Goal: Entertainment & Leisure: Consume media (video, audio)

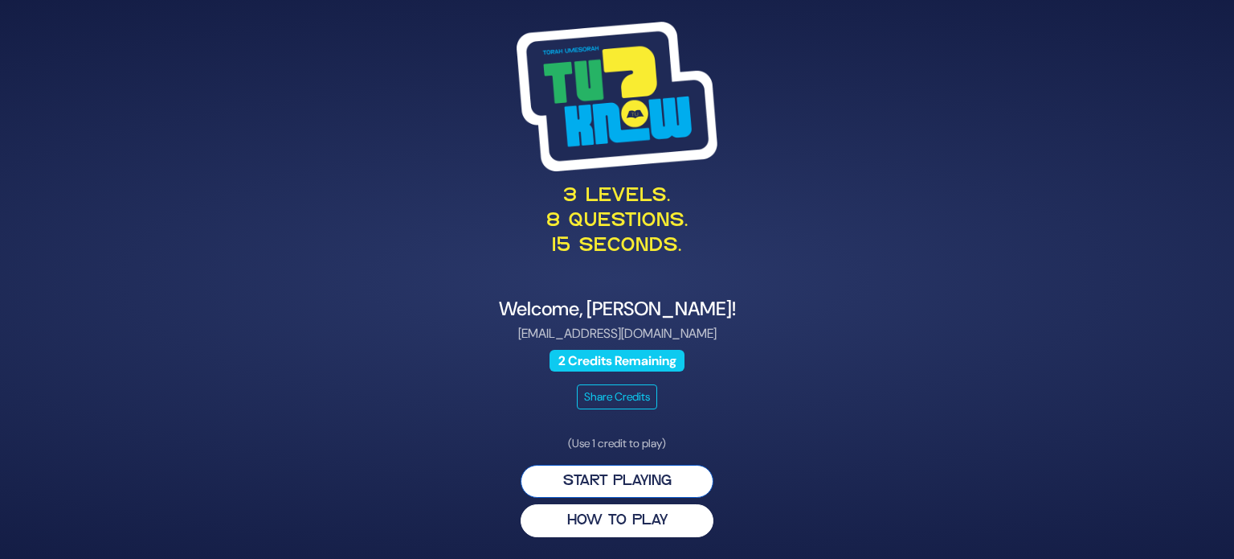
click at [624, 478] on button "Start Playing" at bounding box center [617, 481] width 193 height 33
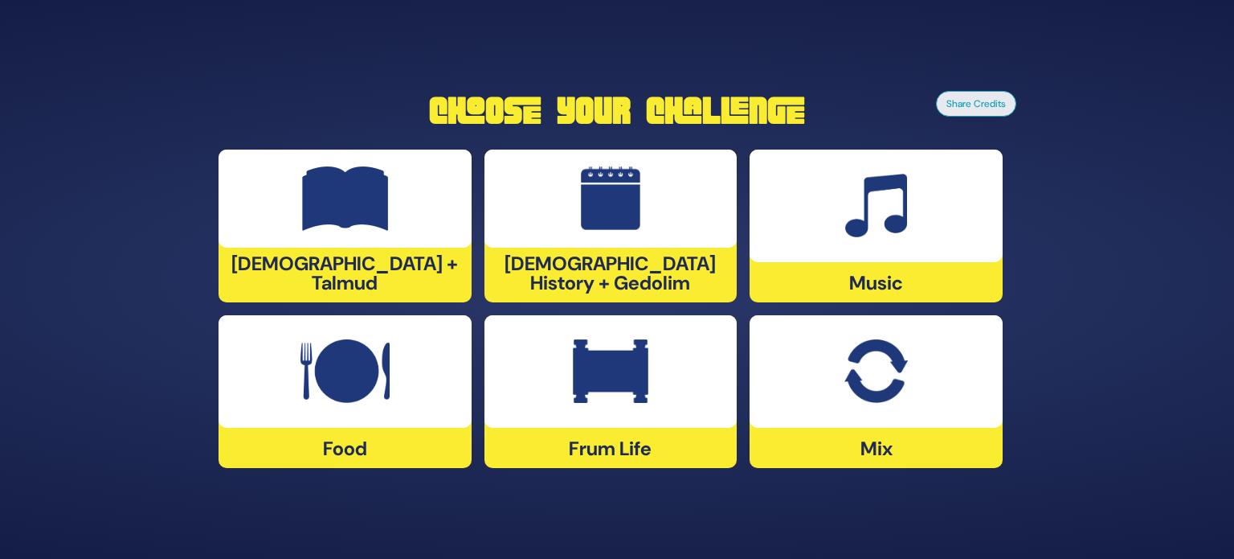
click at [370, 231] on img at bounding box center [345, 198] width 87 height 64
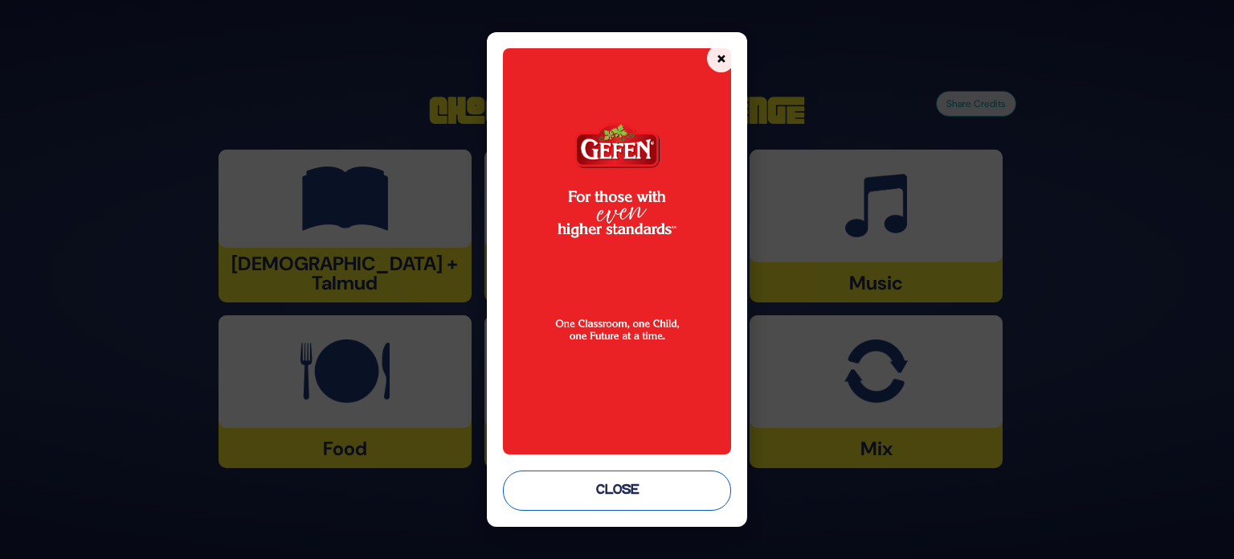
click at [633, 493] on button "Close" at bounding box center [617, 490] width 228 height 40
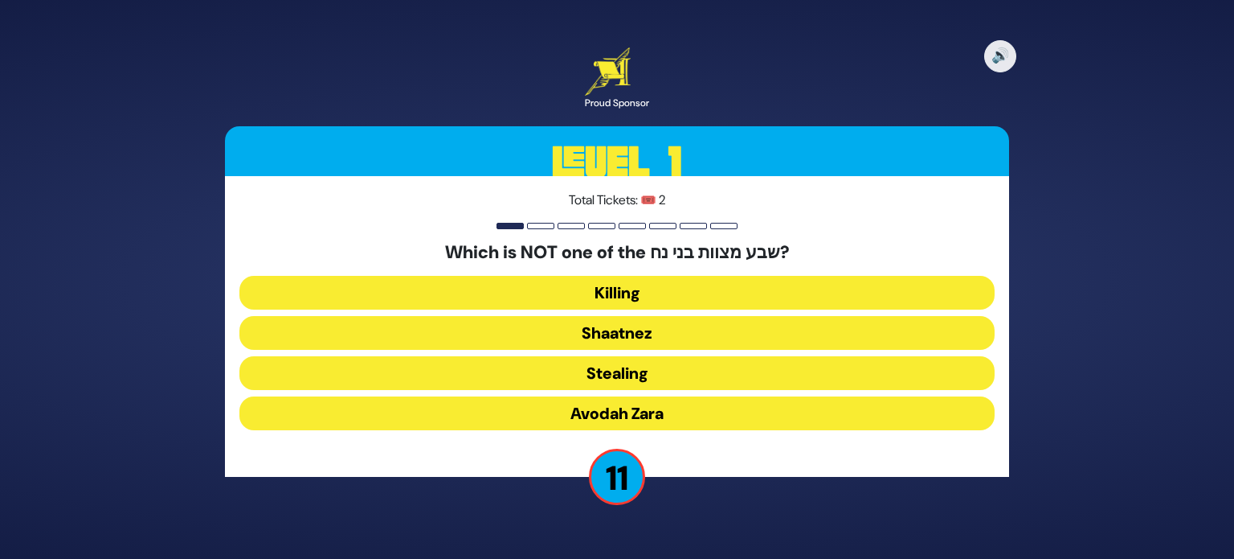
click at [663, 326] on button "Shaatnez" at bounding box center [617, 333] width 755 height 34
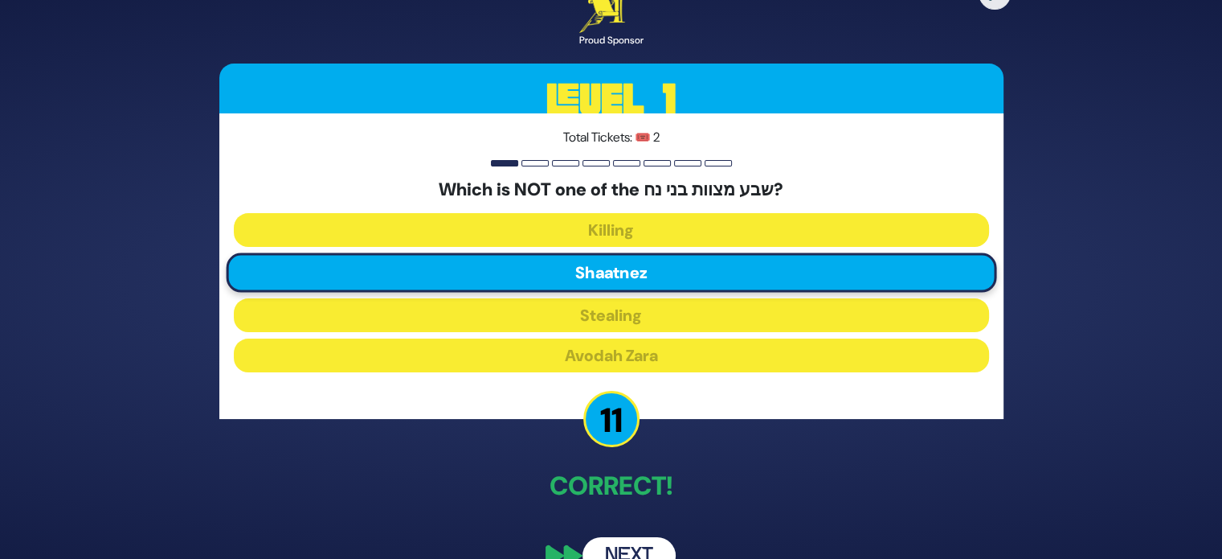
click at [625, 542] on button "Next" at bounding box center [629, 555] width 93 height 37
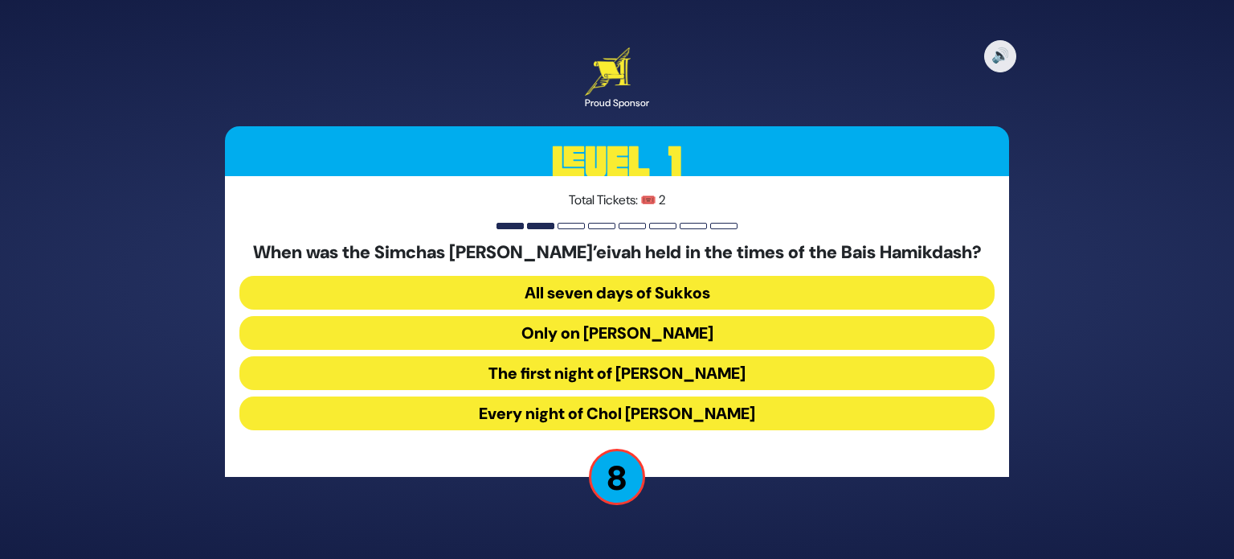
click at [662, 414] on button "Every night of Chol Hamoed Sukkos" at bounding box center [617, 413] width 755 height 34
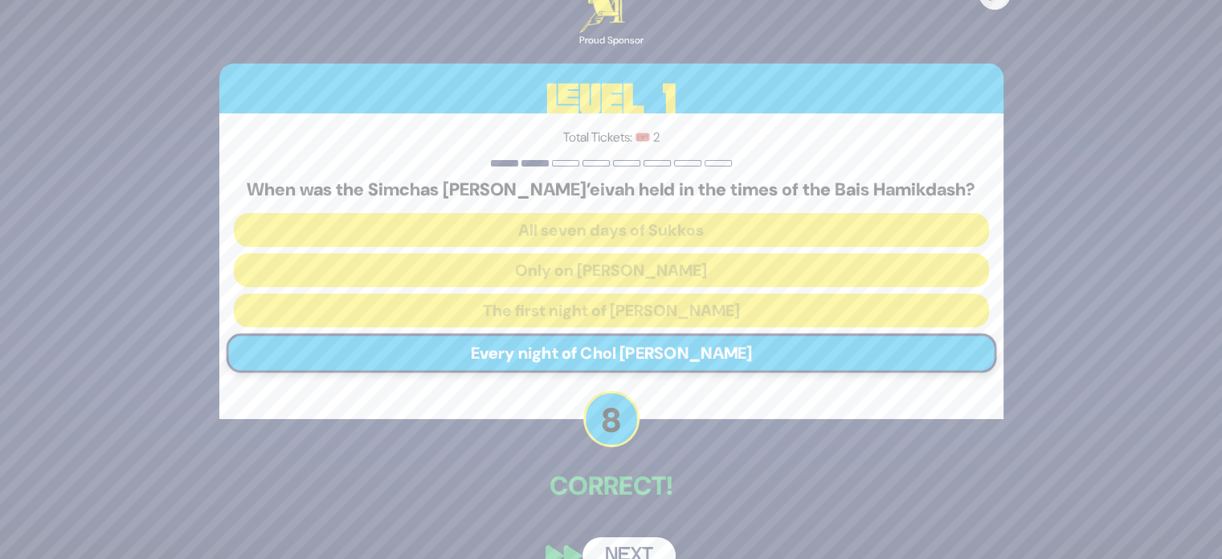
click at [637, 546] on button "Next" at bounding box center [629, 555] width 93 height 37
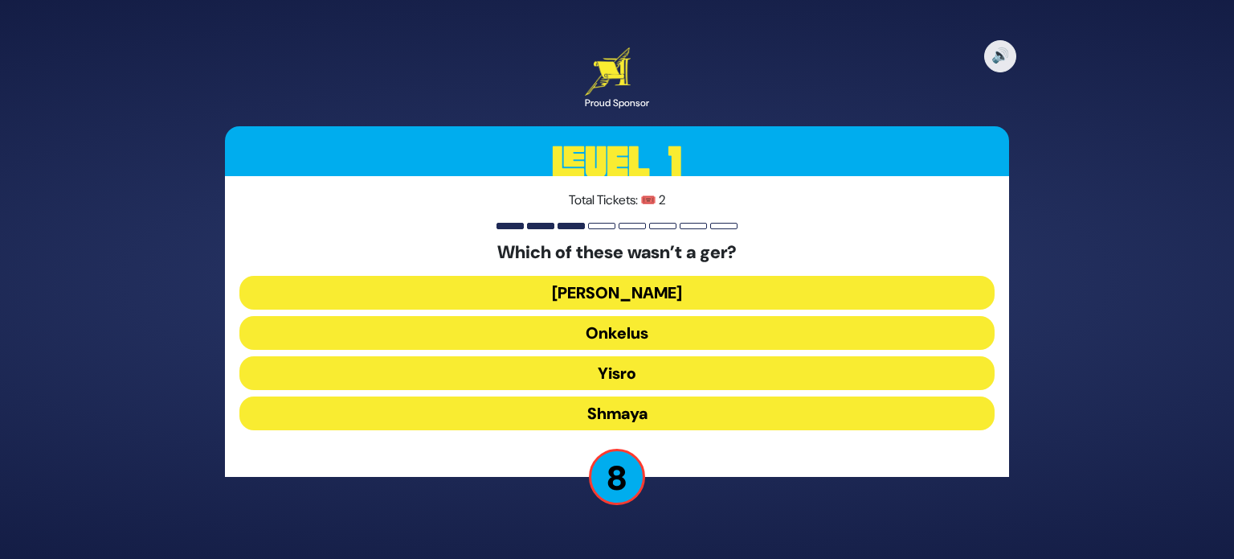
click at [656, 411] on button "Shmaya" at bounding box center [617, 413] width 755 height 34
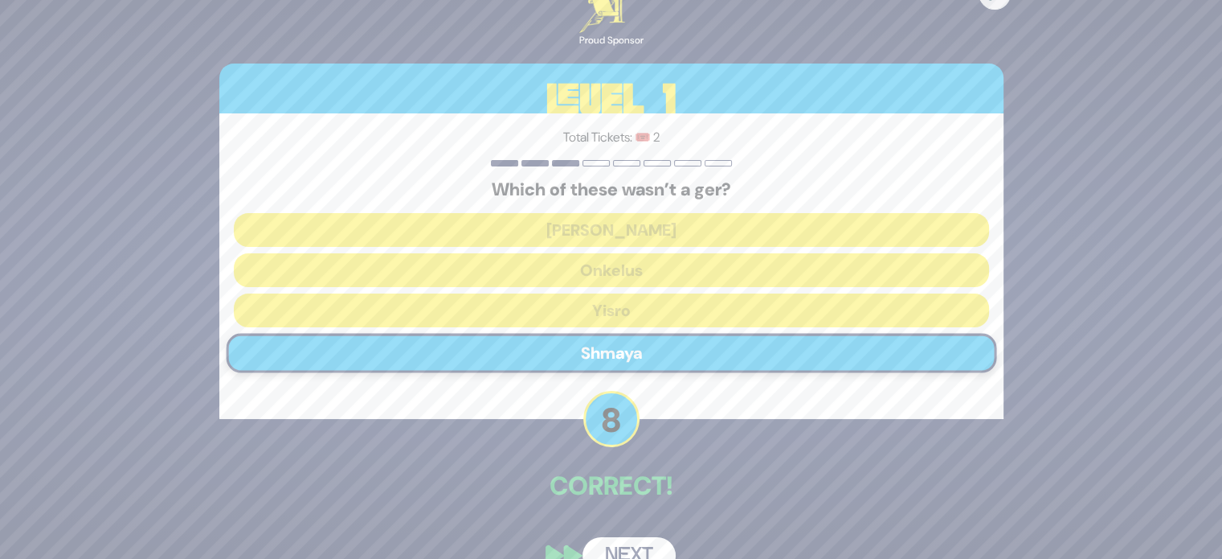
click at [637, 545] on button "Next" at bounding box center [629, 555] width 93 height 37
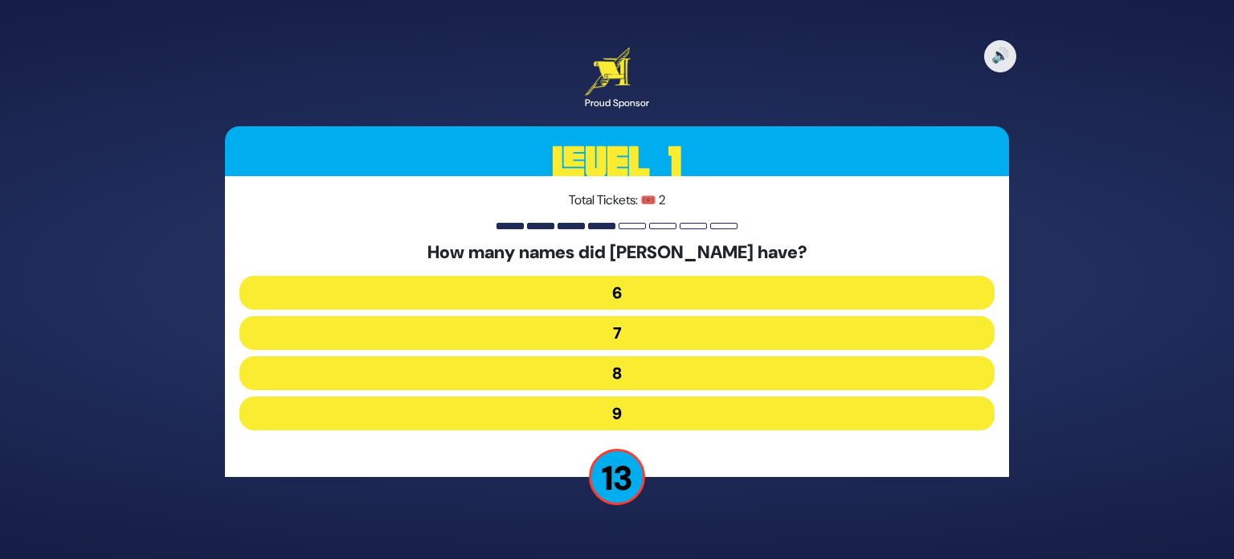
click at [603, 331] on button "7" at bounding box center [617, 333] width 755 height 34
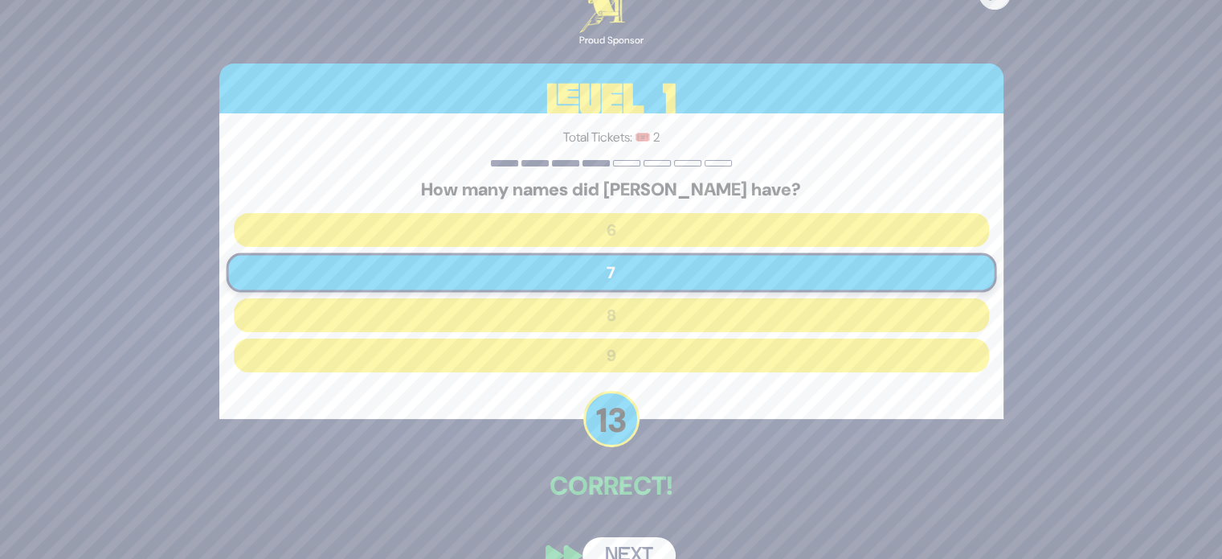
click at [619, 547] on button "Next" at bounding box center [629, 555] width 93 height 37
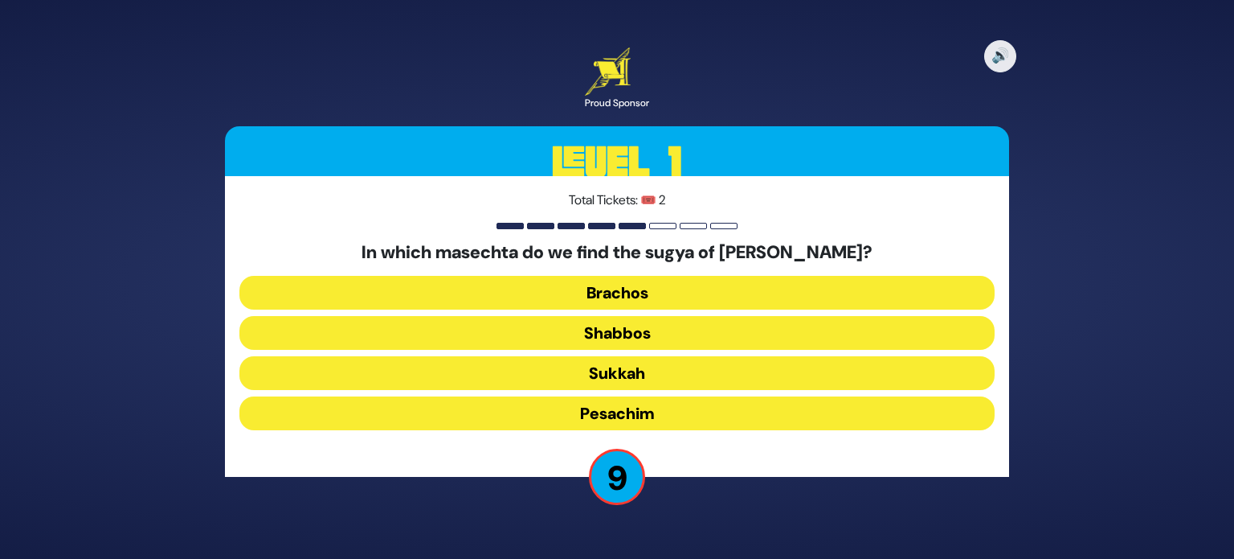
click at [637, 407] on button "Pesachim" at bounding box center [617, 413] width 755 height 34
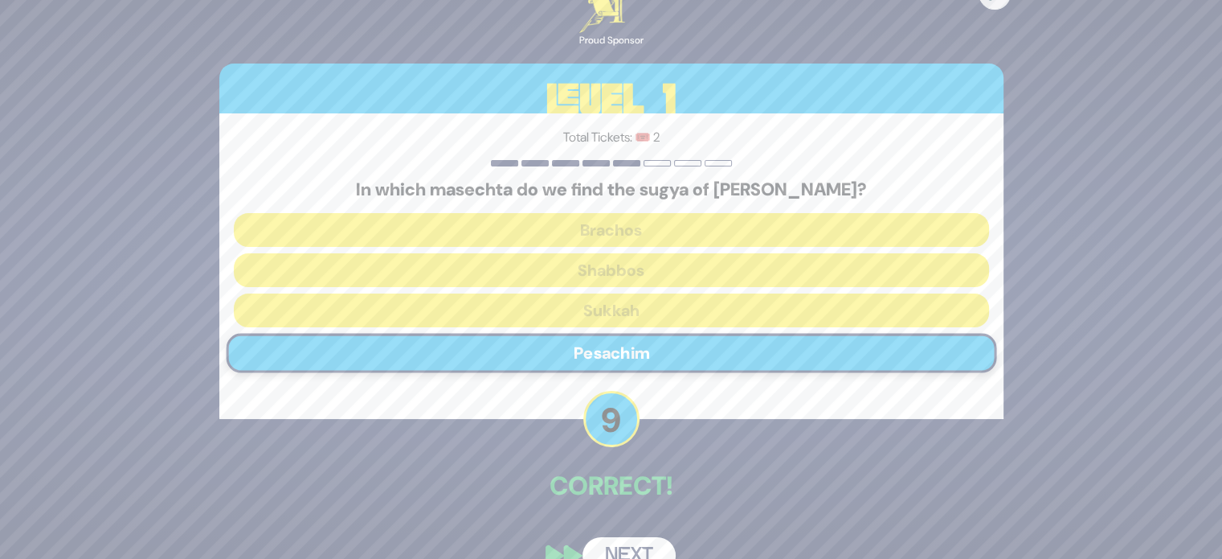
click at [633, 554] on button "Next" at bounding box center [629, 555] width 93 height 37
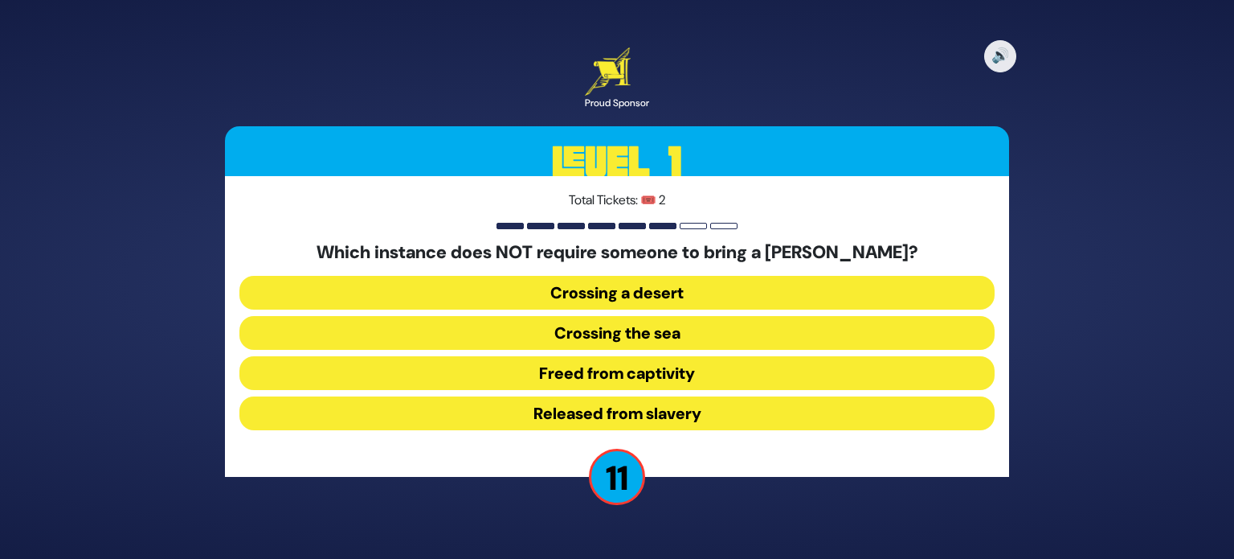
click at [690, 414] on button "Released from slavery" at bounding box center [617, 413] width 755 height 34
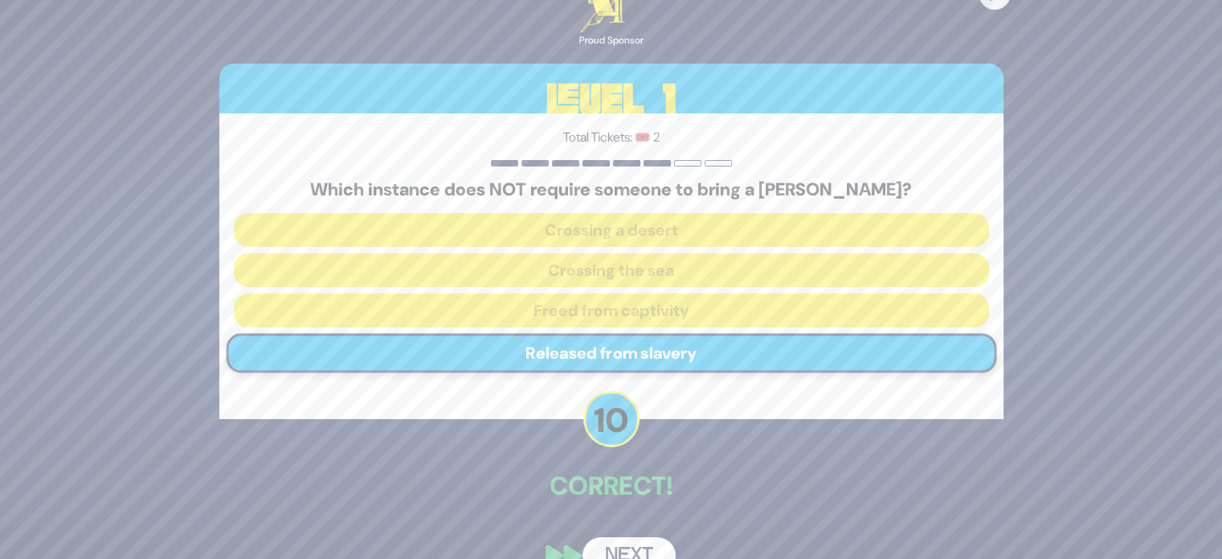
click at [650, 543] on button "Next" at bounding box center [629, 555] width 93 height 37
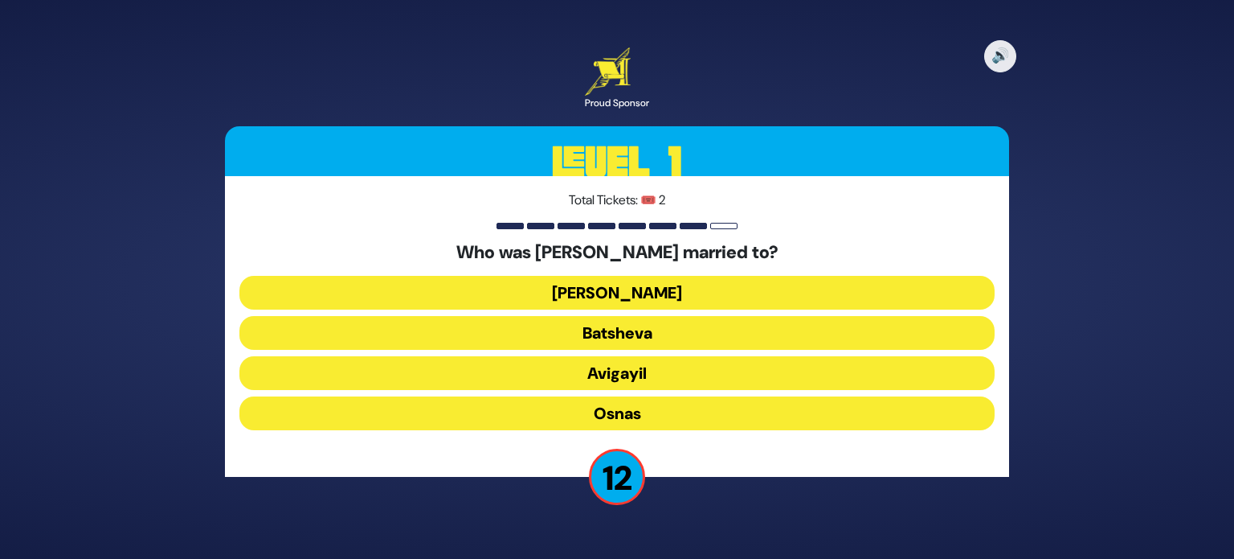
click at [648, 284] on button "Elisheva" at bounding box center [617, 293] width 755 height 34
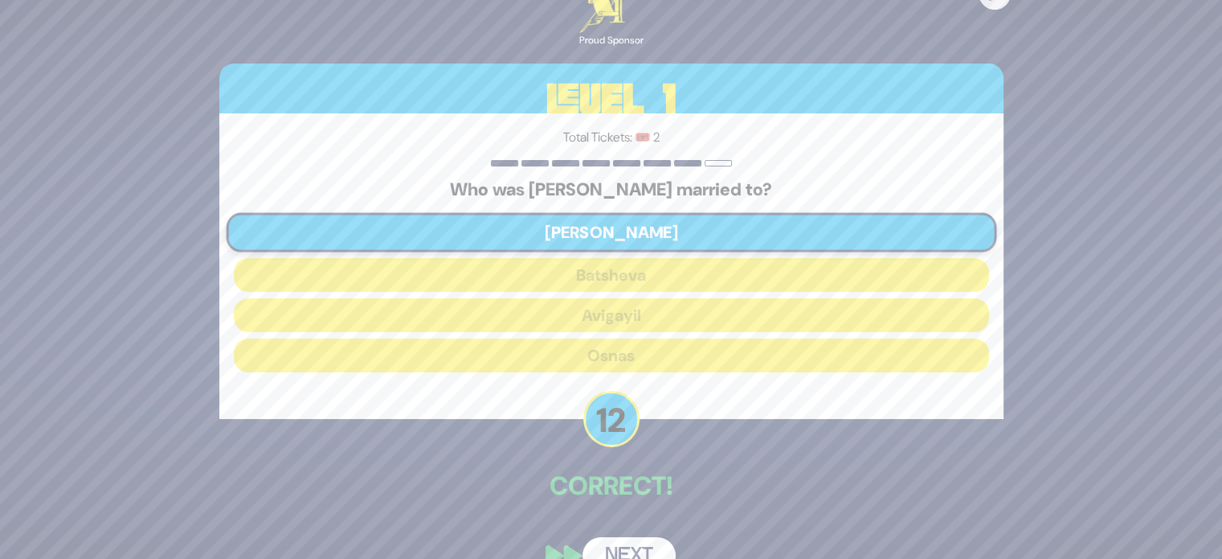
click at [631, 546] on button "Next" at bounding box center [629, 555] width 93 height 37
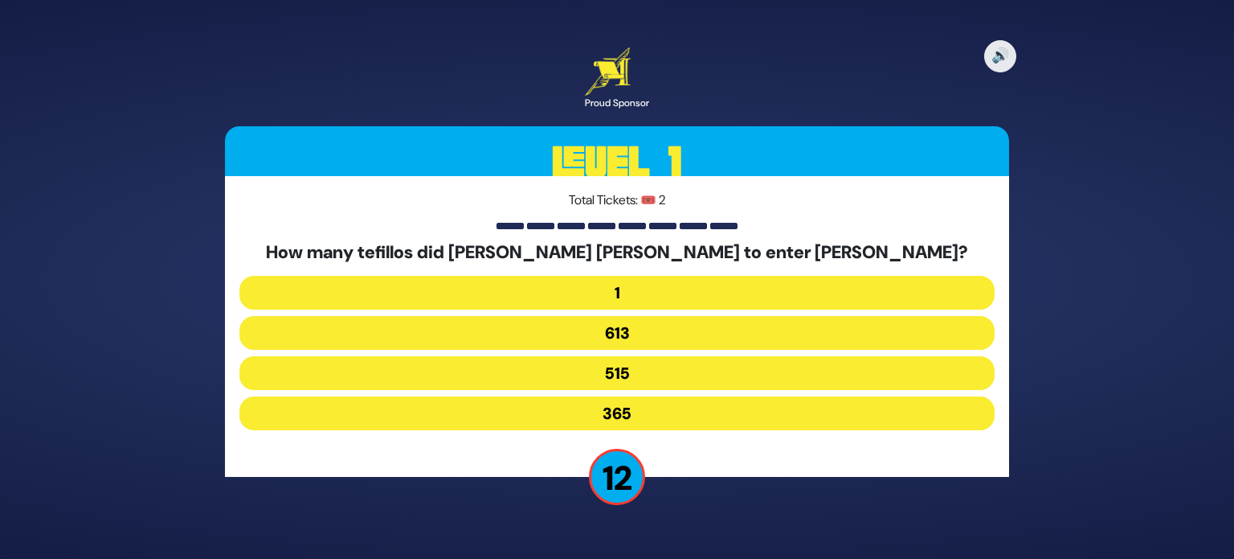
click at [663, 371] on button "515" at bounding box center [617, 373] width 755 height 34
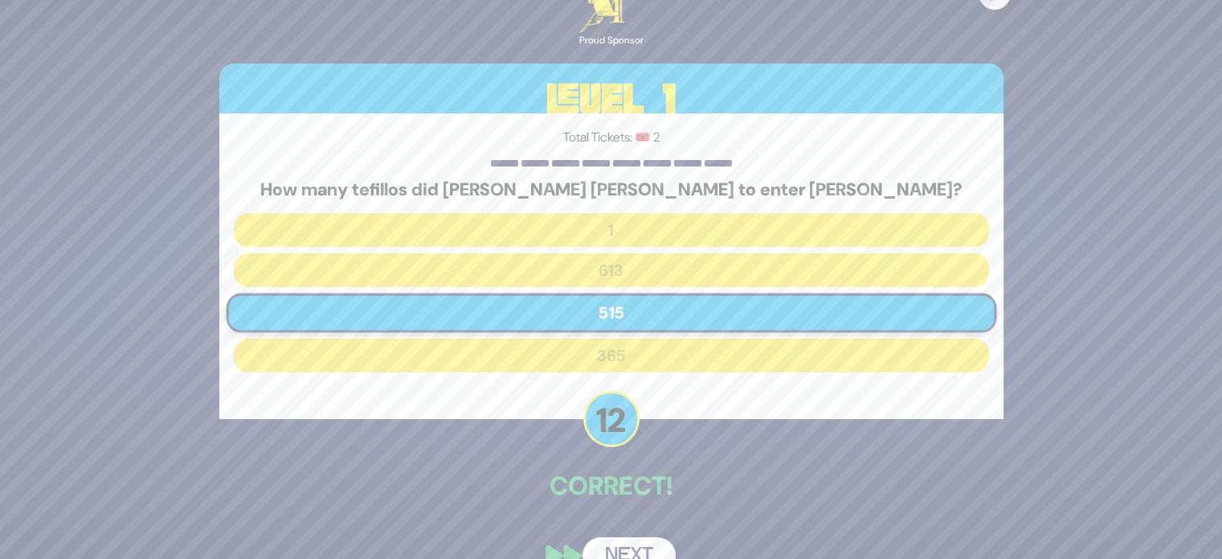
click at [640, 543] on button "Next" at bounding box center [629, 555] width 93 height 37
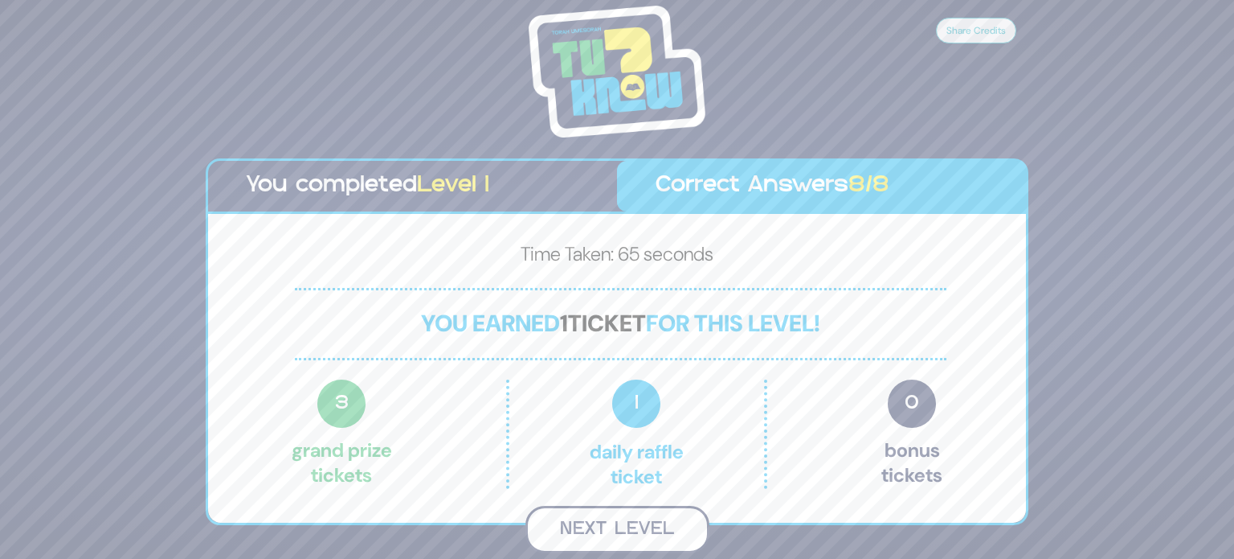
click at [655, 526] on button "Next Level" at bounding box center [618, 529] width 184 height 47
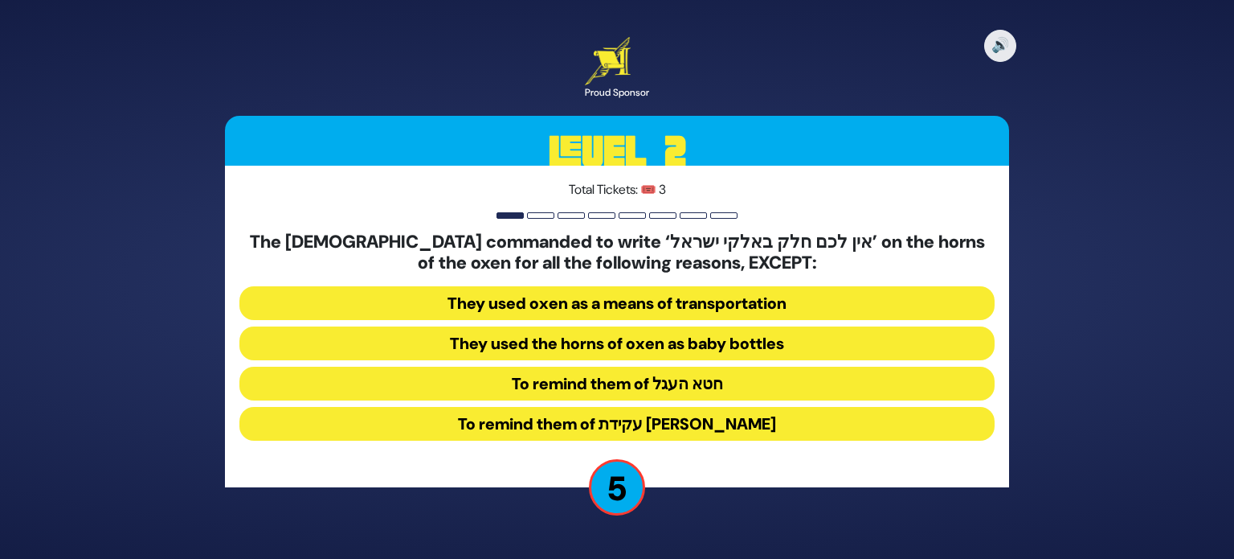
click at [669, 432] on button "To remind them of עקידת יצחק" at bounding box center [617, 424] width 755 height 34
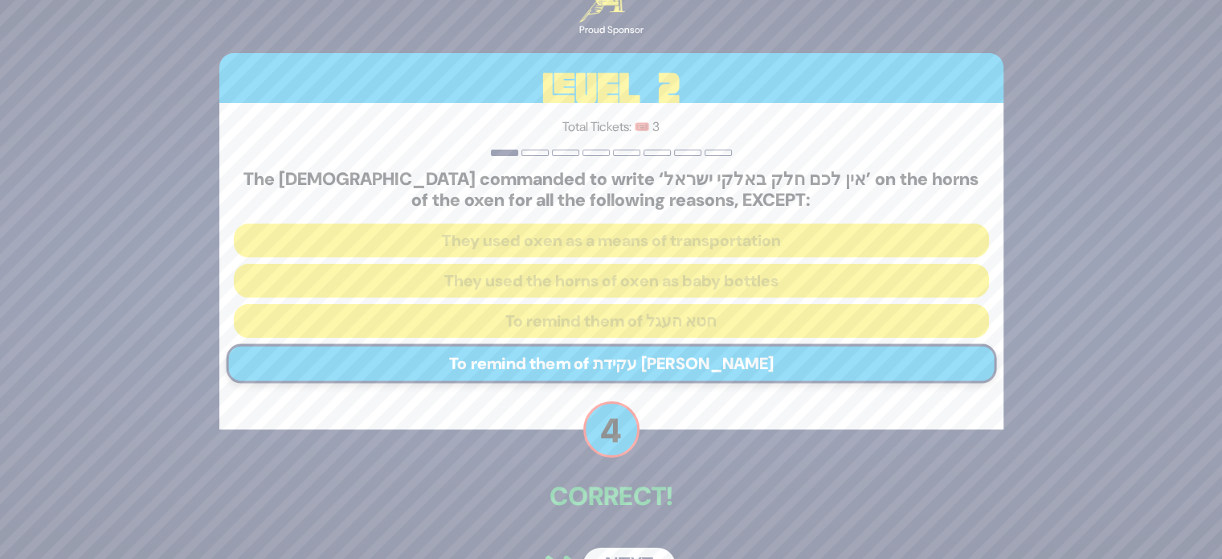
click at [640, 551] on button "Next" at bounding box center [629, 565] width 93 height 37
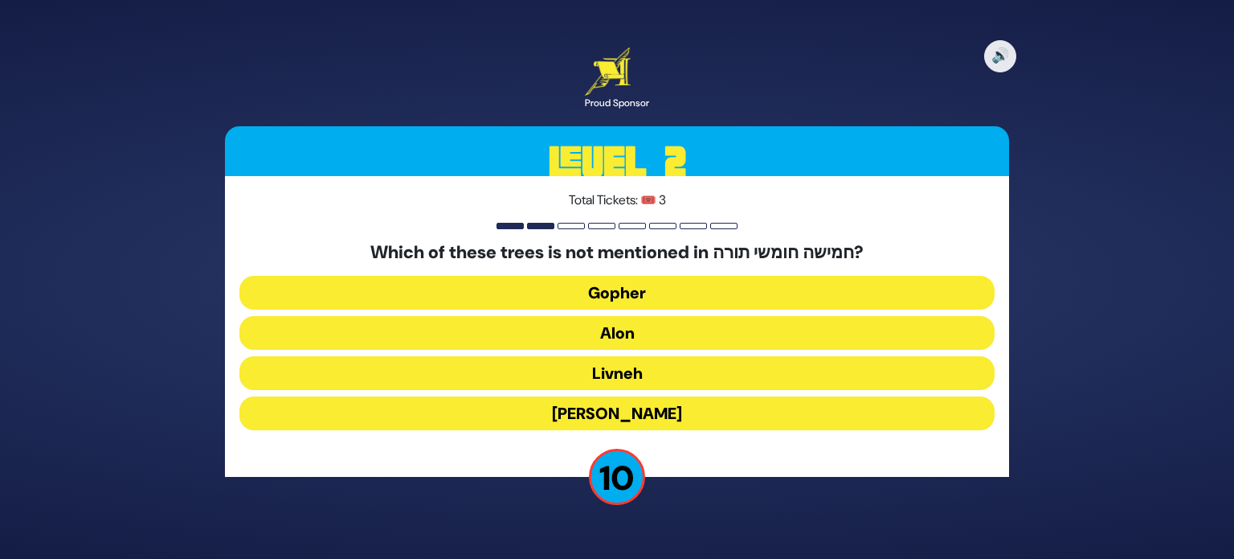
click at [661, 426] on button "Oren" at bounding box center [617, 413] width 755 height 34
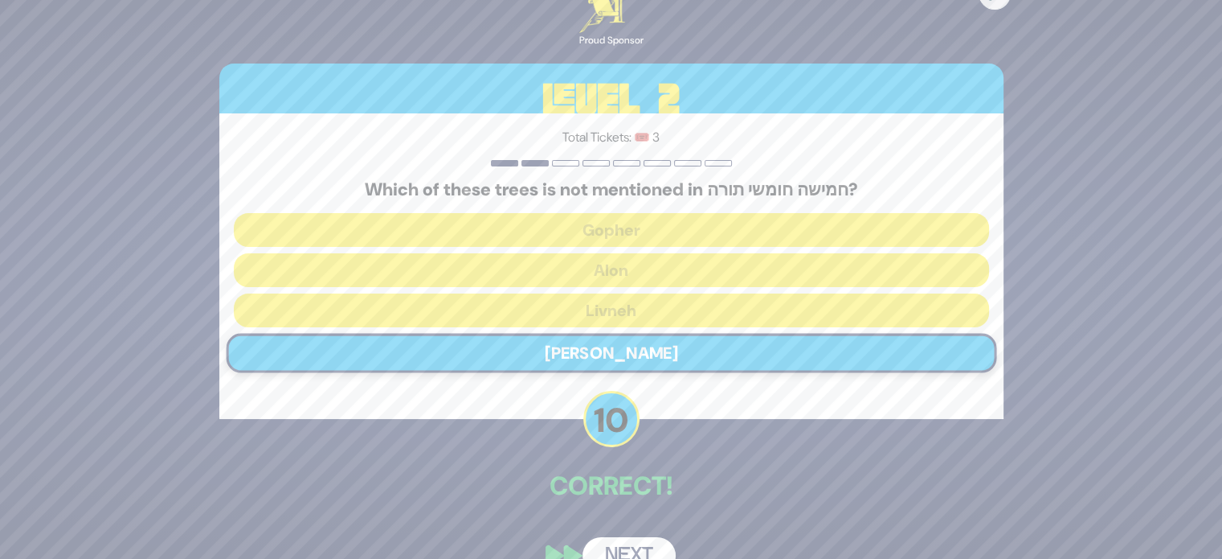
click at [641, 549] on button "Next" at bounding box center [629, 555] width 93 height 37
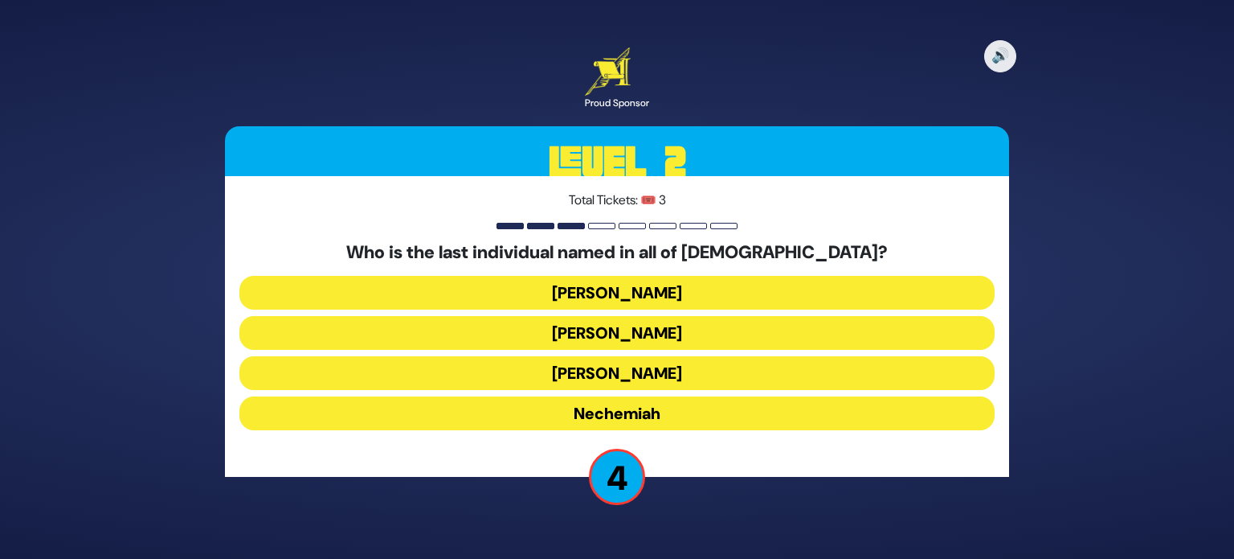
click at [624, 420] on button "Nechemiah" at bounding box center [617, 413] width 755 height 34
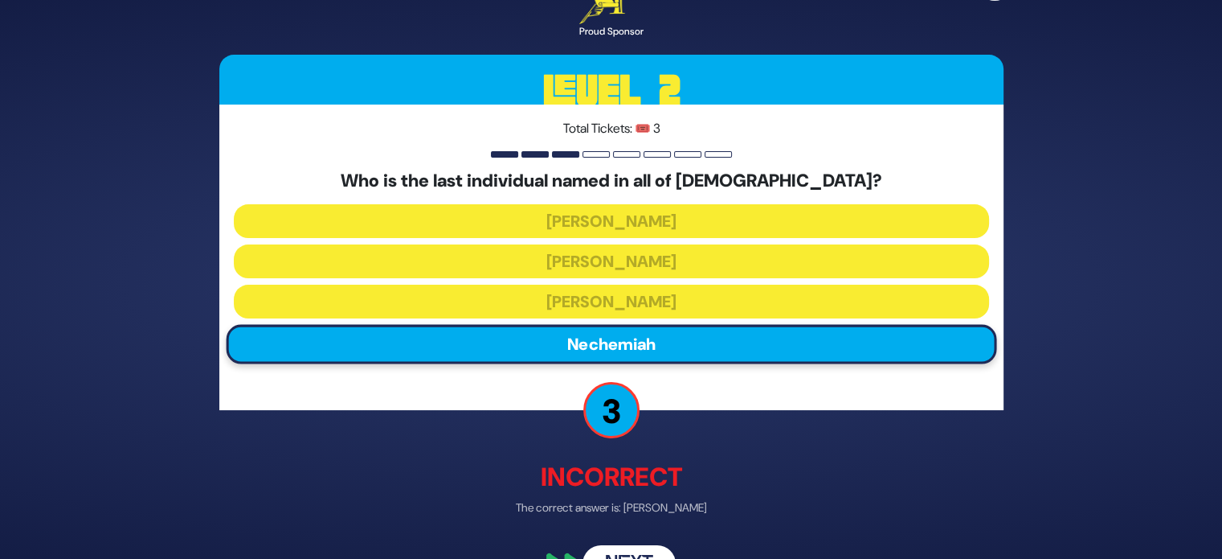
click at [639, 549] on button "Next" at bounding box center [629, 564] width 93 height 37
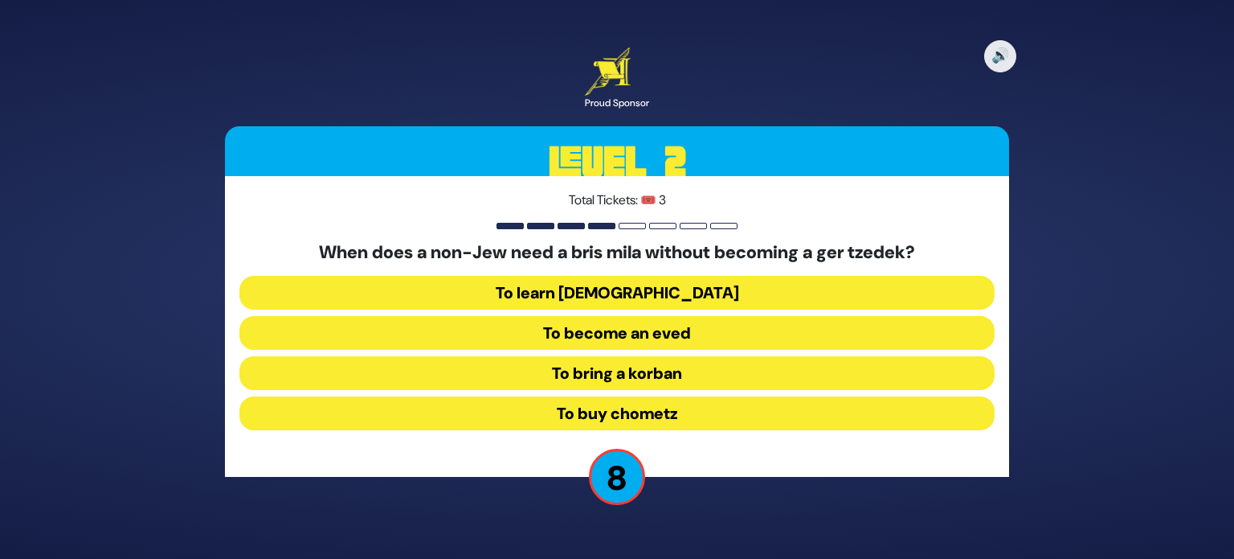
click at [653, 327] on button "To become an eved" at bounding box center [617, 333] width 755 height 34
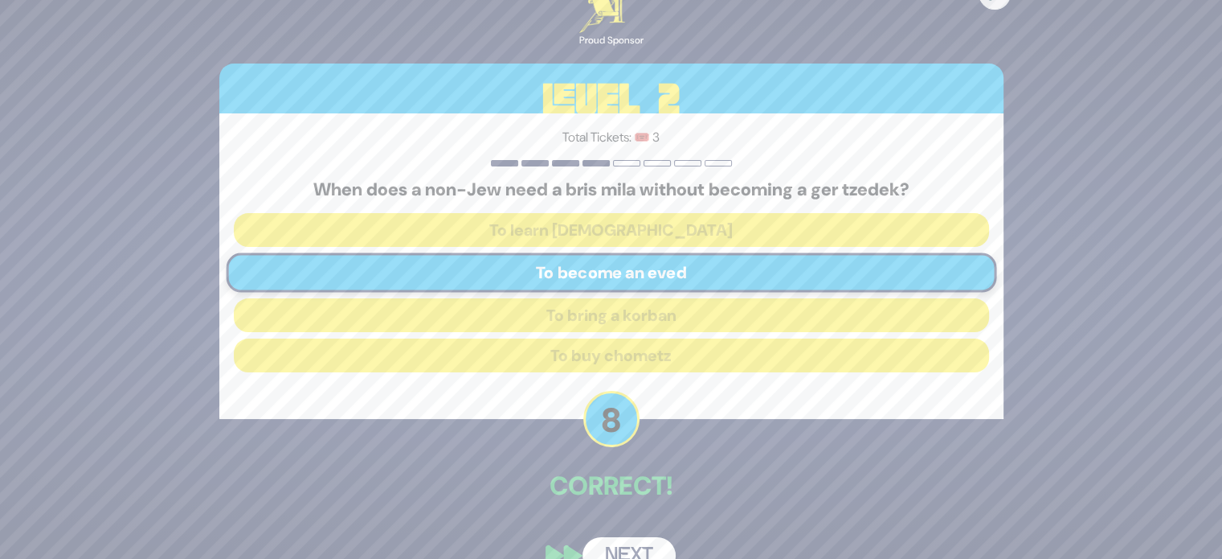
click at [627, 551] on button "Next" at bounding box center [629, 555] width 93 height 37
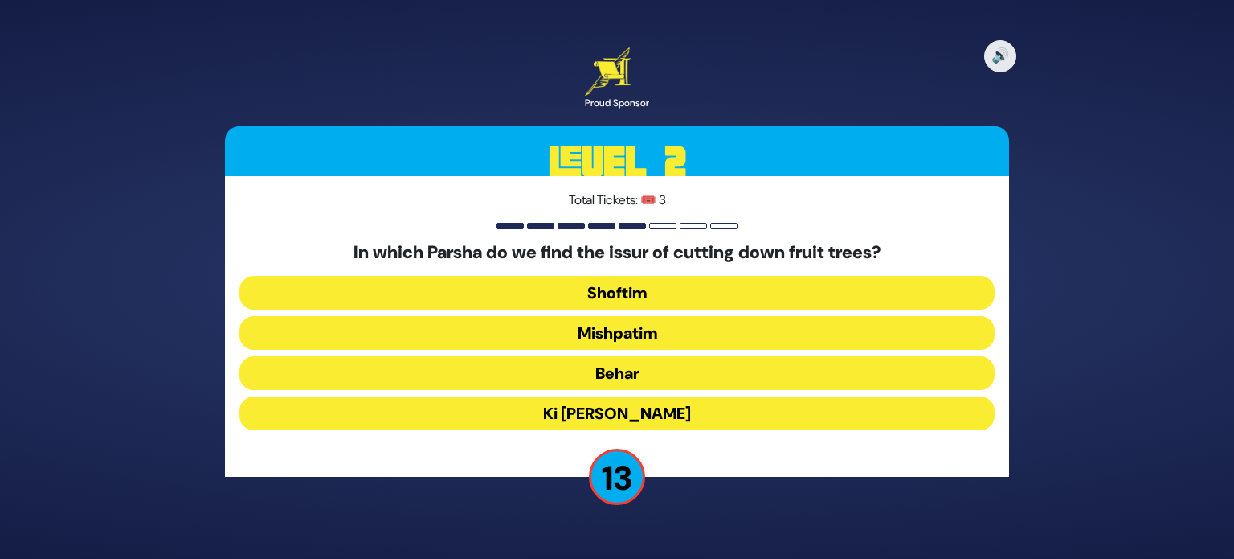
click at [585, 282] on button "Shoftim" at bounding box center [617, 293] width 755 height 34
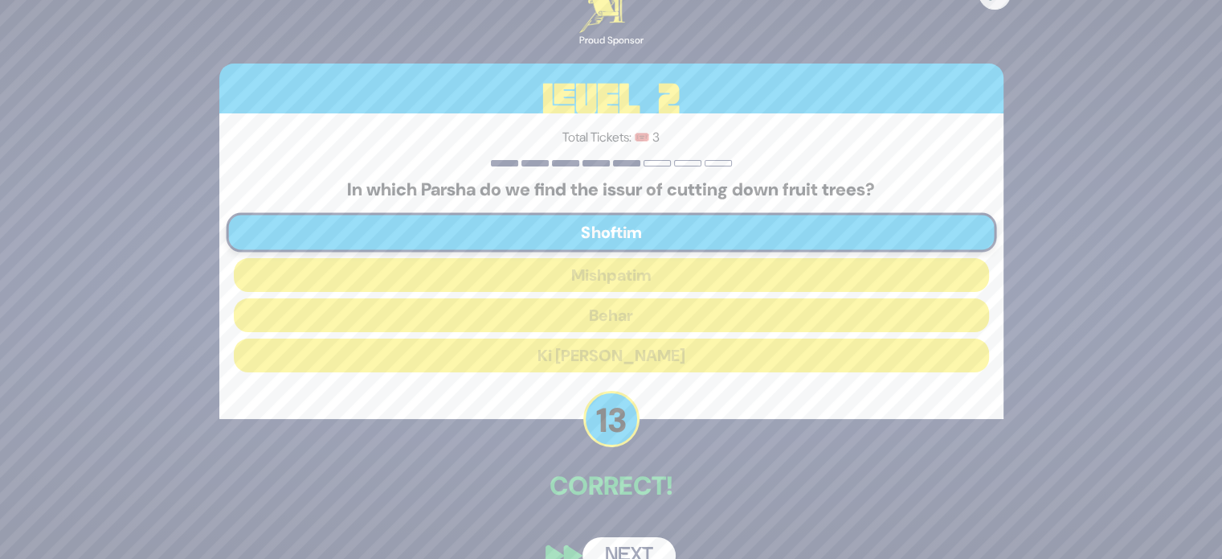
click at [623, 548] on button "Next" at bounding box center [629, 555] width 93 height 37
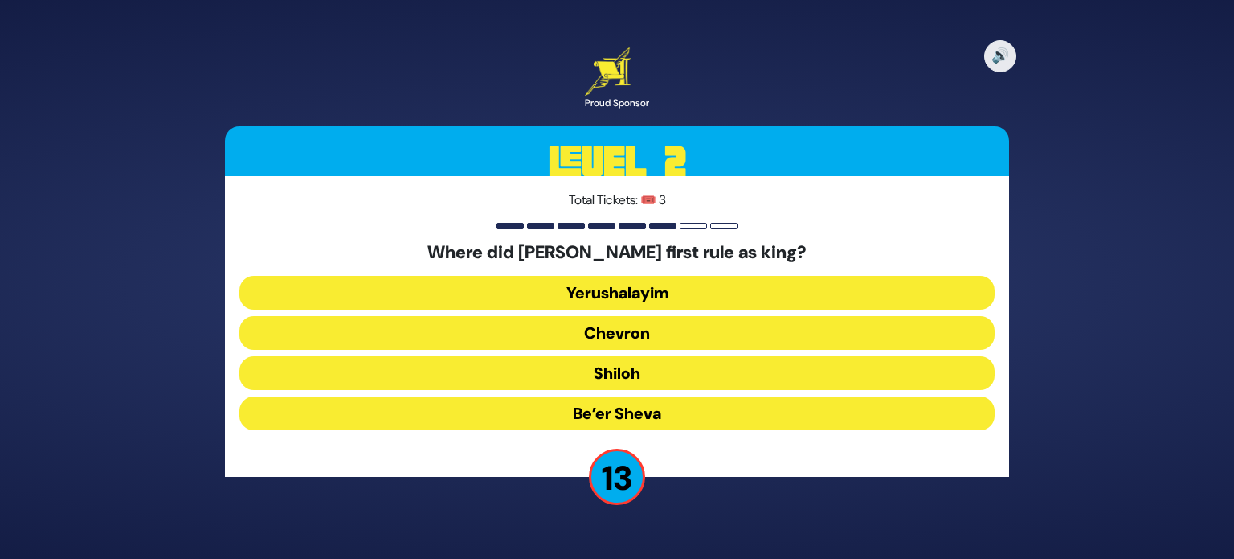
click at [591, 327] on button "Chevron" at bounding box center [617, 333] width 755 height 34
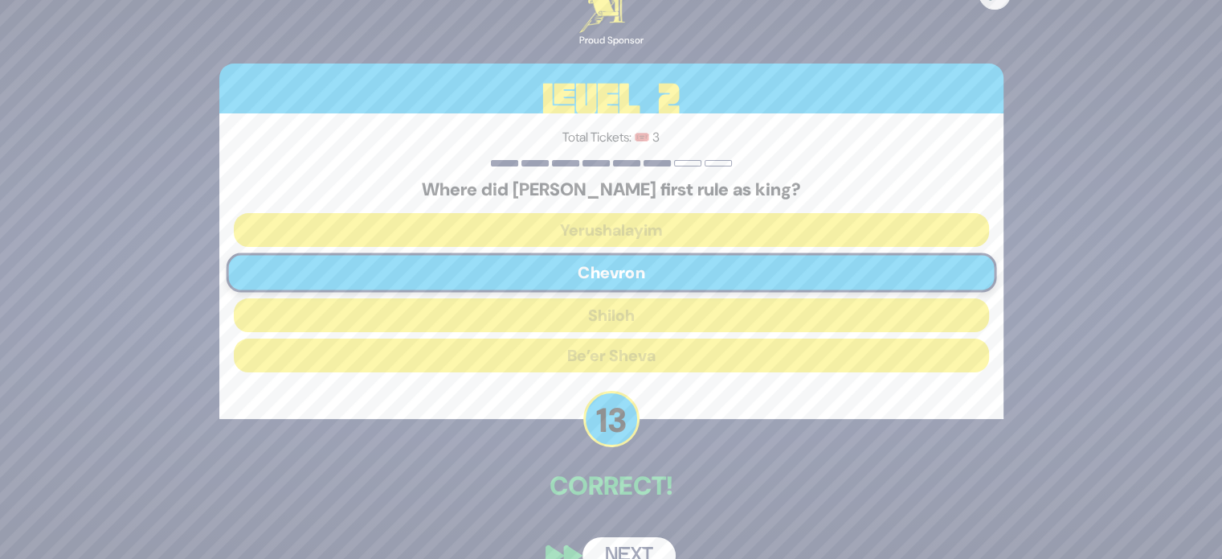
click at [624, 545] on button "Next" at bounding box center [629, 555] width 93 height 37
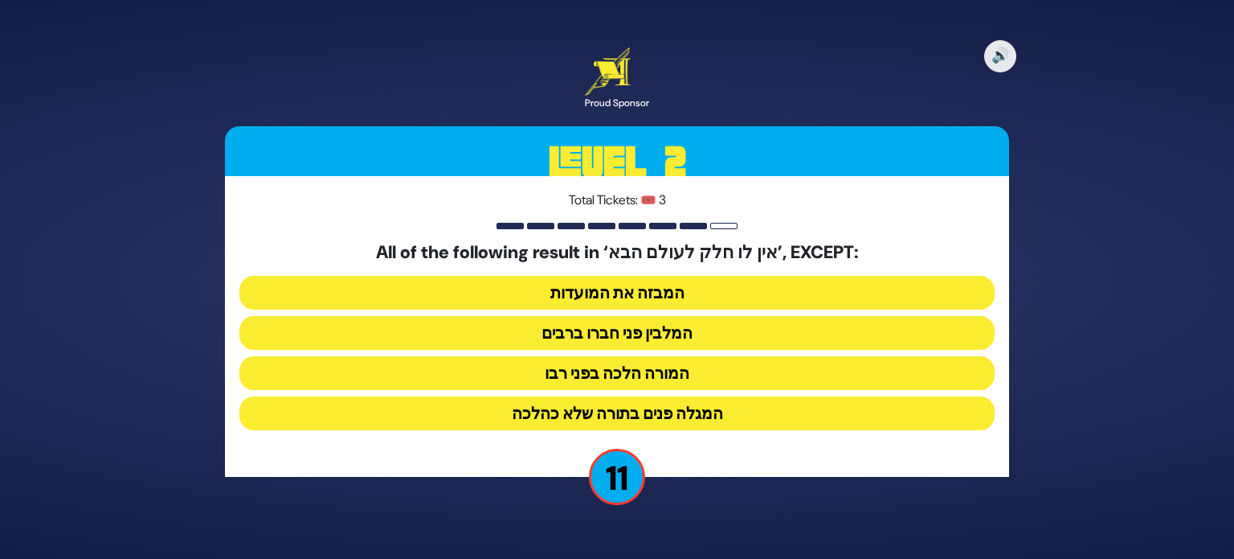
click at [765, 373] on button "המורה הלכה בפני רבו" at bounding box center [617, 373] width 755 height 34
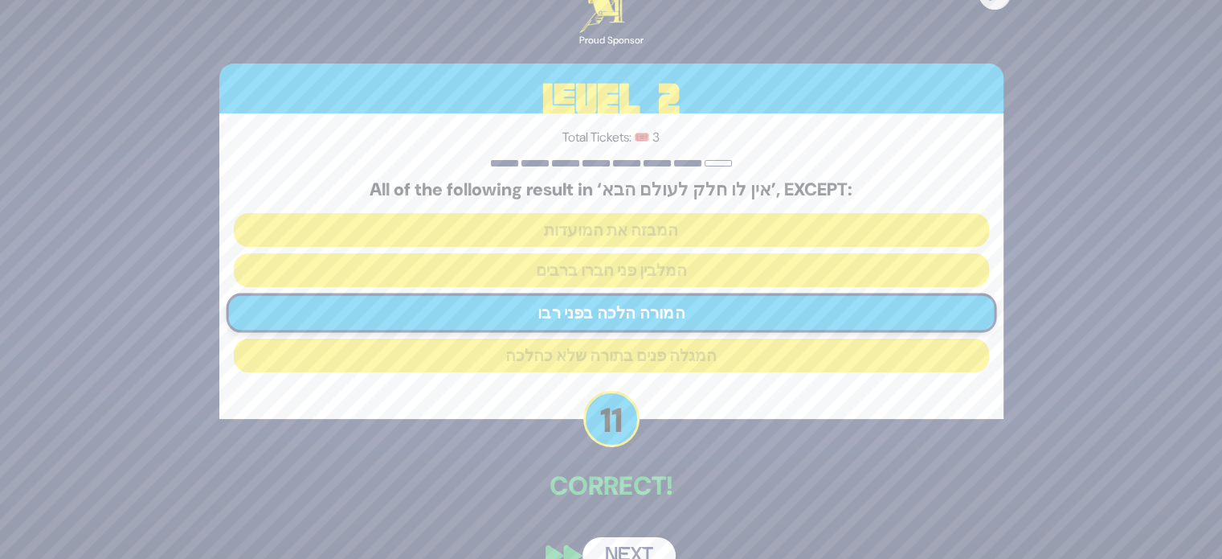
click at [637, 553] on button "Next" at bounding box center [629, 555] width 93 height 37
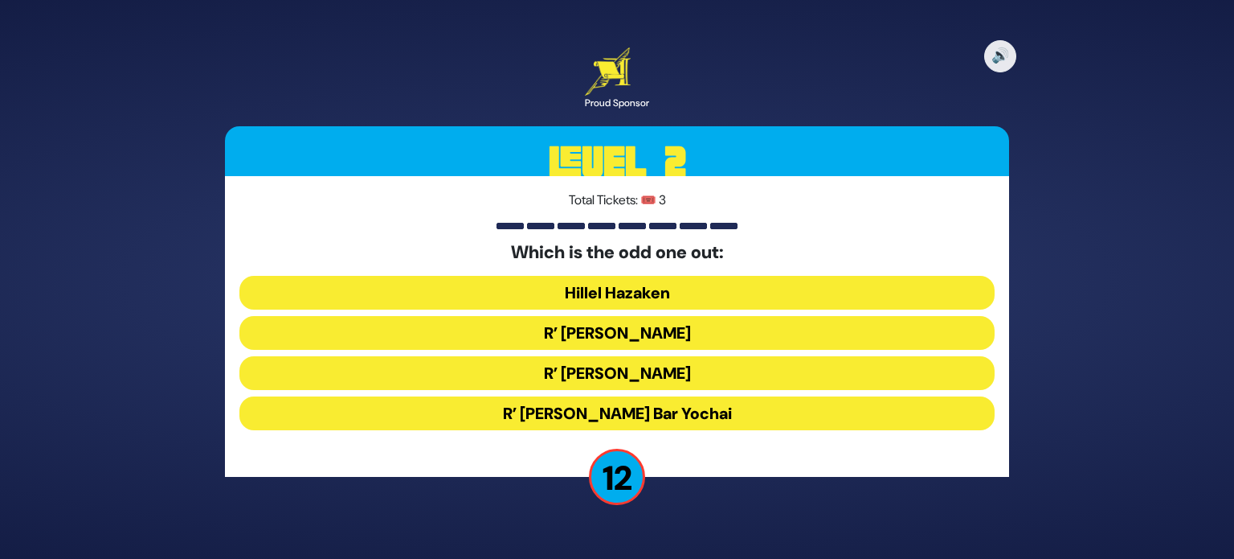
click at [676, 406] on button "R’ Shimon Bar Yochai" at bounding box center [617, 413] width 755 height 34
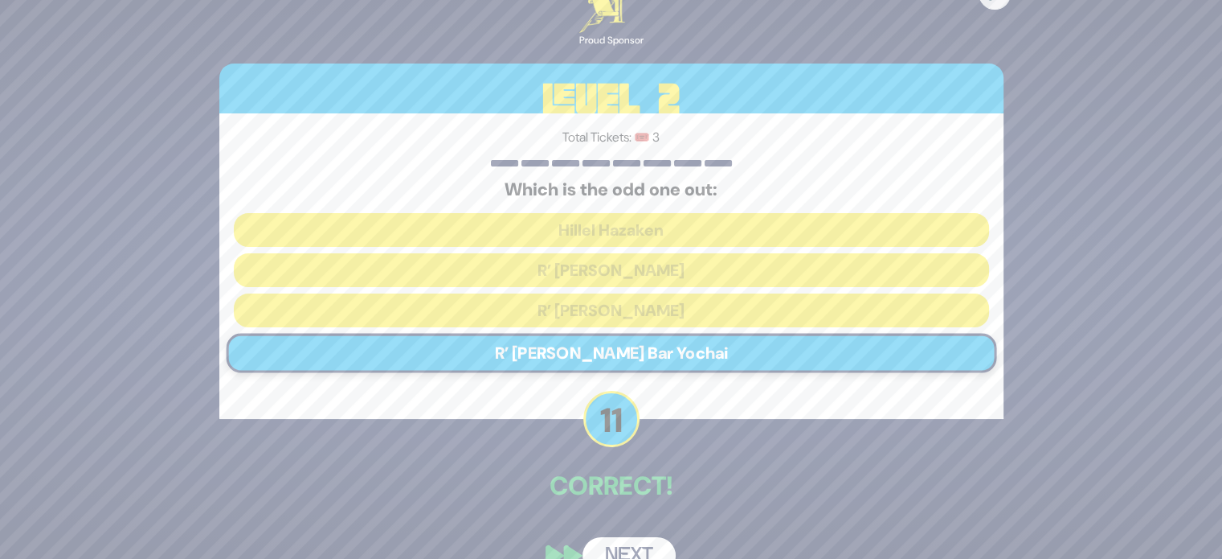
click at [646, 541] on button "Next" at bounding box center [629, 555] width 93 height 37
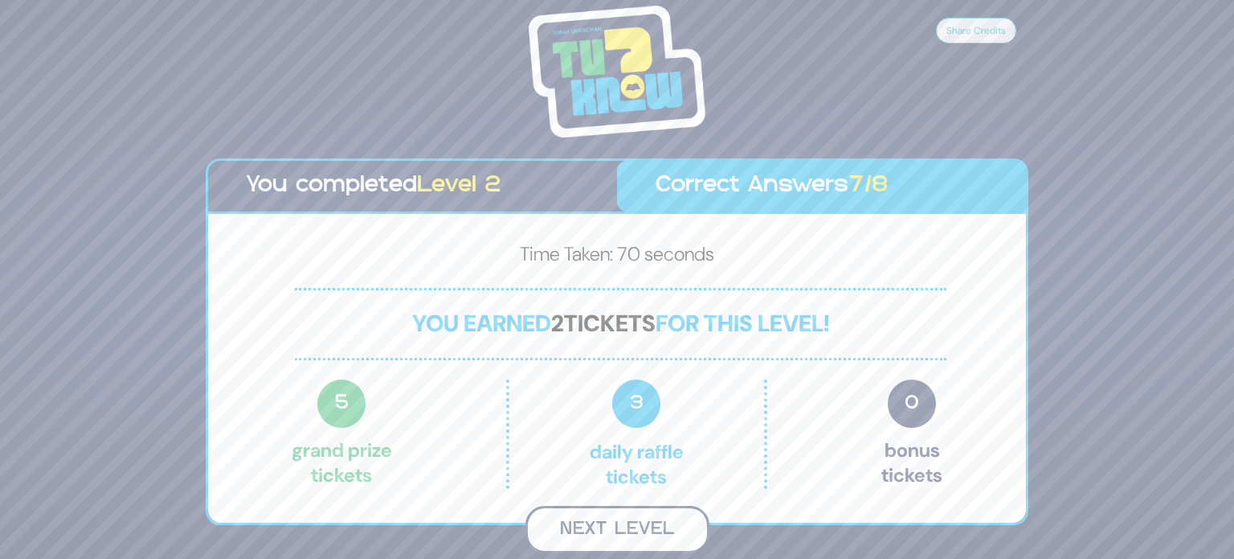
click at [628, 523] on button "Next Level" at bounding box center [618, 529] width 184 height 47
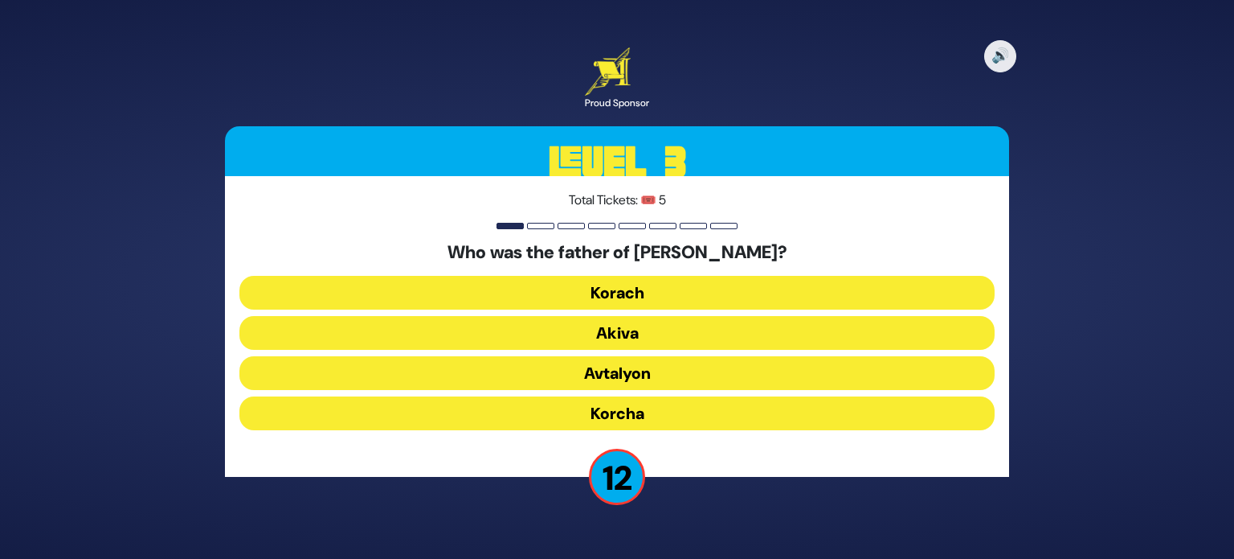
click at [643, 333] on button "Akiva" at bounding box center [617, 333] width 755 height 34
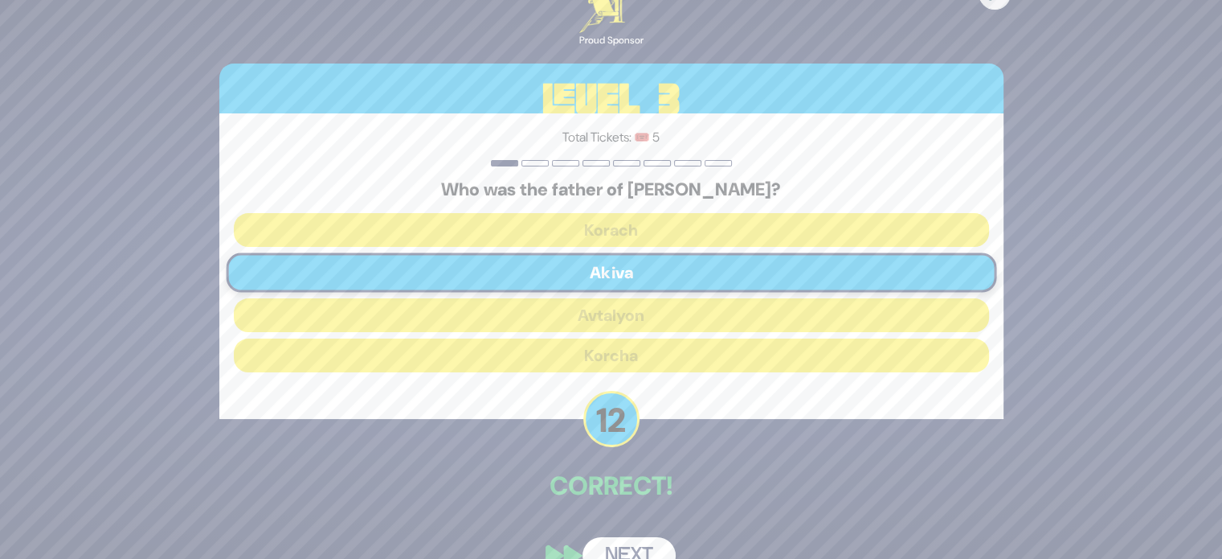
click at [631, 543] on button "Next" at bounding box center [629, 555] width 93 height 37
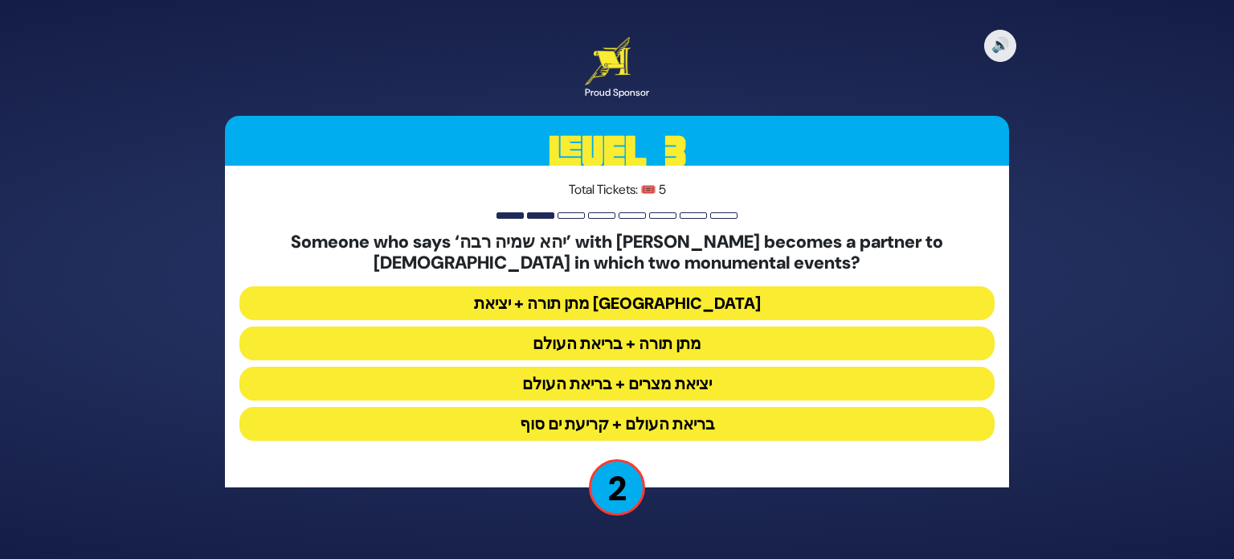
click at [694, 345] on button "מתן תורה + בריאת העולם" at bounding box center [617, 343] width 755 height 34
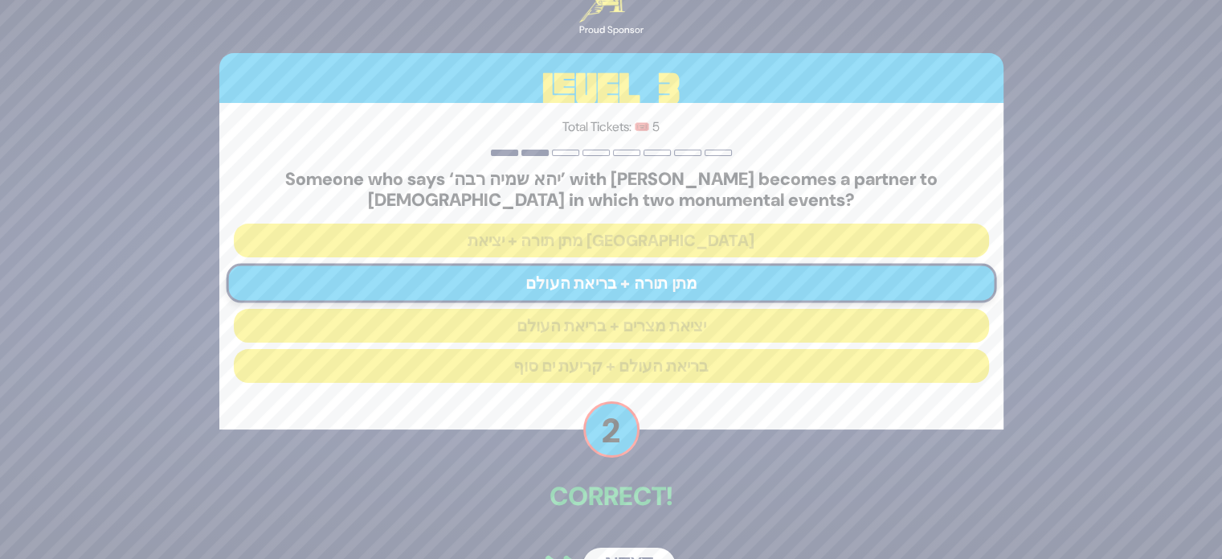
click at [645, 547] on button "Next" at bounding box center [629, 565] width 93 height 37
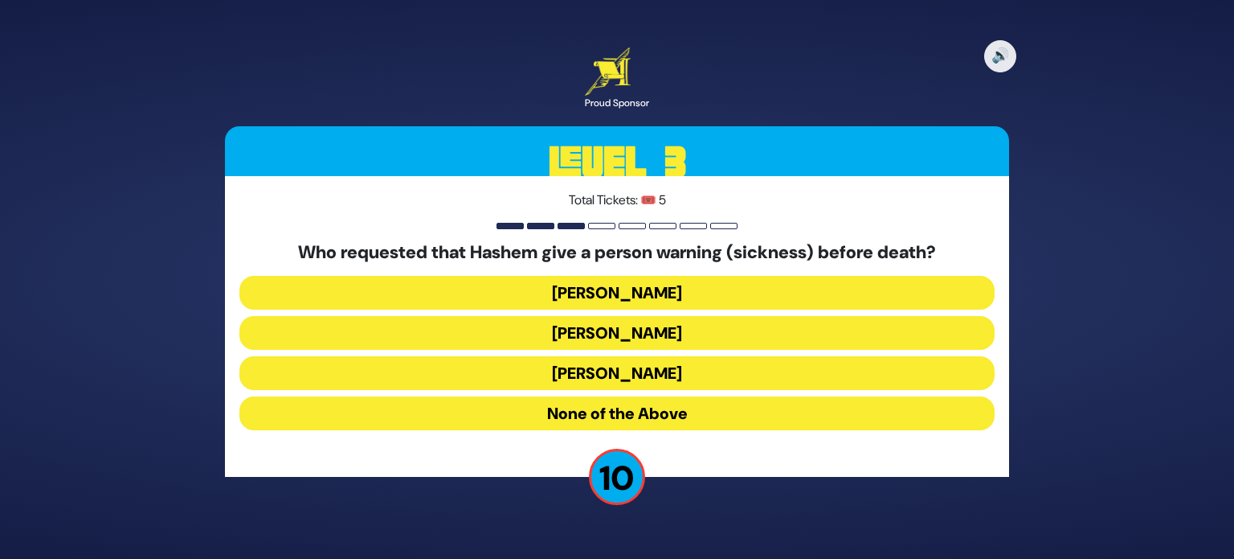
click at [637, 375] on button "Yaakov" at bounding box center [617, 373] width 755 height 34
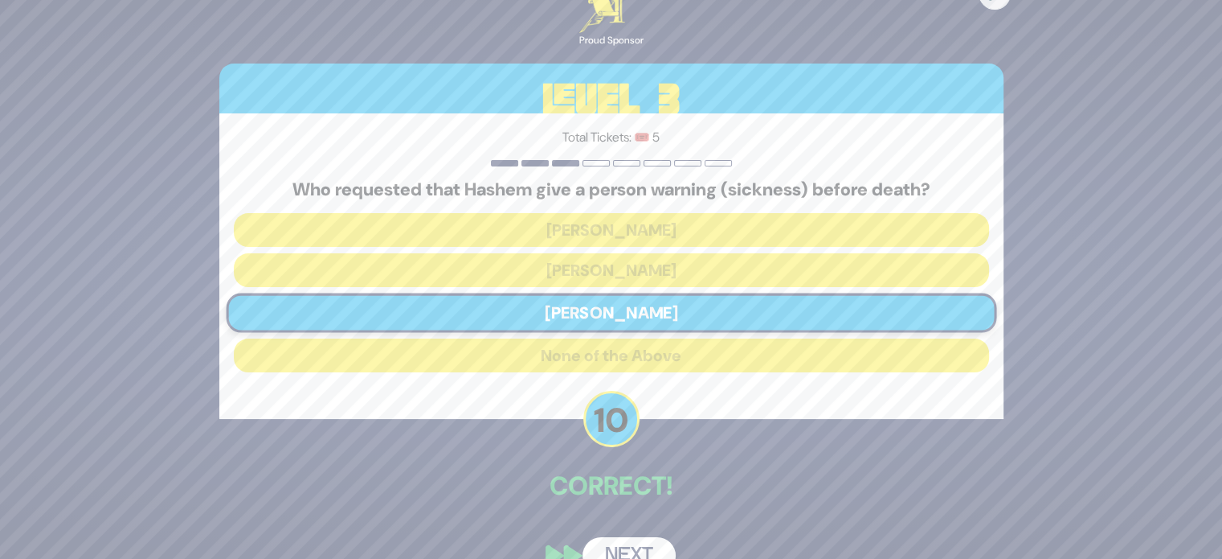
click at [624, 546] on button "Next" at bounding box center [629, 555] width 93 height 37
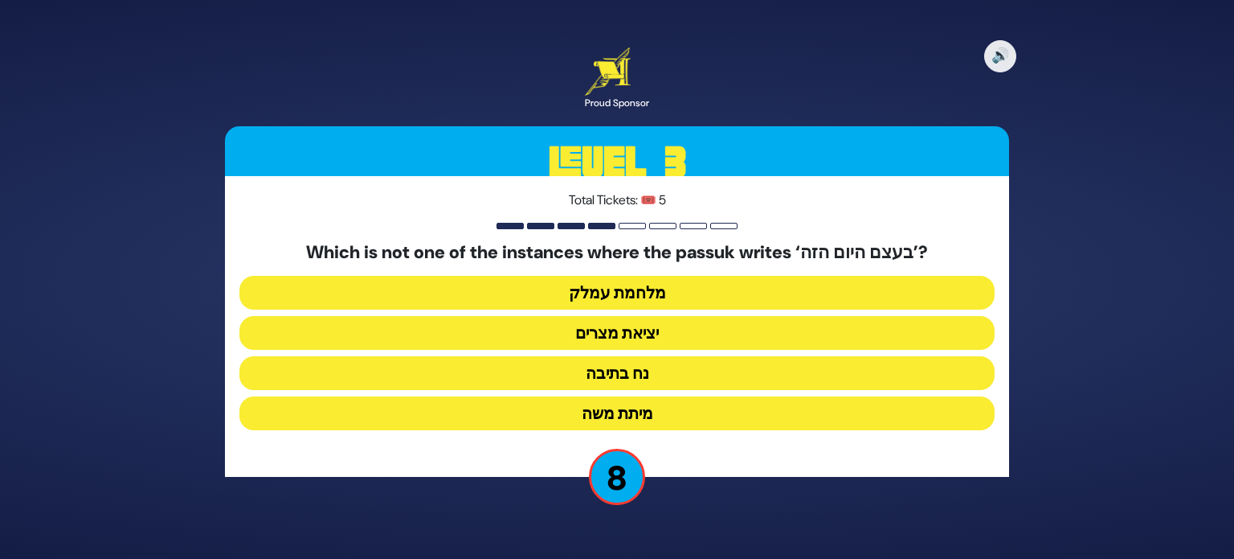
click at [690, 289] on button "מלחמת עמלק" at bounding box center [617, 293] width 755 height 34
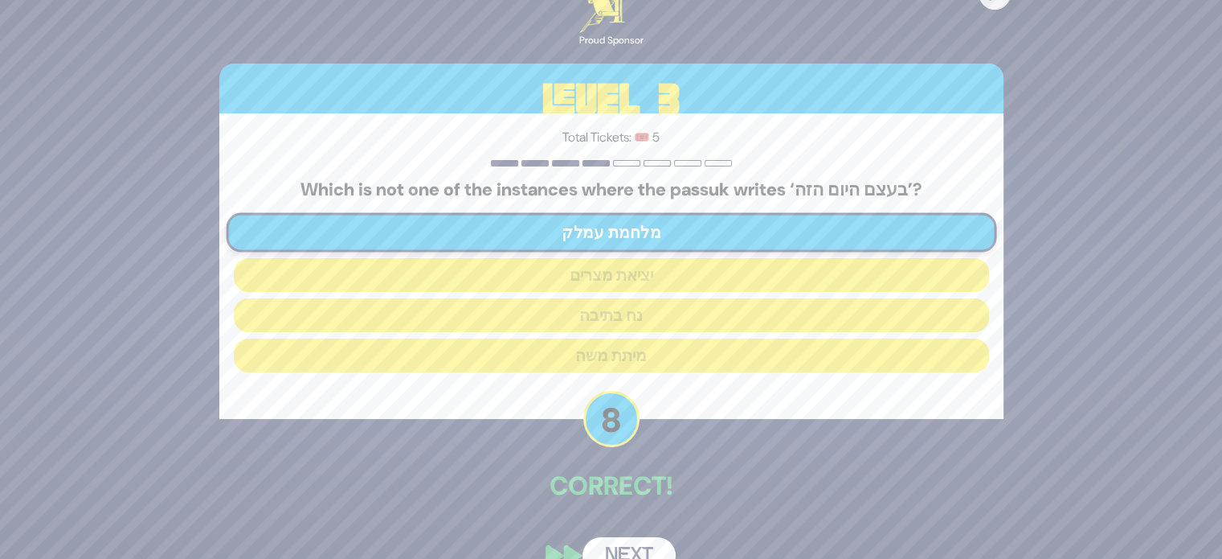
click at [642, 537] on button "Next" at bounding box center [629, 555] width 93 height 37
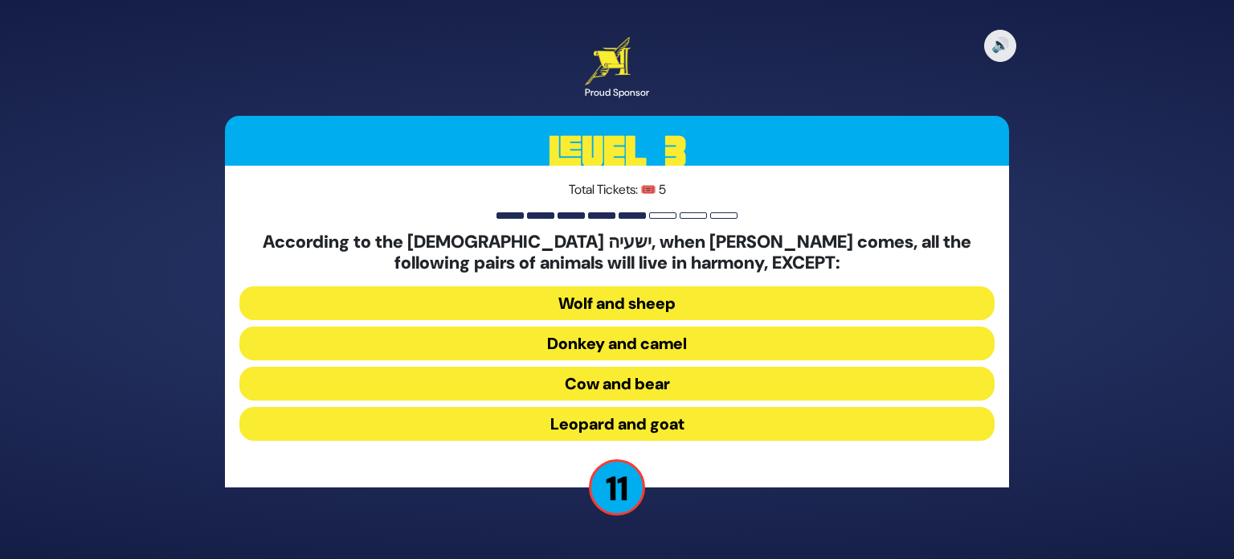
click at [699, 344] on button "Donkey and camel" at bounding box center [617, 343] width 755 height 34
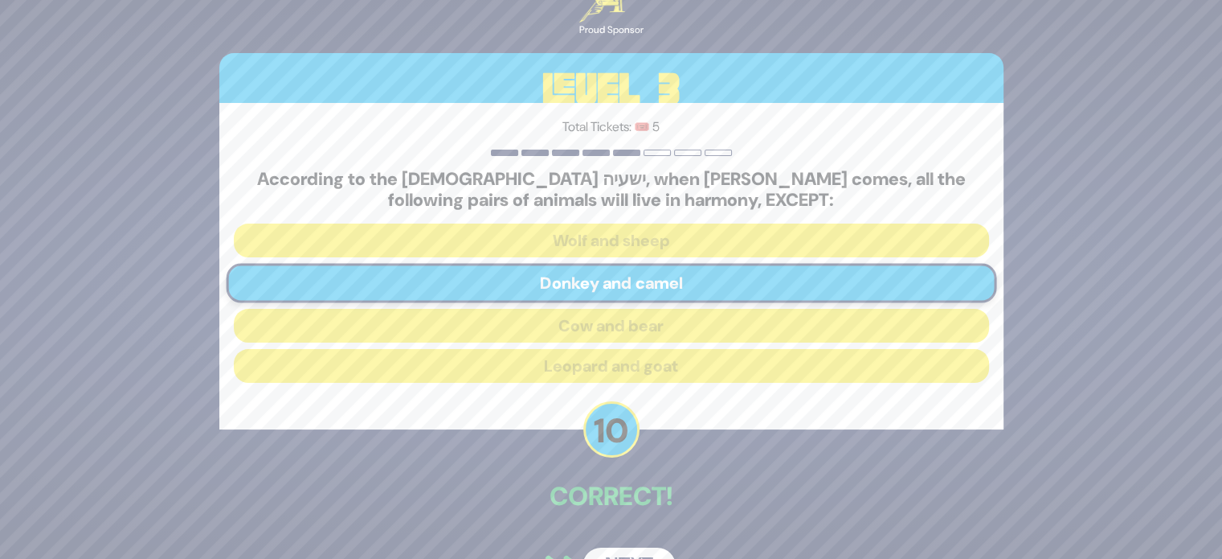
click at [633, 550] on button "Next" at bounding box center [629, 565] width 93 height 37
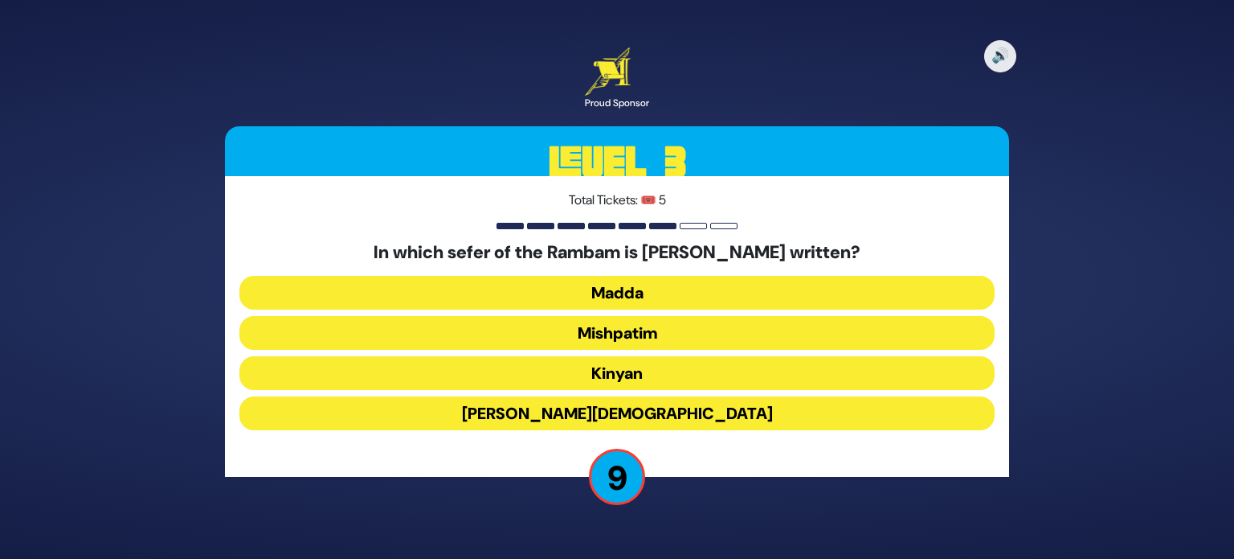
click at [641, 288] on button "Madda" at bounding box center [617, 293] width 755 height 34
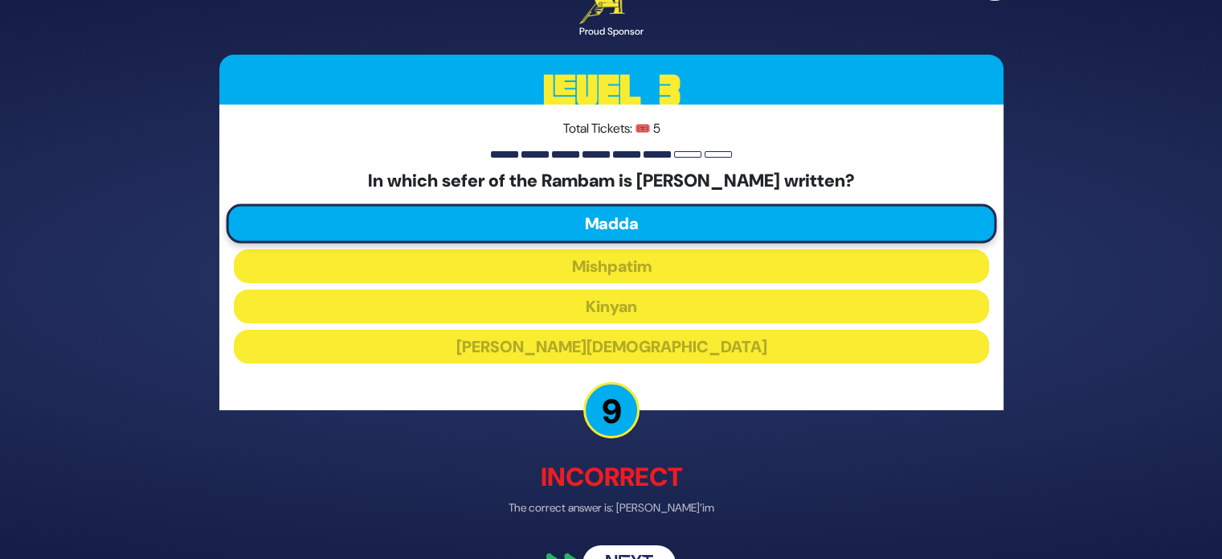
click at [640, 552] on button "Next" at bounding box center [629, 564] width 93 height 37
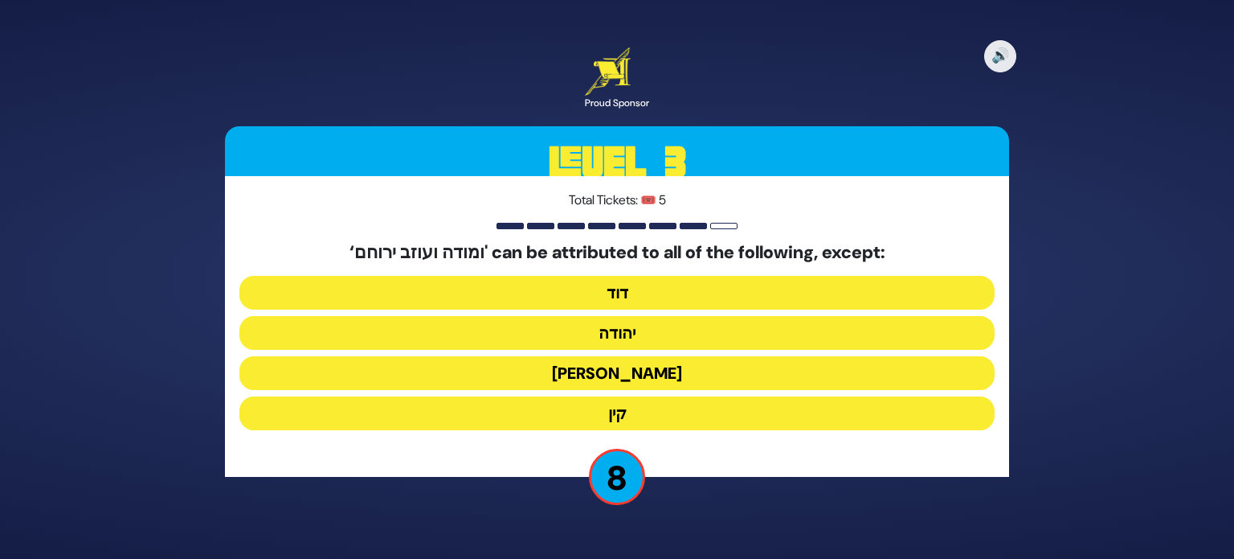
click at [598, 383] on button "יונה" at bounding box center [617, 373] width 755 height 34
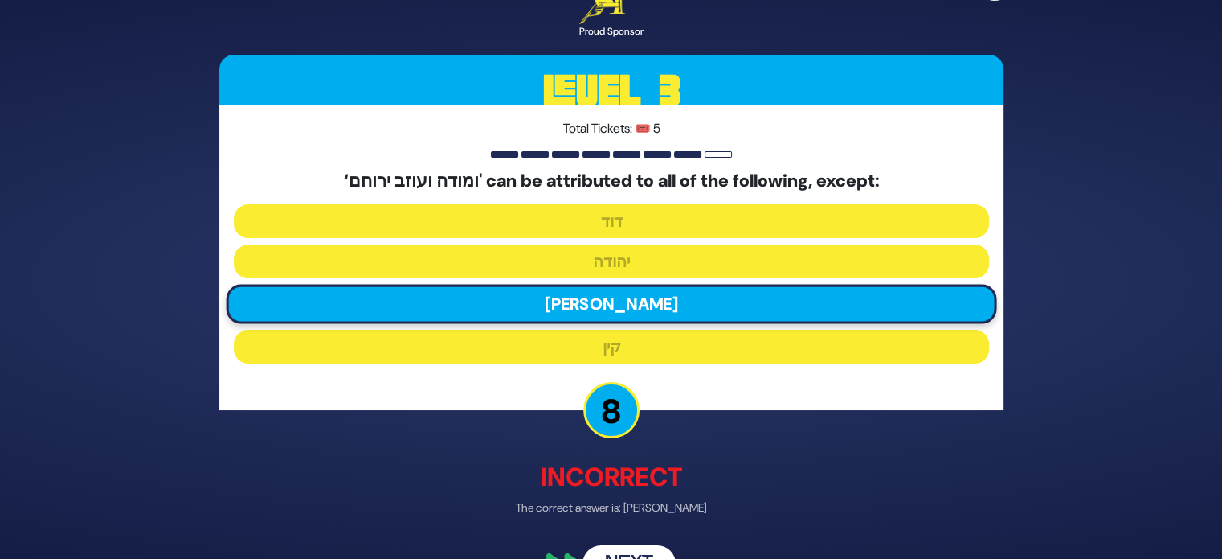
click at [620, 551] on button "Next" at bounding box center [629, 564] width 93 height 37
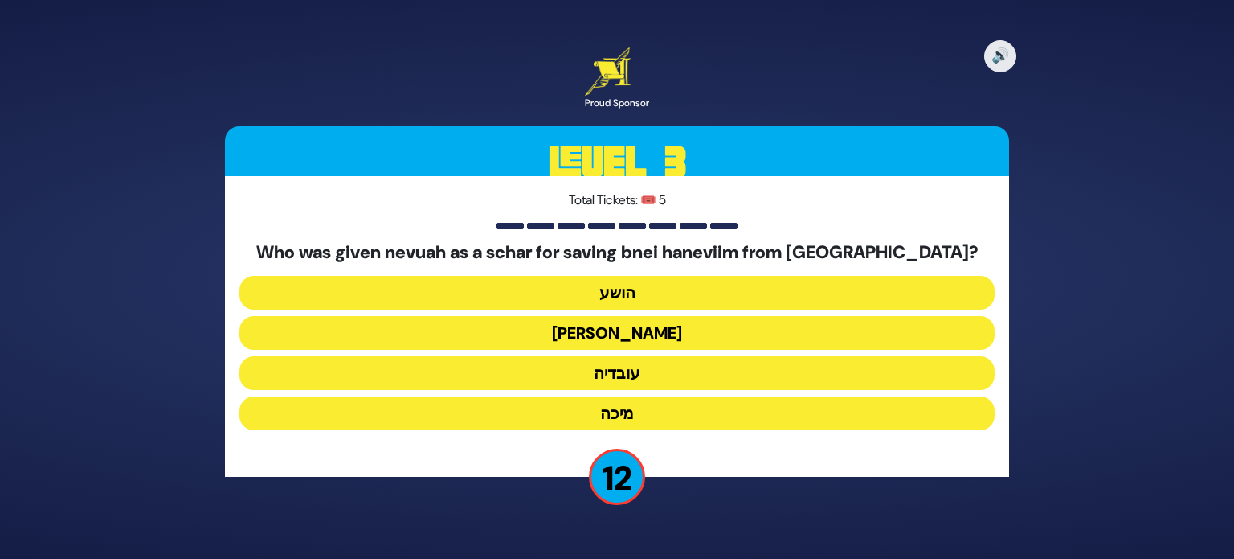
click at [665, 380] on button "עובדיה" at bounding box center [617, 373] width 755 height 34
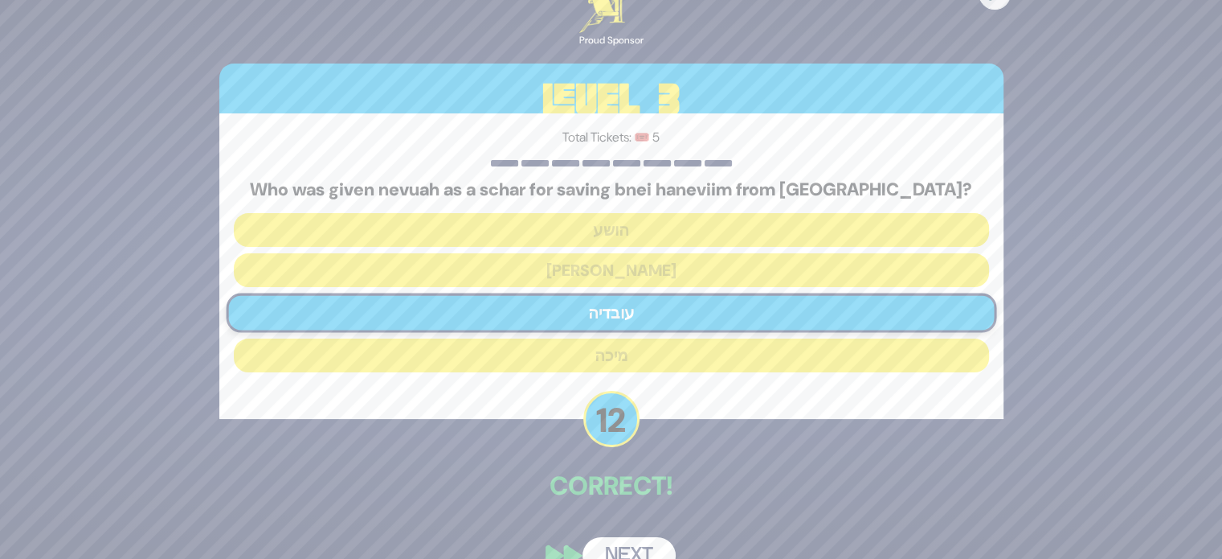
click at [643, 545] on button "Next" at bounding box center [629, 555] width 93 height 37
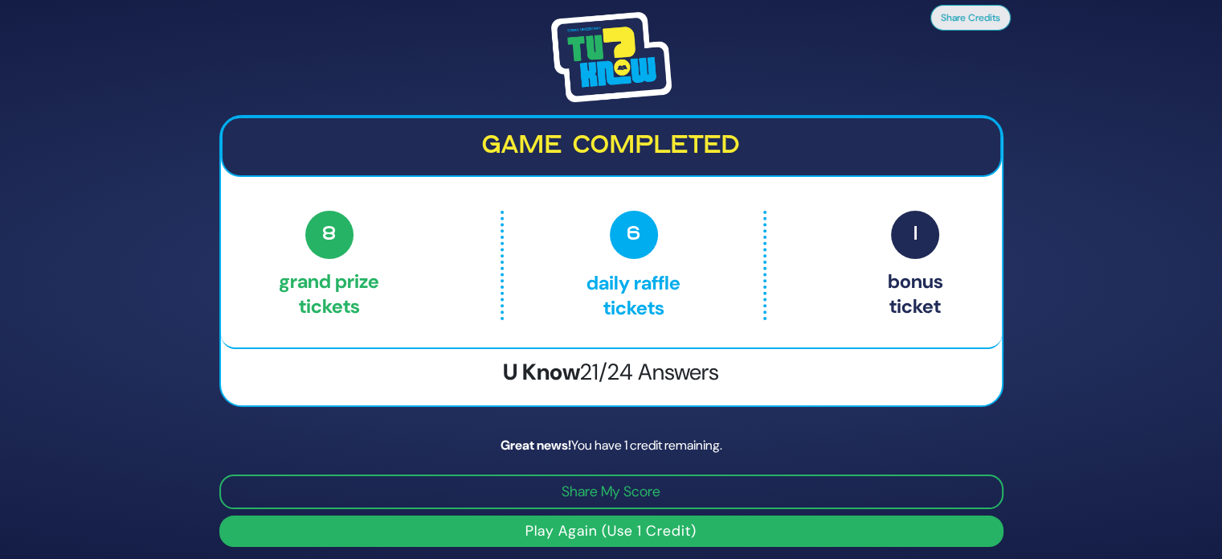
click at [637, 526] on button "Play Again (Use 1 Credit)" at bounding box center [611, 530] width 784 height 31
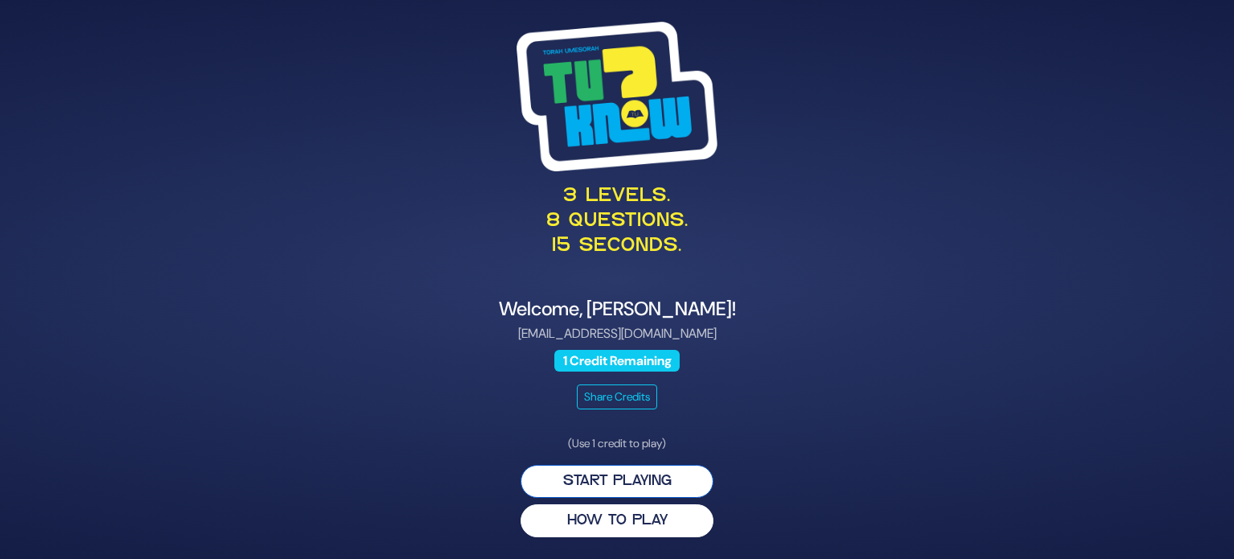
click at [637, 485] on button "Start Playing" at bounding box center [617, 481] width 193 height 33
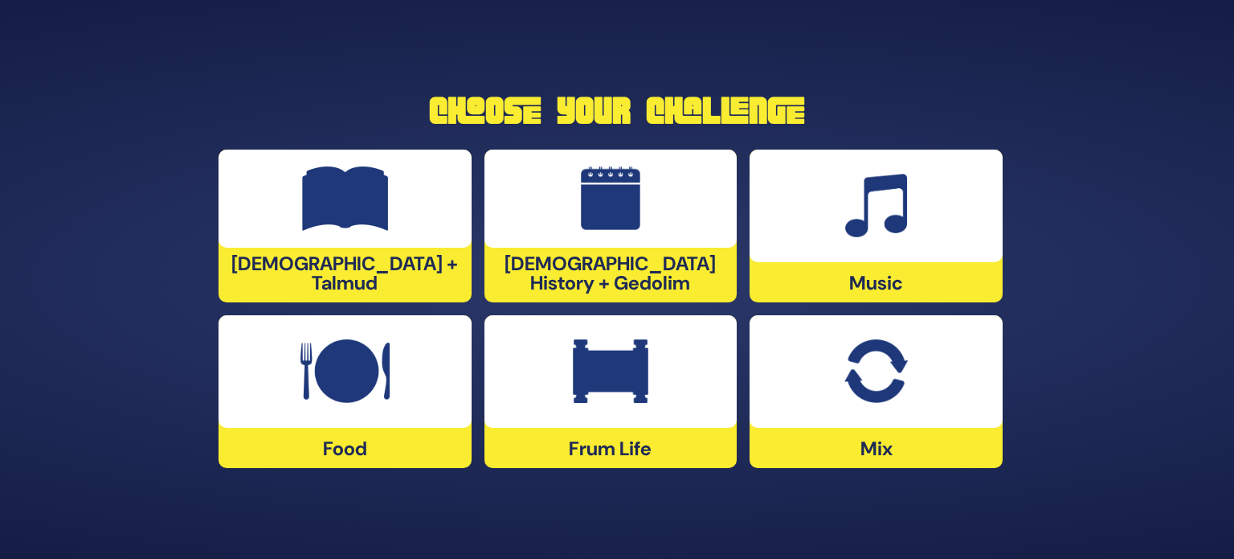
click at [659, 248] on div at bounding box center [611, 198] width 253 height 98
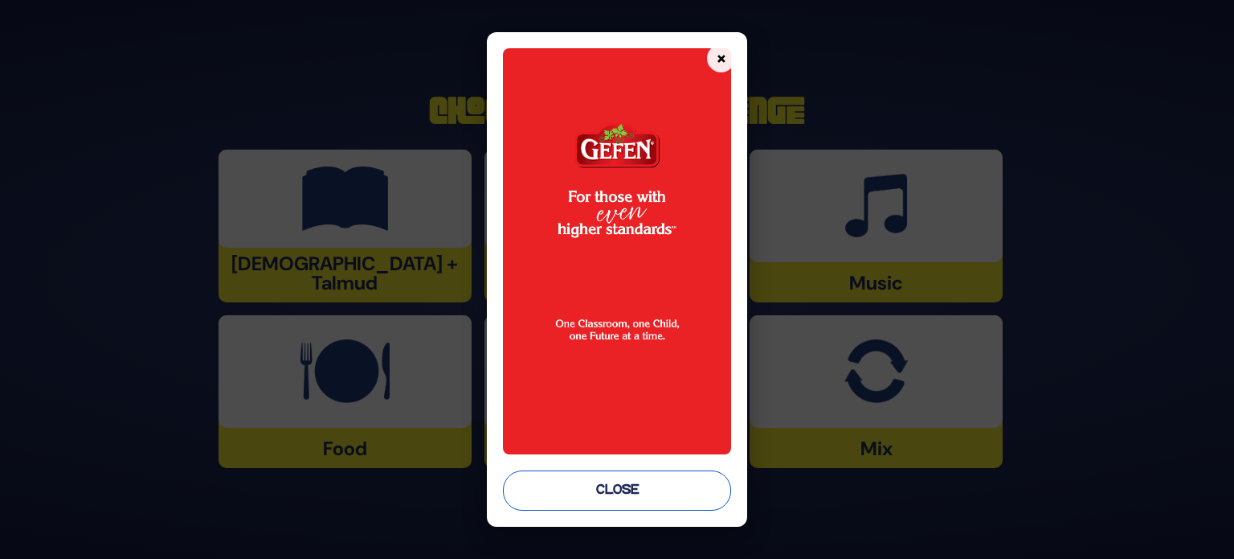
click at [629, 484] on button "Close" at bounding box center [617, 490] width 228 height 40
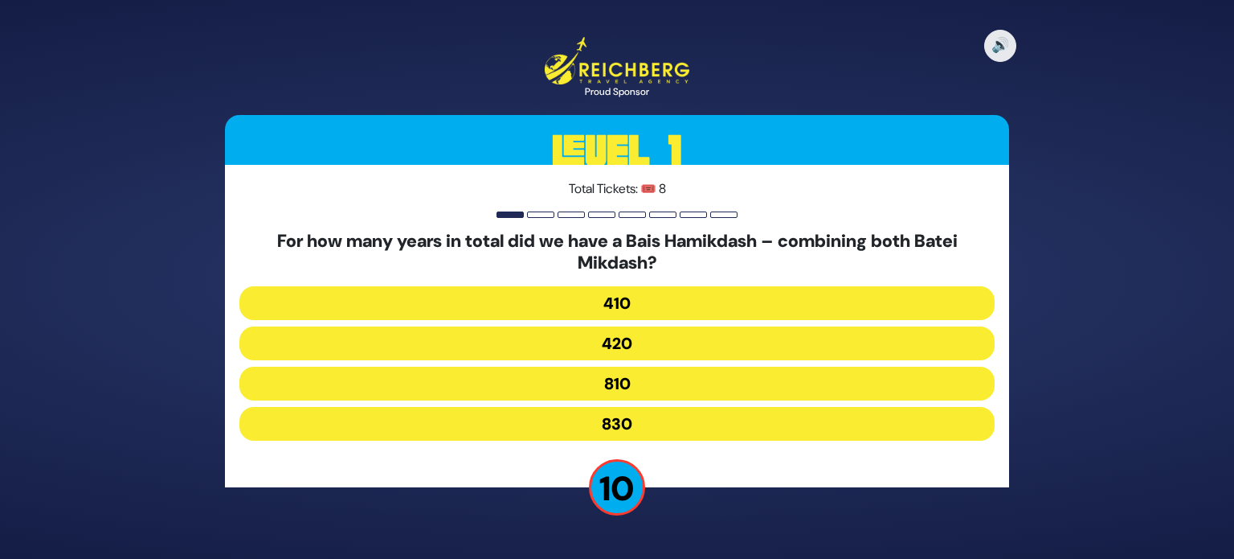
click at [619, 421] on button "830" at bounding box center [617, 424] width 755 height 34
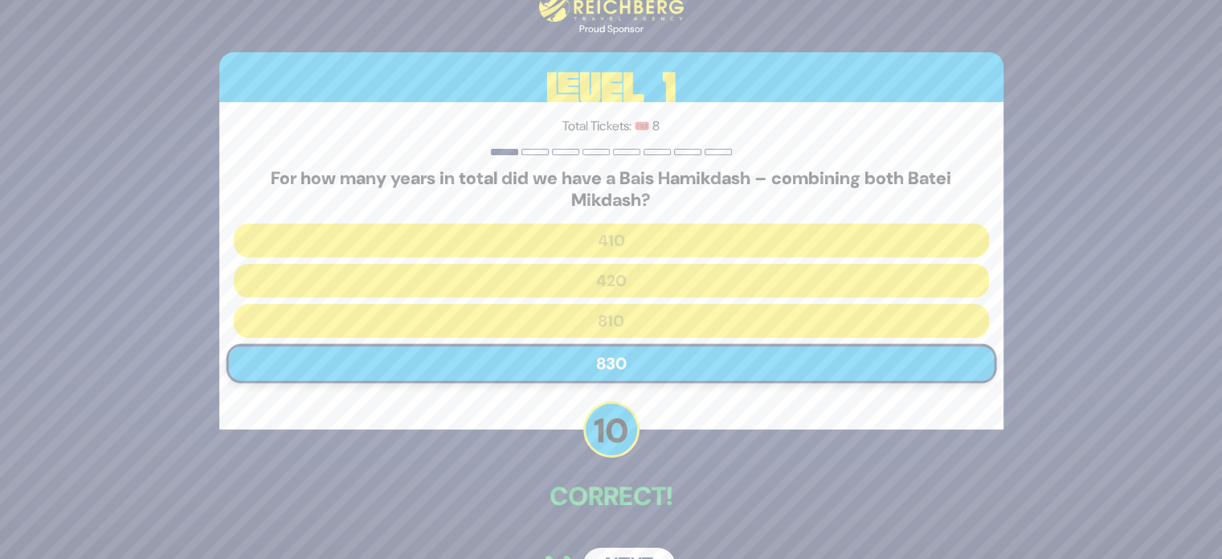
click at [640, 553] on button "Next" at bounding box center [629, 565] width 93 height 37
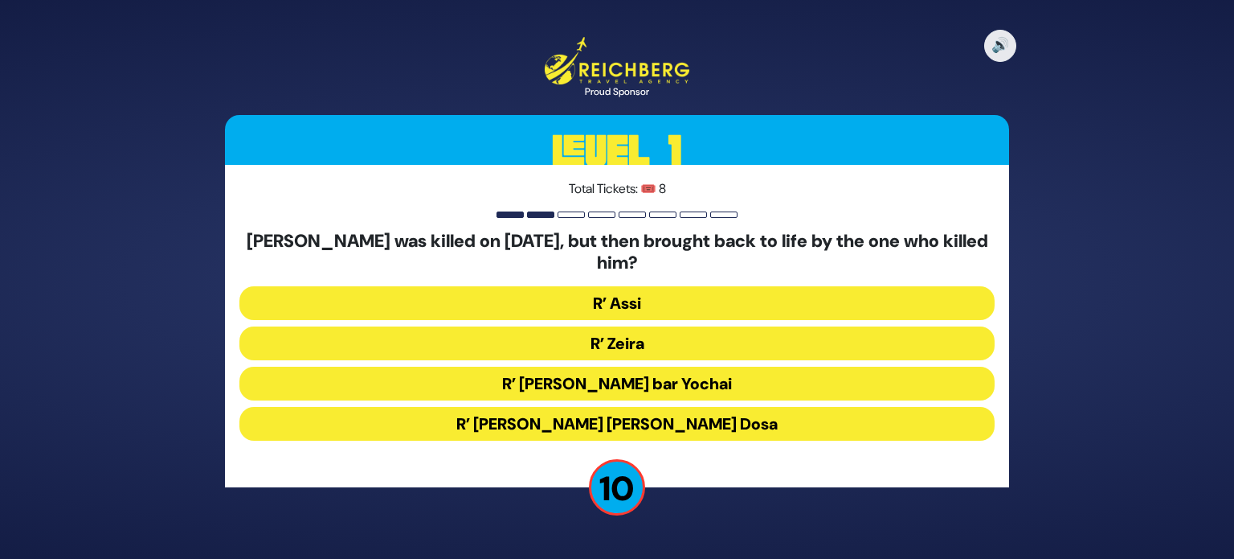
click at [619, 338] on button "R’ Zeira" at bounding box center [617, 343] width 755 height 34
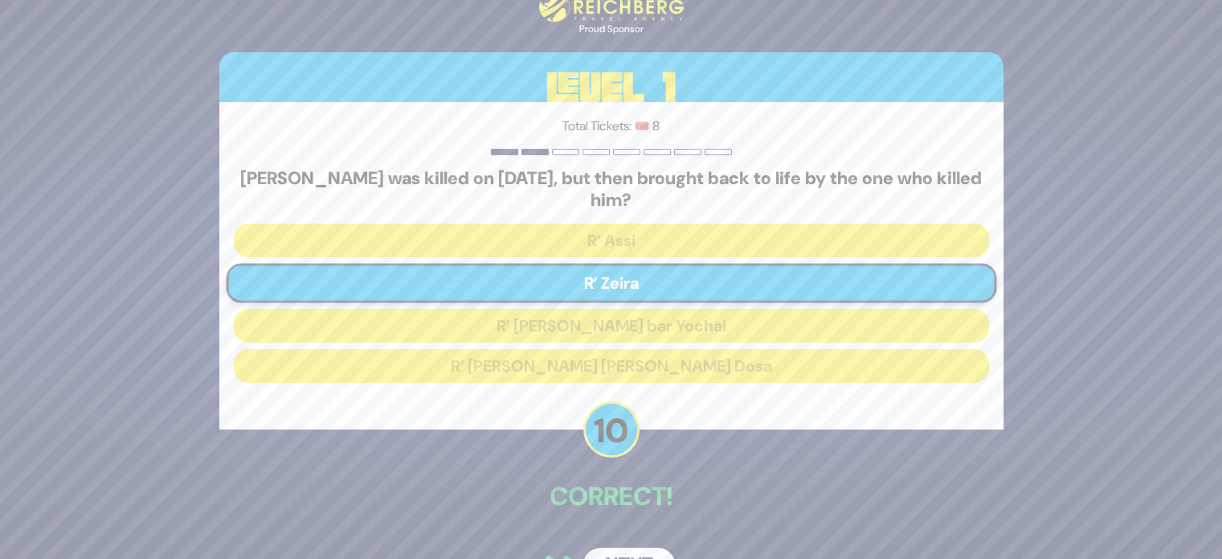
click at [637, 552] on button "Next" at bounding box center [629, 565] width 93 height 37
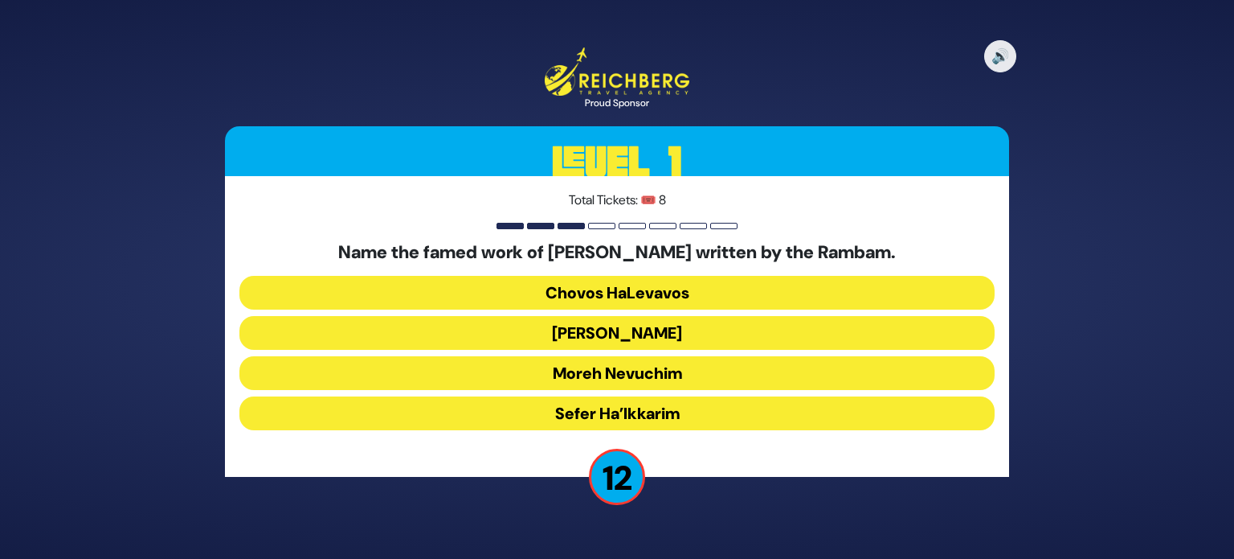
click at [657, 365] on button "Moreh Nevuchim" at bounding box center [617, 373] width 755 height 34
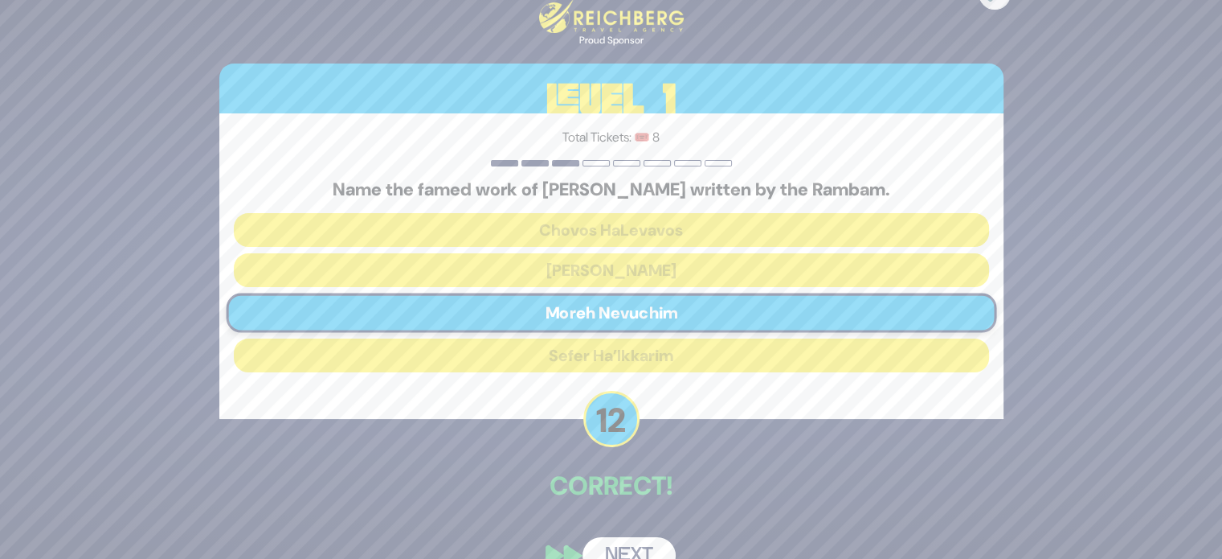
click at [615, 540] on button "Next" at bounding box center [629, 555] width 93 height 37
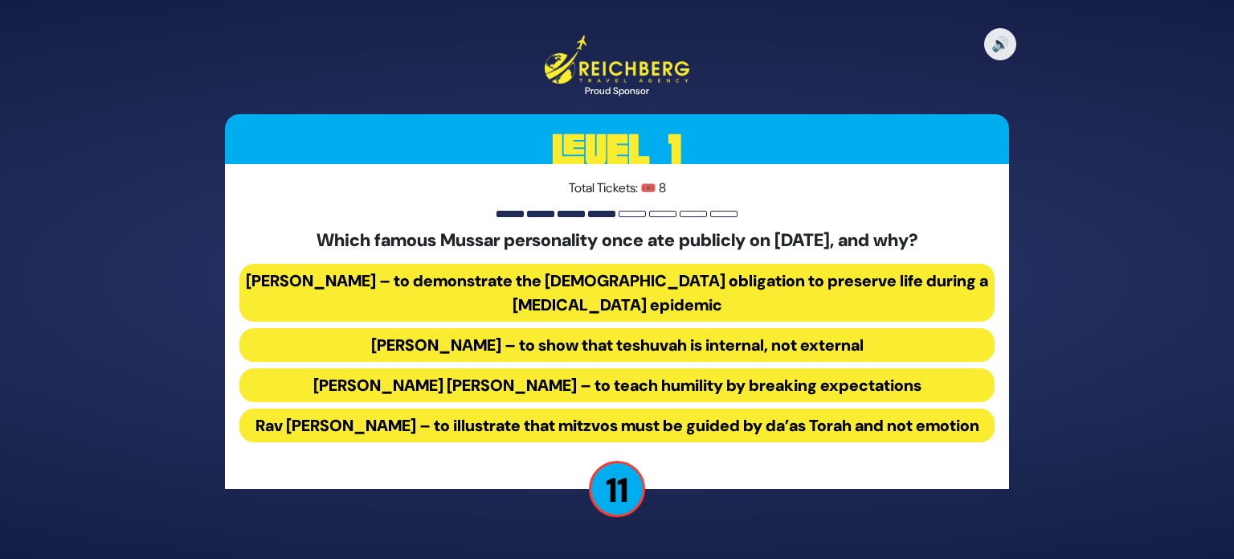
click at [497, 264] on button "Rav Yisroel Salanter – to demonstrate the halachic obligation to preserve life …" at bounding box center [617, 293] width 755 height 58
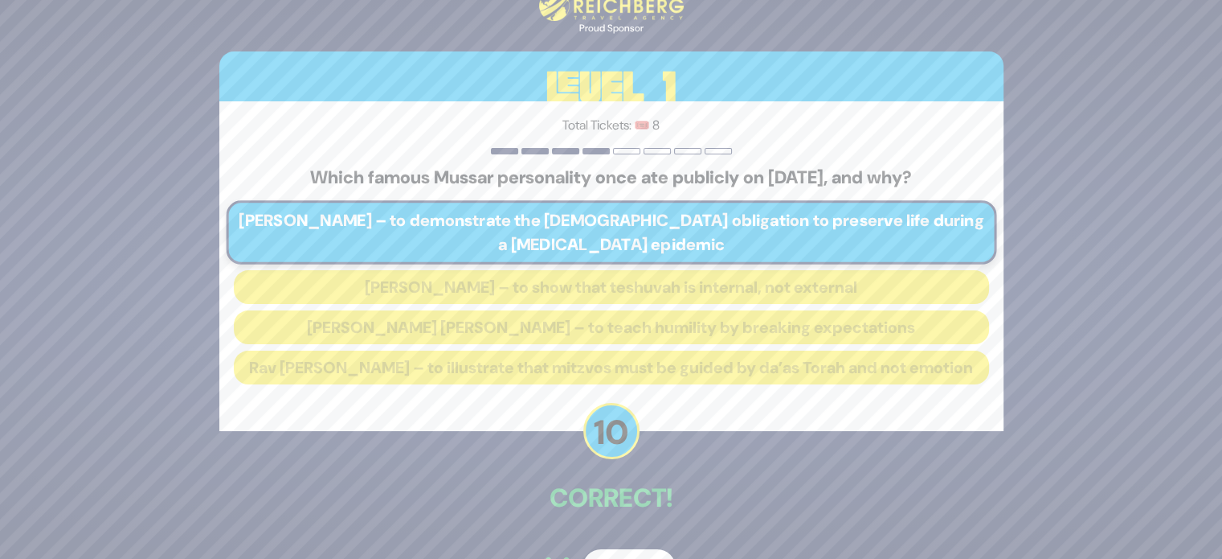
scroll to position [32, 0]
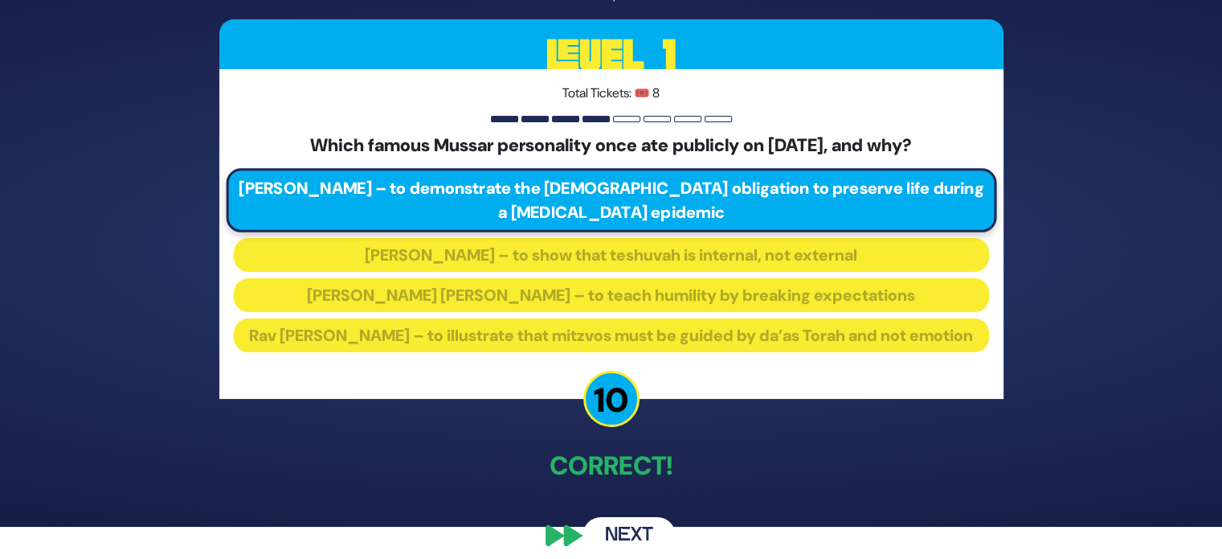
click at [617, 544] on button "Next" at bounding box center [629, 535] width 93 height 37
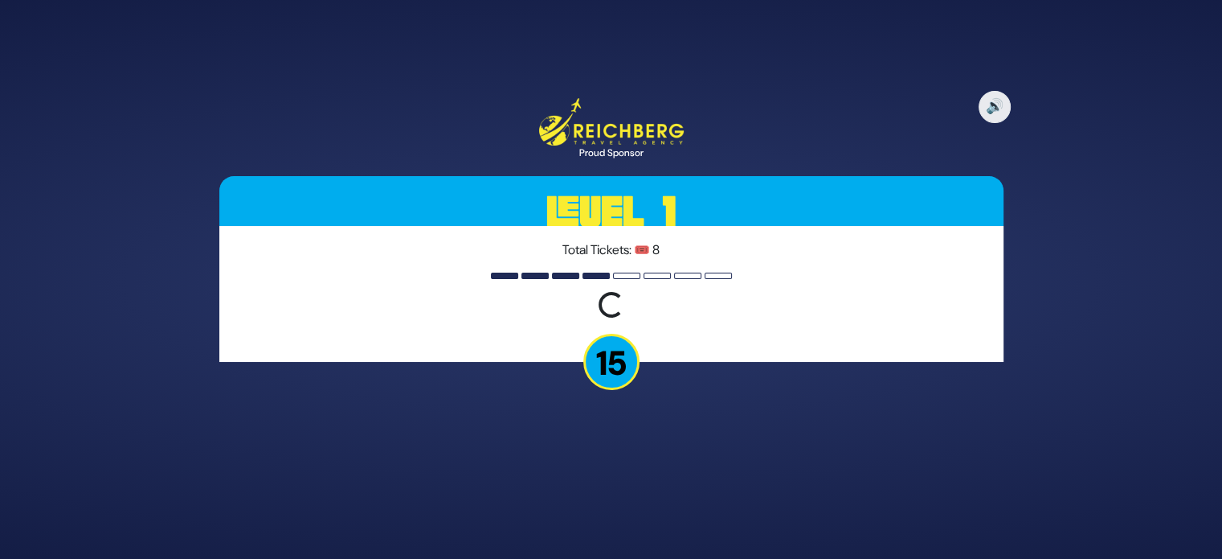
scroll to position [0, 0]
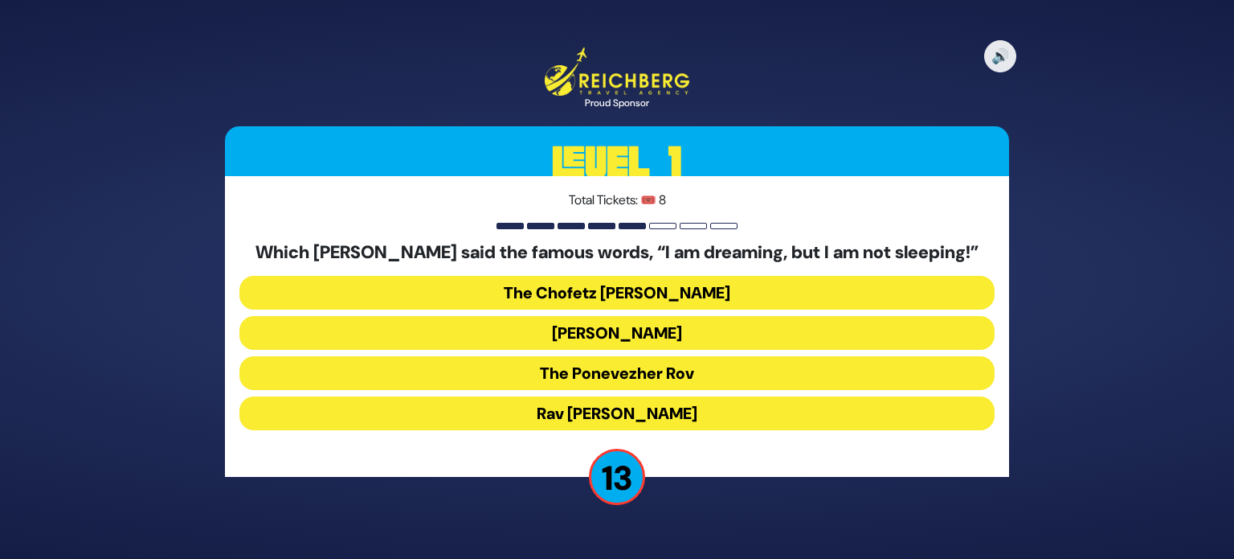
click at [633, 370] on button "The Ponevezher Rov" at bounding box center [617, 373] width 755 height 34
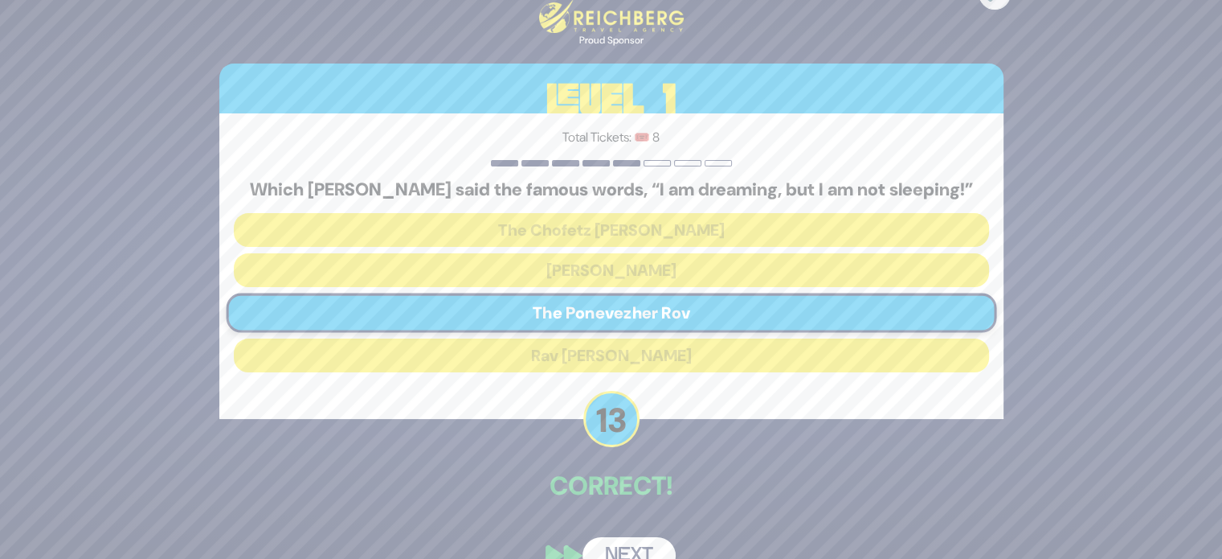
click at [643, 545] on button "Next" at bounding box center [629, 555] width 93 height 37
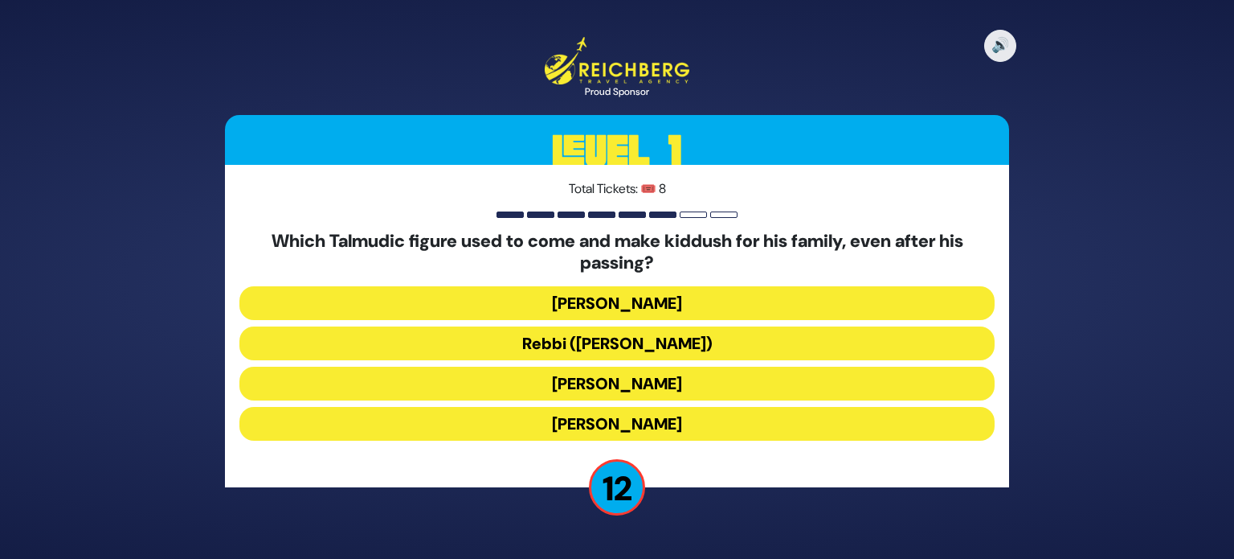
click at [628, 339] on button "Rebbi (Rabbi Yehuda HaNasi)" at bounding box center [617, 343] width 755 height 34
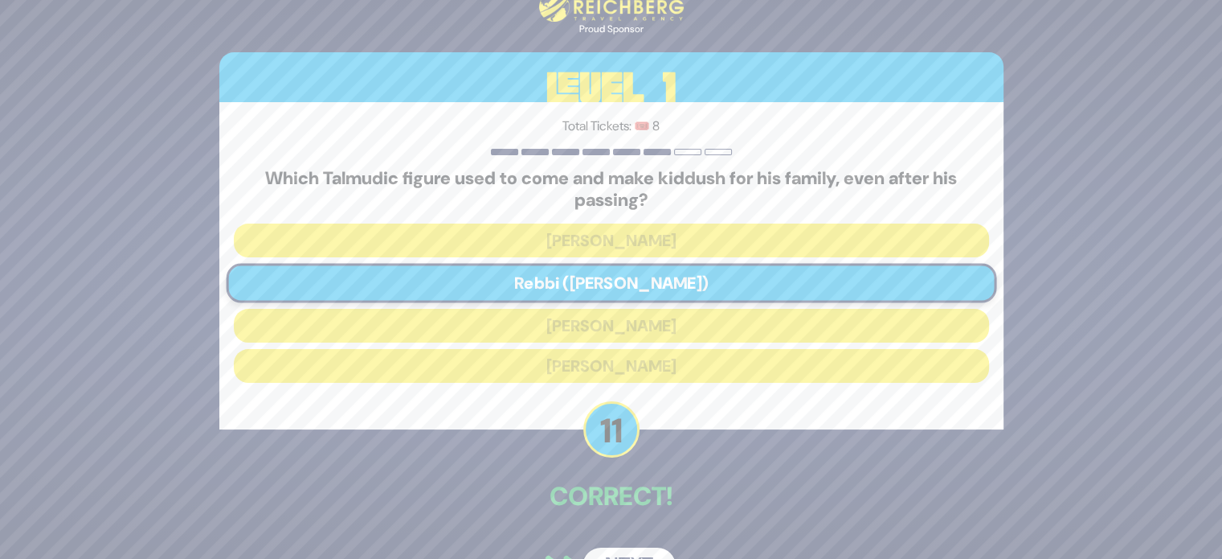
click at [642, 555] on button "Next" at bounding box center [629, 565] width 93 height 37
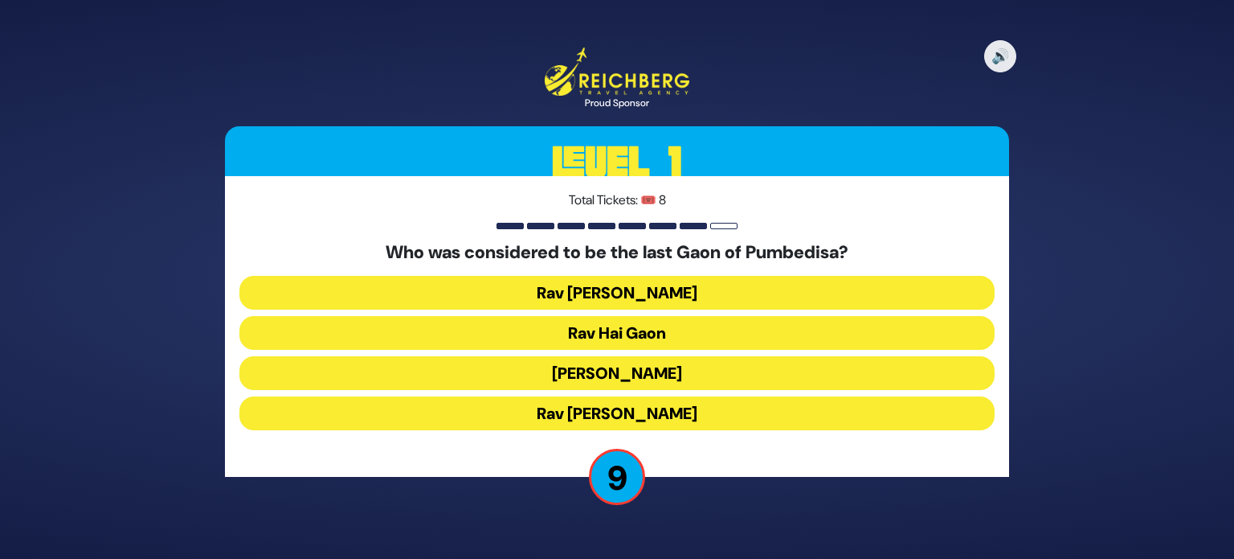
click at [626, 294] on button "Rav Sherira Gaon" at bounding box center [617, 293] width 755 height 34
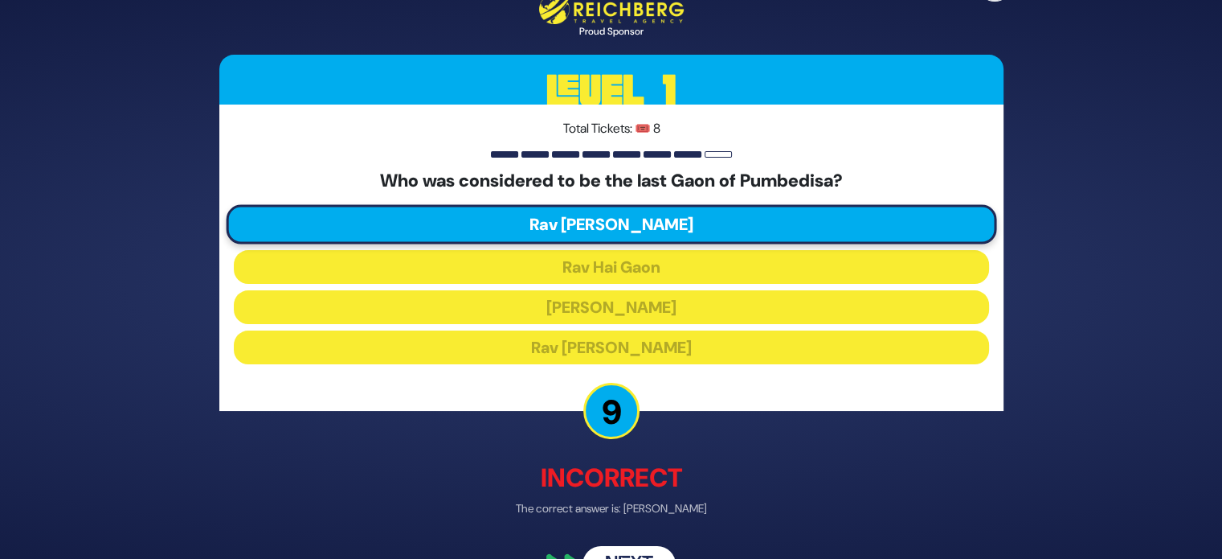
click at [640, 545] on button "Next" at bounding box center [629, 563] width 93 height 37
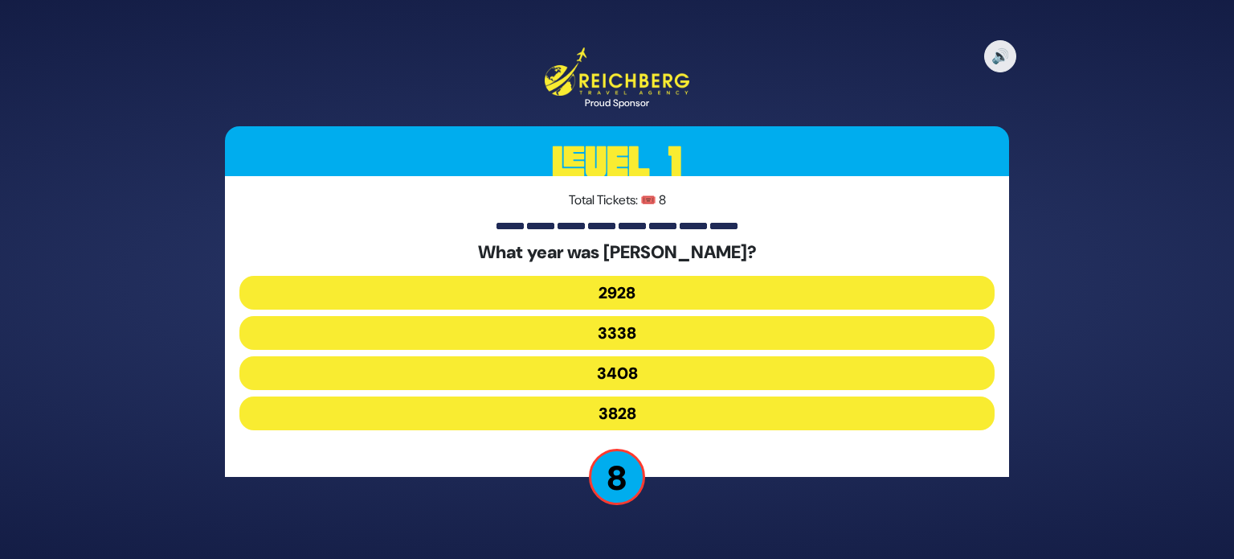
click at [657, 422] on button "3828" at bounding box center [617, 413] width 755 height 34
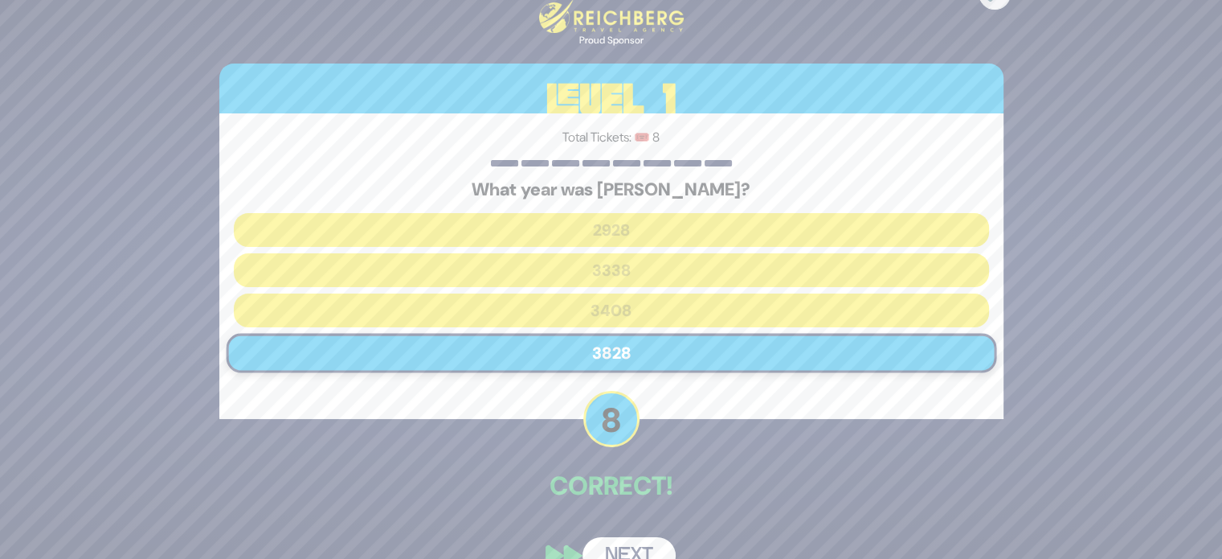
click at [646, 540] on button "Next" at bounding box center [629, 555] width 93 height 37
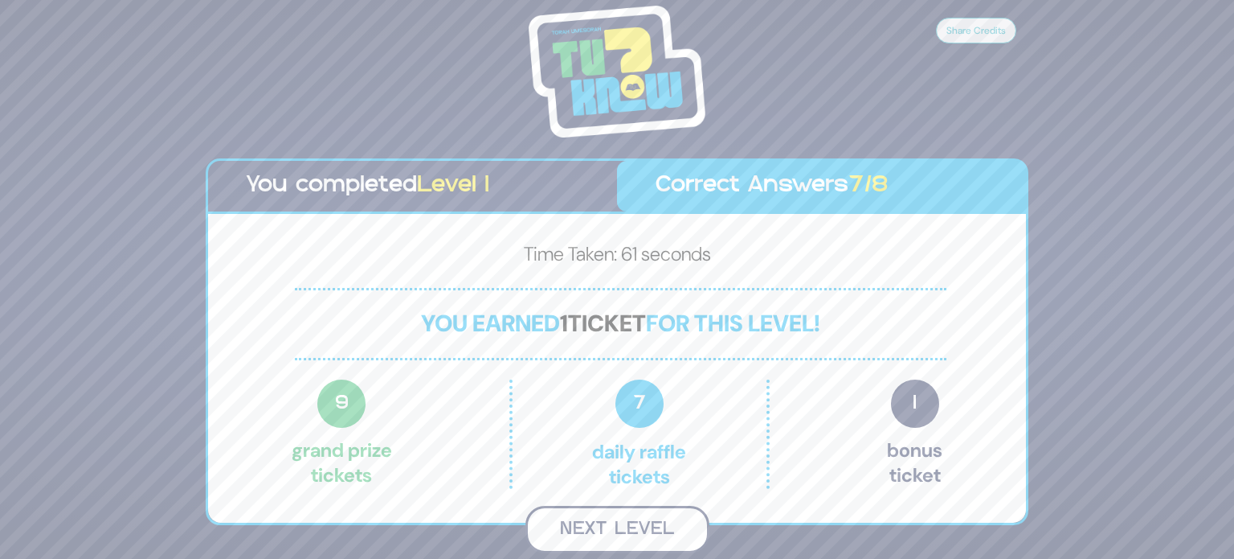
click at [588, 522] on button "Next Level" at bounding box center [618, 529] width 184 height 47
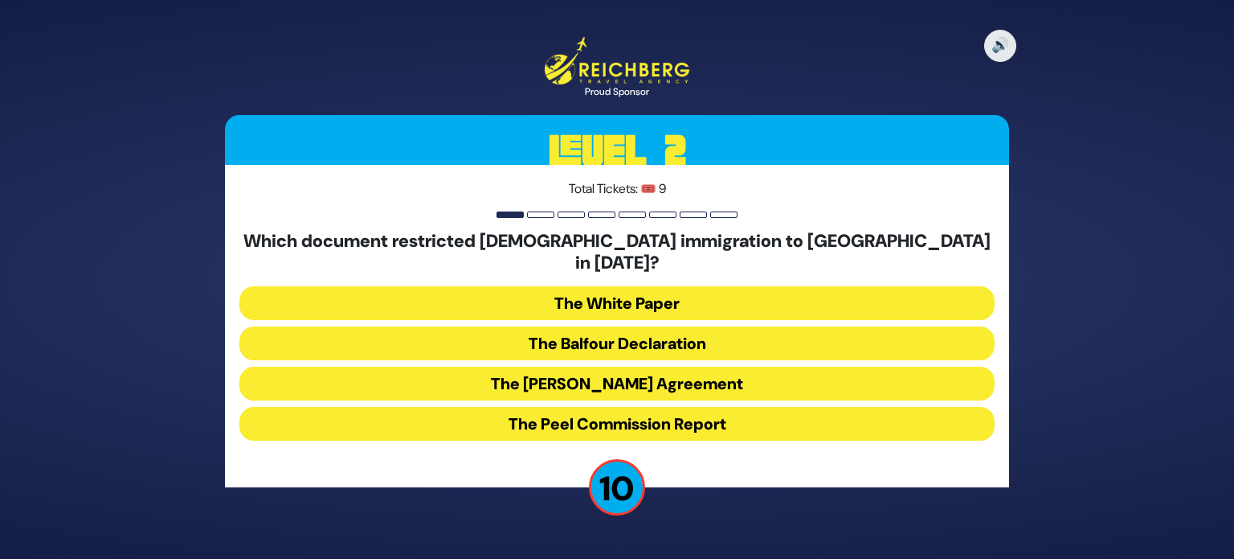
click at [604, 292] on button "The White Paper" at bounding box center [617, 303] width 755 height 34
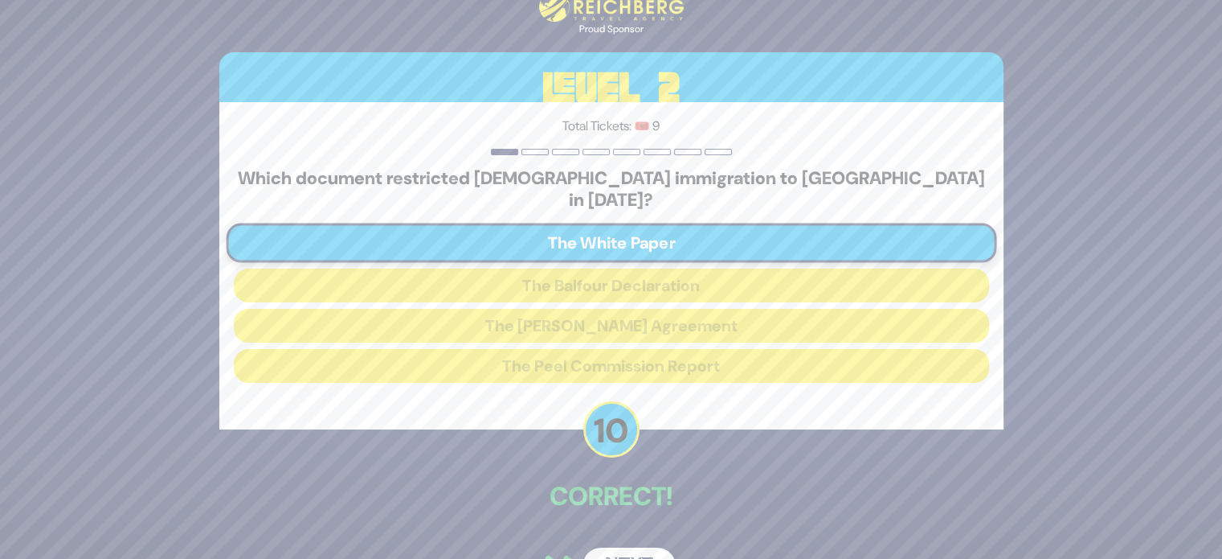
click at [639, 547] on button "Next" at bounding box center [629, 565] width 93 height 37
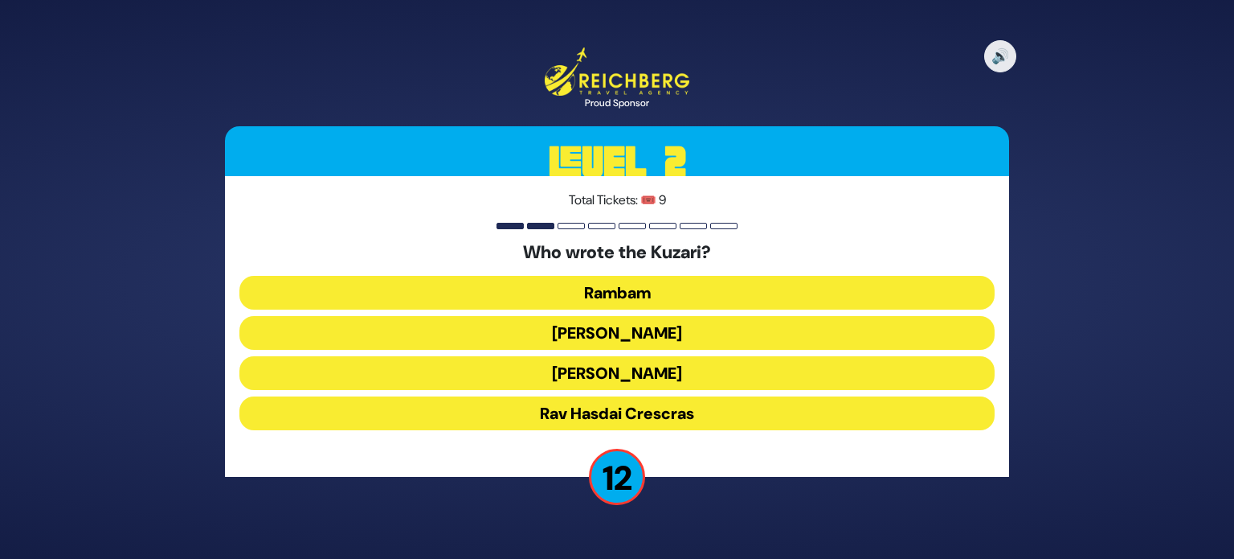
click at [641, 366] on button "Rav Yehudah HaLevi" at bounding box center [617, 373] width 755 height 34
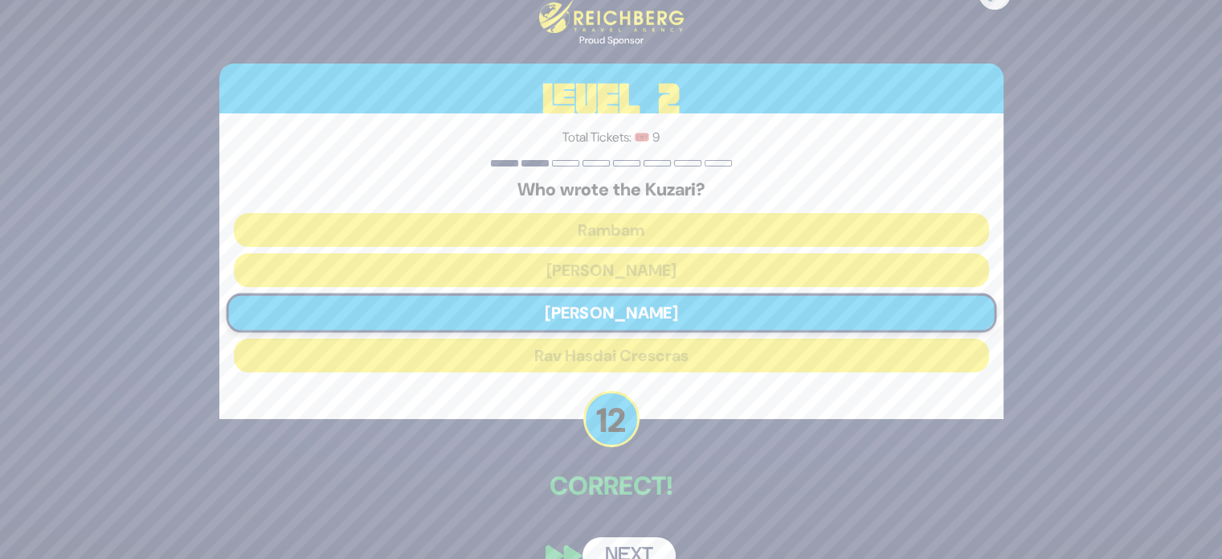
click at [630, 552] on button "Next" at bounding box center [629, 555] width 93 height 37
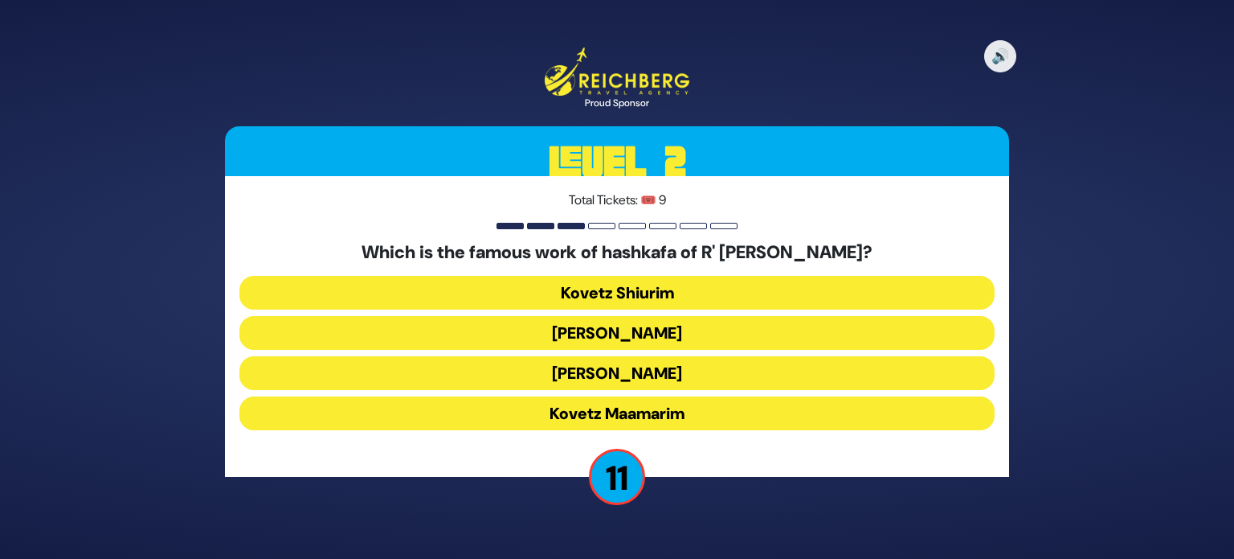
click at [624, 287] on button "Kovetz Shiurim" at bounding box center [617, 293] width 755 height 34
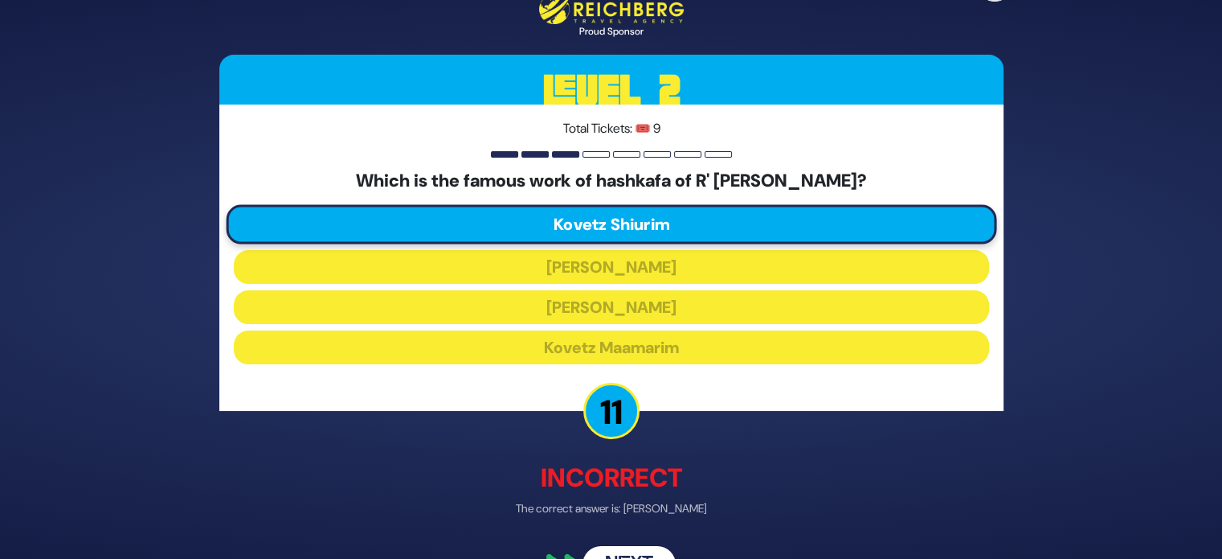
click at [629, 546] on button "Next" at bounding box center [629, 563] width 93 height 37
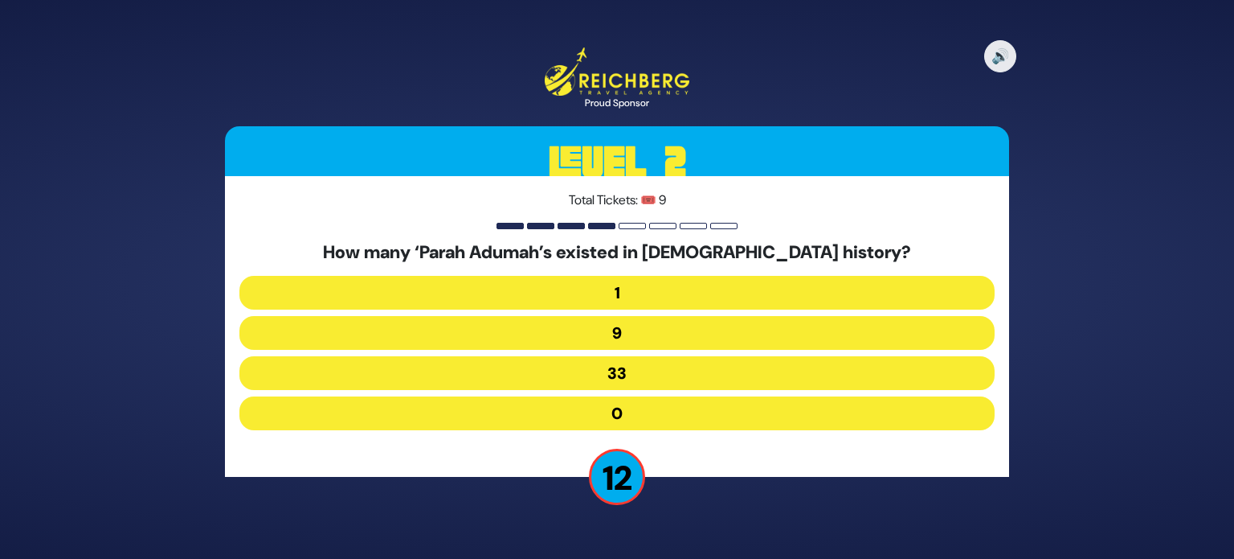
click at [597, 337] on button "9" at bounding box center [617, 333] width 755 height 34
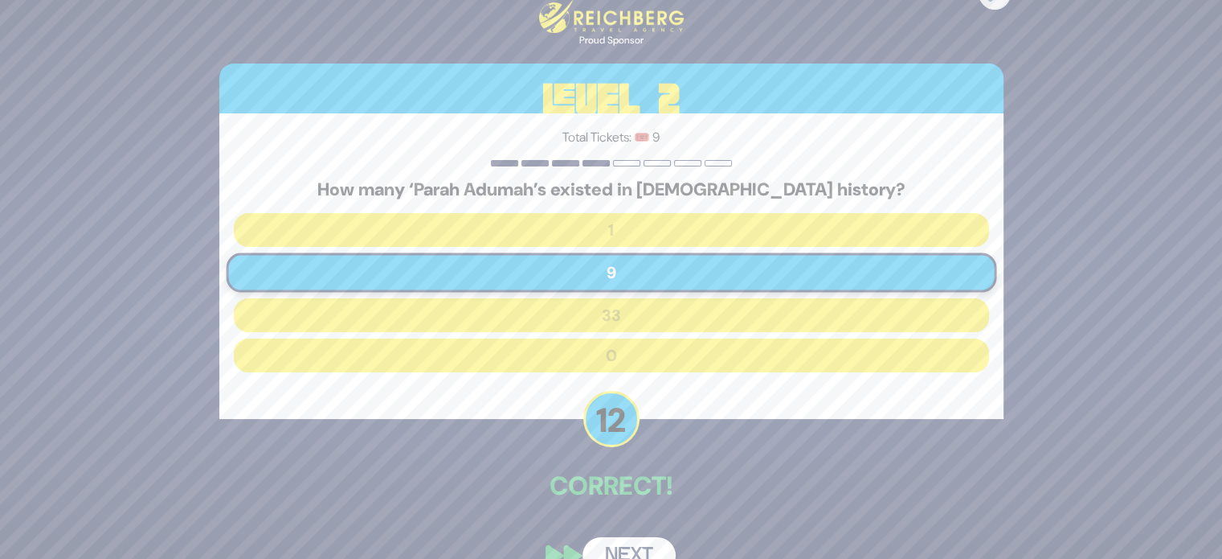
click at [627, 548] on button "Next" at bounding box center [629, 555] width 93 height 37
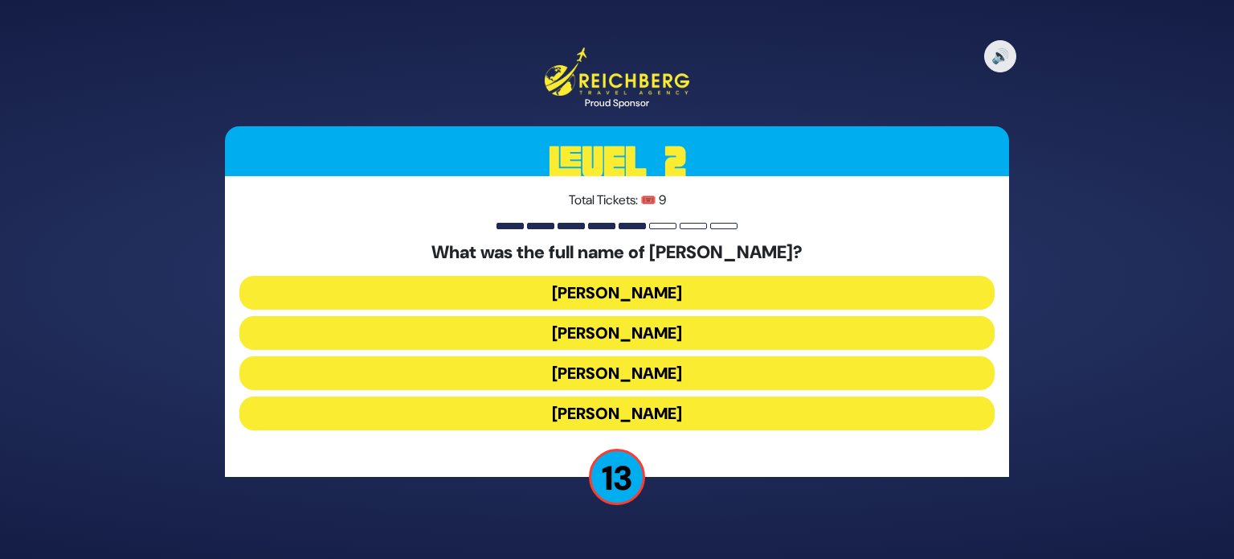
click at [606, 291] on button "Elimelech Gavriel" at bounding box center [617, 293] width 755 height 34
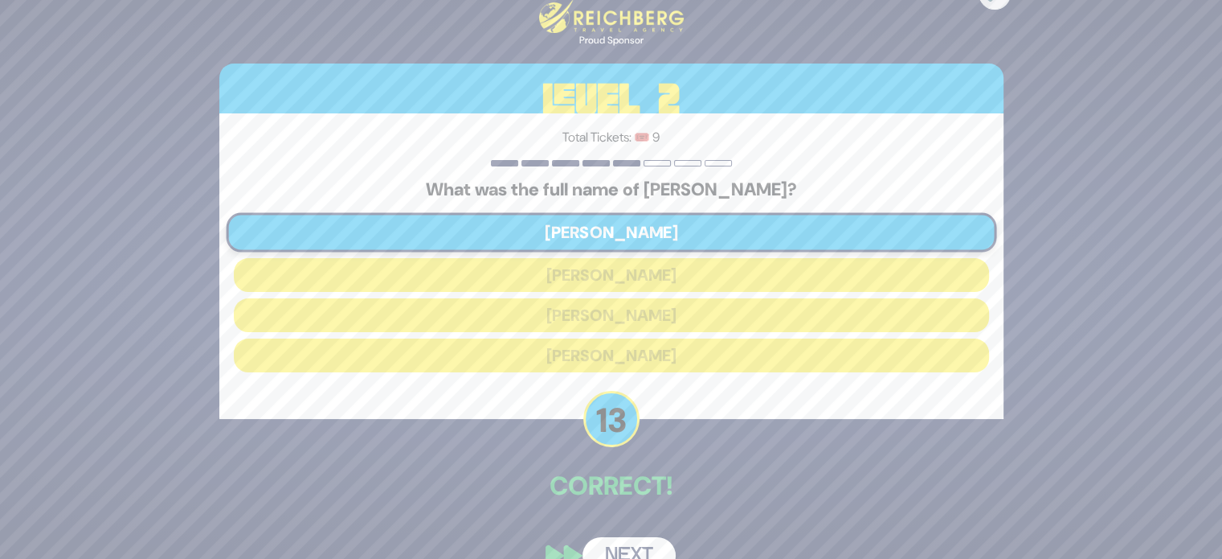
click at [625, 547] on button "Next" at bounding box center [629, 555] width 93 height 37
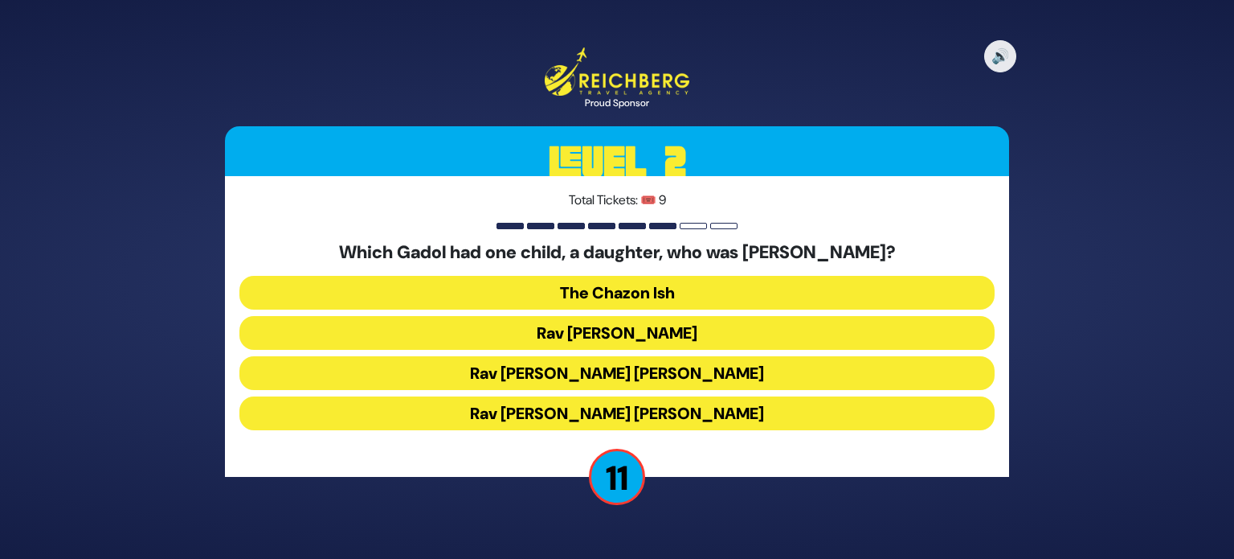
click at [641, 380] on button "Rav Chaim Ozer Grodzinski" at bounding box center [617, 373] width 755 height 34
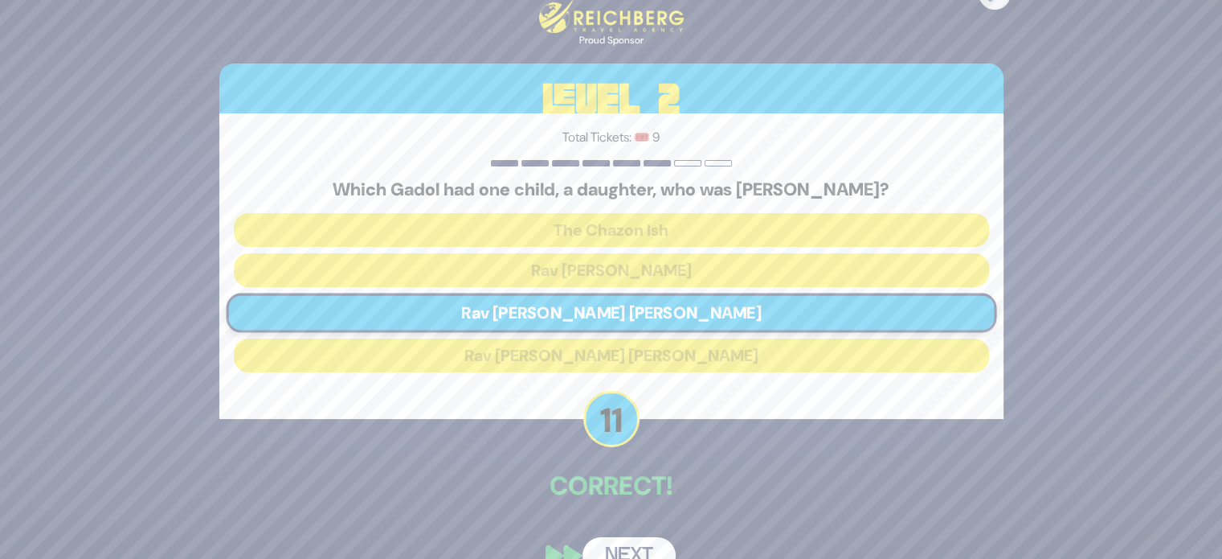
click at [634, 544] on button "Next" at bounding box center [629, 555] width 93 height 37
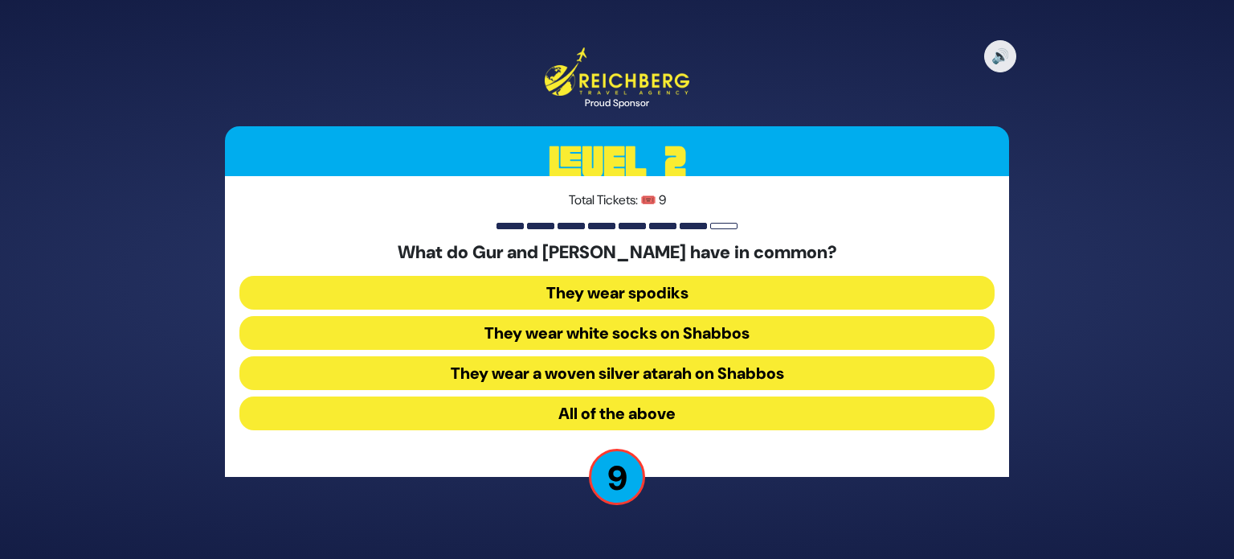
click at [566, 285] on button "They wear spodiks" at bounding box center [617, 293] width 755 height 34
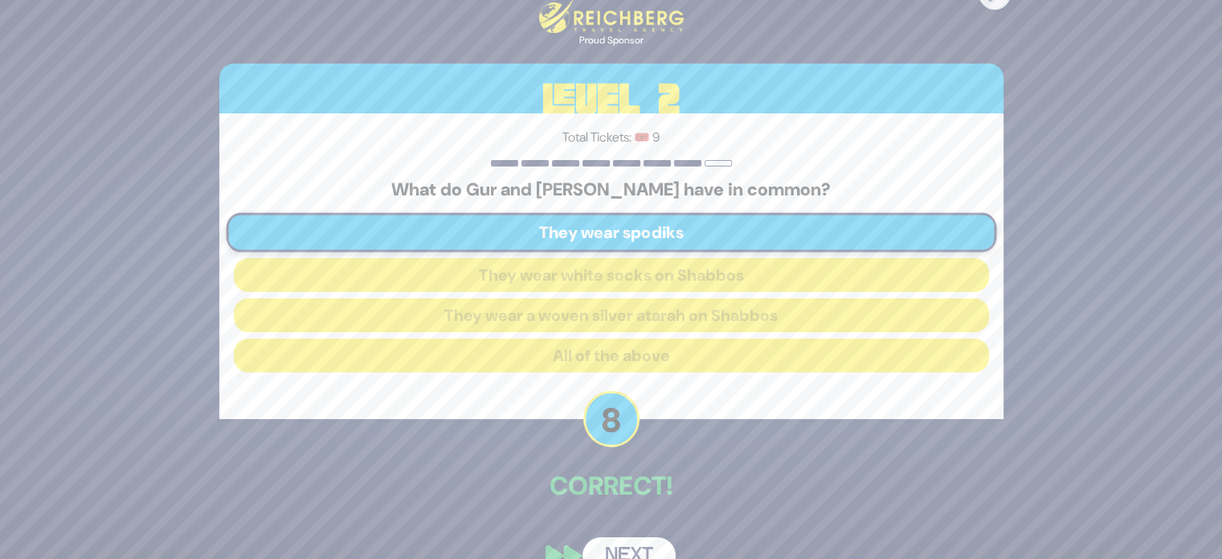
click at [628, 552] on button "Next" at bounding box center [629, 555] width 93 height 37
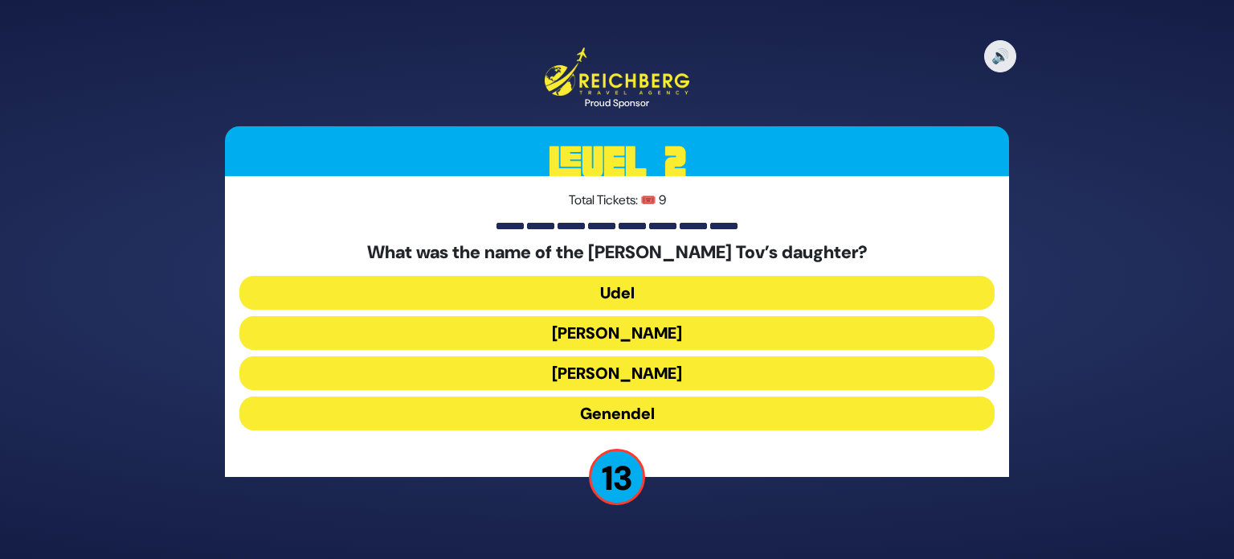
click at [571, 285] on button "Udel" at bounding box center [617, 293] width 755 height 34
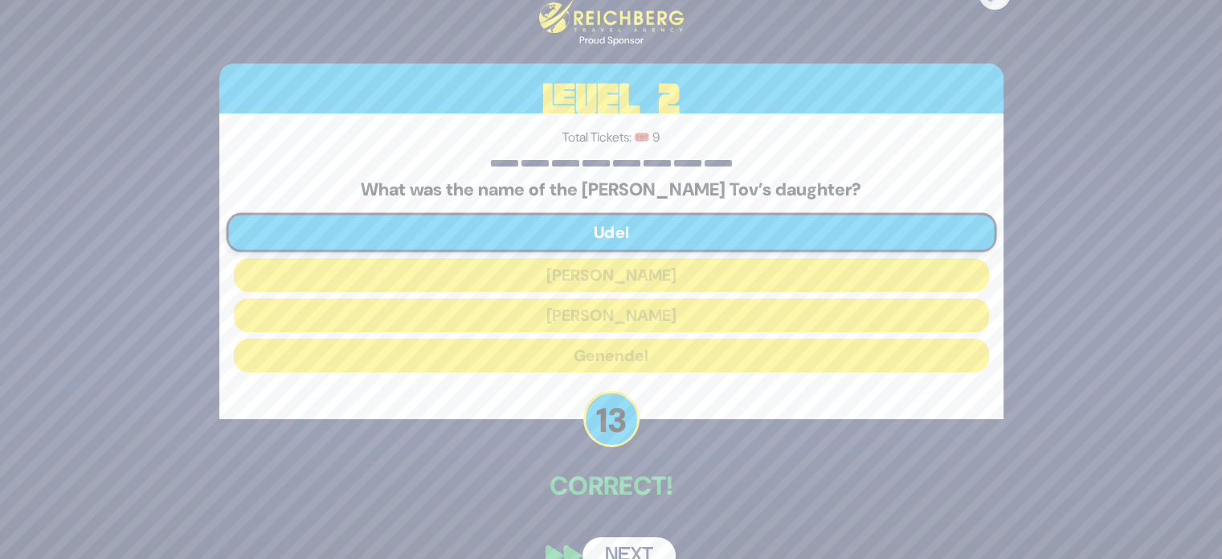
click at [645, 548] on button "Next" at bounding box center [629, 555] width 93 height 37
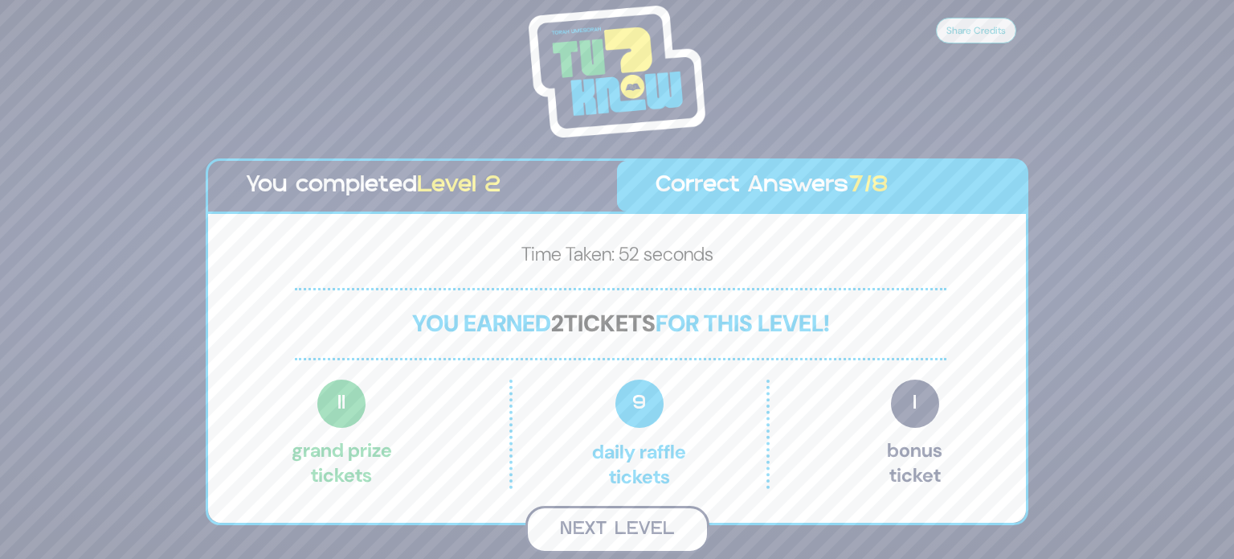
click at [606, 522] on button "Next Level" at bounding box center [618, 529] width 184 height 47
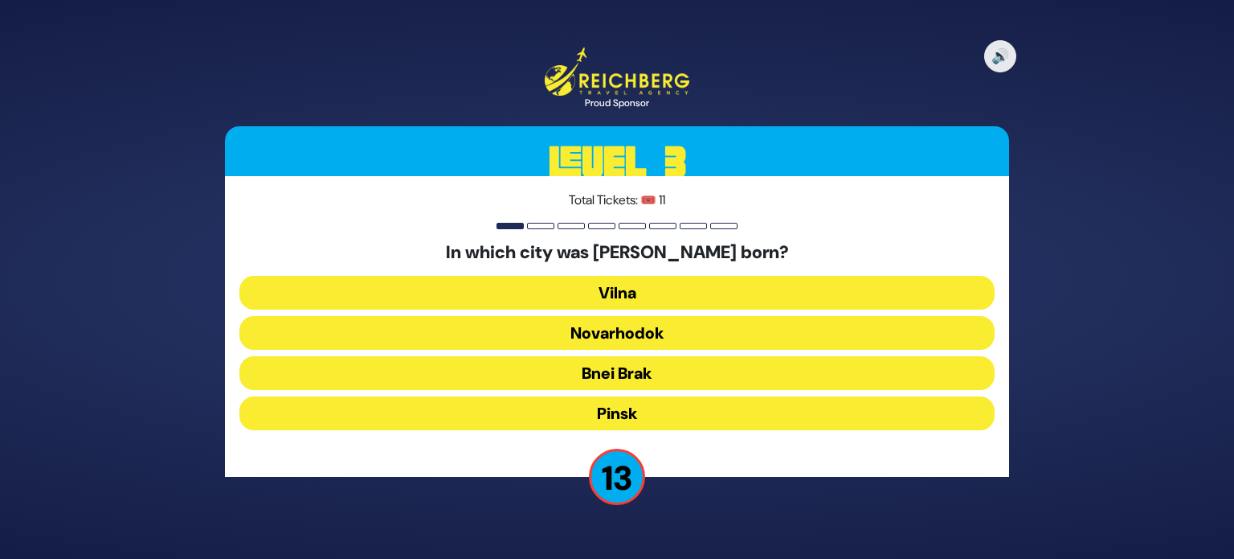
click at [638, 418] on button "Pinsk" at bounding box center [617, 413] width 755 height 34
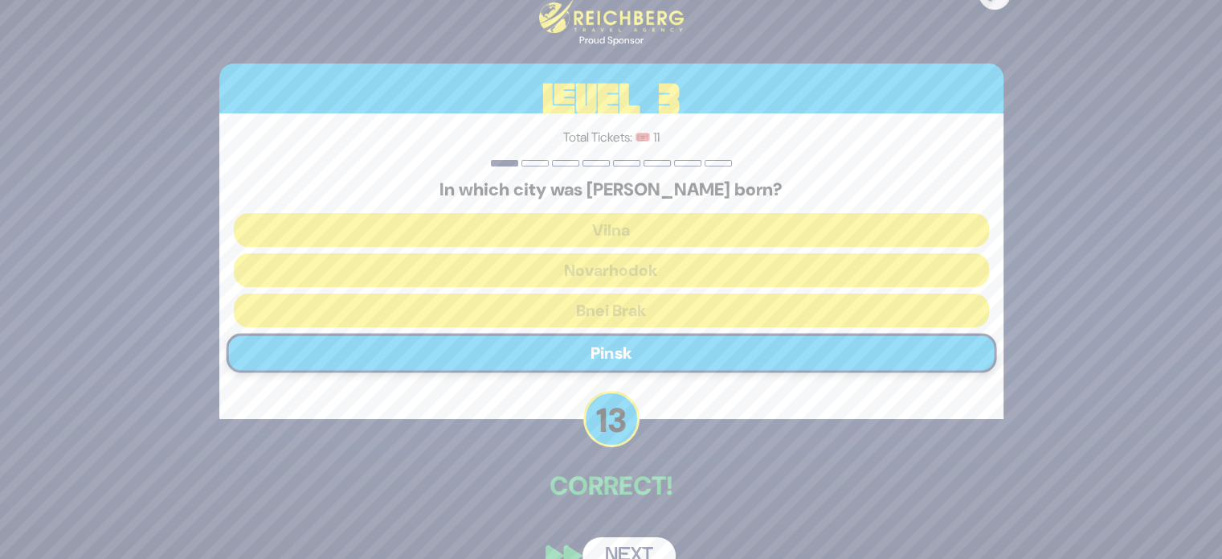
click at [628, 549] on button "Next" at bounding box center [629, 555] width 93 height 37
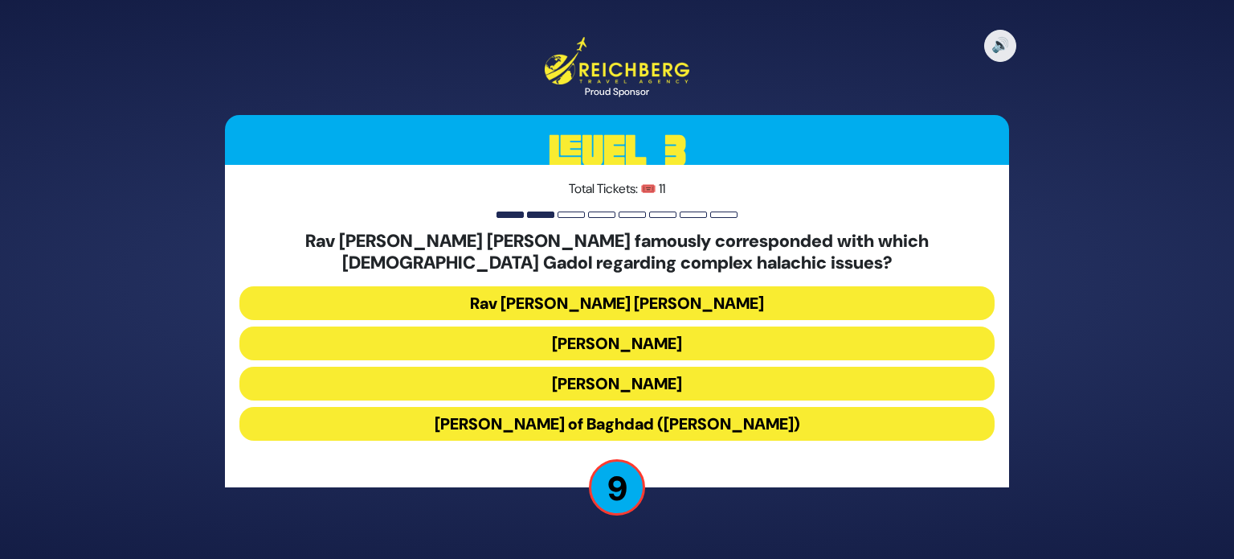
click at [521, 422] on button "Rav Yosef Chaim of Baghdad (Ben Ish Chai)" at bounding box center [617, 424] width 755 height 34
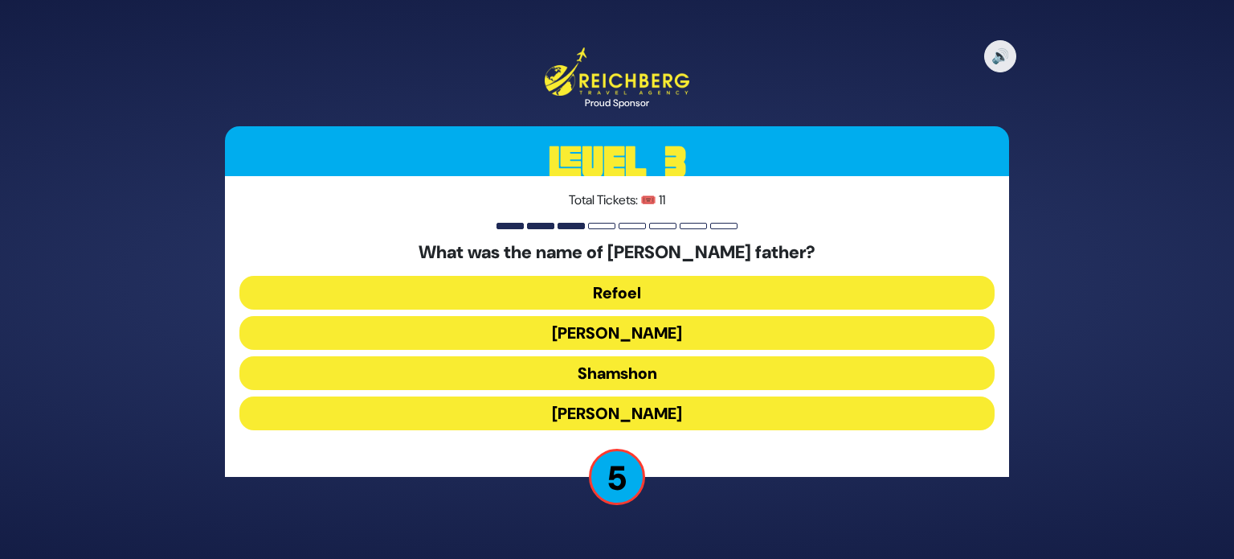
click at [645, 416] on button "Tzvi" at bounding box center [617, 413] width 755 height 34
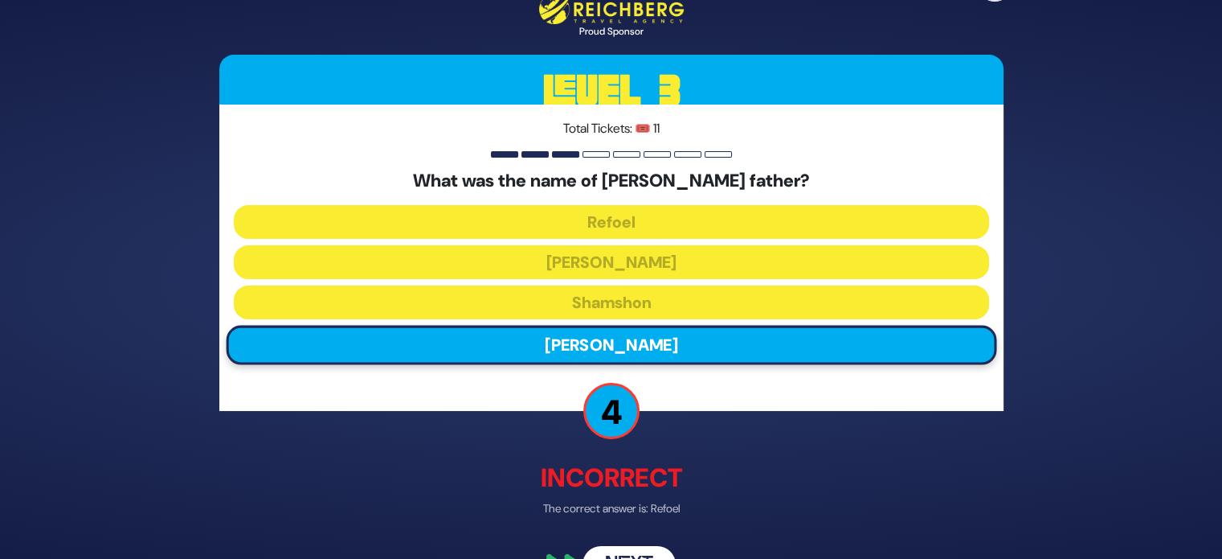
click at [633, 547] on button "Next" at bounding box center [629, 563] width 93 height 37
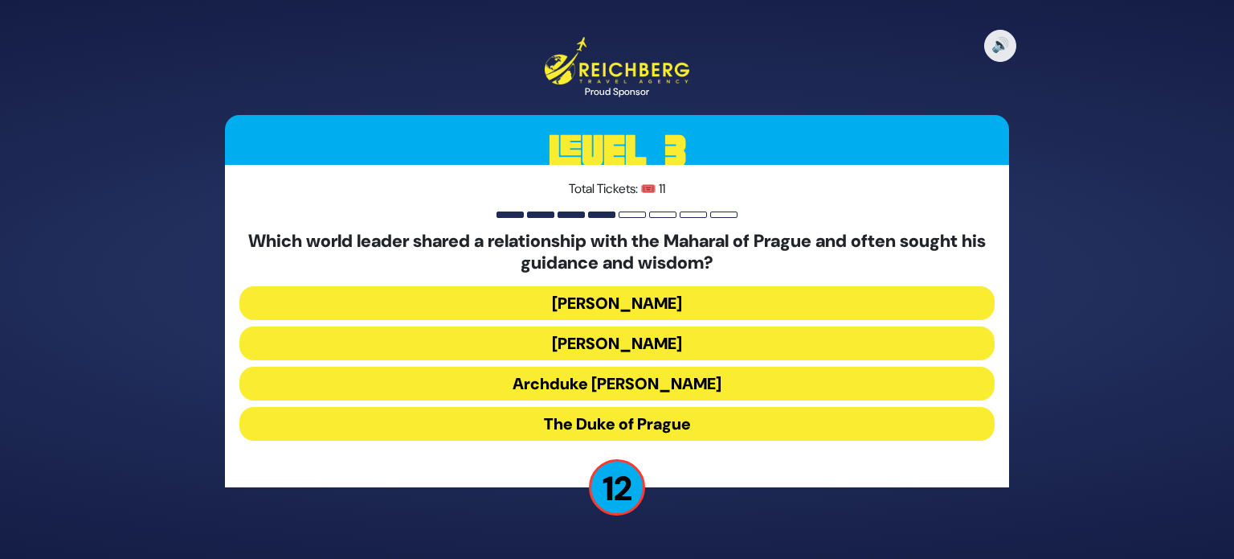
click at [692, 344] on button "Kaiser Rudolph II" at bounding box center [617, 343] width 755 height 34
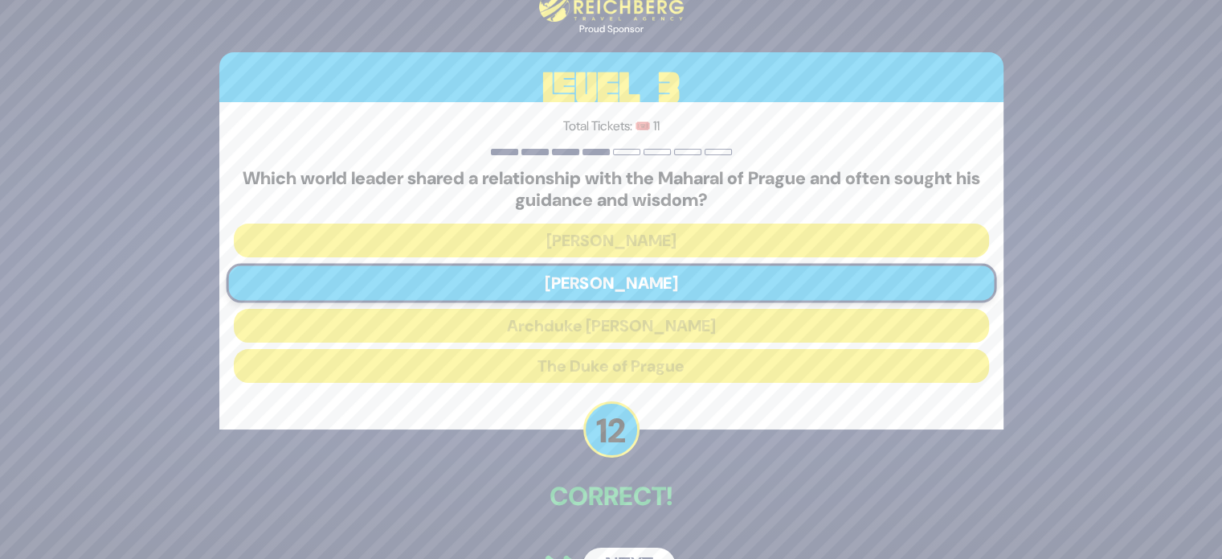
click at [645, 555] on button "Next" at bounding box center [629, 565] width 93 height 37
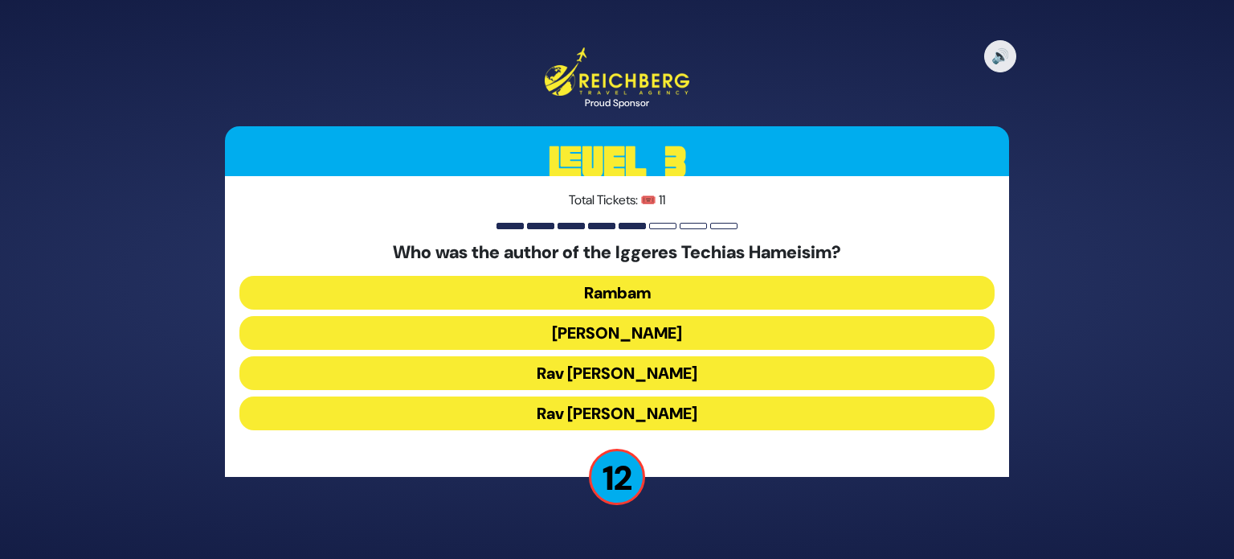
click at [563, 288] on button "Rambam" at bounding box center [617, 293] width 755 height 34
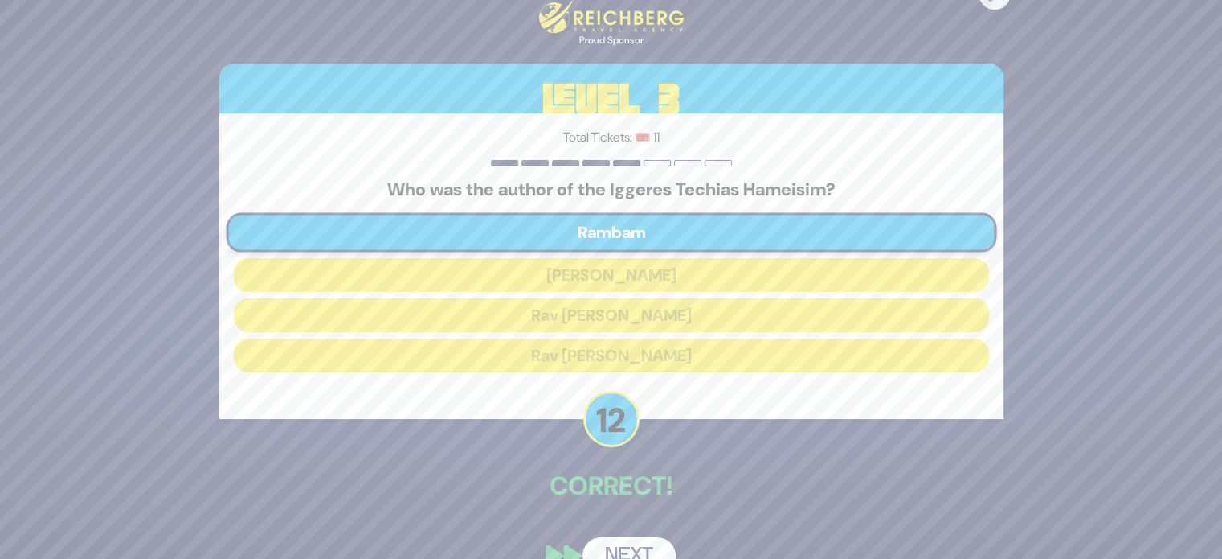
click at [630, 548] on button "Next" at bounding box center [629, 555] width 93 height 37
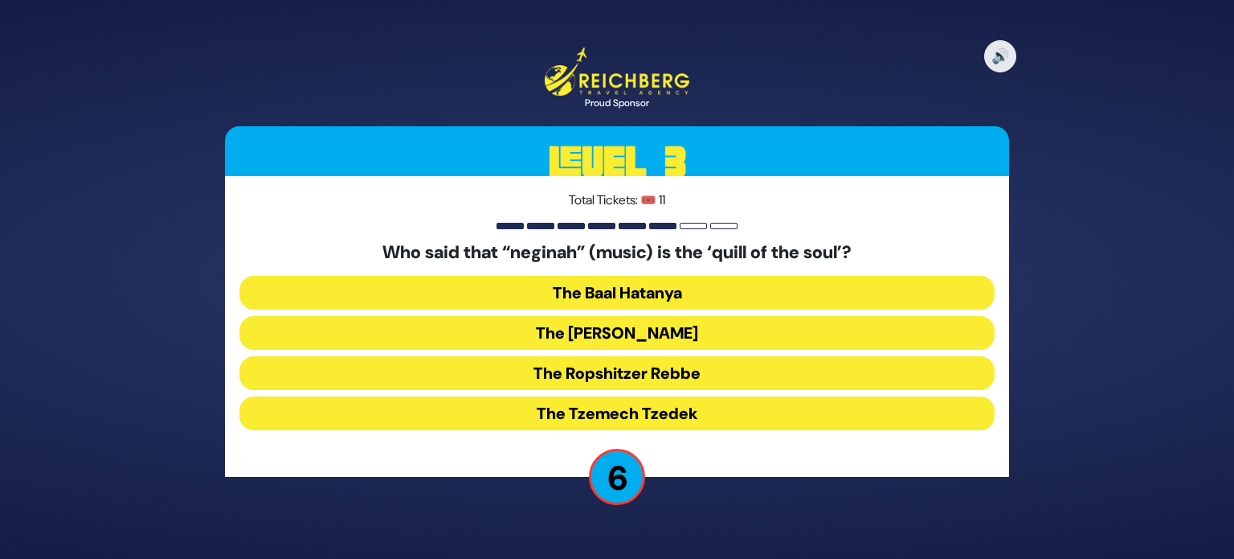
click at [553, 416] on button "The Tzemech Tzedek" at bounding box center [617, 413] width 755 height 34
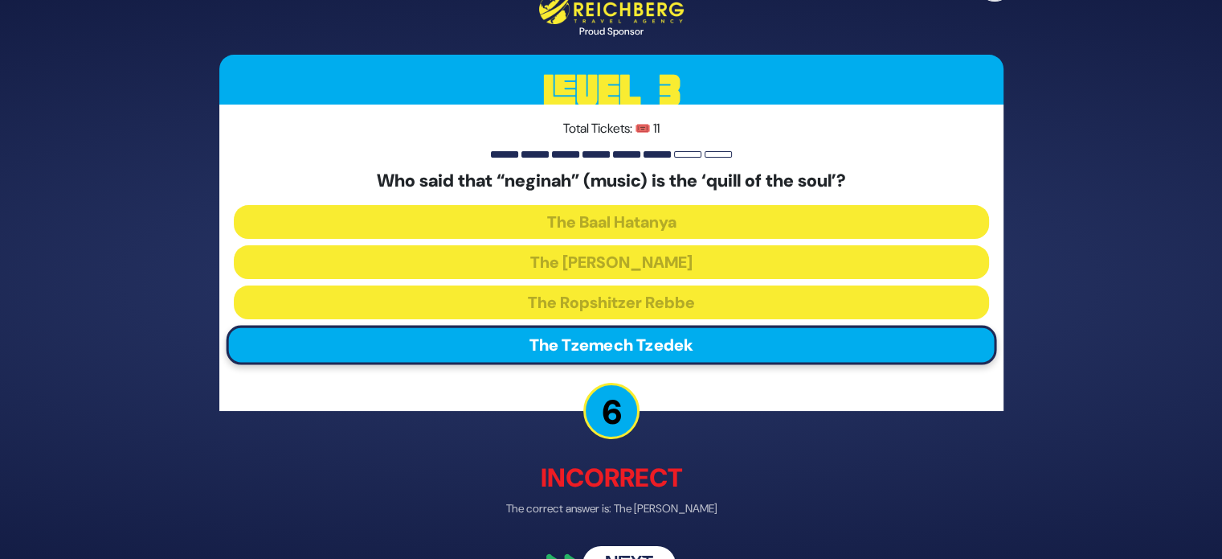
click at [612, 546] on button "Next" at bounding box center [629, 563] width 93 height 37
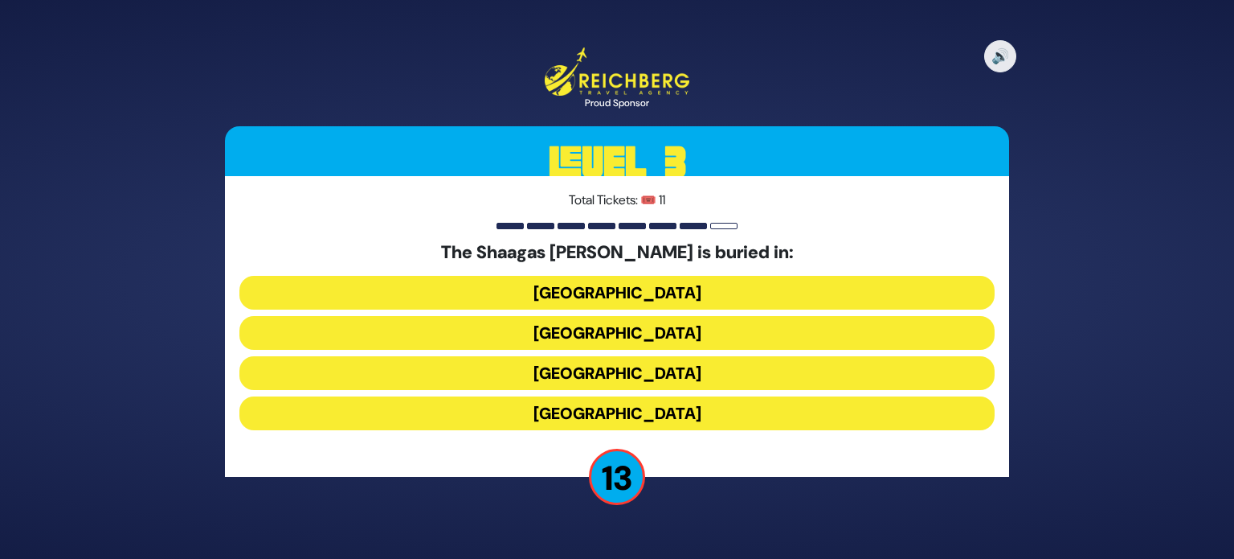
click at [556, 329] on button "Germany" at bounding box center [617, 333] width 755 height 34
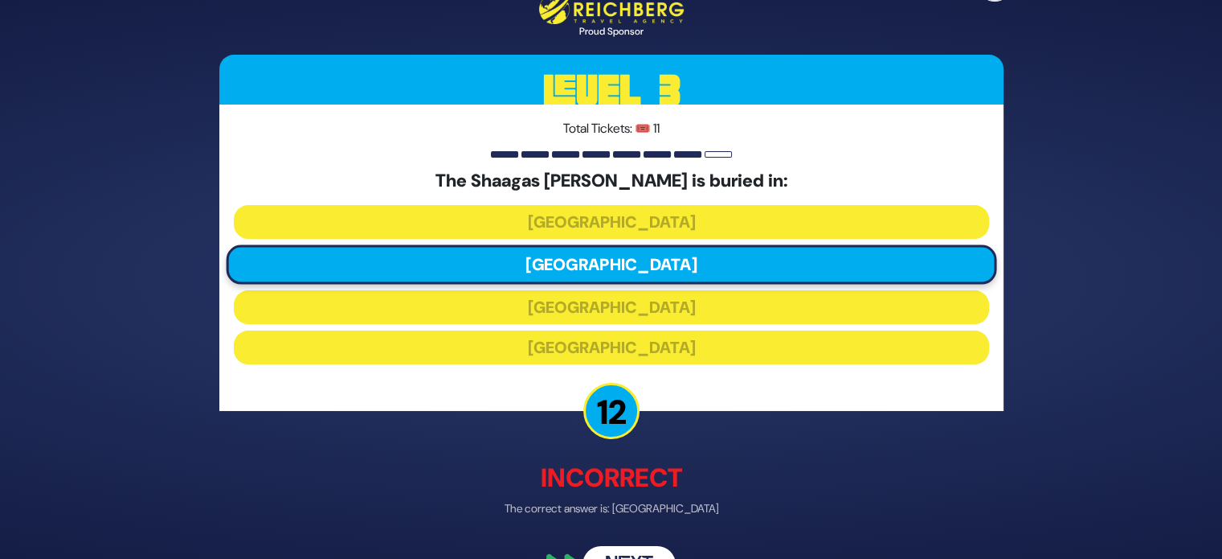
click at [620, 557] on button "Next" at bounding box center [629, 563] width 93 height 37
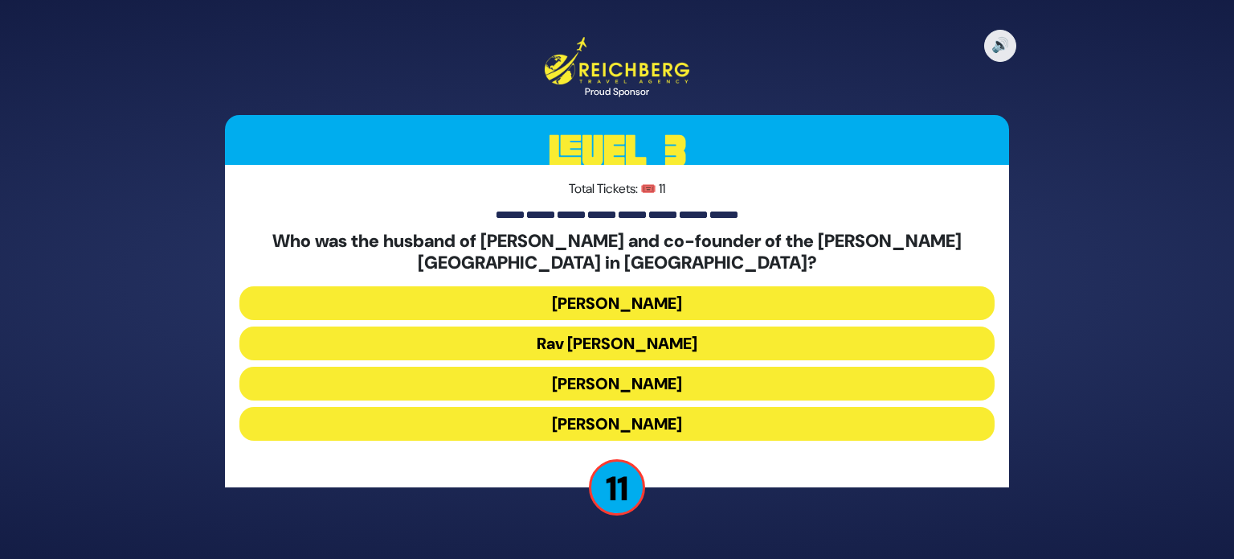
click at [560, 342] on button "Rav Boruch Kaplan" at bounding box center [617, 343] width 755 height 34
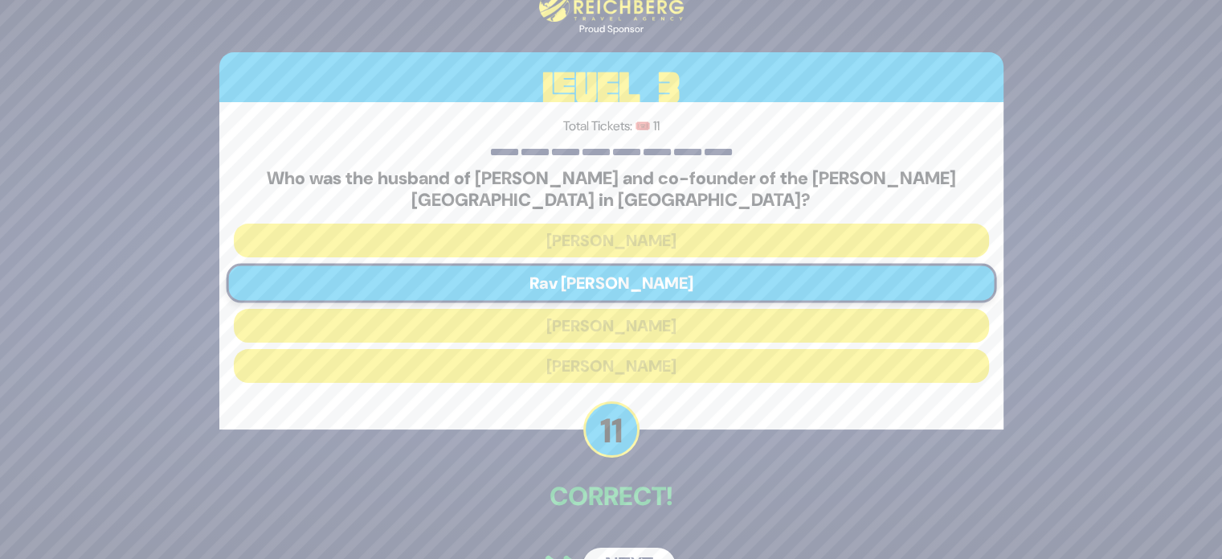
click at [630, 555] on button "Next" at bounding box center [629, 565] width 93 height 37
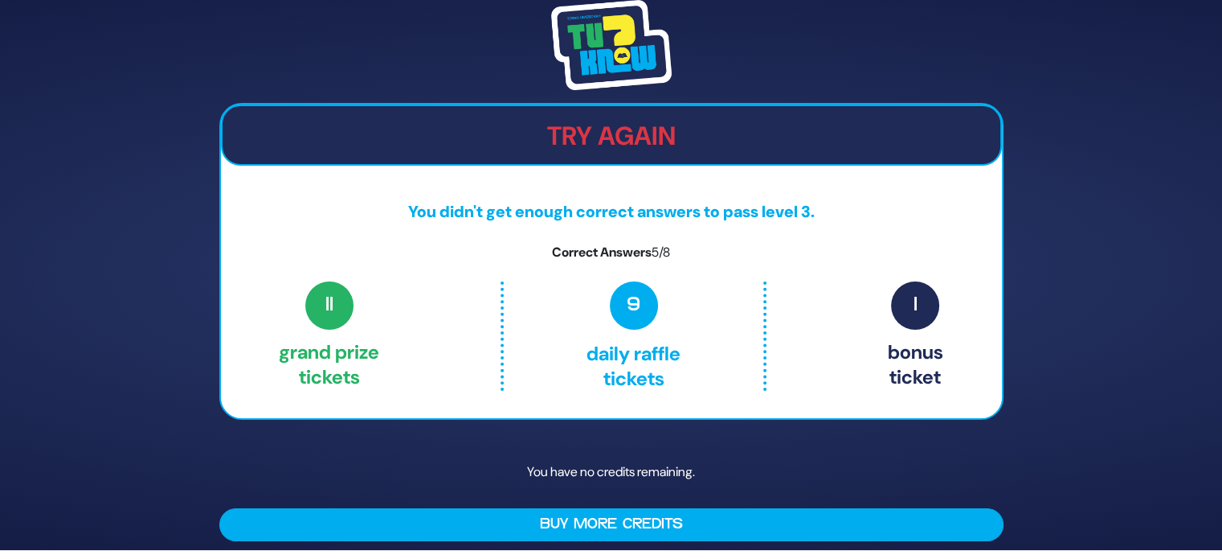
scroll to position [10, 0]
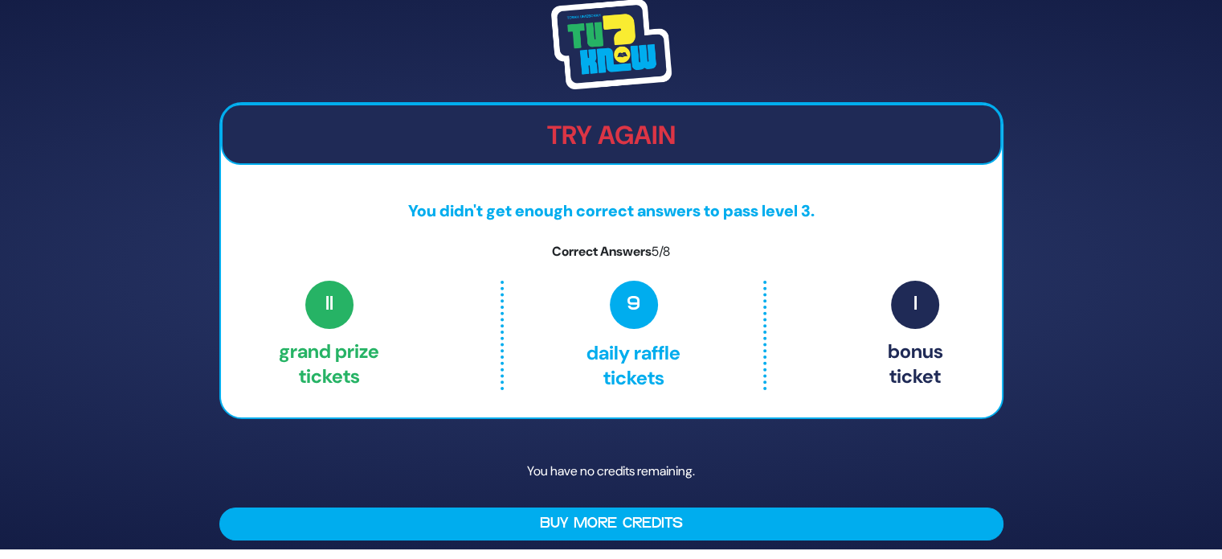
click at [640, 514] on button "Buy More Credits" at bounding box center [611, 523] width 784 height 33
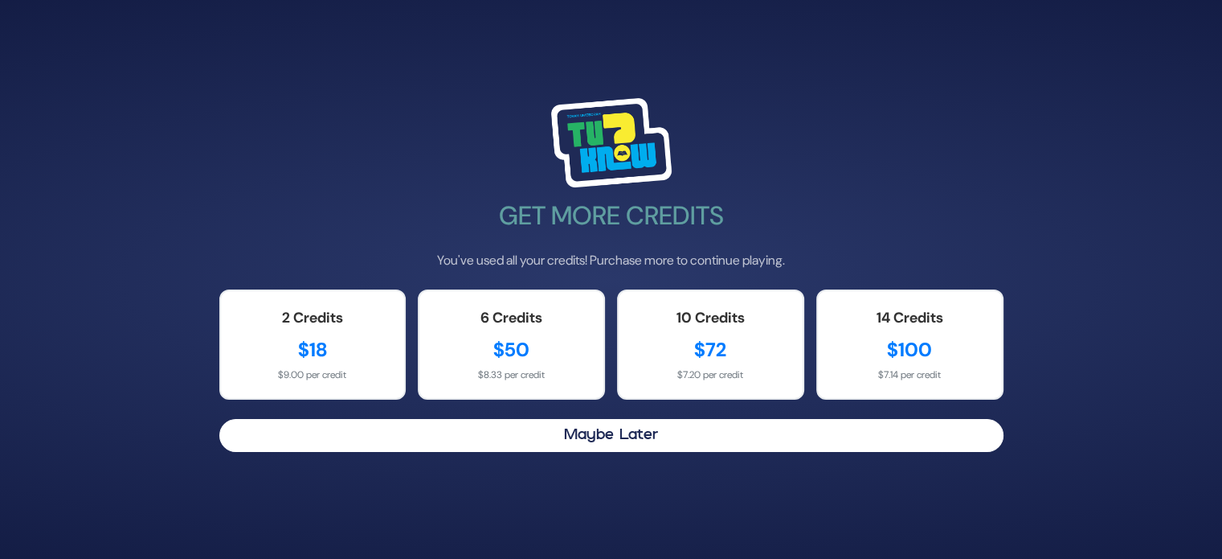
scroll to position [0, 0]
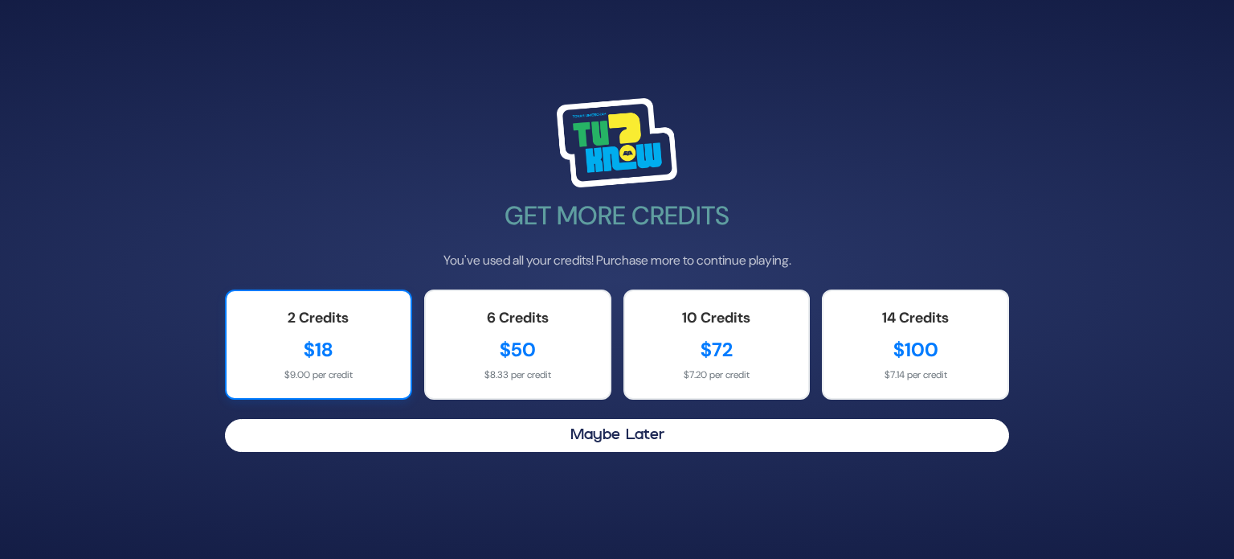
click at [305, 317] on div "2 Credits" at bounding box center [319, 318] width 152 height 22
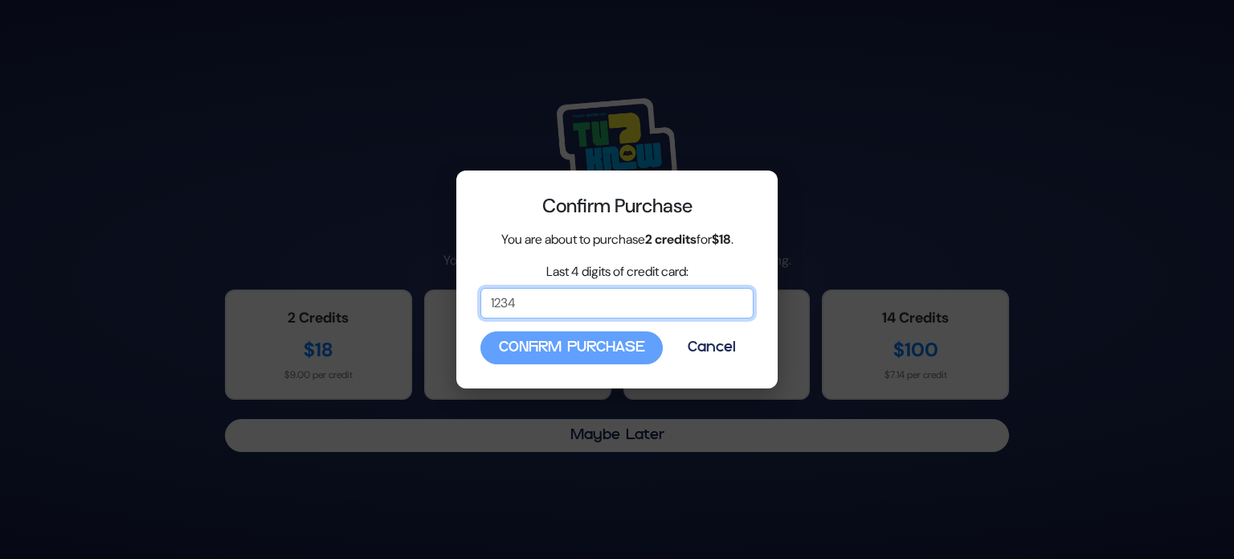
click at [531, 312] on input "Last 4 digits of credit card:" at bounding box center [617, 303] width 273 height 31
type input "2005"
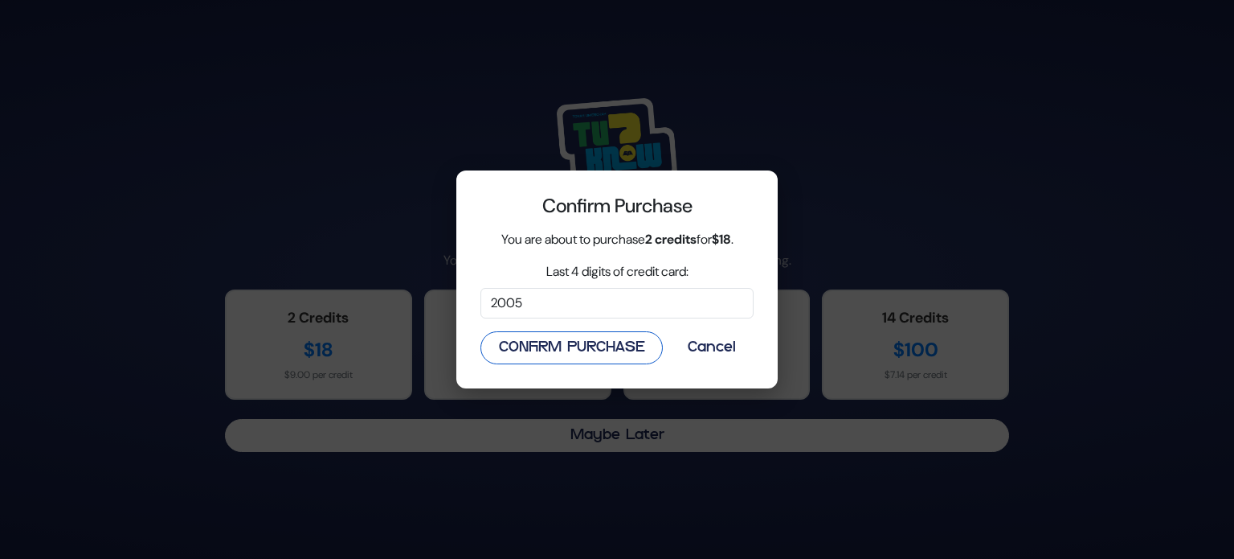
click at [500, 337] on button "Confirm Purchase" at bounding box center [572, 347] width 182 height 33
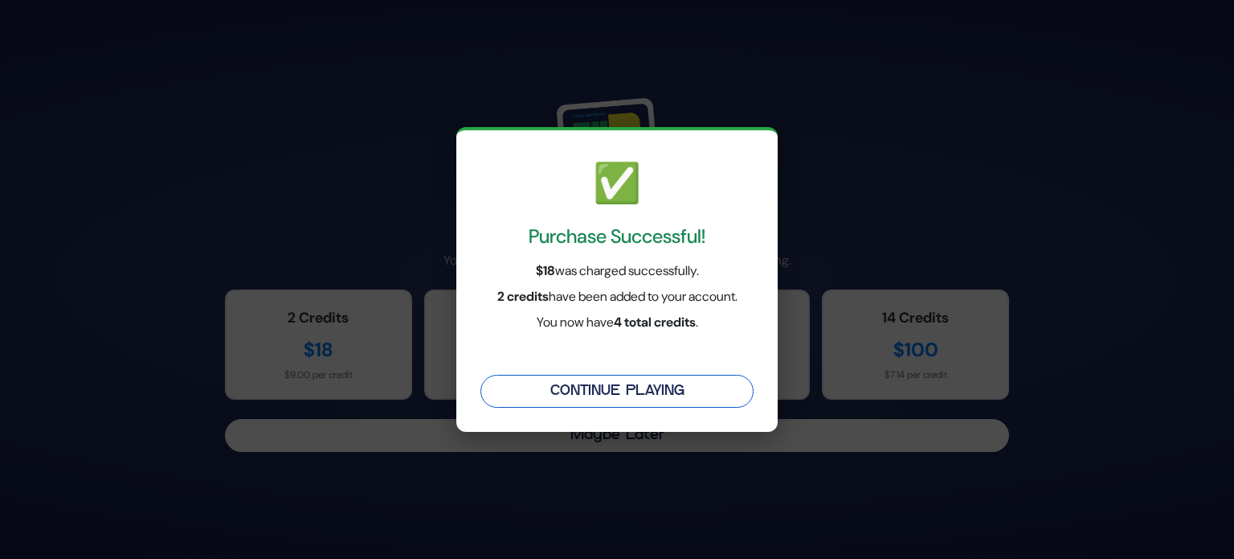
click at [532, 375] on button "Continue Playing" at bounding box center [617, 391] width 273 height 33
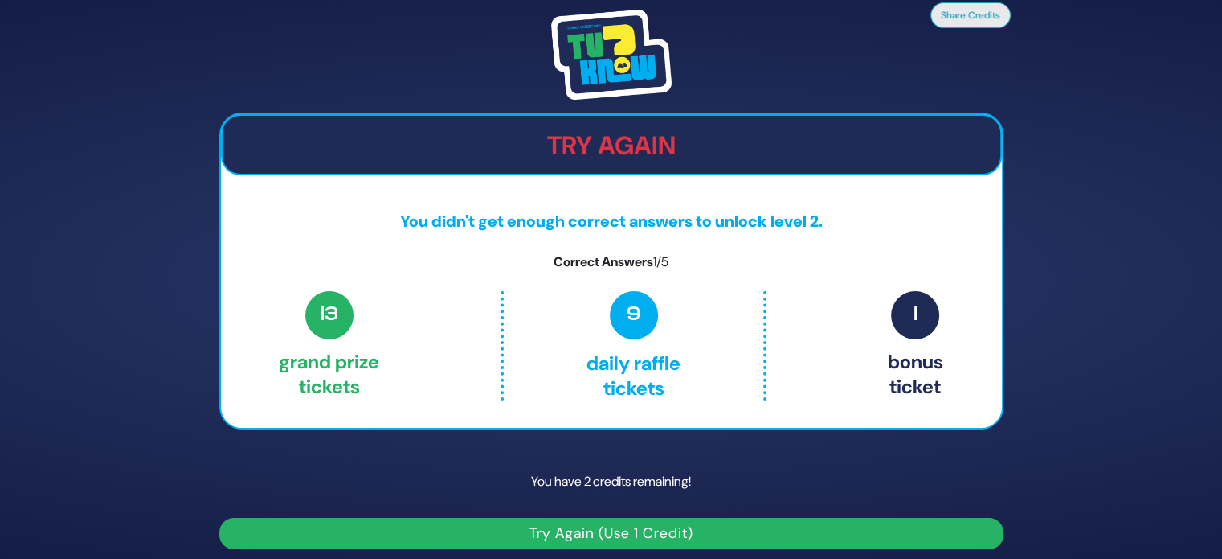
scroll to position [9, 0]
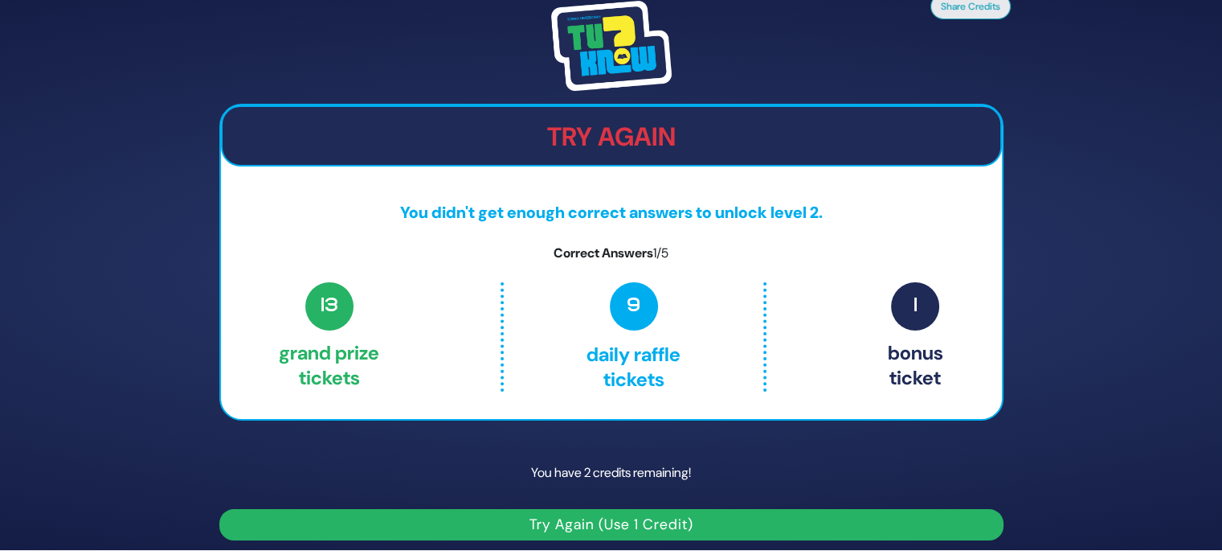
click at [588, 529] on button "Try Again (Use 1 Credit)" at bounding box center [611, 524] width 784 height 31
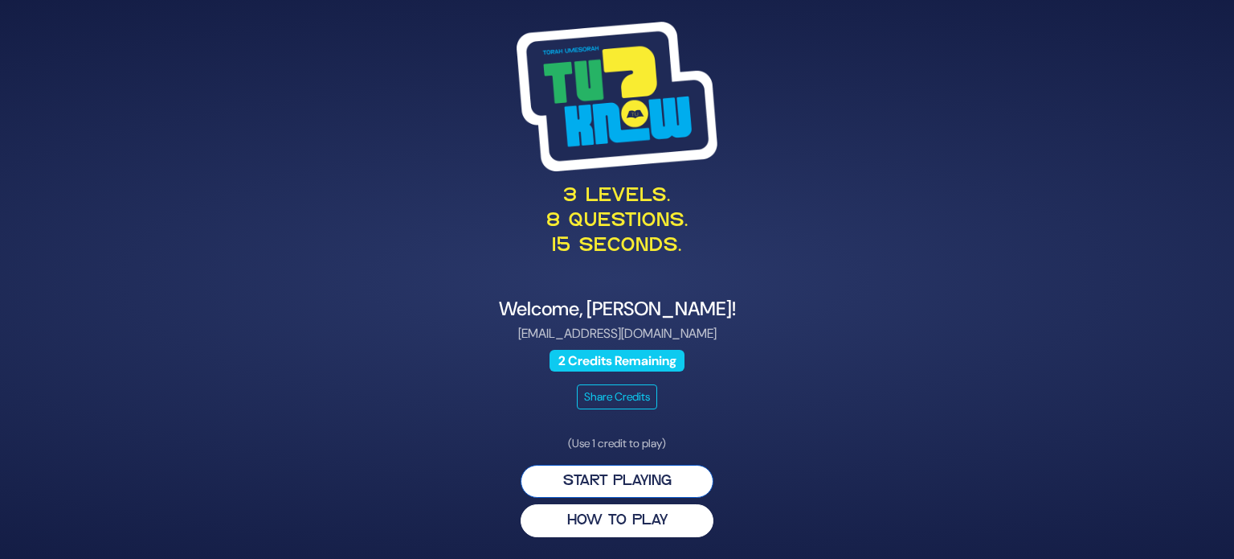
click at [604, 493] on button "Start Playing" at bounding box center [617, 481] width 193 height 33
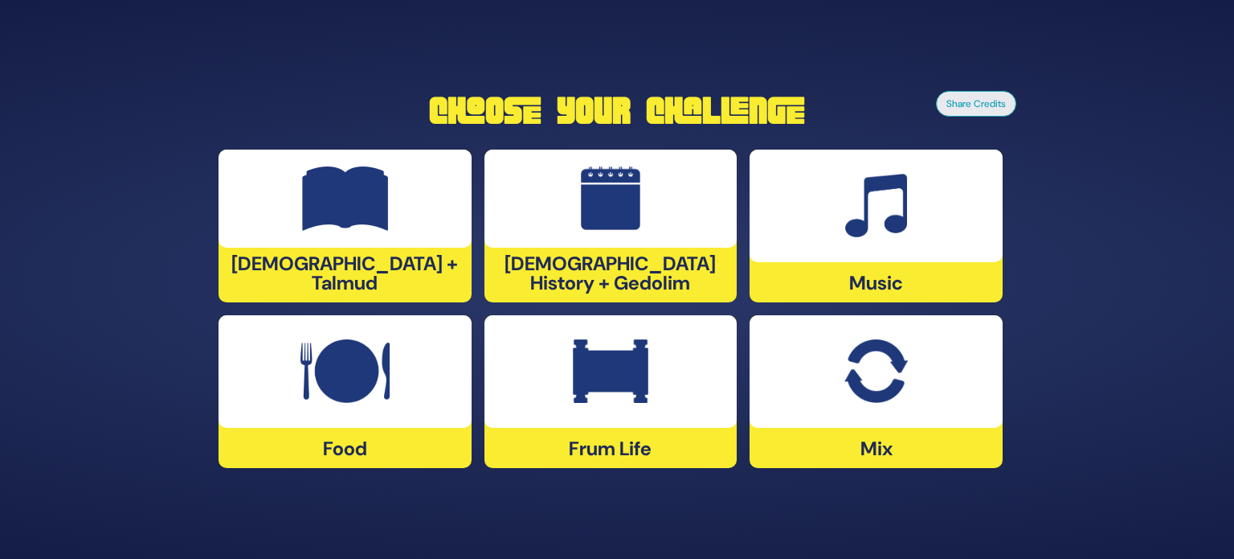
click at [899, 344] on img at bounding box center [876, 371] width 63 height 64
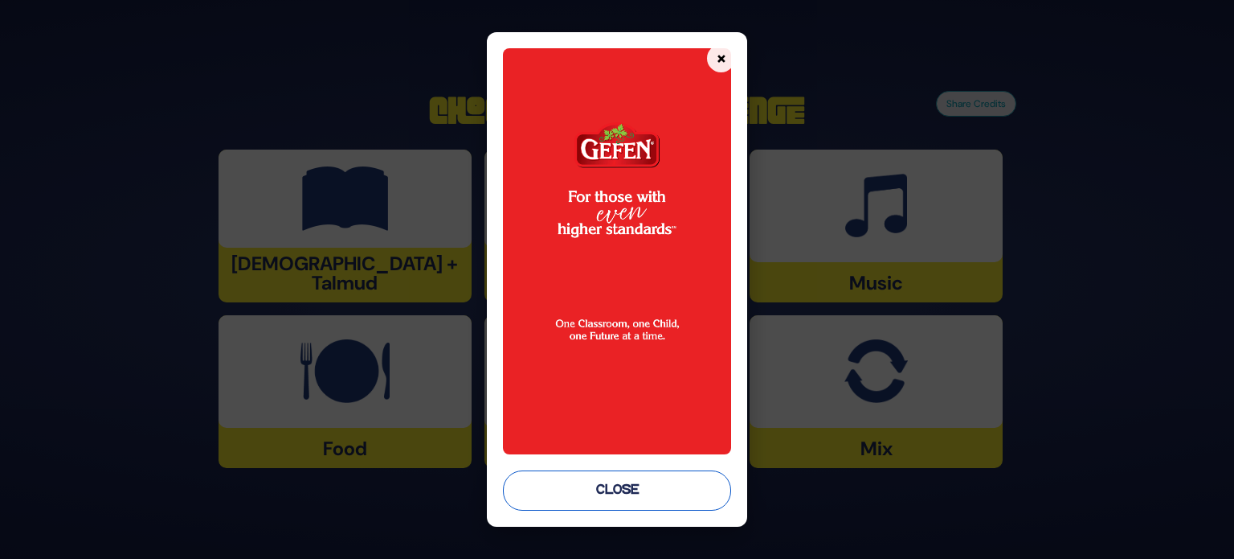
click at [596, 494] on button "Close" at bounding box center [617, 490] width 228 height 40
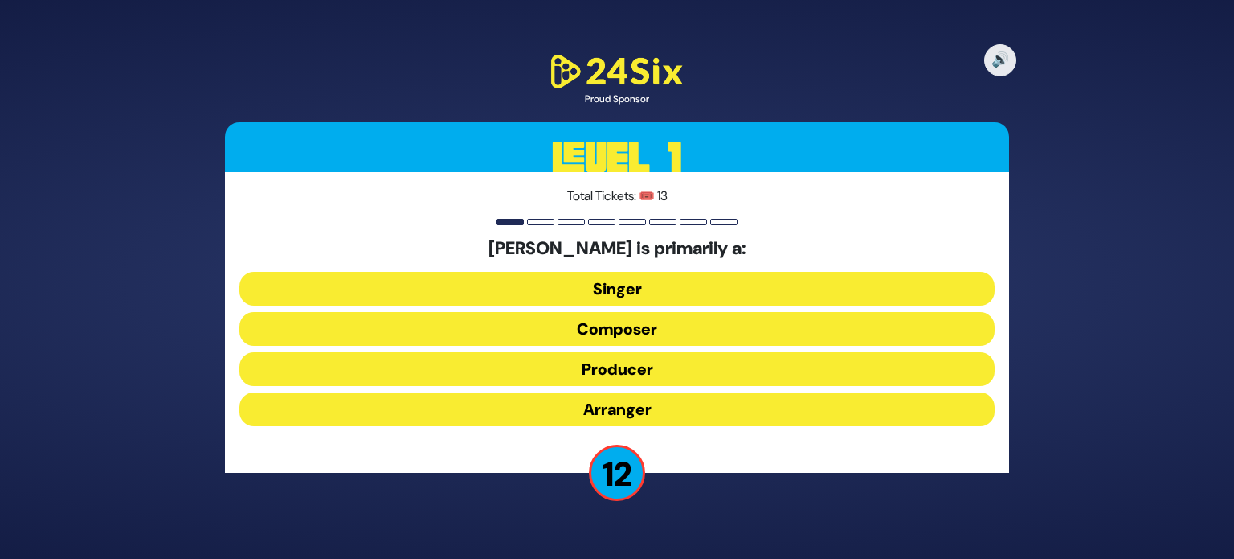
click at [638, 322] on button "Composer" at bounding box center [617, 329] width 755 height 34
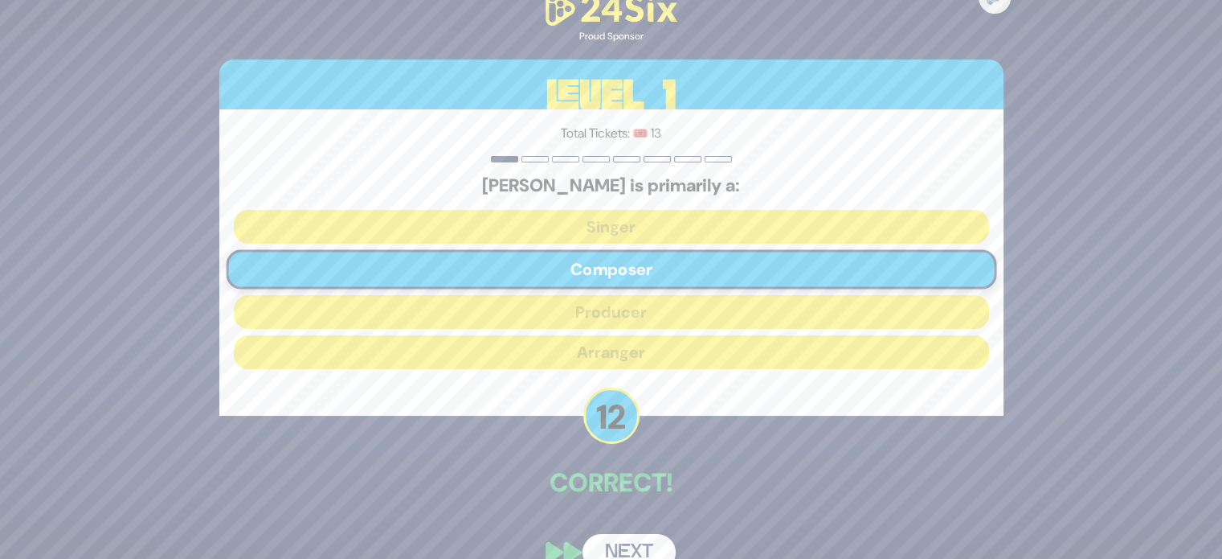
click at [641, 553] on button "Next" at bounding box center [629, 552] width 93 height 37
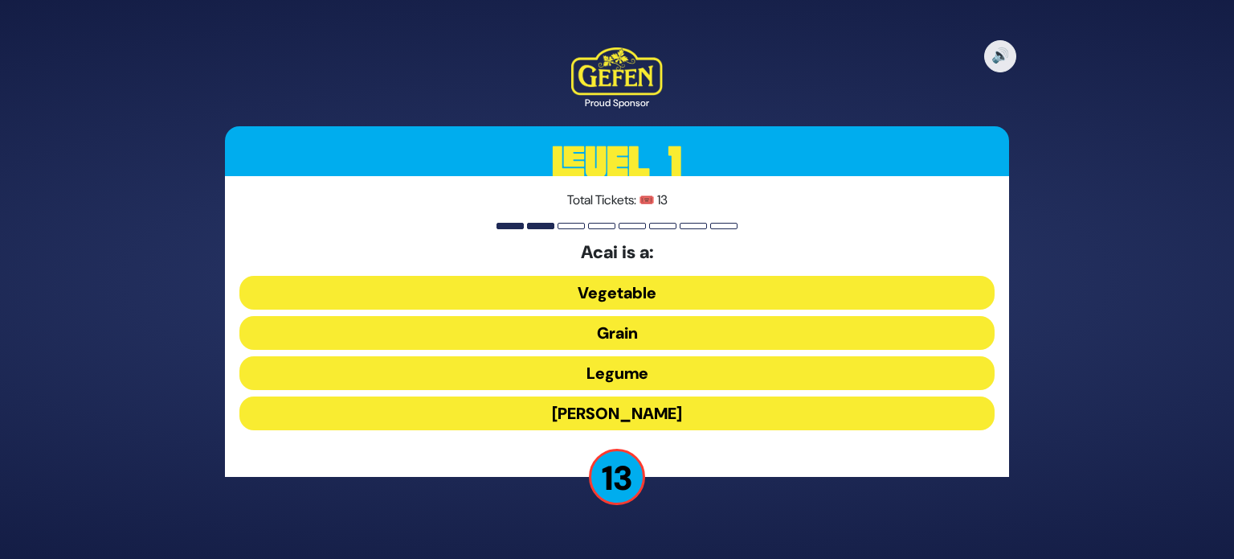
click at [654, 411] on button "Berry" at bounding box center [617, 413] width 755 height 34
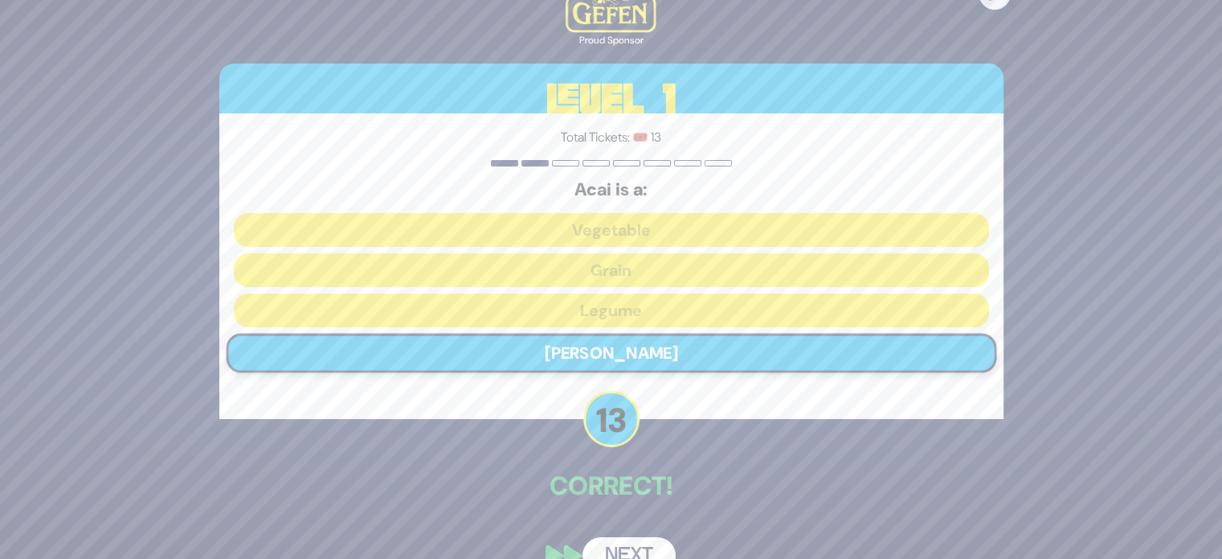
click at [626, 549] on button "Next" at bounding box center [629, 555] width 93 height 37
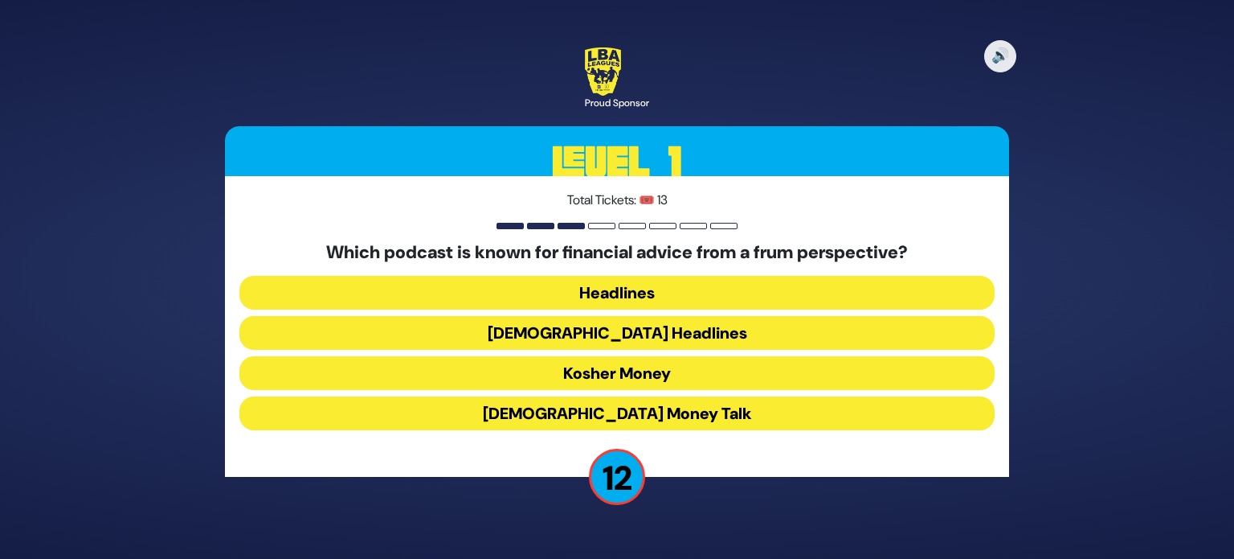
click at [590, 372] on button "Kosher Money" at bounding box center [617, 373] width 755 height 34
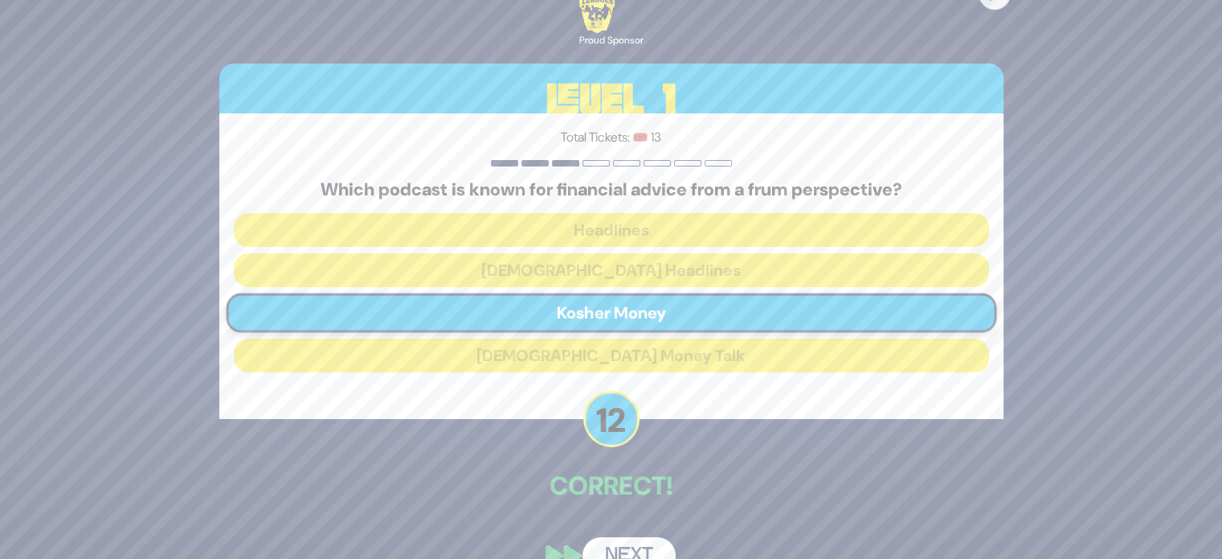
click at [636, 545] on button "Next" at bounding box center [629, 555] width 93 height 37
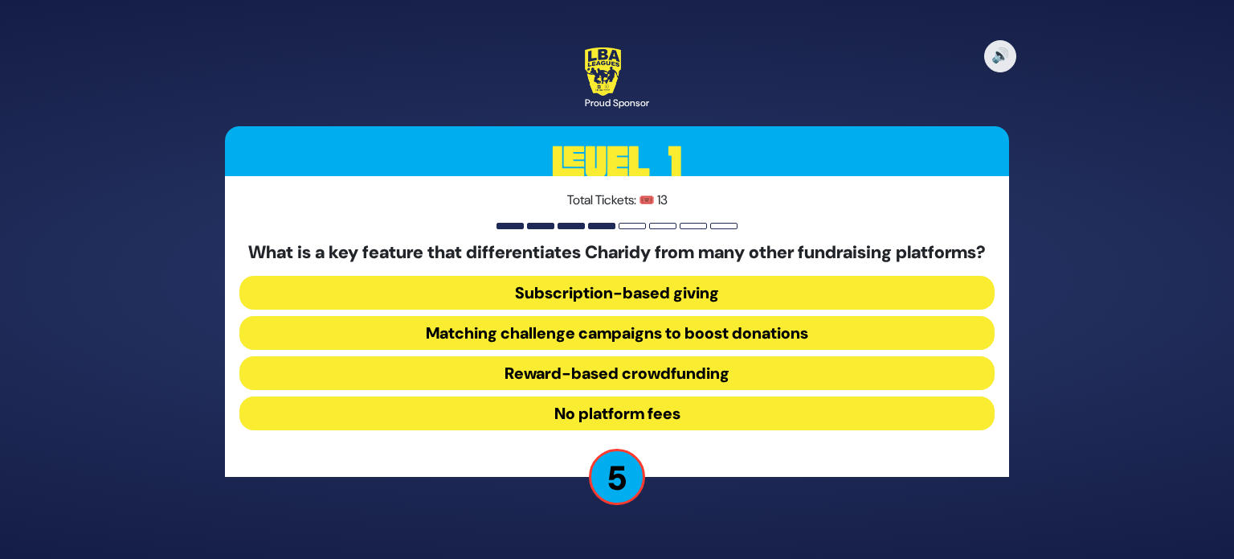
click at [514, 416] on button "No platform fees" at bounding box center [617, 413] width 755 height 34
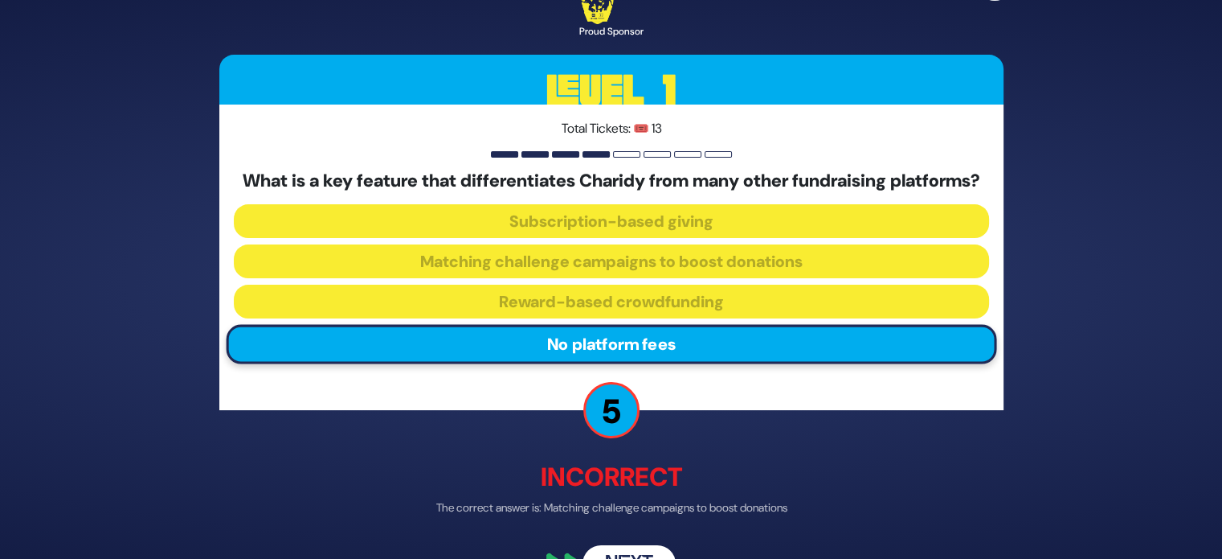
scroll to position [32, 0]
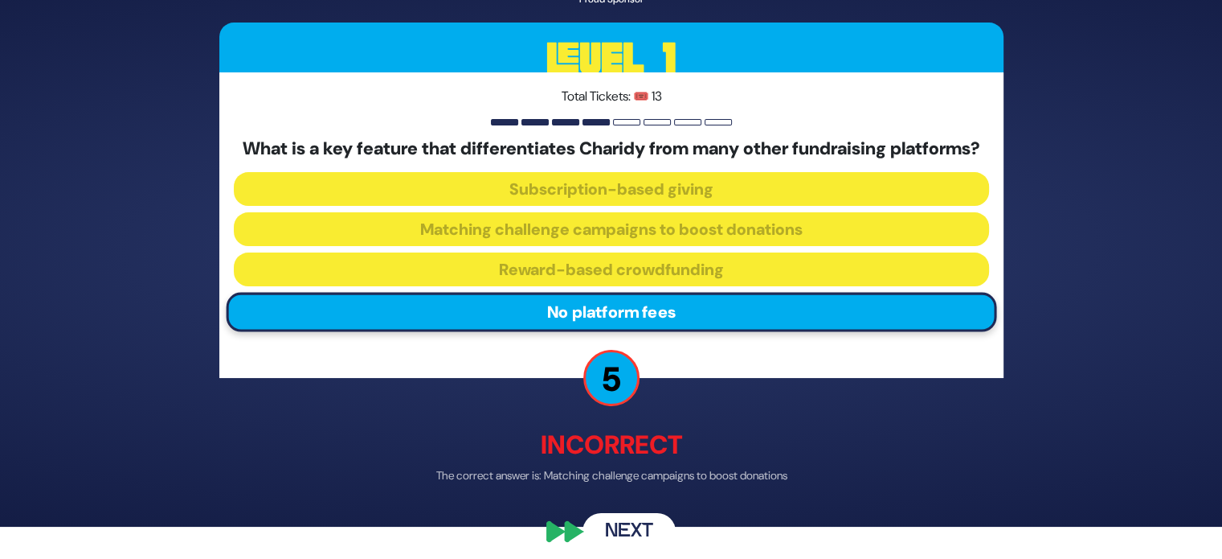
click at [634, 543] on button "Next" at bounding box center [629, 532] width 93 height 37
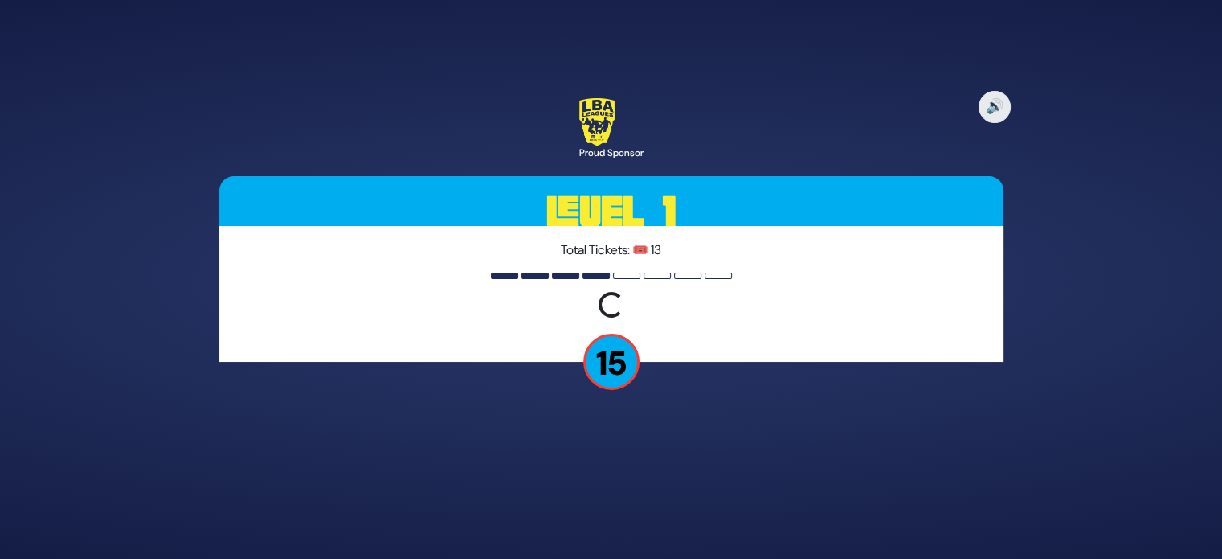
scroll to position [0, 0]
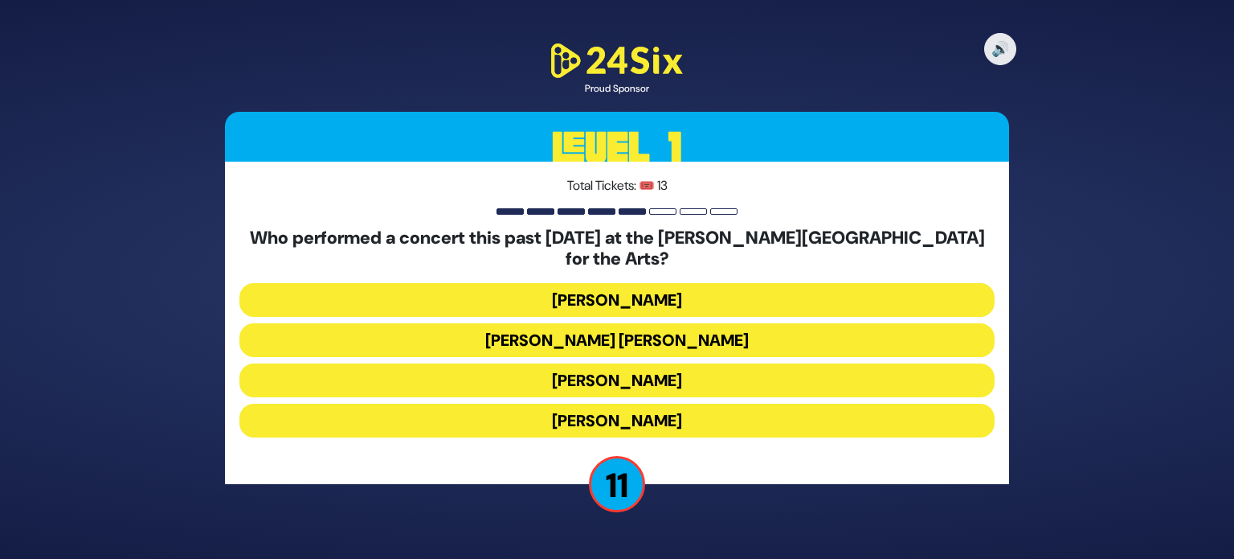
click at [620, 323] on button "Alex Claire" at bounding box center [617, 340] width 755 height 34
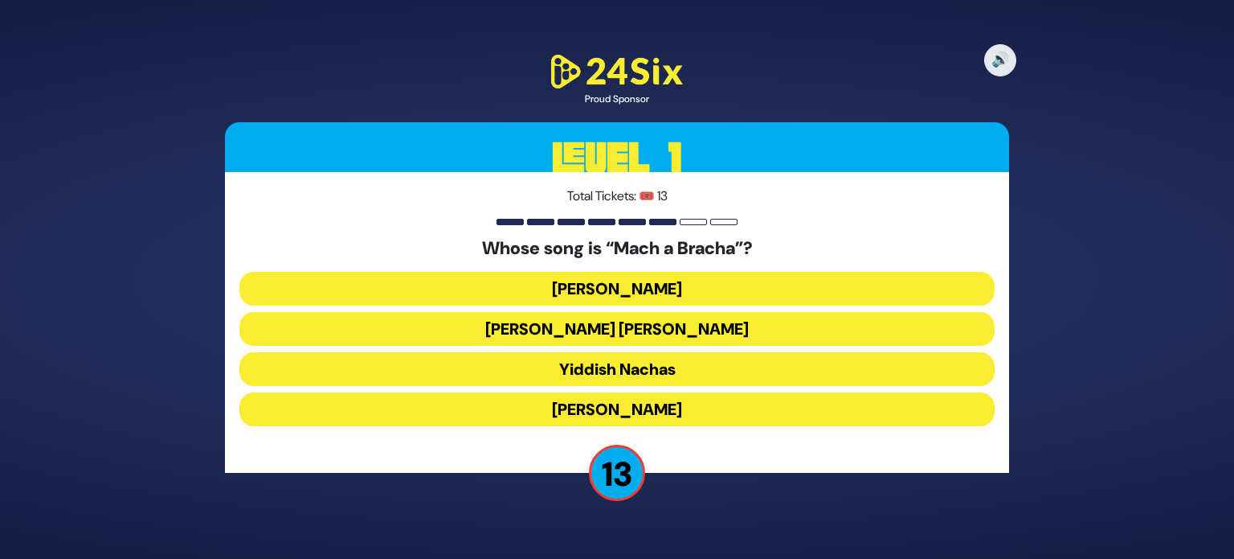
click at [589, 335] on button "Shmueli Ungar" at bounding box center [617, 329] width 755 height 34
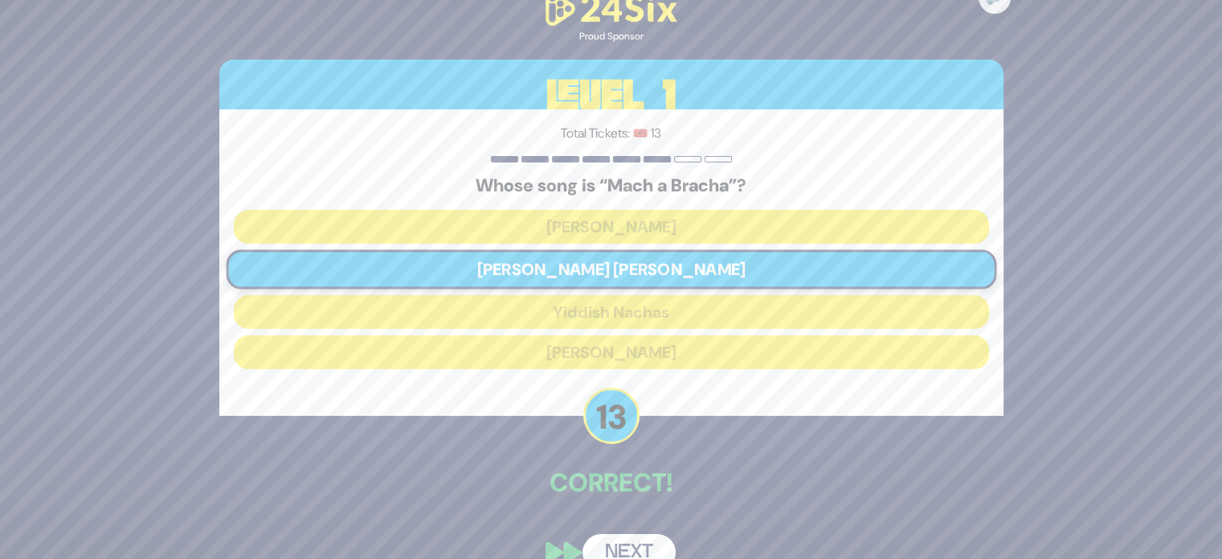
click at [641, 538] on button "Next" at bounding box center [629, 552] width 93 height 37
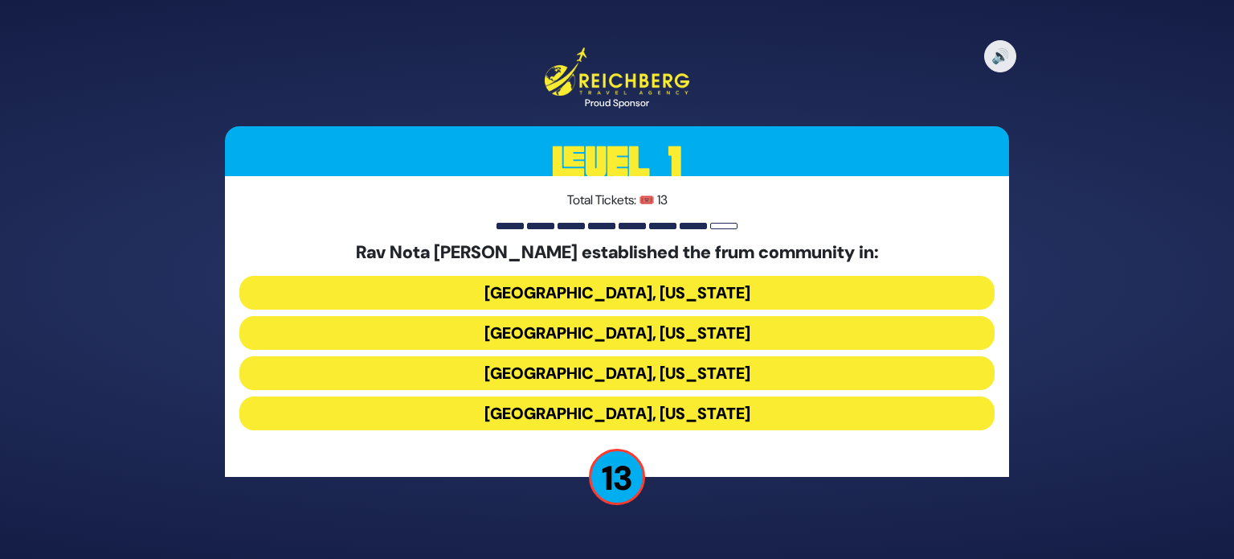
click at [514, 327] on button "Memphis, Tennessee" at bounding box center [617, 333] width 755 height 34
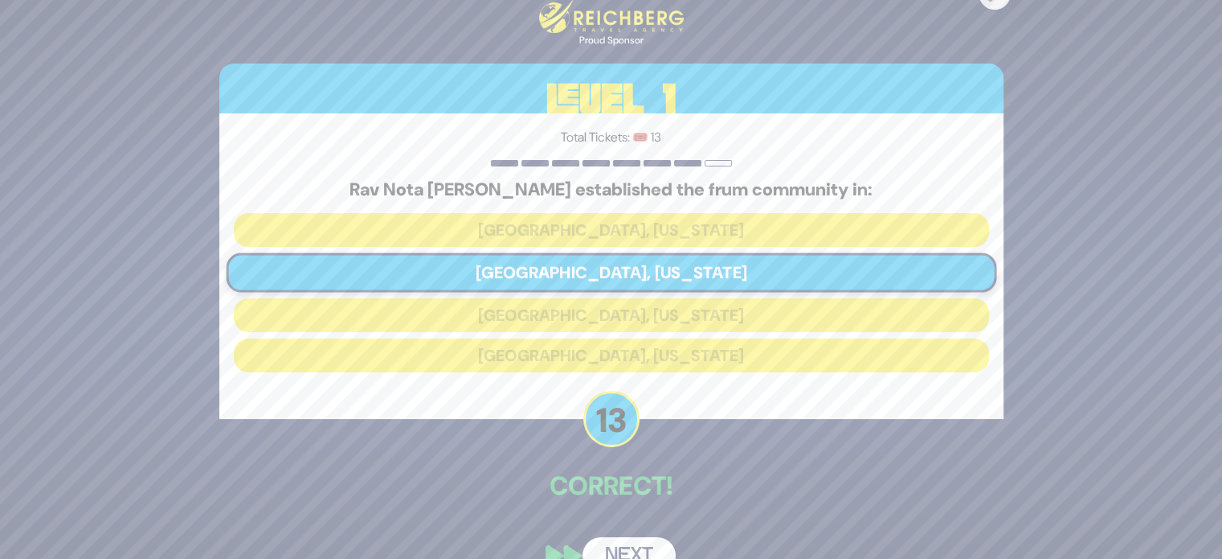
click at [631, 538] on button "Next" at bounding box center [629, 555] width 93 height 37
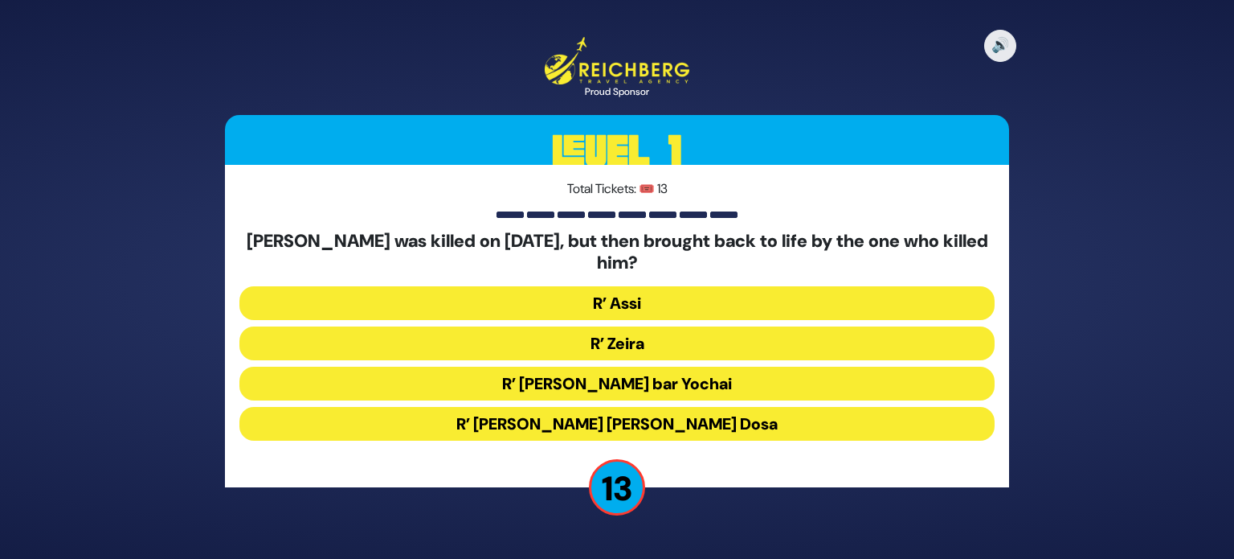
click at [559, 343] on button "R’ Zeira" at bounding box center [617, 343] width 755 height 34
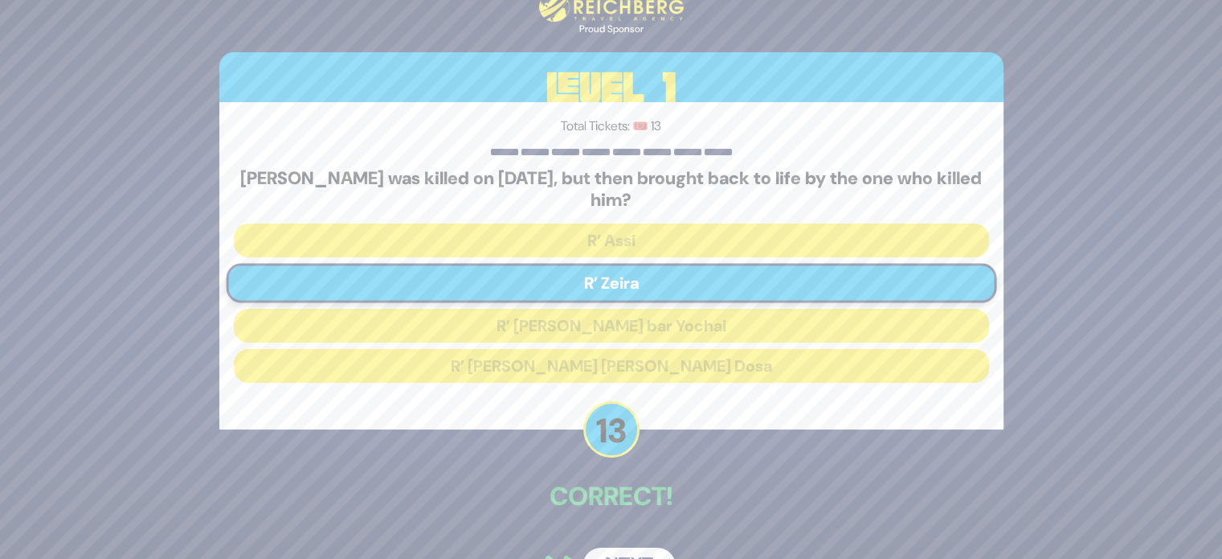
click at [624, 543] on div "🔊 Proud Sponsor Level 1 Total Tickets: 🎟️ 13 Which Amora was killed on Purim, b…" at bounding box center [611, 279] width 823 height 649
click at [626, 553] on button "Next" at bounding box center [629, 565] width 93 height 37
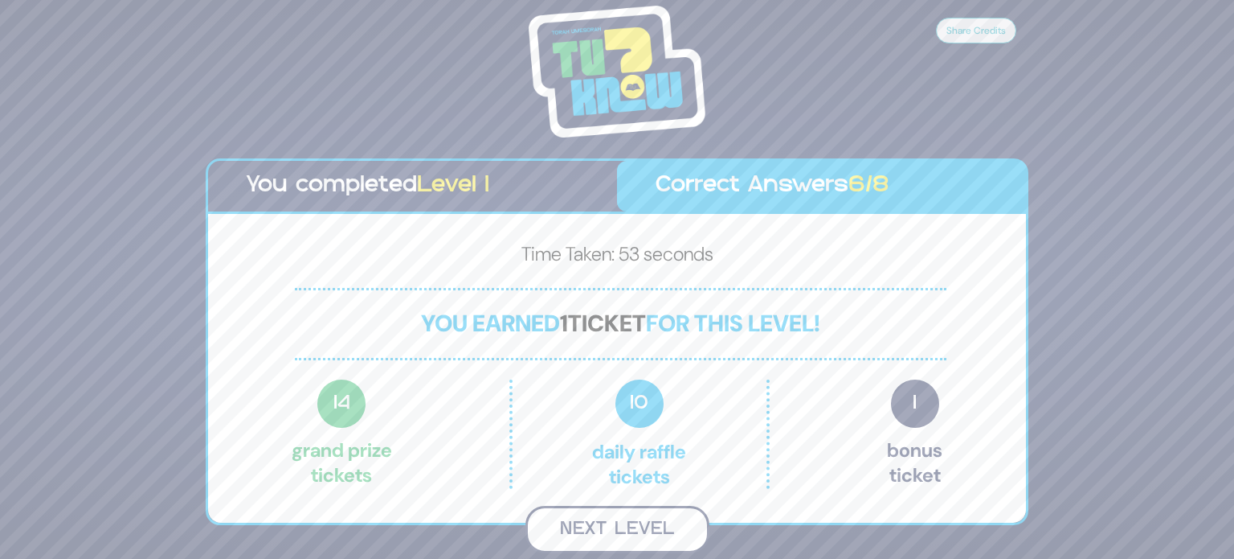
click at [655, 534] on button "Next Level" at bounding box center [618, 529] width 184 height 47
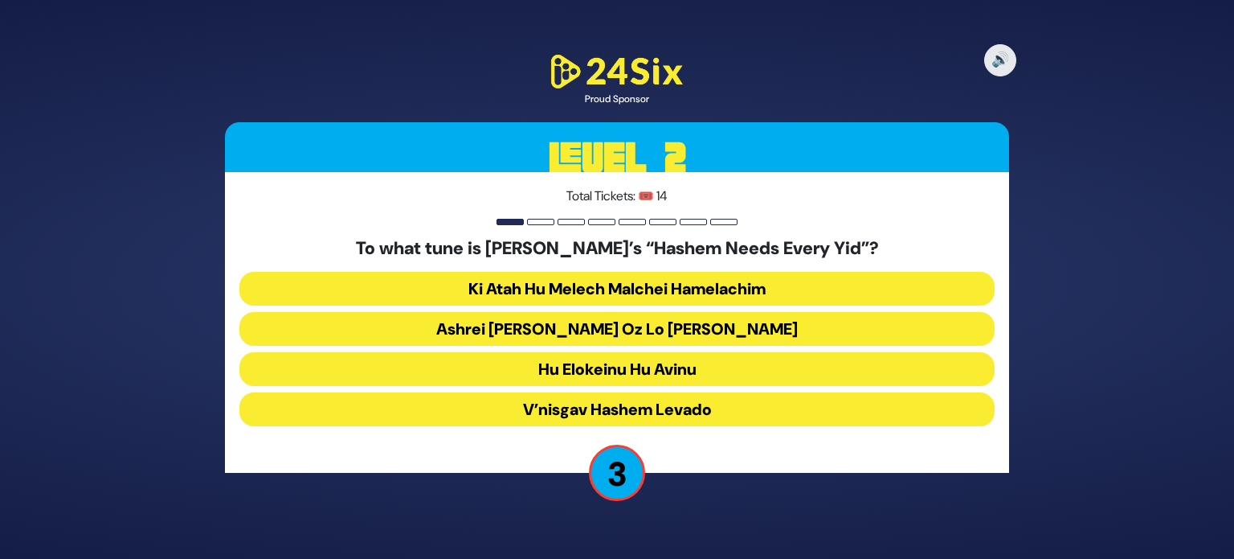
click at [690, 404] on button "V’nisgav Hashem Levado" at bounding box center [617, 409] width 755 height 34
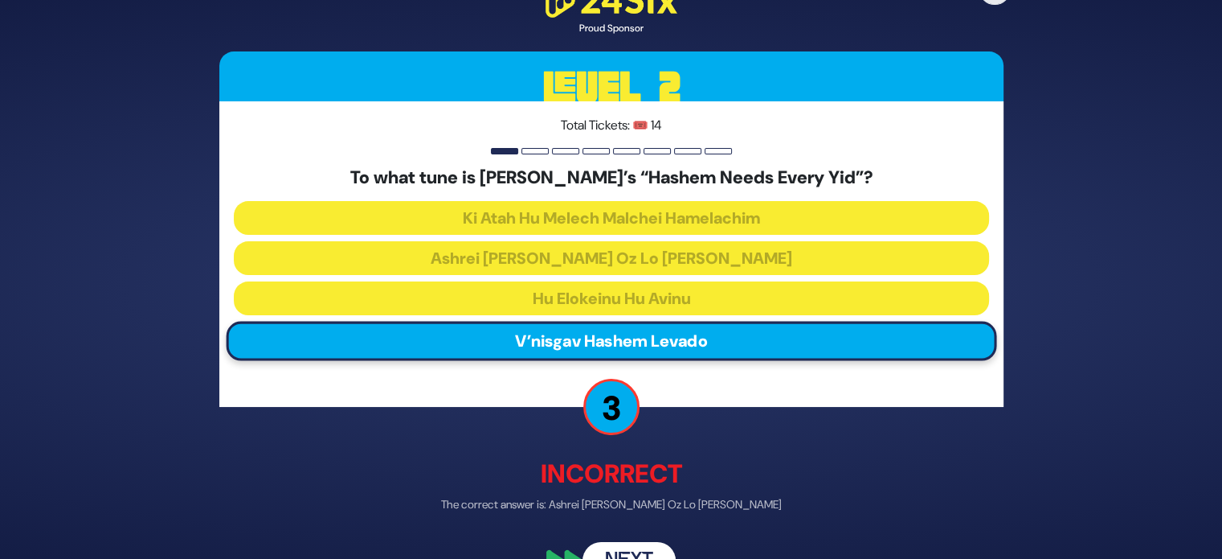
click at [647, 550] on button "Next" at bounding box center [629, 560] width 93 height 37
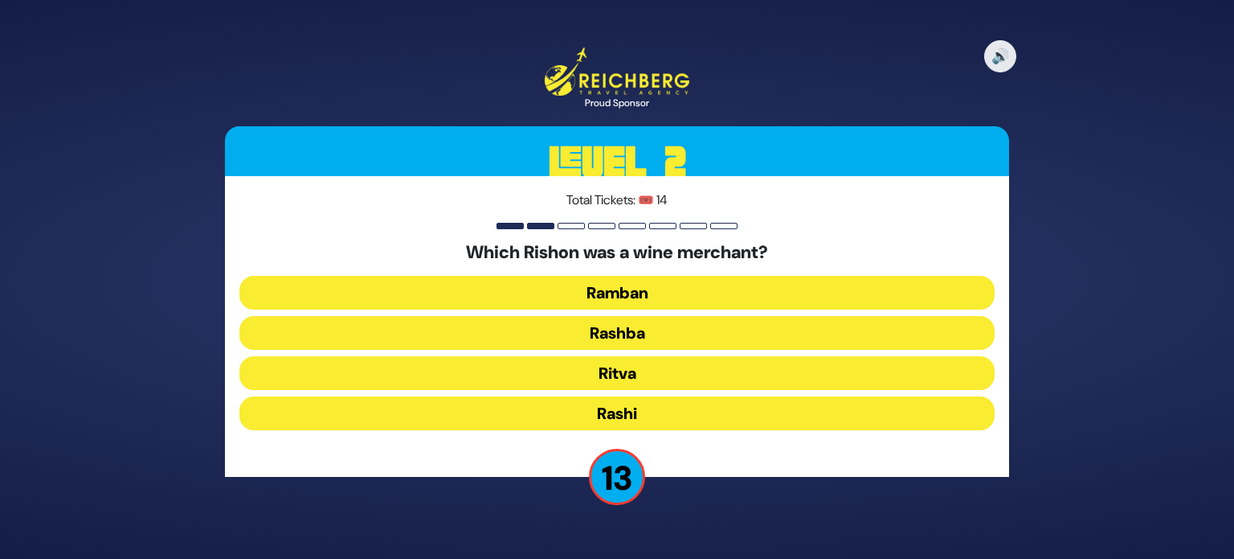
click at [612, 407] on button "Rashi" at bounding box center [617, 413] width 755 height 34
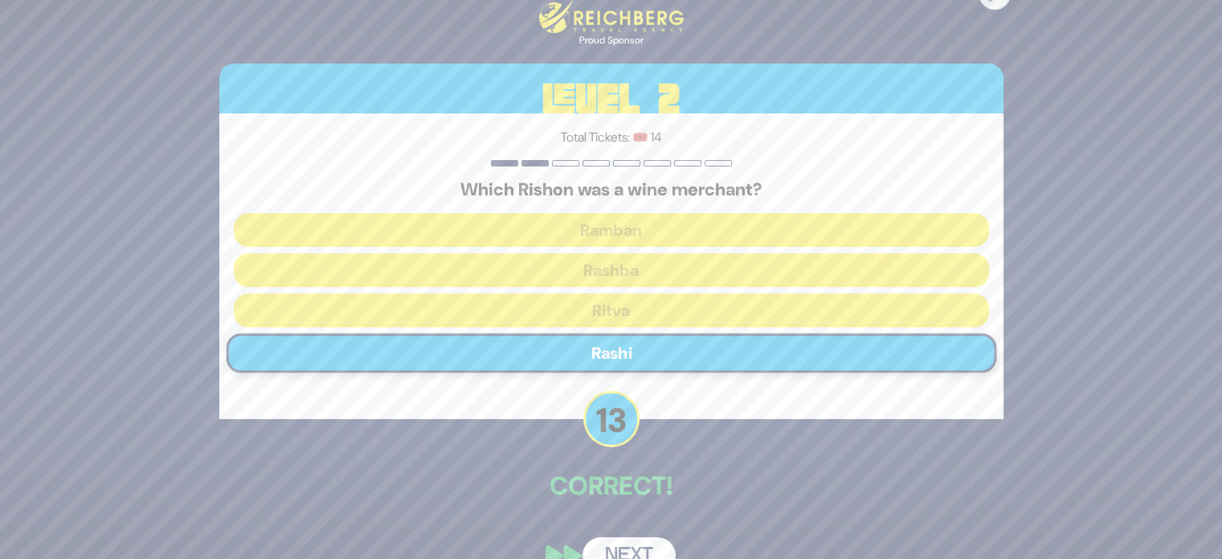
click at [643, 539] on button "Next" at bounding box center [629, 555] width 93 height 37
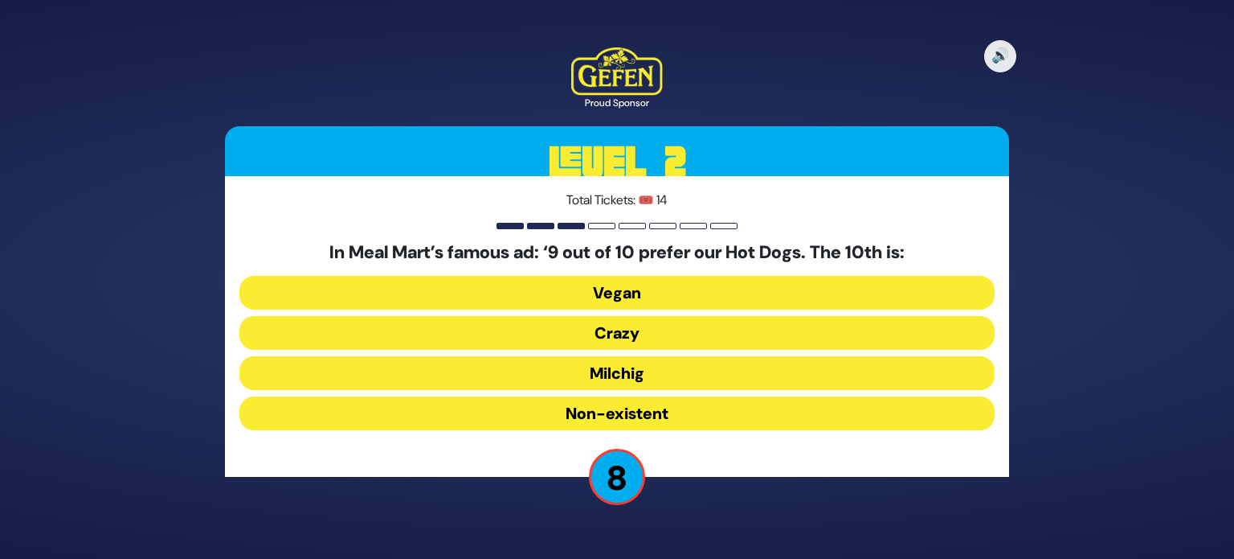
click at [554, 289] on button "Vegan" at bounding box center [617, 293] width 755 height 34
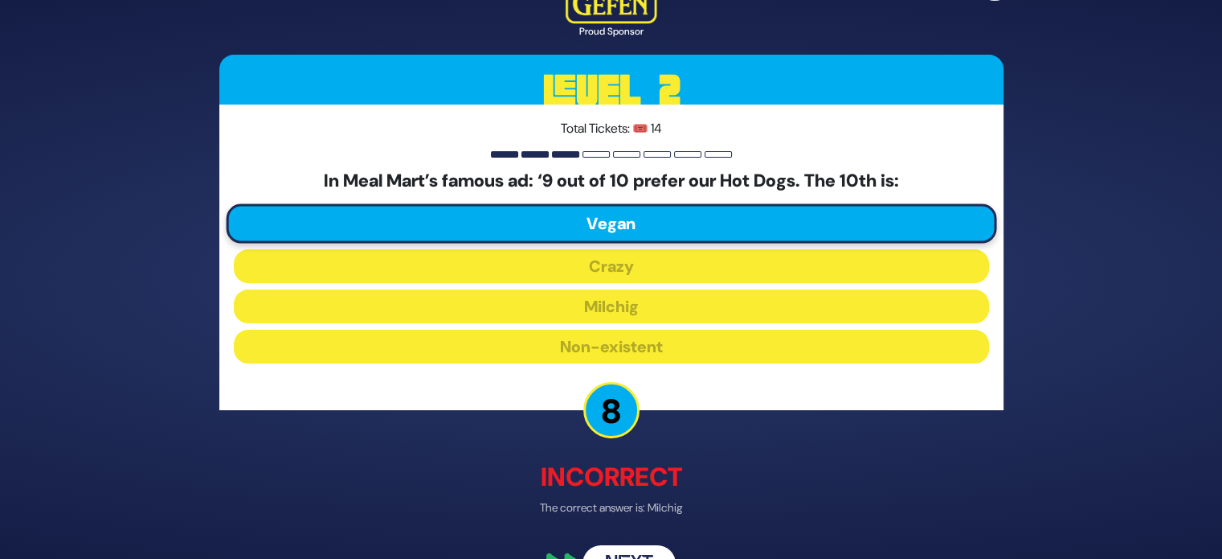
click at [640, 551] on button "Next" at bounding box center [629, 564] width 93 height 37
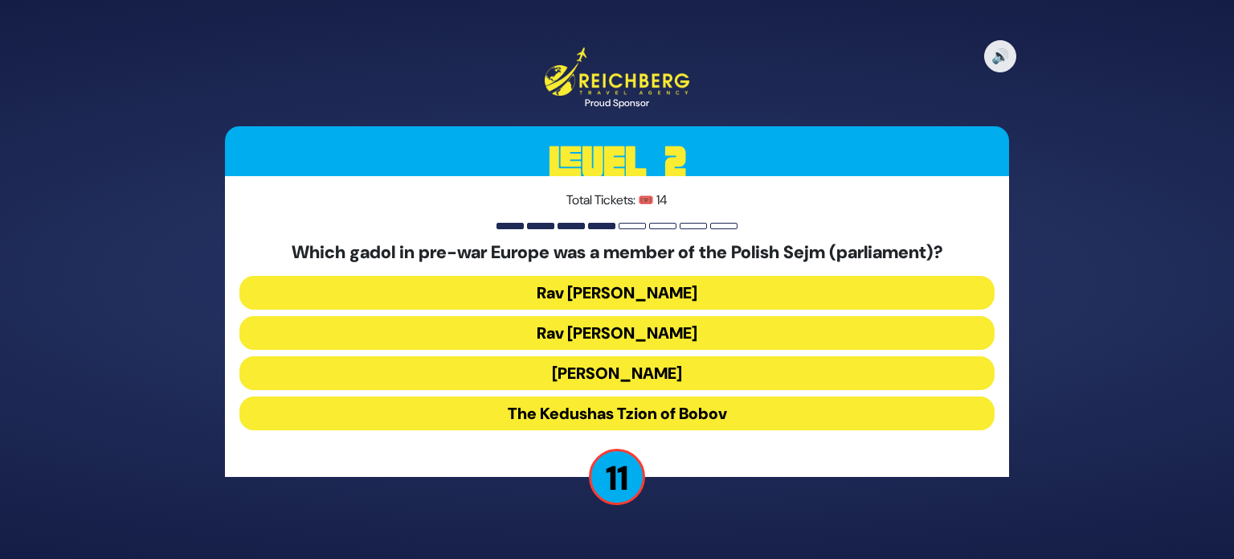
click at [533, 369] on button "Rav Meir Shapiro" at bounding box center [617, 373] width 755 height 34
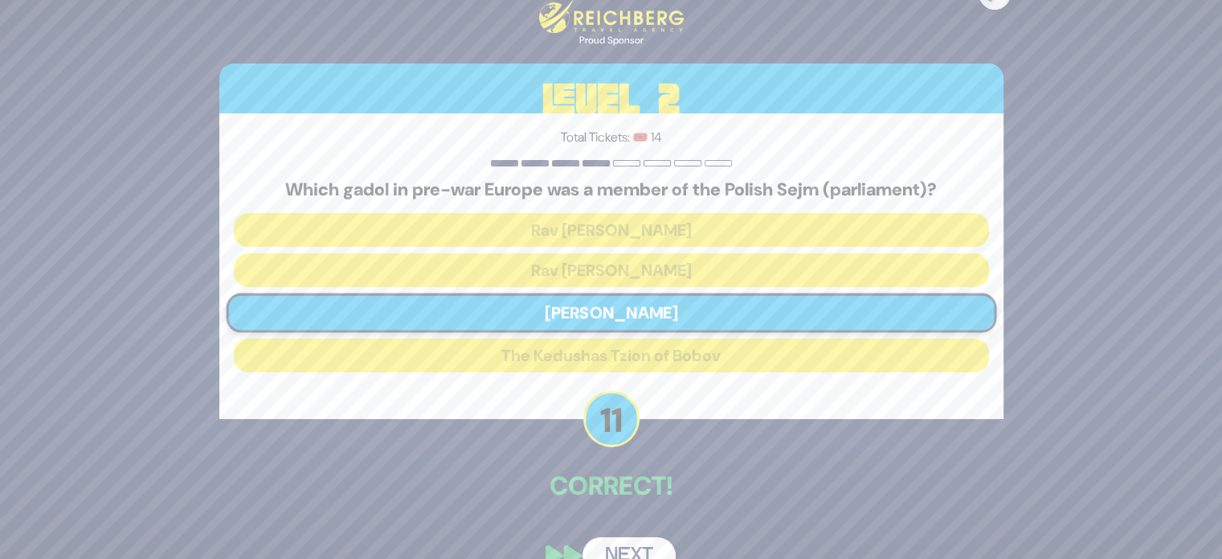
click at [616, 545] on button "Next" at bounding box center [629, 555] width 93 height 37
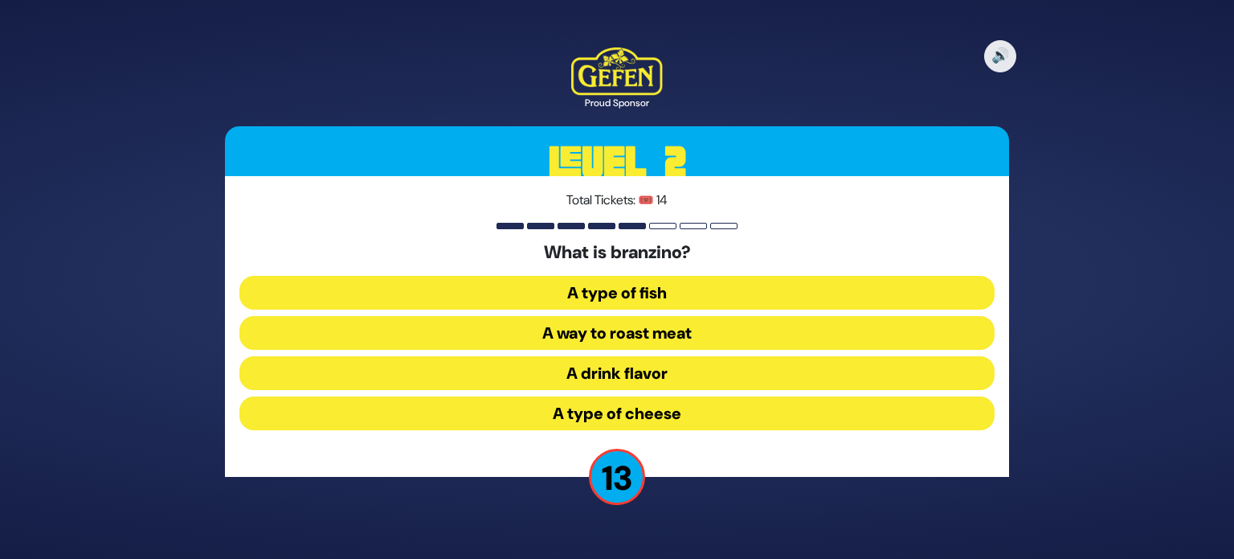
click at [518, 283] on button "A type of fish" at bounding box center [617, 293] width 755 height 34
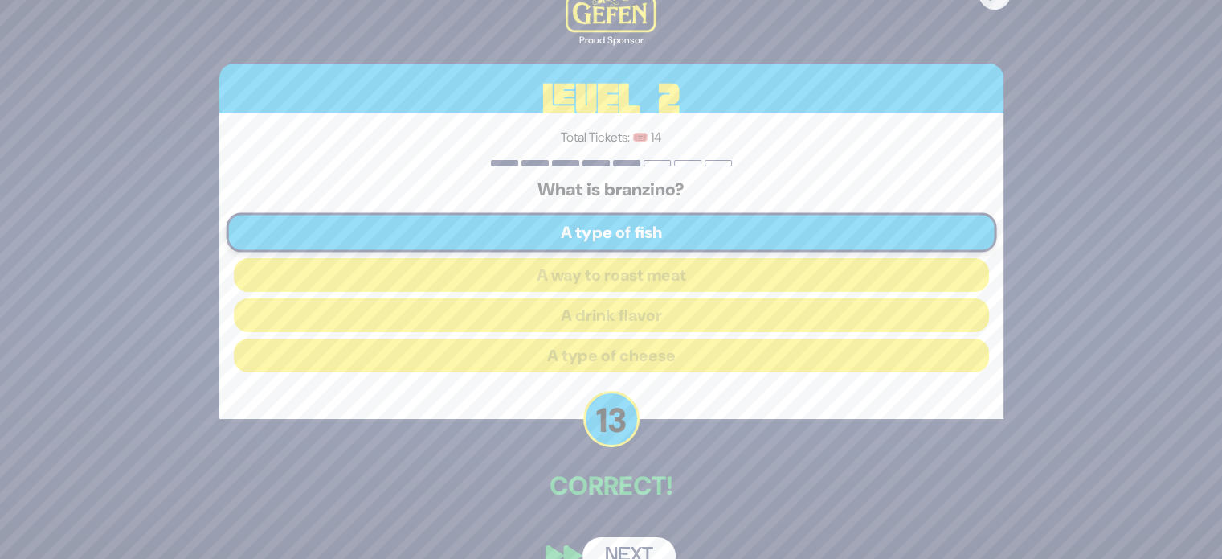
click at [619, 546] on button "Next" at bounding box center [629, 555] width 93 height 37
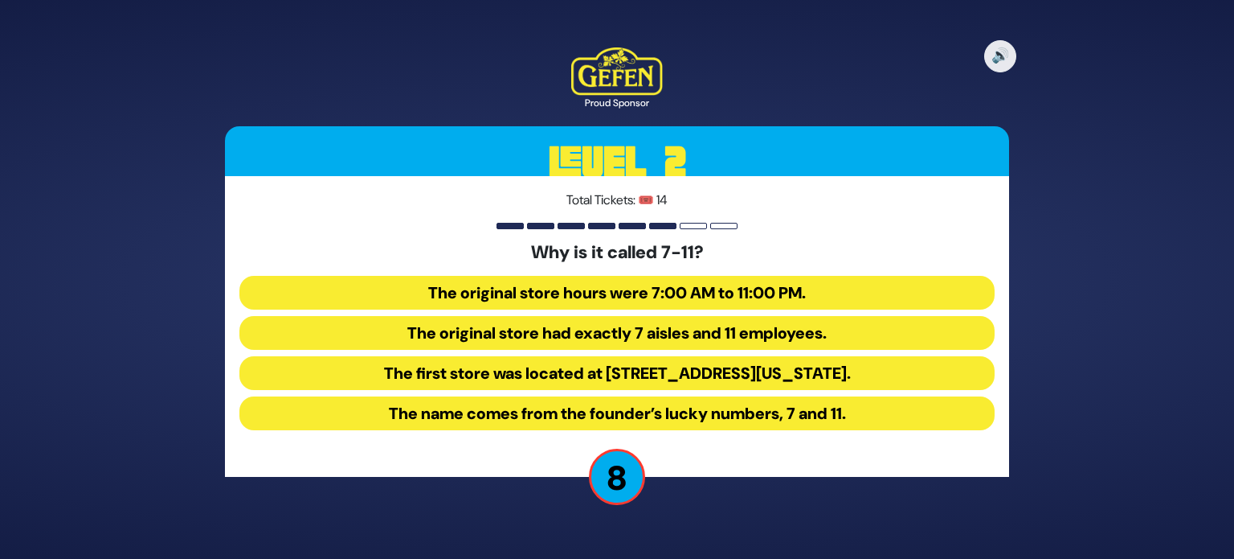
click at [537, 285] on button "The original store hours were 7:00 AM to 11:00 PM." at bounding box center [617, 293] width 755 height 34
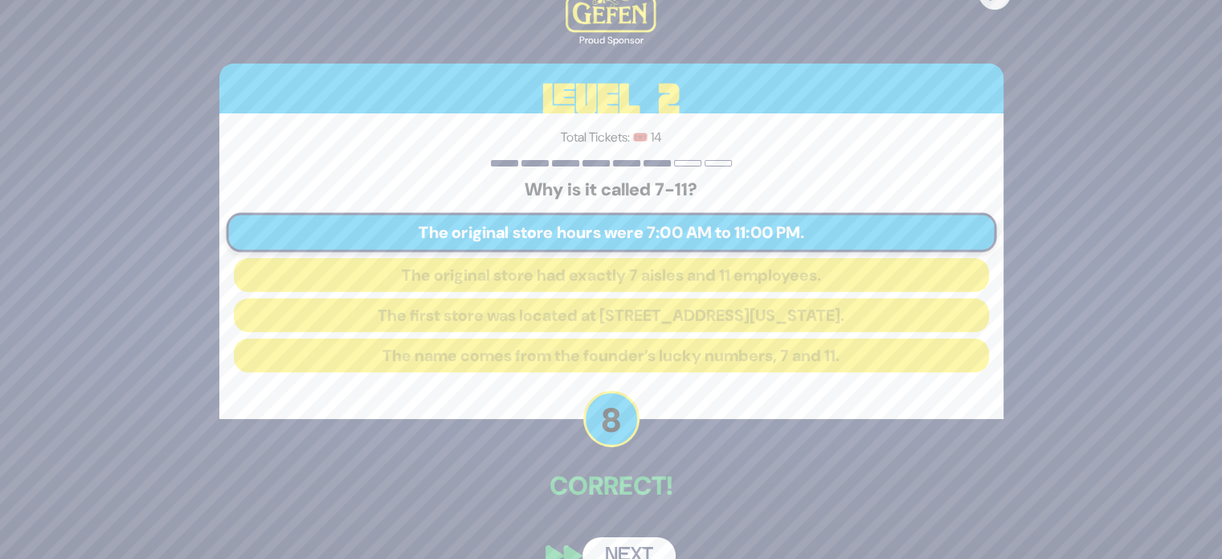
click at [617, 551] on button "Next" at bounding box center [629, 555] width 93 height 37
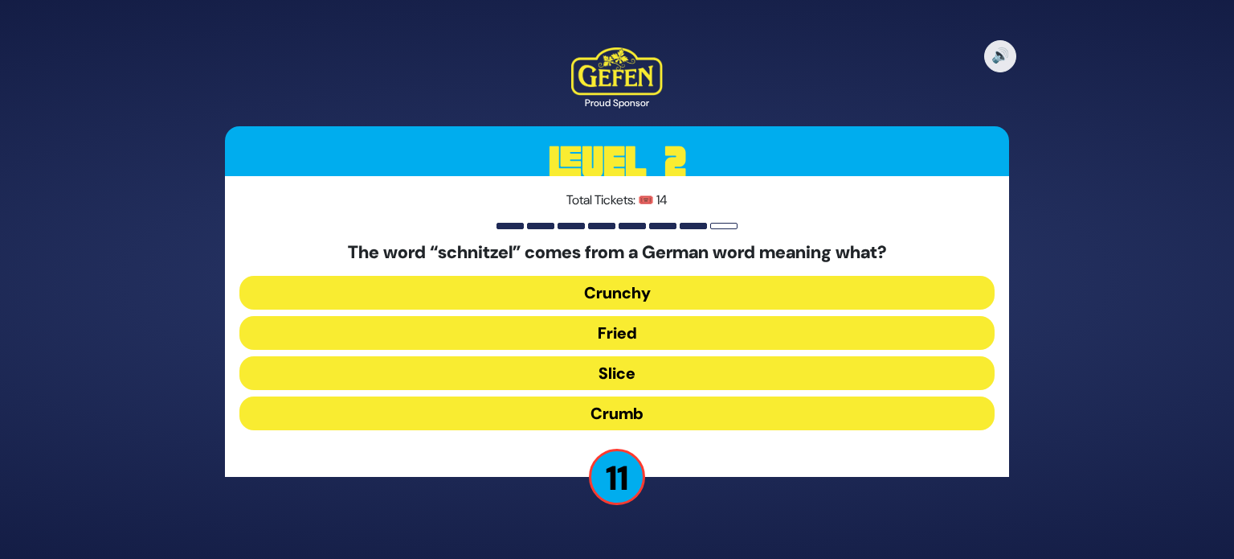
click at [540, 292] on button "Crunchy" at bounding box center [617, 293] width 755 height 34
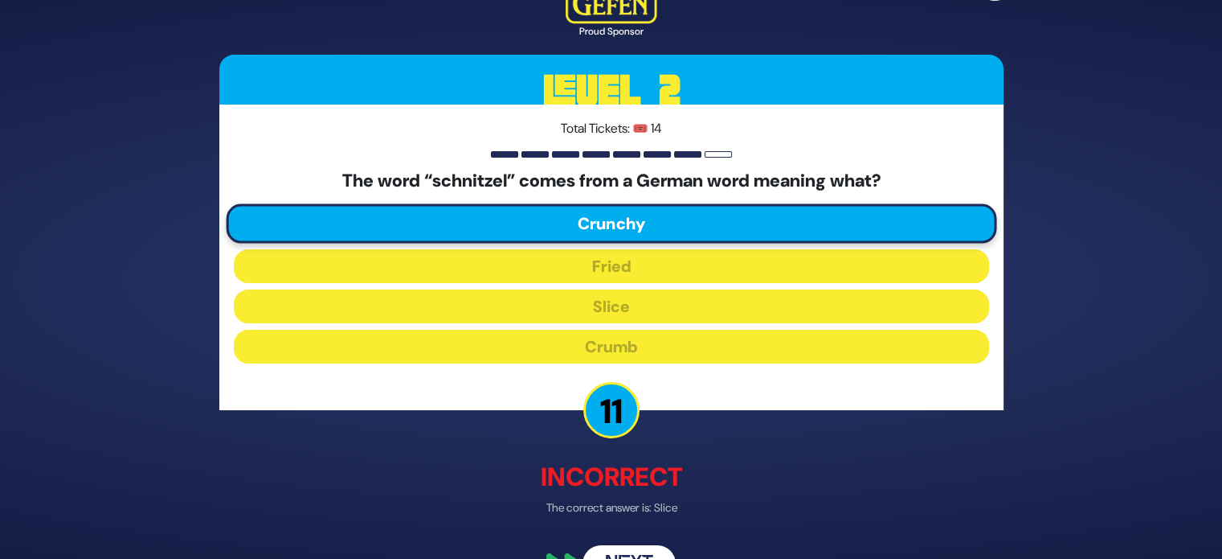
click at [641, 556] on button "Next" at bounding box center [629, 564] width 93 height 37
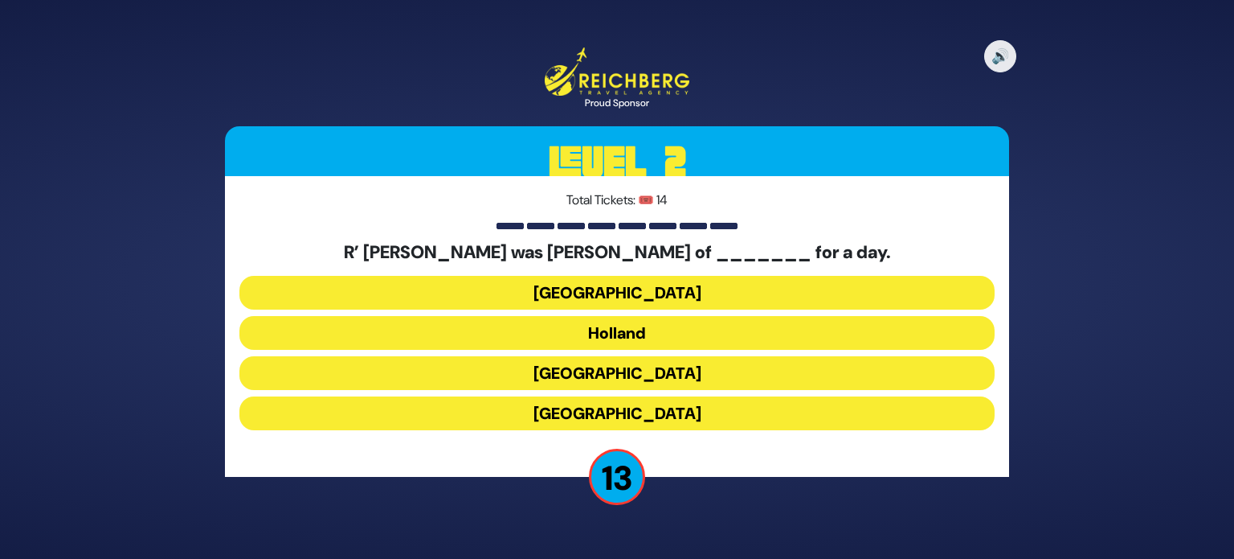
click at [518, 289] on button "Poland" at bounding box center [617, 293] width 755 height 34
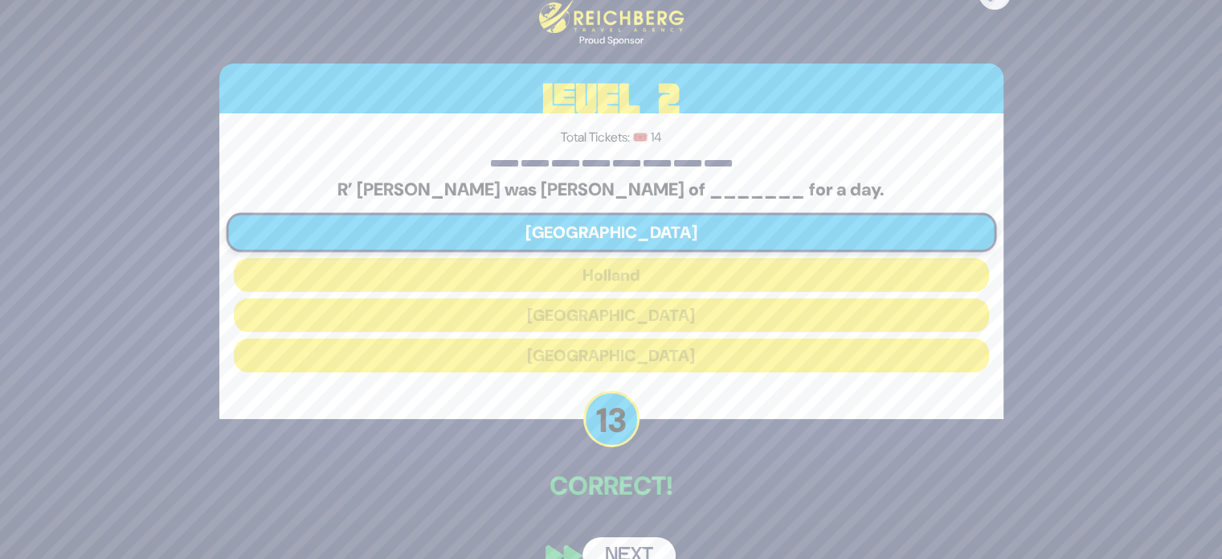
click at [616, 547] on button "Next" at bounding box center [629, 555] width 93 height 37
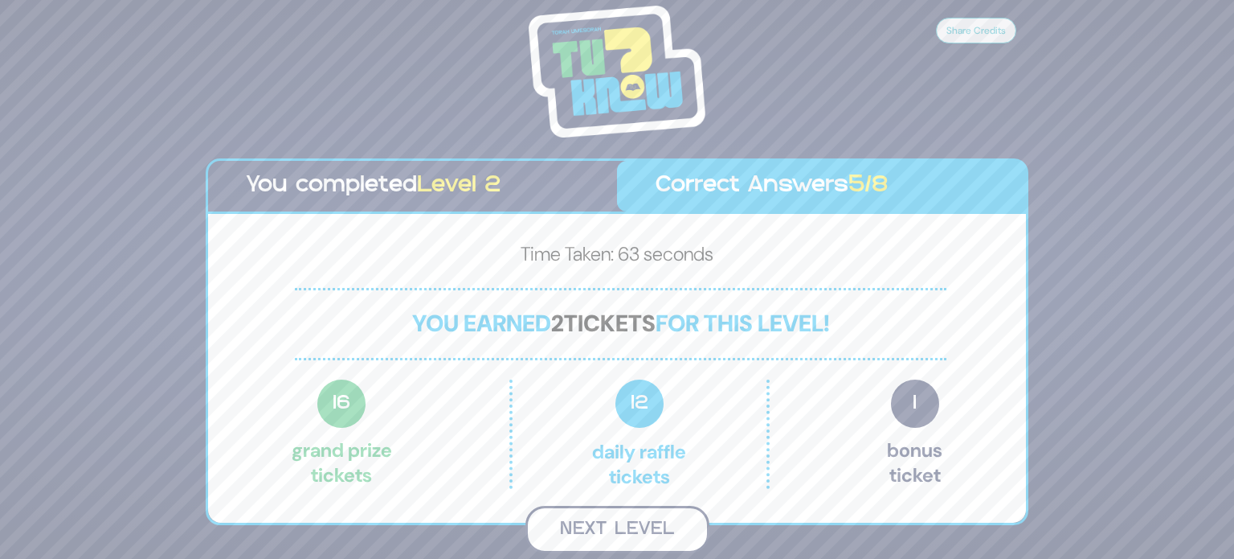
click at [617, 530] on button "Next Level" at bounding box center [618, 529] width 184 height 47
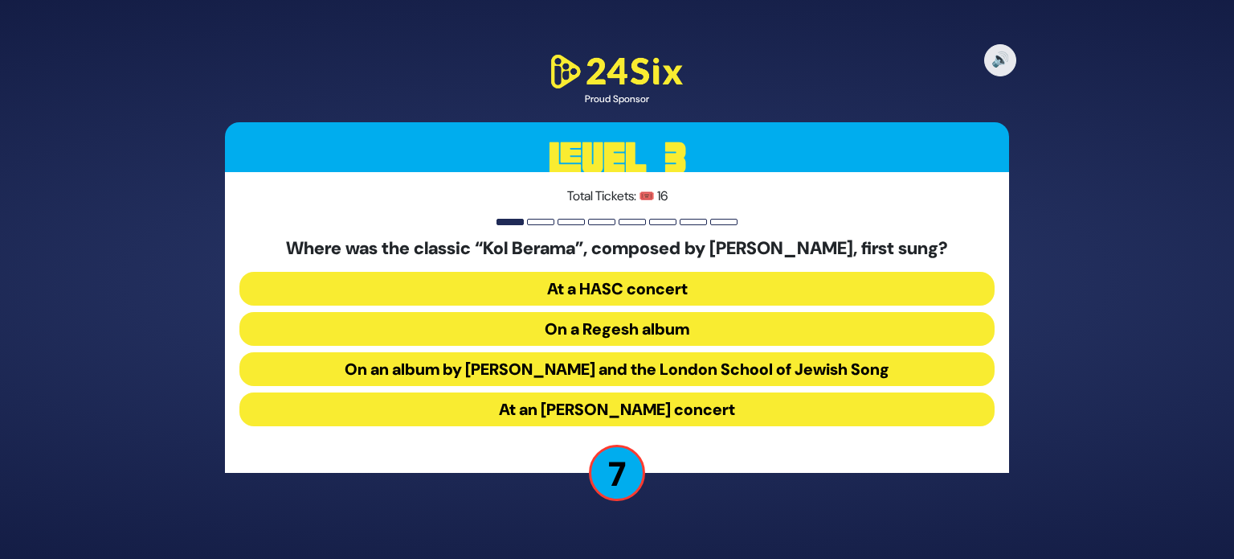
click at [559, 371] on button "On an album by Yigal Calek and the London School of Jewish Song" at bounding box center [617, 369] width 755 height 34
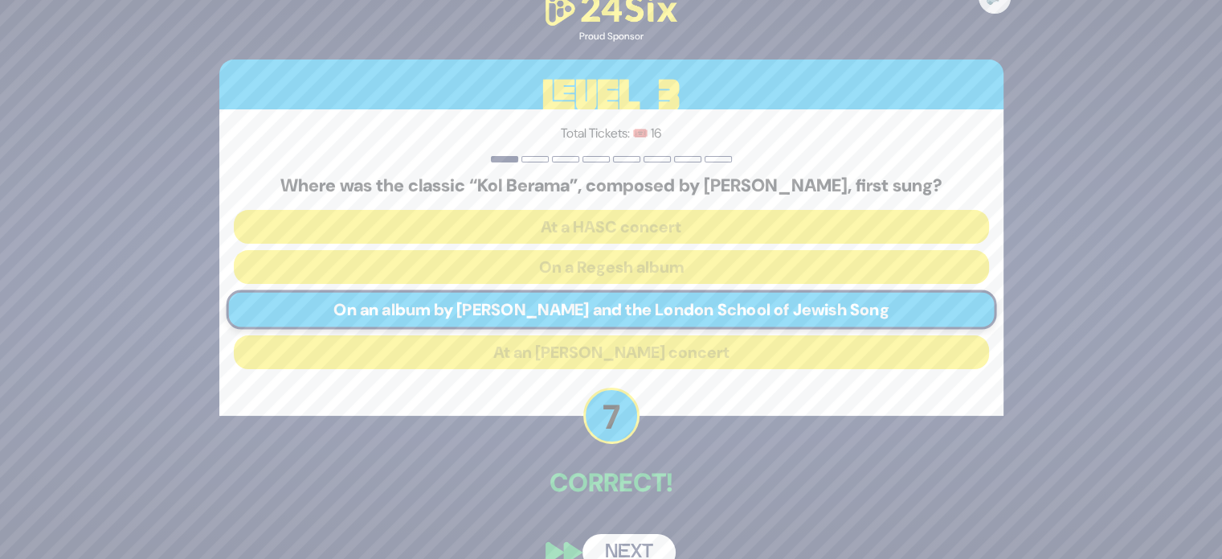
click at [620, 552] on button "Next" at bounding box center [629, 552] width 93 height 37
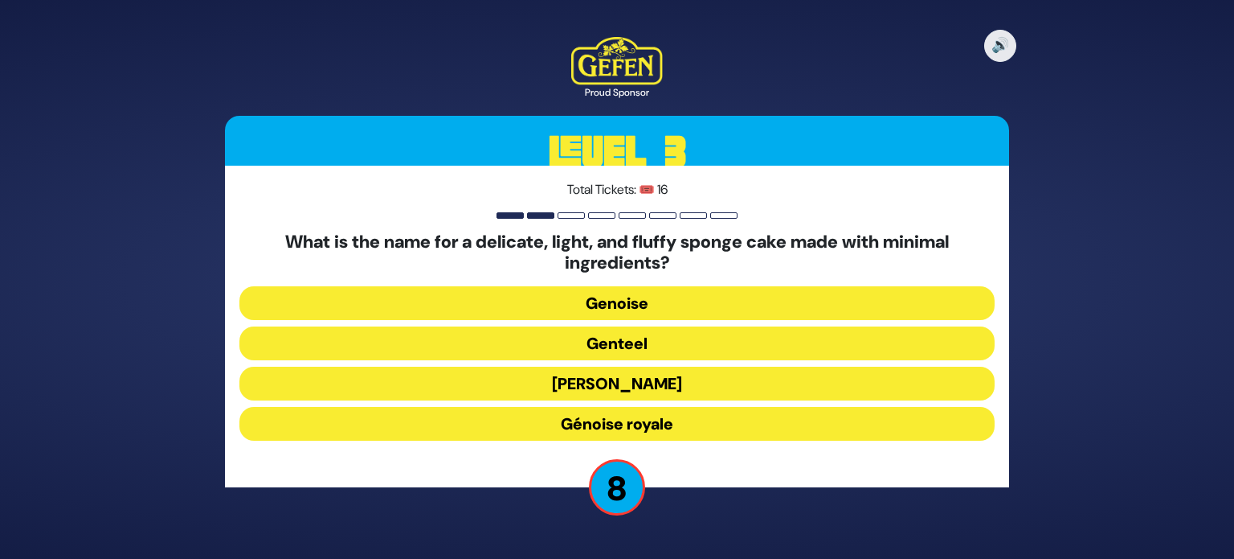
click at [710, 378] on button "Genevia" at bounding box center [617, 383] width 755 height 34
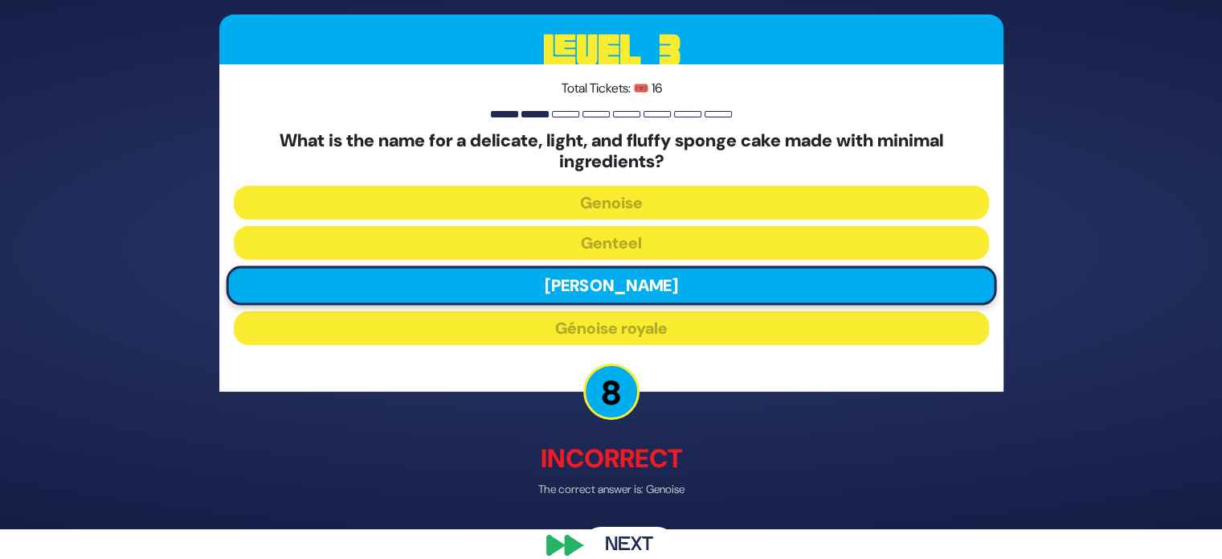
scroll to position [32, 0]
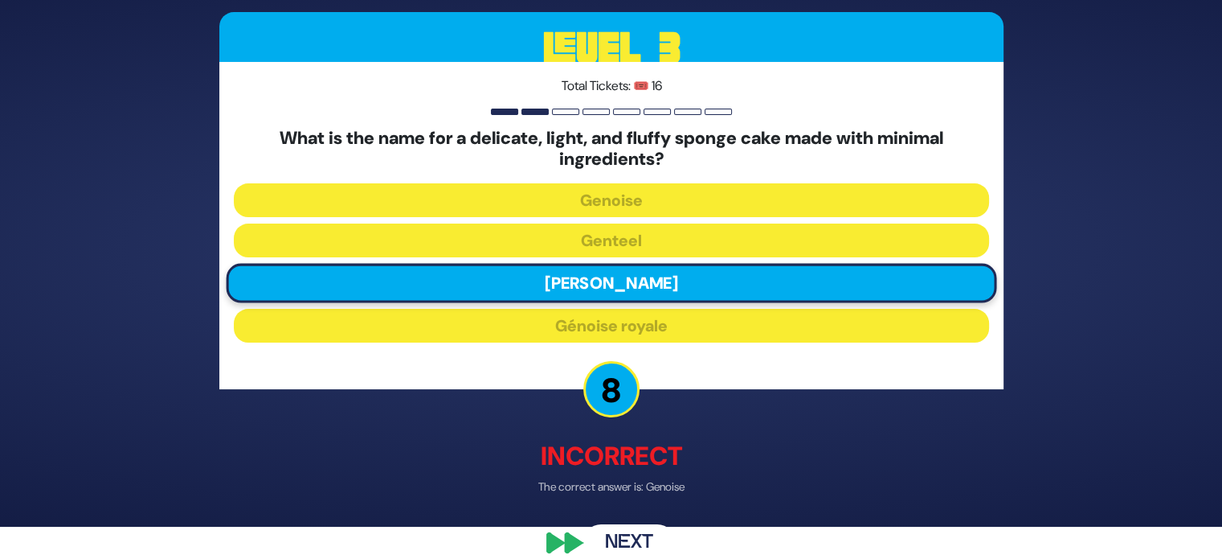
click at [633, 542] on button "Next" at bounding box center [629, 542] width 93 height 37
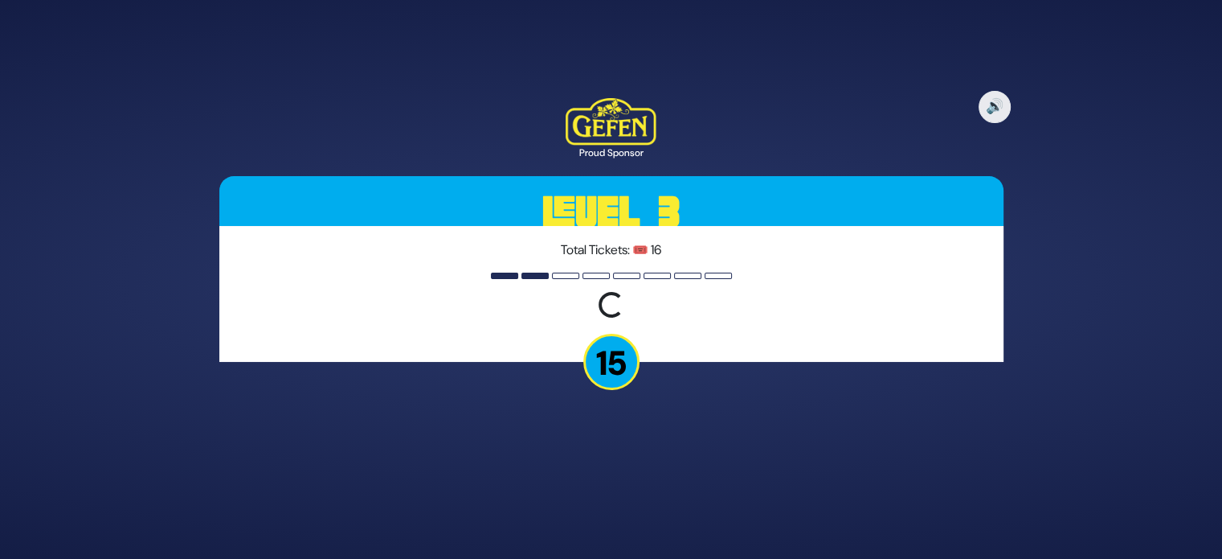
scroll to position [0, 0]
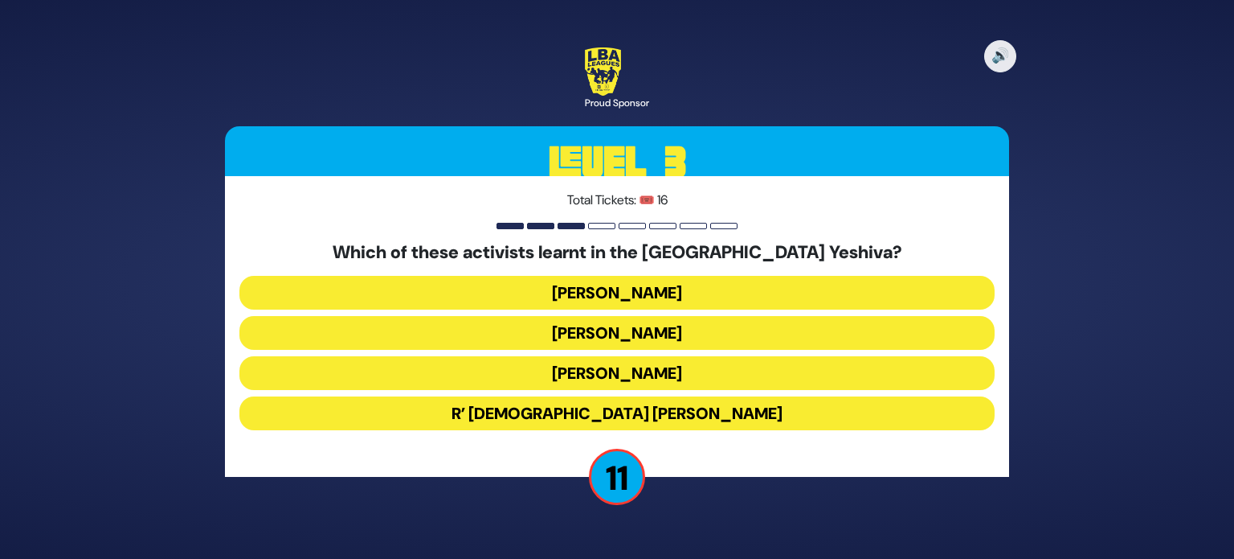
click at [643, 329] on button "Malcolm Hoenline" at bounding box center [617, 333] width 755 height 34
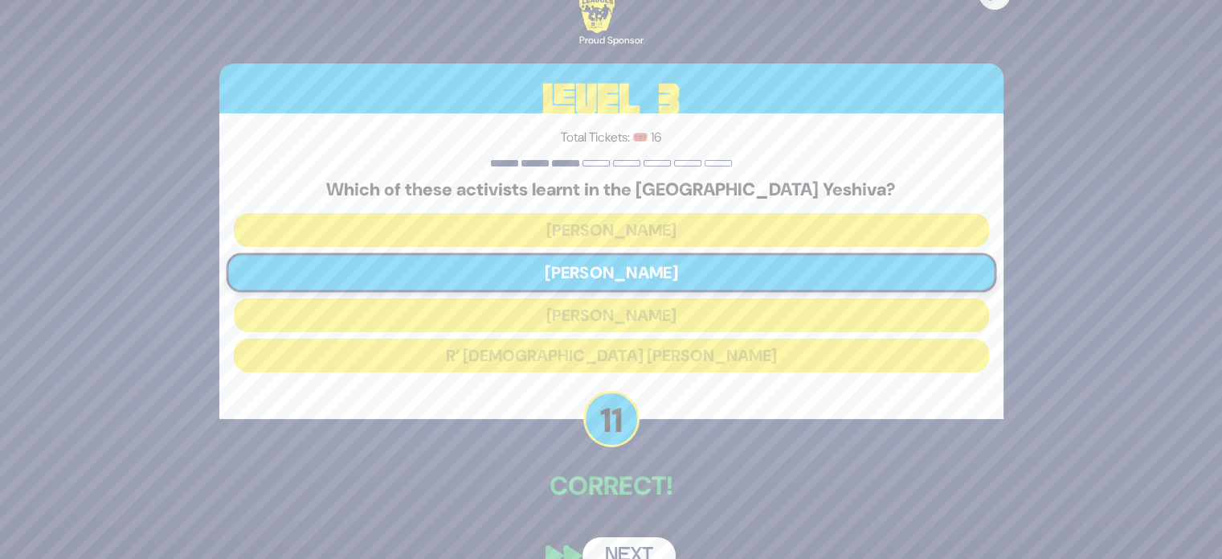
click at [639, 542] on button "Next" at bounding box center [629, 555] width 93 height 37
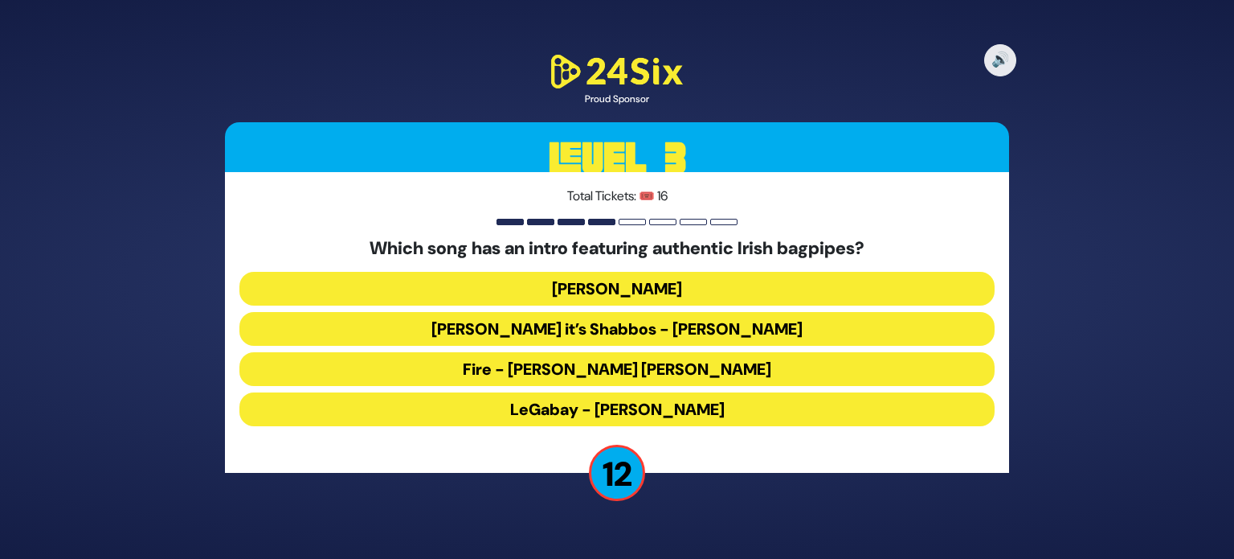
click at [580, 417] on button "LeGabay - Dovid Gabay" at bounding box center [617, 409] width 755 height 34
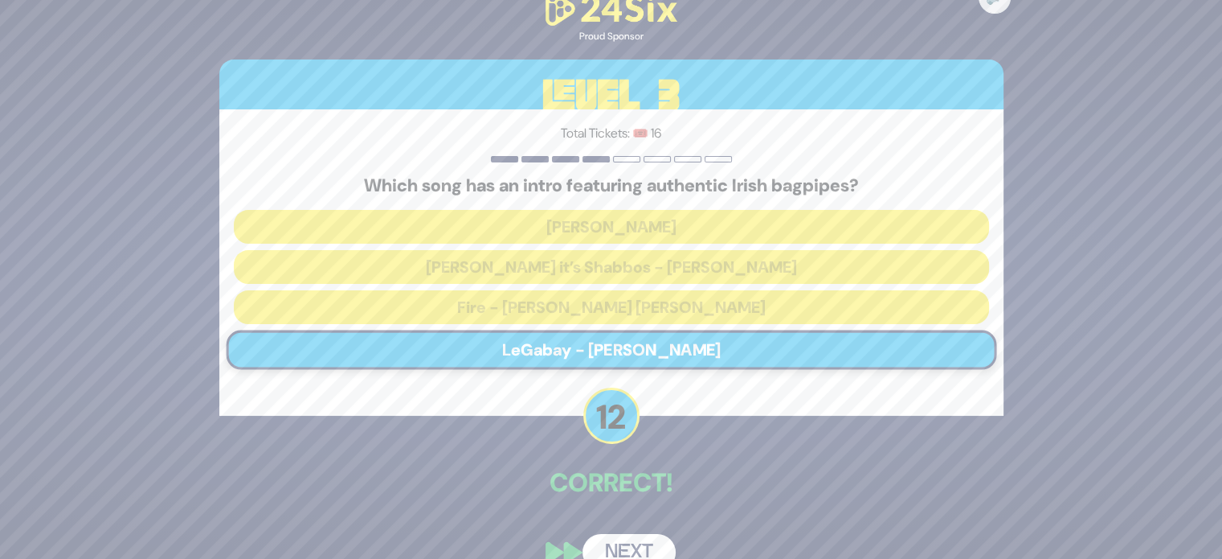
click at [617, 543] on button "Next" at bounding box center [629, 552] width 93 height 37
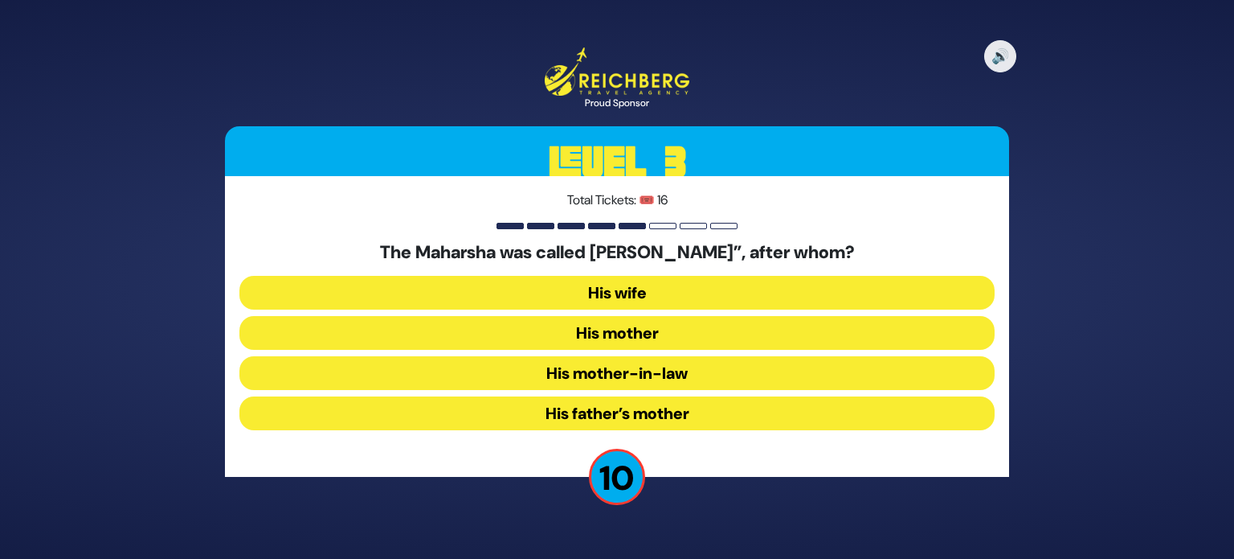
click at [559, 340] on button "His mother" at bounding box center [617, 333] width 755 height 34
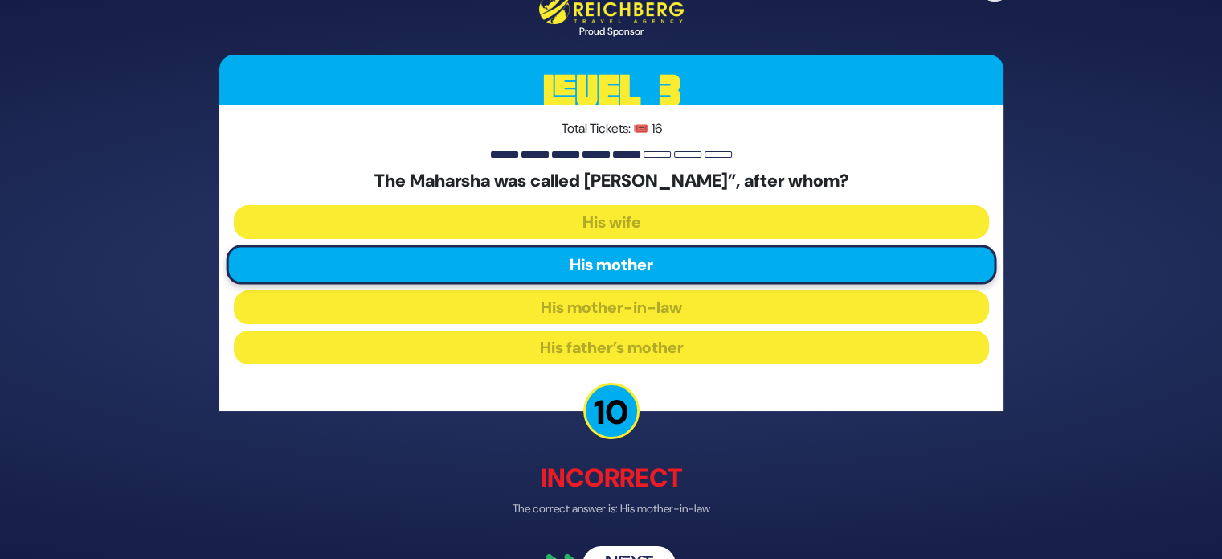
click at [613, 551] on button "Next" at bounding box center [629, 563] width 93 height 37
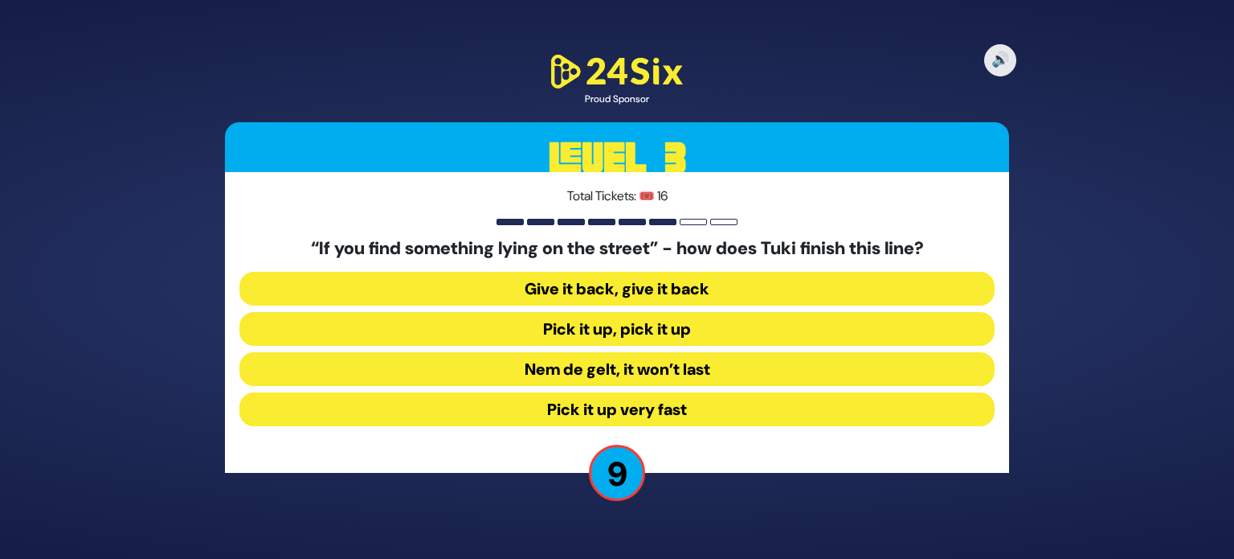
click at [616, 407] on button "Pick it up very fast" at bounding box center [617, 409] width 755 height 34
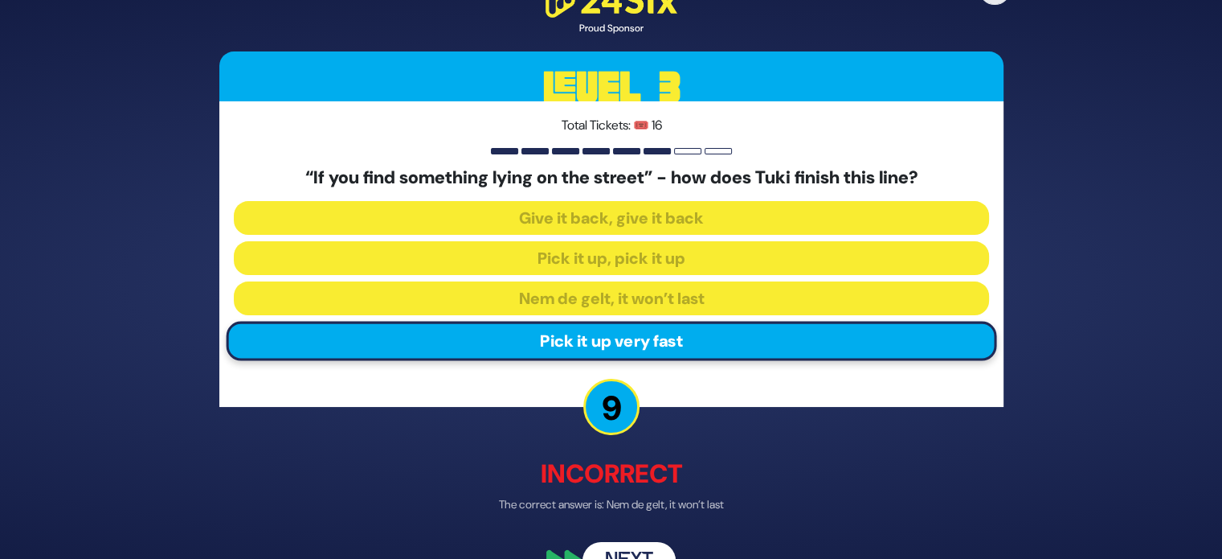
click at [637, 555] on button "Next" at bounding box center [629, 560] width 93 height 37
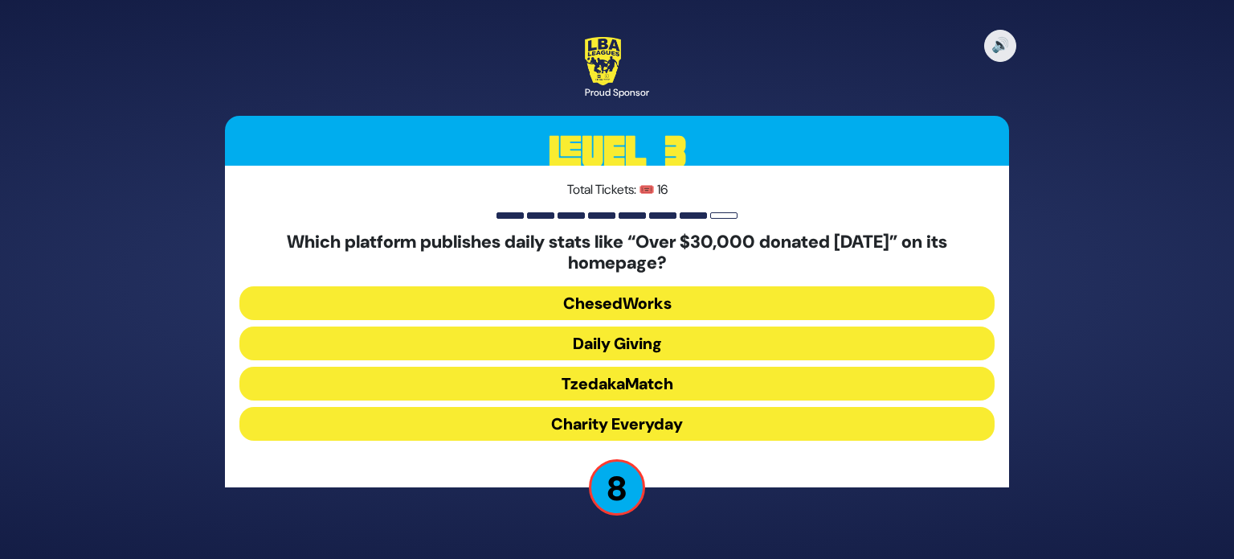
click at [607, 416] on button "Charity Everyday" at bounding box center [617, 424] width 755 height 34
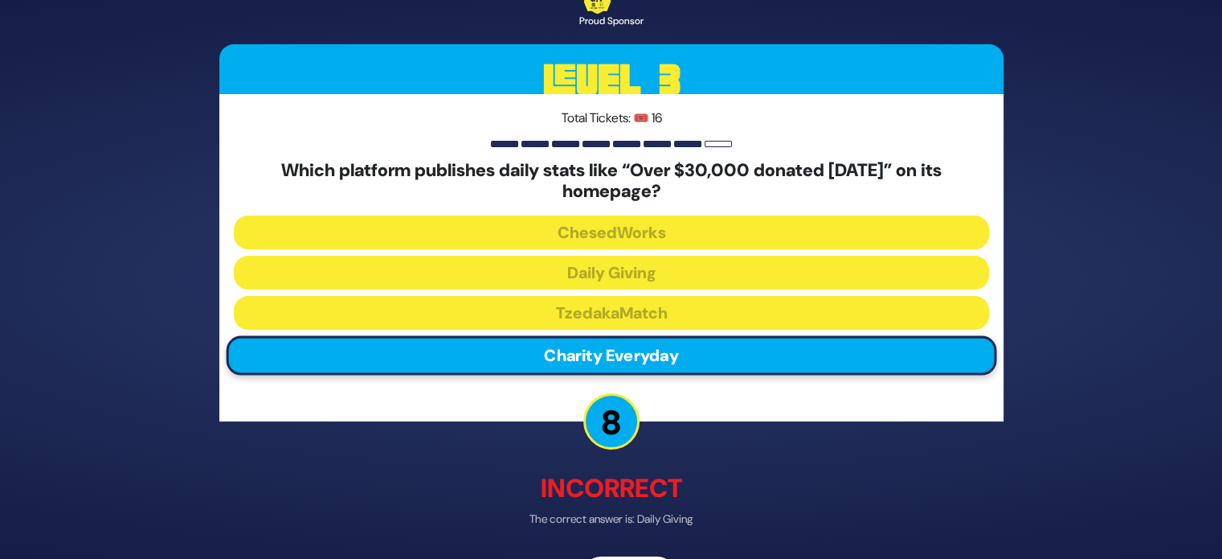
scroll to position [32, 0]
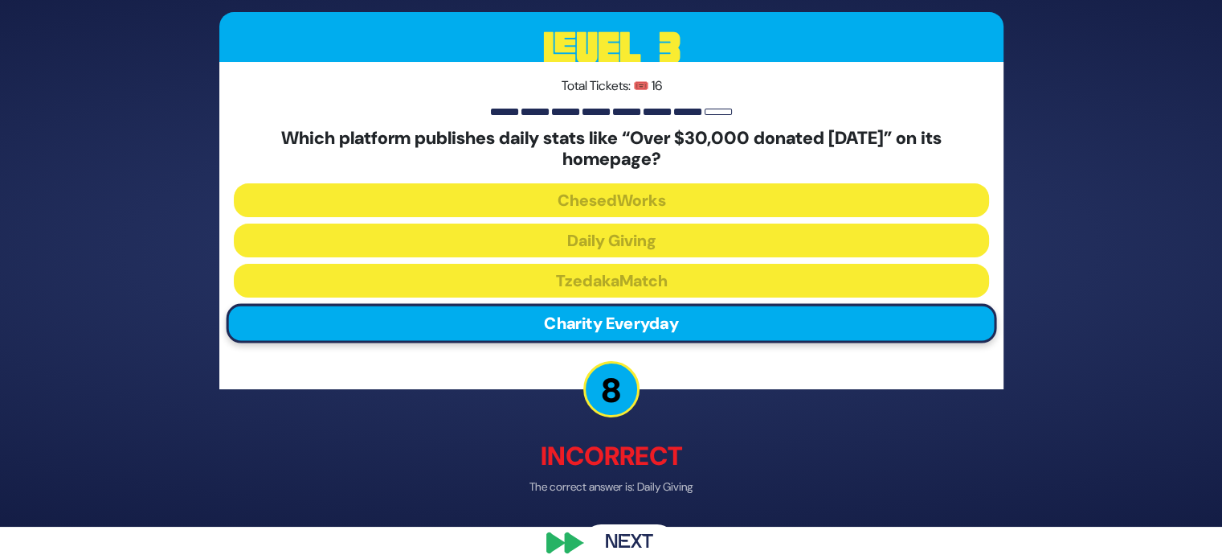
click at [624, 541] on button "Next" at bounding box center [629, 542] width 93 height 37
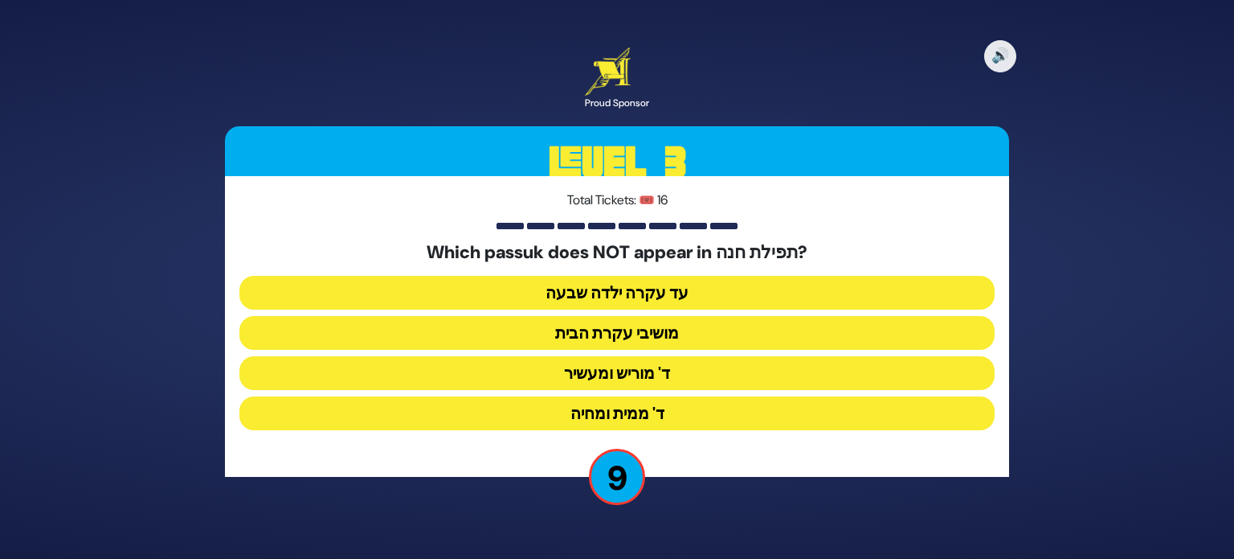
click at [633, 334] on button "מושיבי עקרת הבית" at bounding box center [617, 333] width 755 height 34
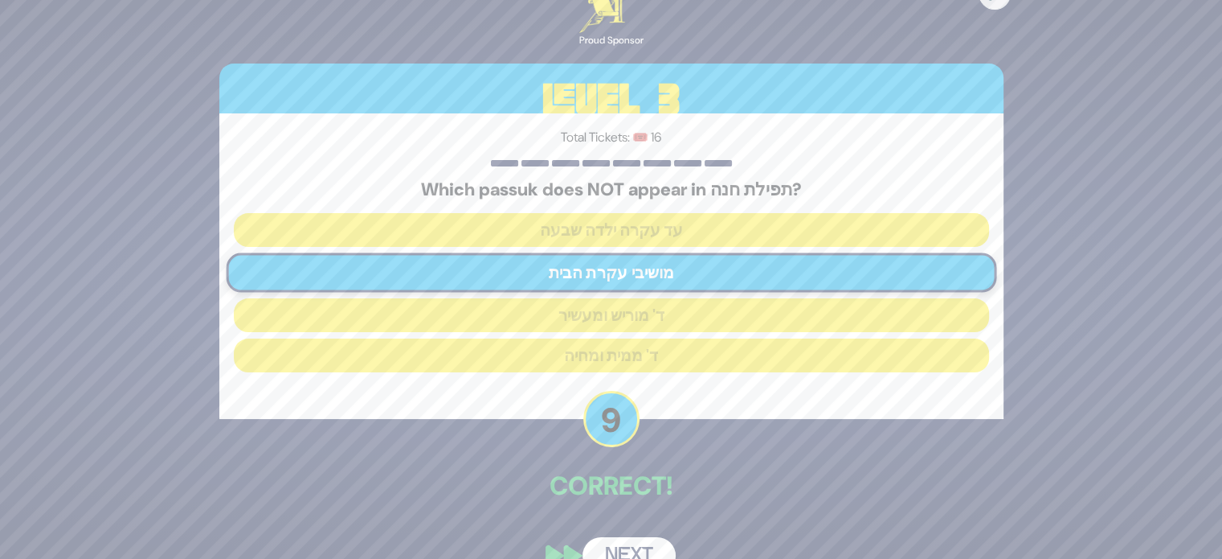
click at [621, 552] on button "Next" at bounding box center [629, 555] width 93 height 37
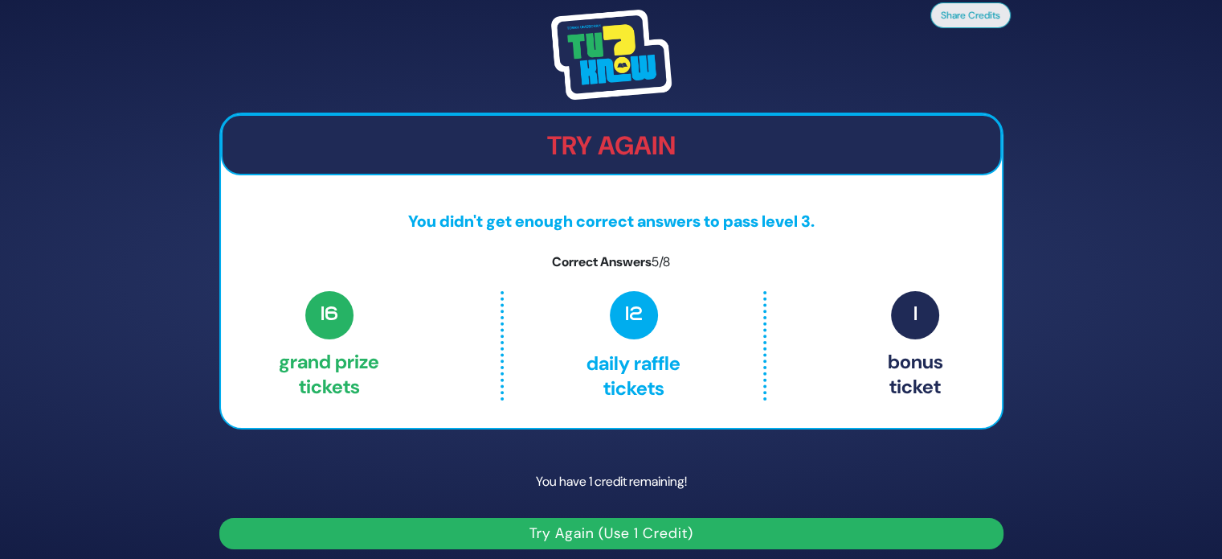
click at [621, 523] on button "Try Again (Use 1 Credit)" at bounding box center [611, 533] width 784 height 31
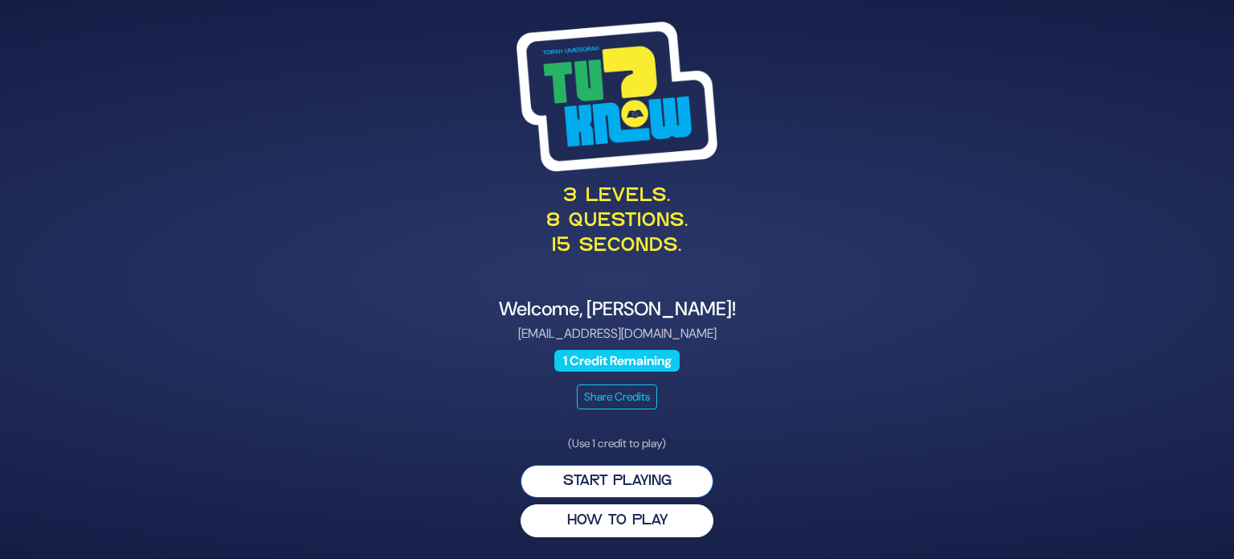
click at [624, 486] on button "Start Playing" at bounding box center [617, 481] width 193 height 33
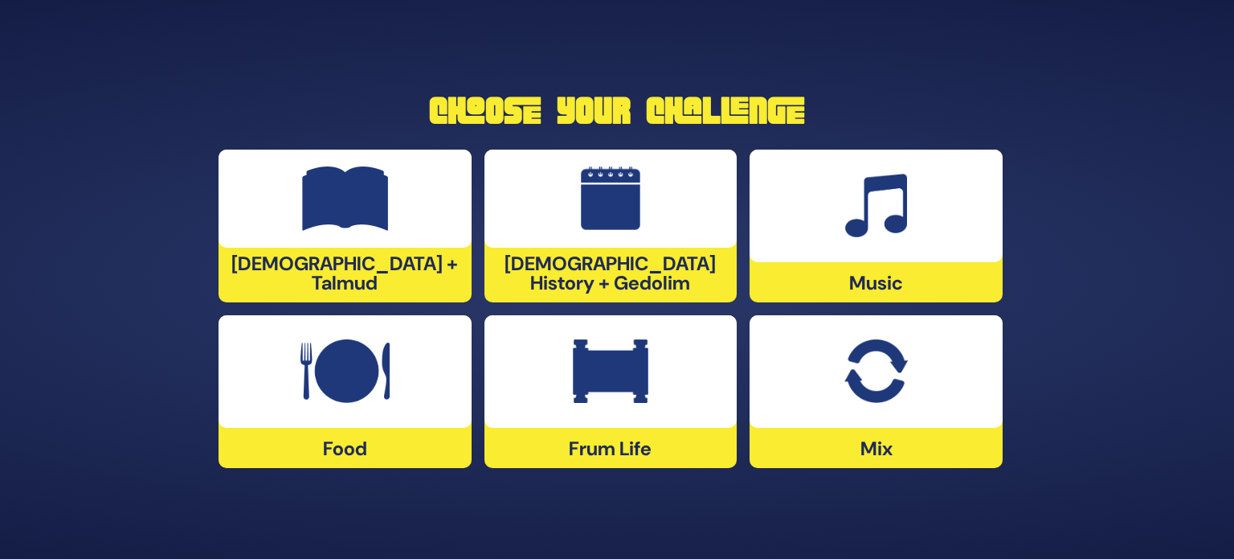
click at [630, 401] on img at bounding box center [611, 371] width 76 height 64
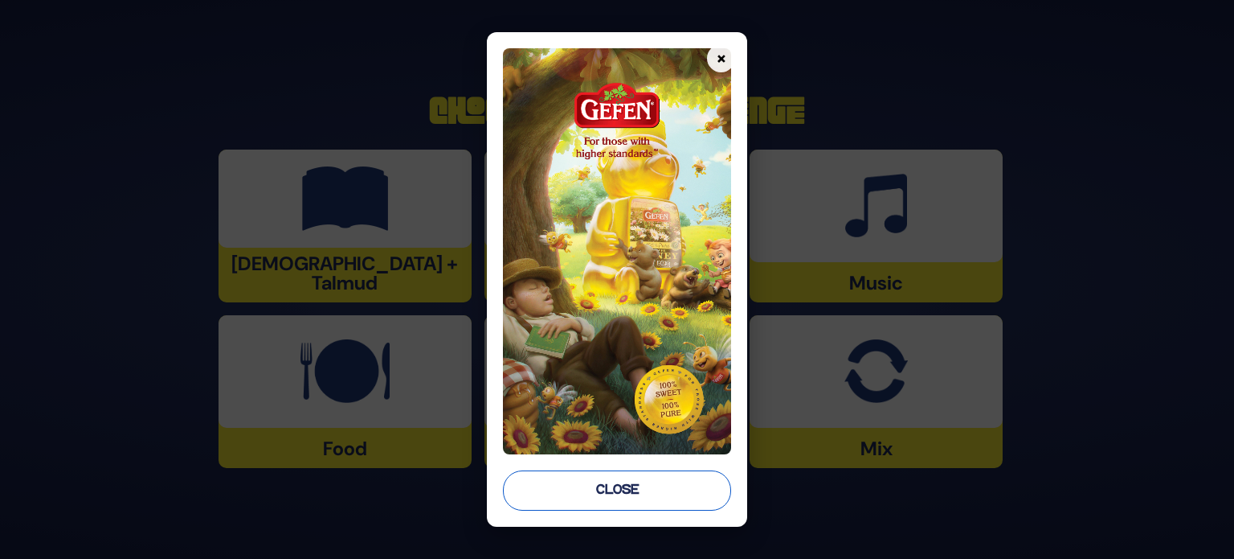
click at [633, 494] on button "Close" at bounding box center [617, 490] width 228 height 40
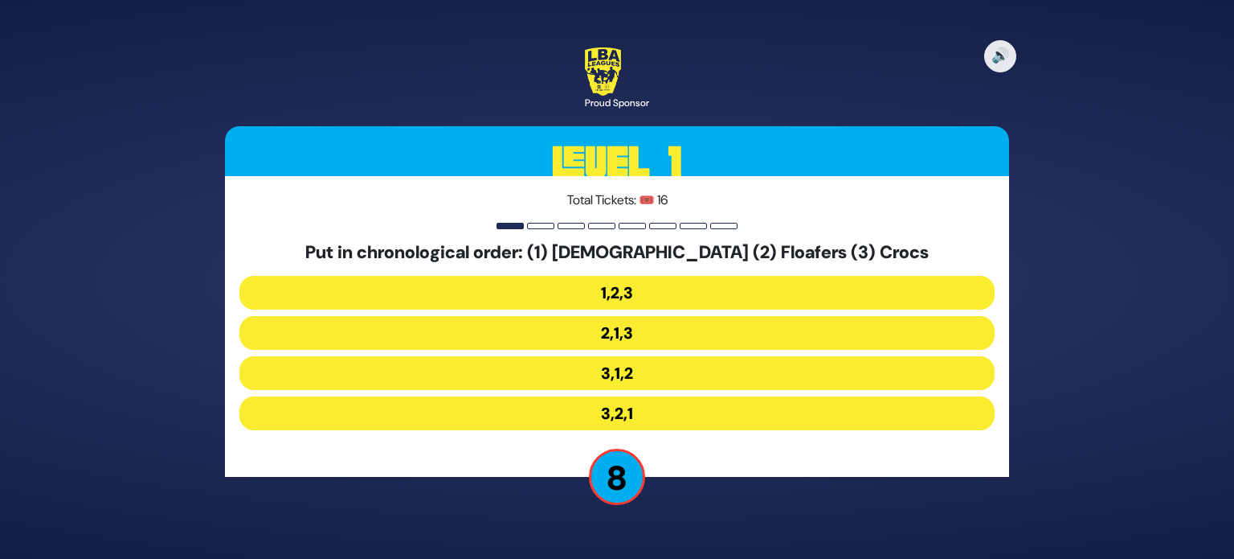
click at [632, 365] on button "3,1,2" at bounding box center [617, 373] width 755 height 34
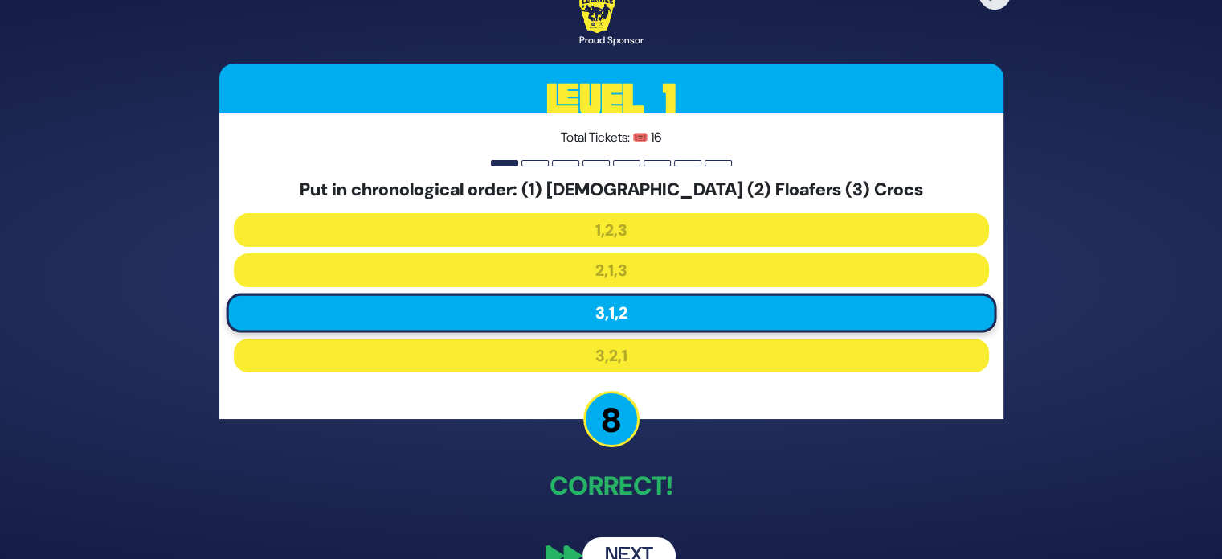
click at [621, 544] on button "Next" at bounding box center [629, 555] width 93 height 37
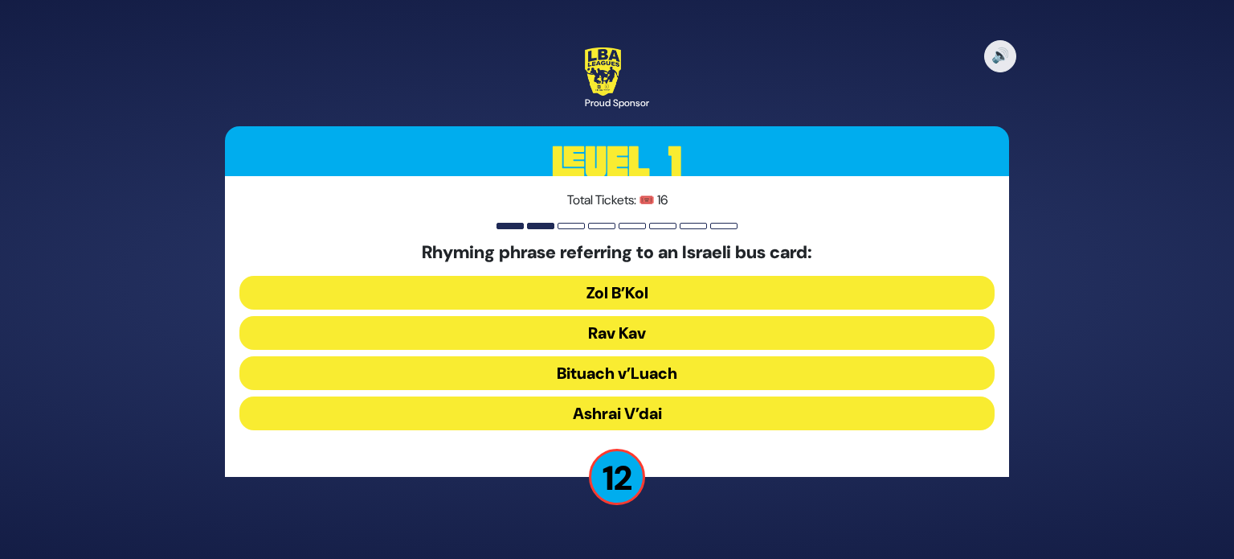
click at [583, 328] on button "Rav Kav" at bounding box center [617, 333] width 755 height 34
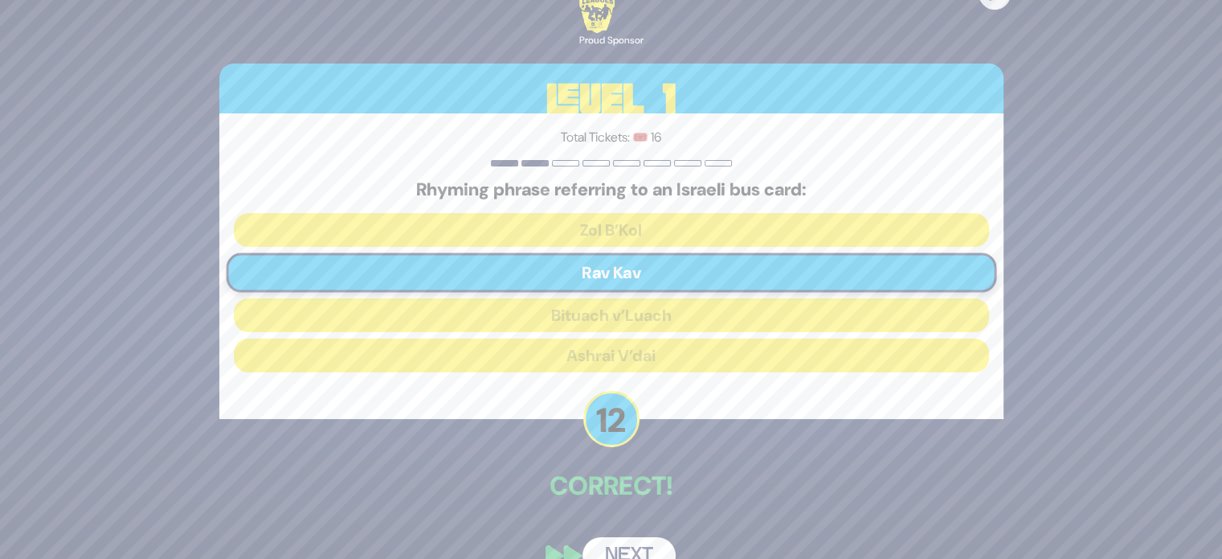
click at [649, 543] on button "Next" at bounding box center [629, 555] width 93 height 37
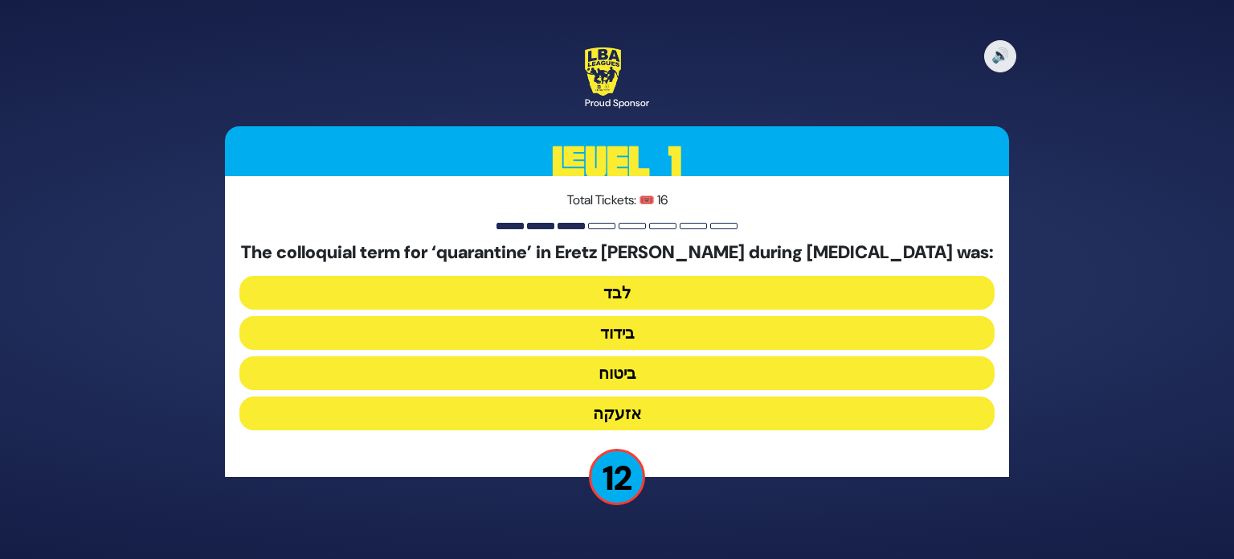
click at [559, 331] on button "בידוד" at bounding box center [617, 333] width 755 height 34
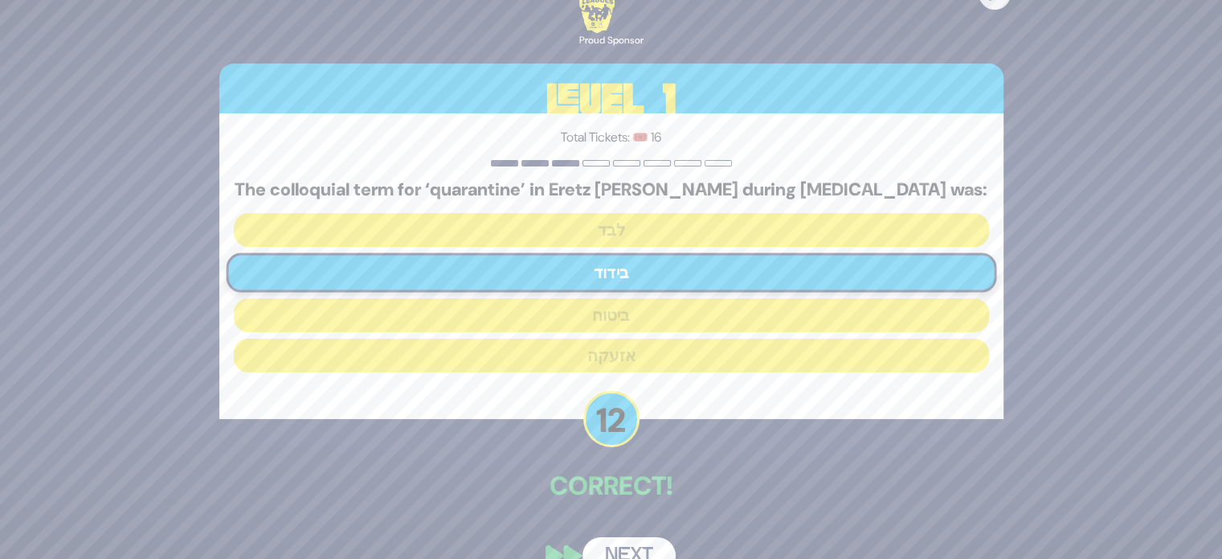
click at [625, 548] on button "Next" at bounding box center [629, 555] width 93 height 37
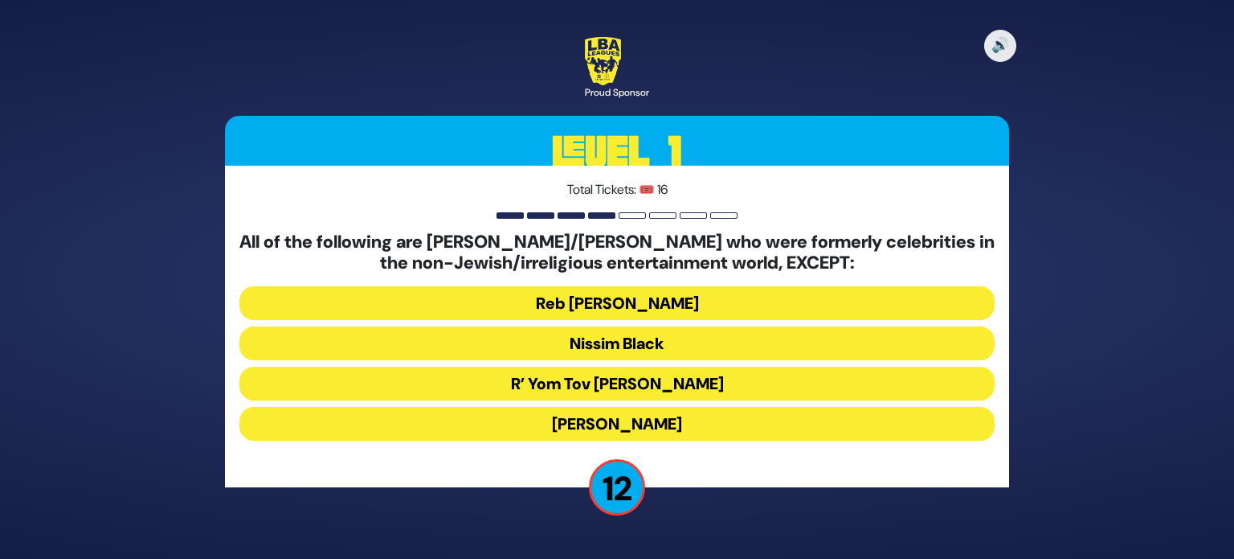
click at [644, 375] on button "R’ Yom Tov [PERSON_NAME]" at bounding box center [617, 383] width 755 height 34
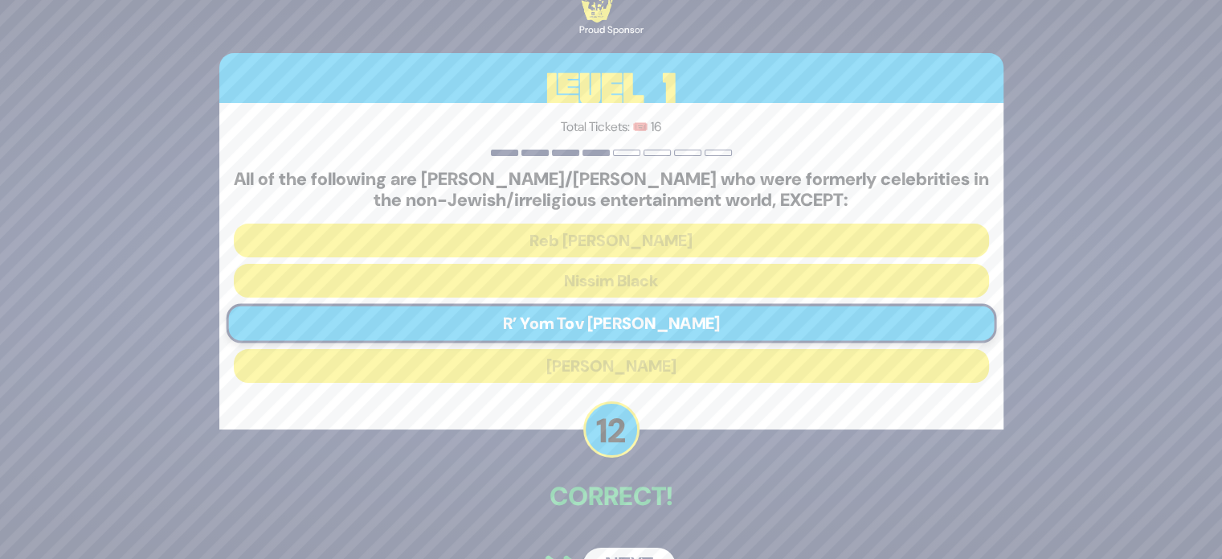
click at [640, 555] on button "Next" at bounding box center [629, 565] width 93 height 37
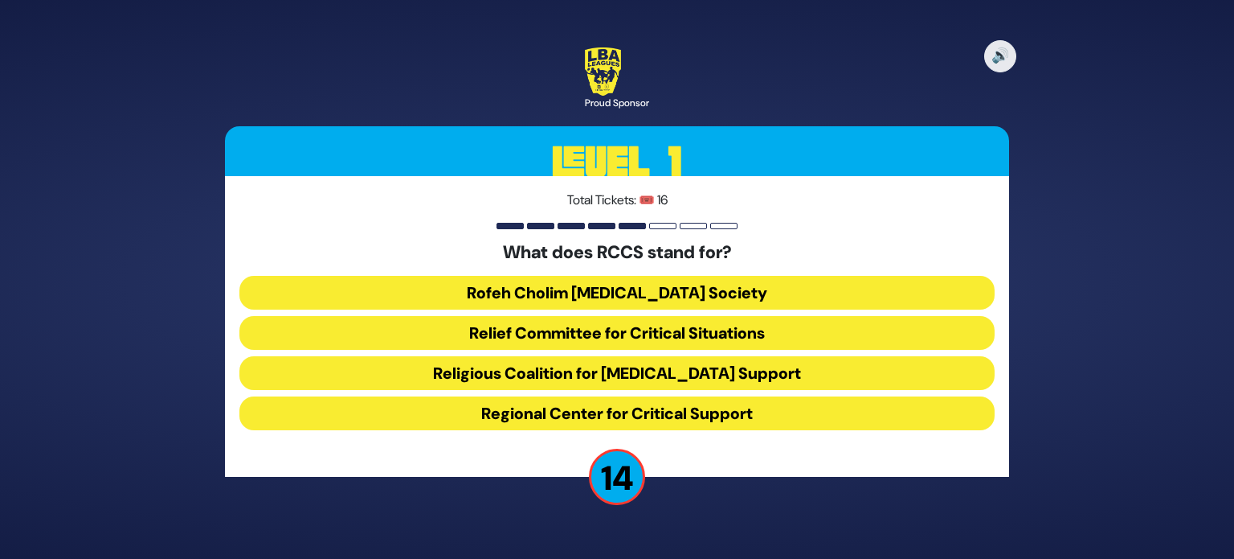
click at [579, 275] on div "What does RCCS stand for? Rofeh Cholim [MEDICAL_DATA] Society Relief Committee …" at bounding box center [617, 339] width 755 height 194
click at [579, 285] on button "Rofeh Cholim [MEDICAL_DATA] Society" at bounding box center [617, 293] width 755 height 34
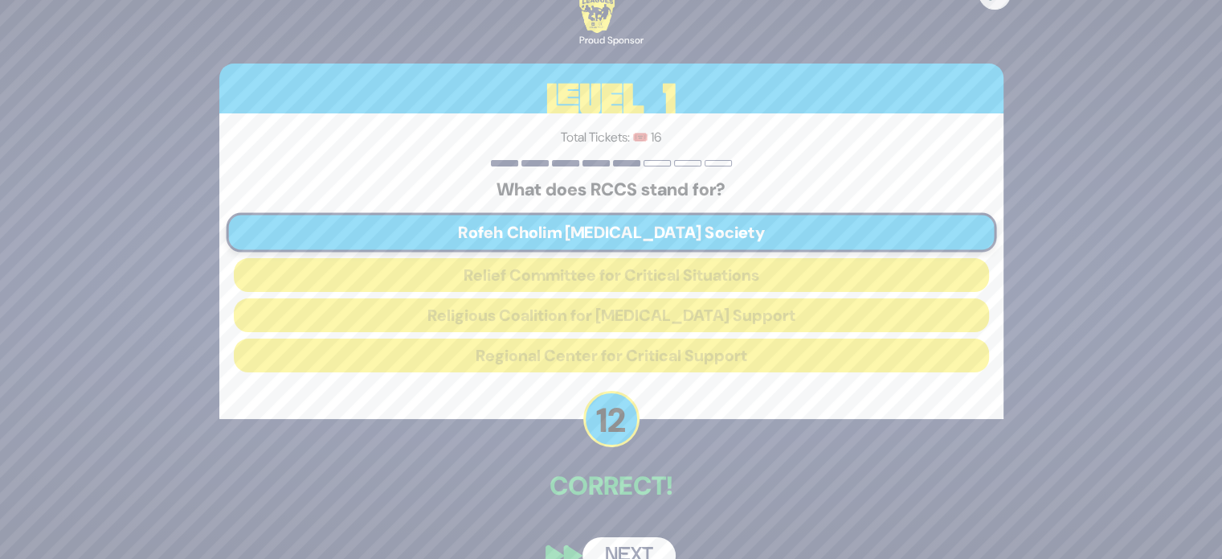
click at [624, 542] on button "Next" at bounding box center [629, 555] width 93 height 37
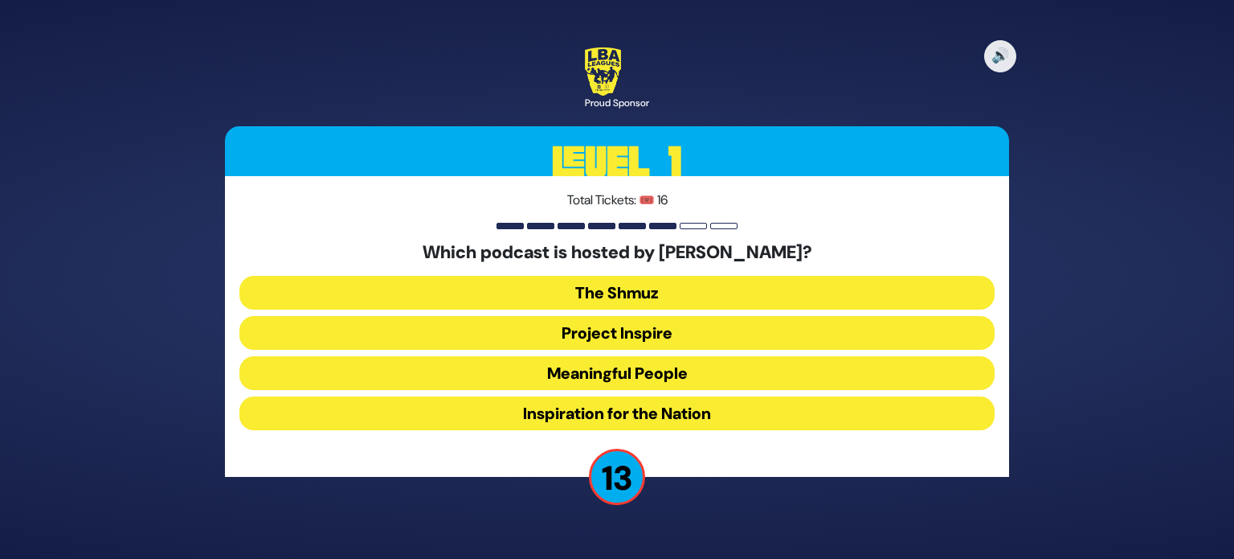
click at [613, 362] on button "Meaningful People" at bounding box center [617, 373] width 755 height 34
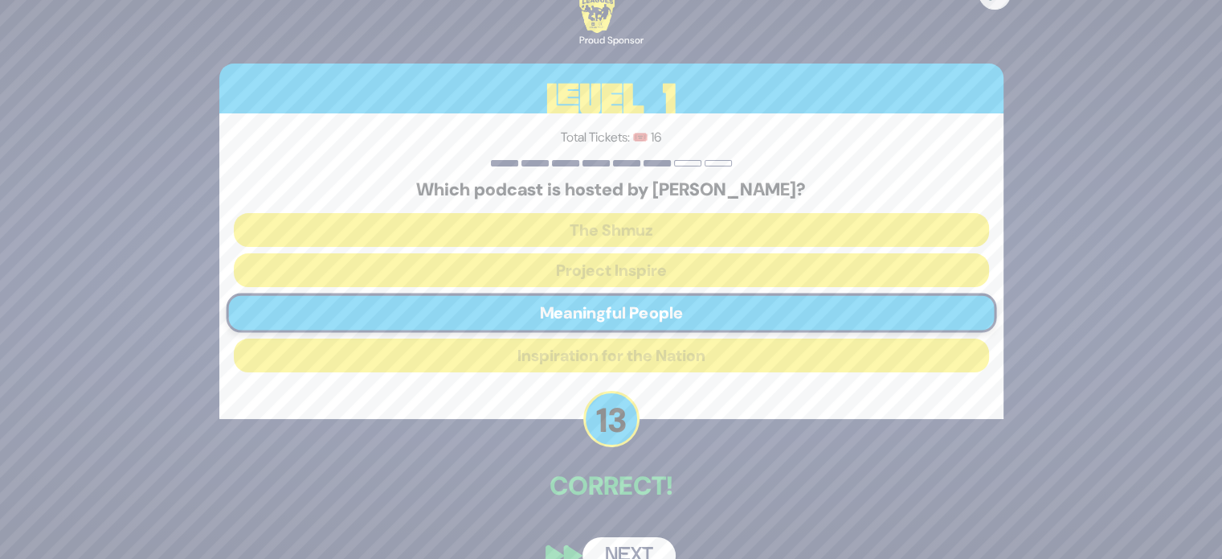
click at [630, 544] on button "Next" at bounding box center [629, 555] width 93 height 37
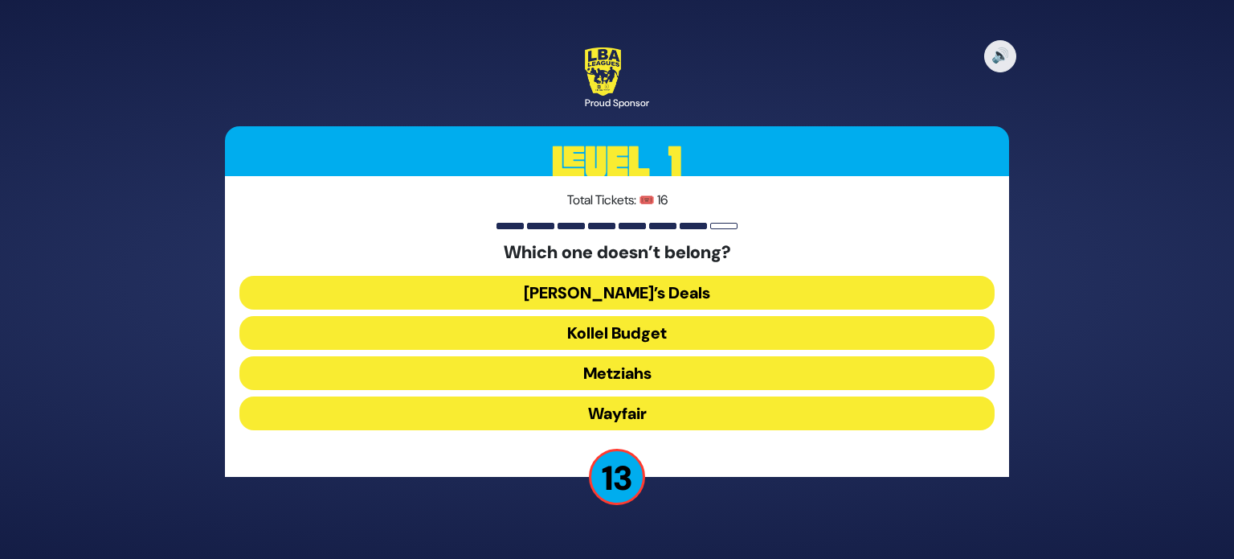
click at [526, 412] on button "Wayfair" at bounding box center [617, 413] width 755 height 34
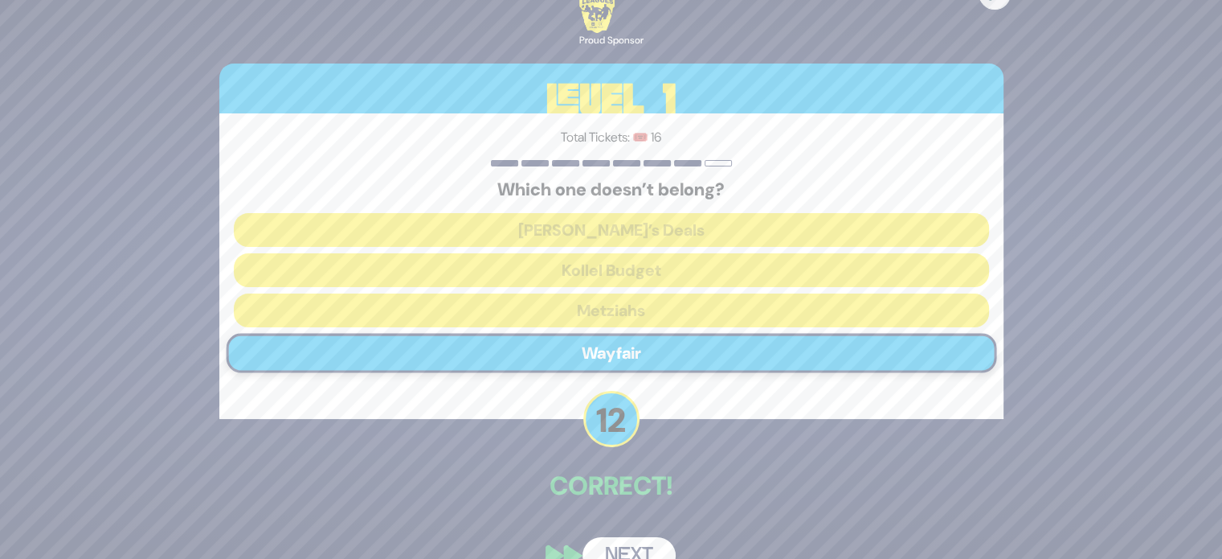
click at [614, 551] on button "Next" at bounding box center [629, 555] width 93 height 37
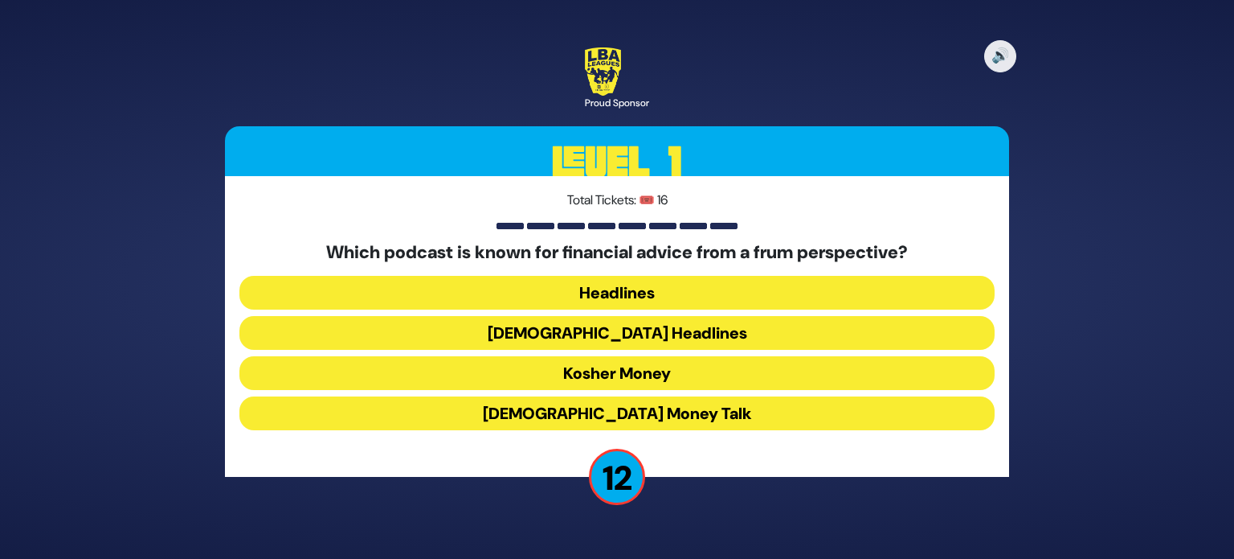
click at [476, 377] on button "Kosher Money" at bounding box center [617, 373] width 755 height 34
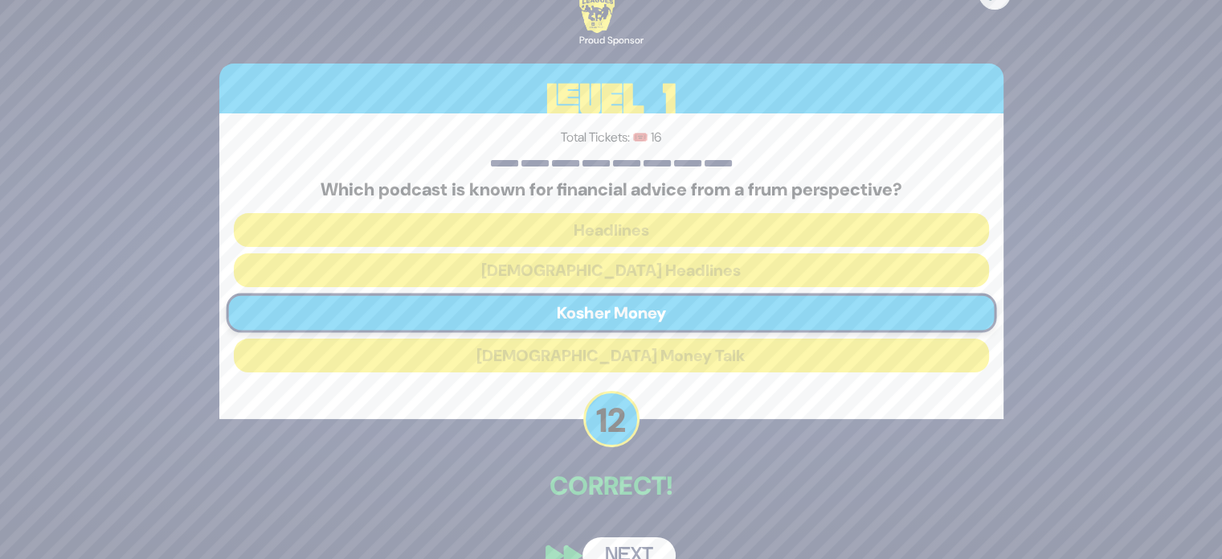
click at [625, 549] on button "Next" at bounding box center [629, 555] width 93 height 37
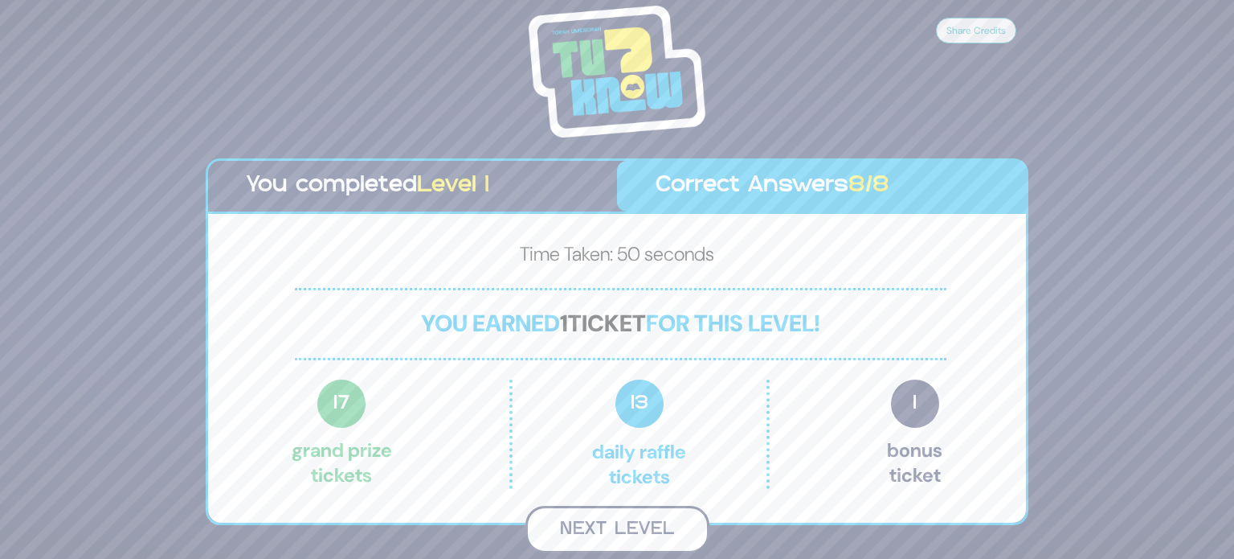
click at [629, 532] on button "Next Level" at bounding box center [618, 529] width 184 height 47
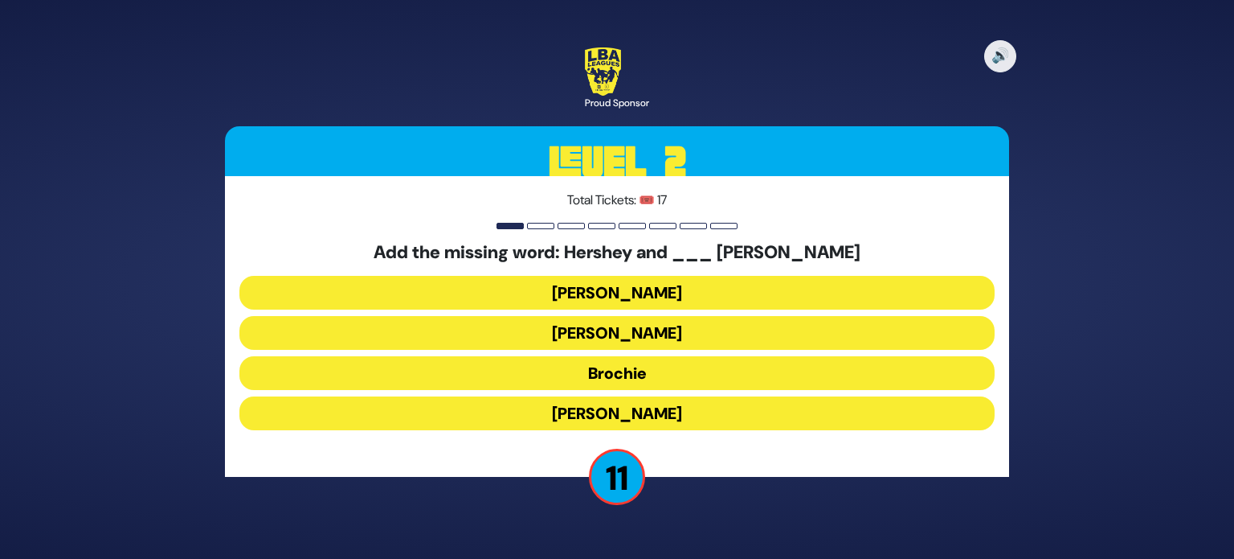
click at [550, 289] on button "[PERSON_NAME]" at bounding box center [617, 293] width 755 height 34
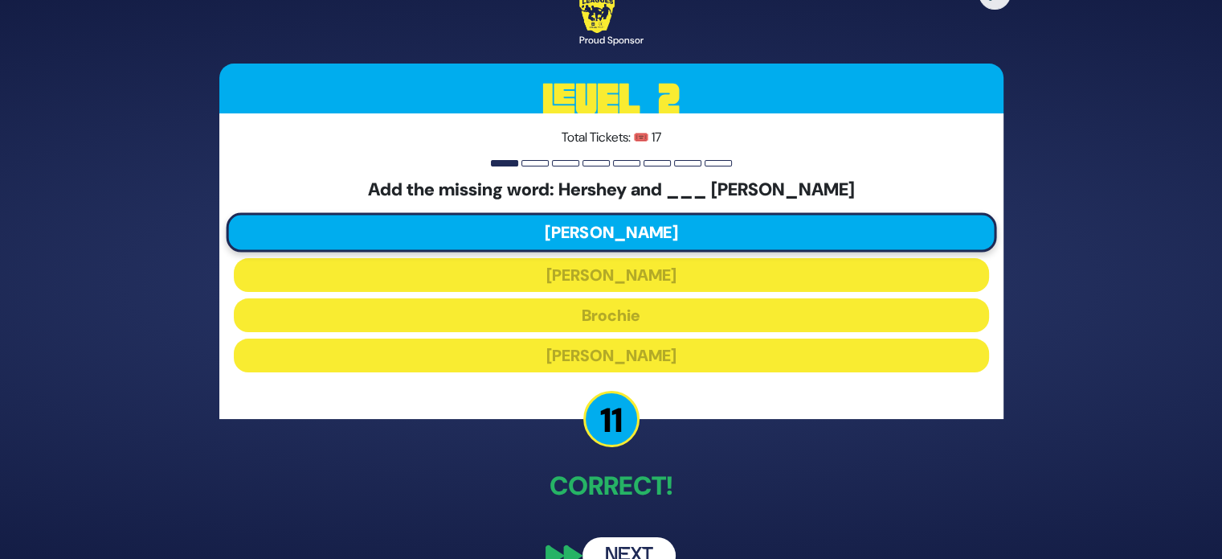
click at [624, 549] on button "Next" at bounding box center [629, 555] width 93 height 37
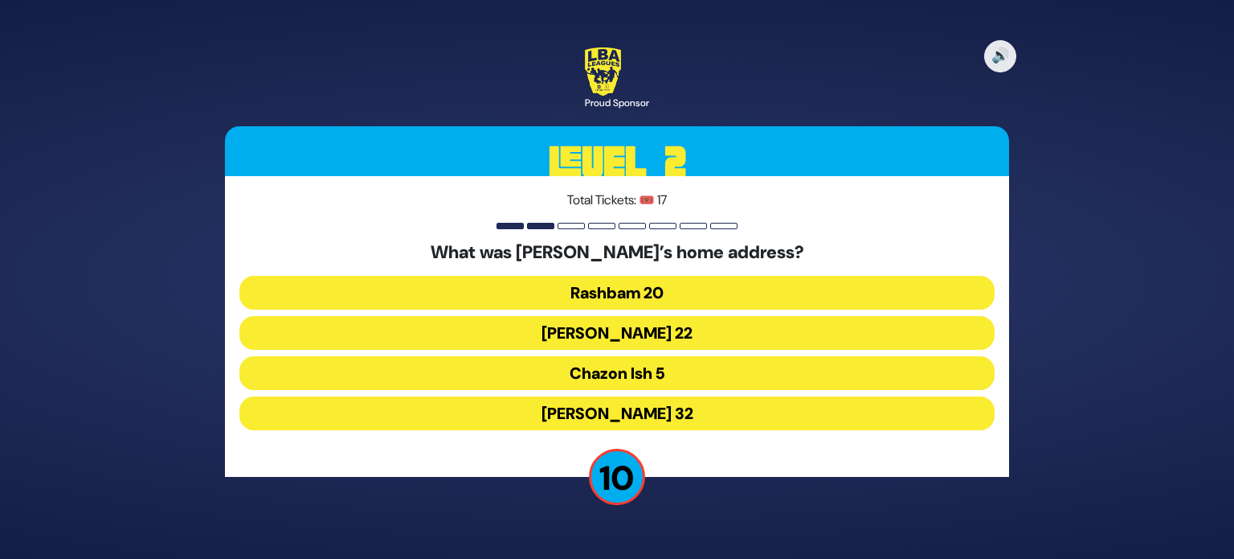
click at [542, 371] on button "Chazon Ish 5" at bounding box center [617, 373] width 755 height 34
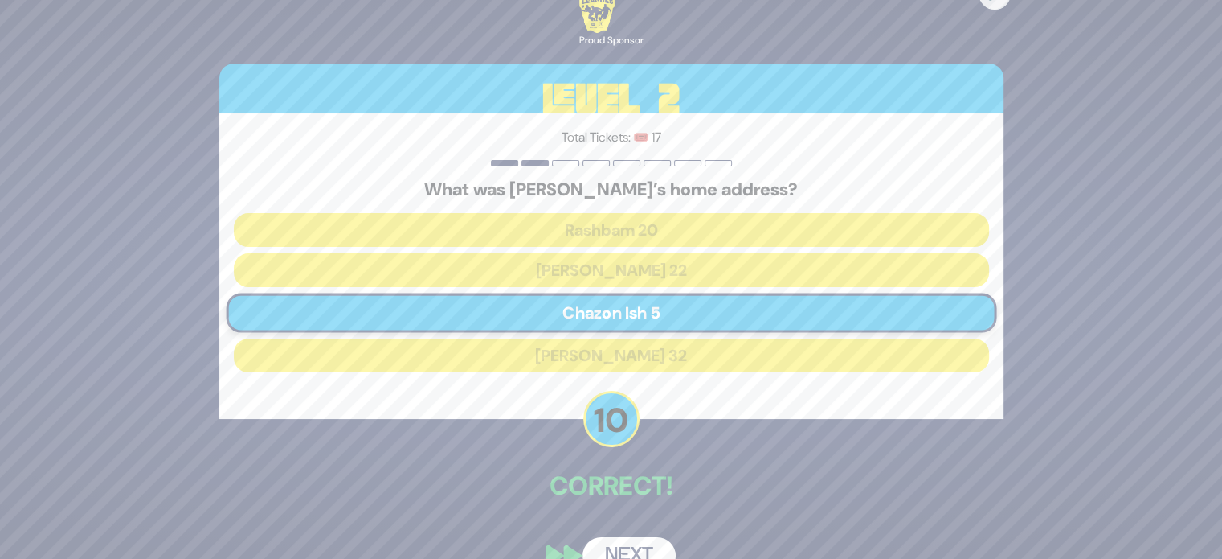
click at [609, 546] on button "Next" at bounding box center [629, 555] width 93 height 37
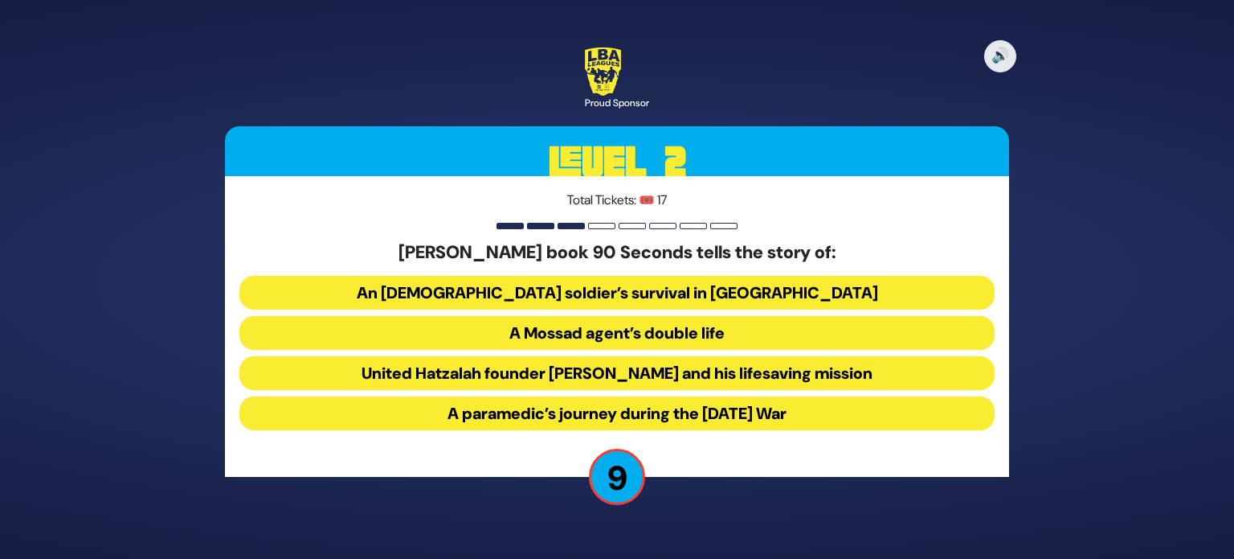
click at [480, 379] on button "United Hatzalah founder [PERSON_NAME] and his lifesaving mission" at bounding box center [617, 373] width 755 height 34
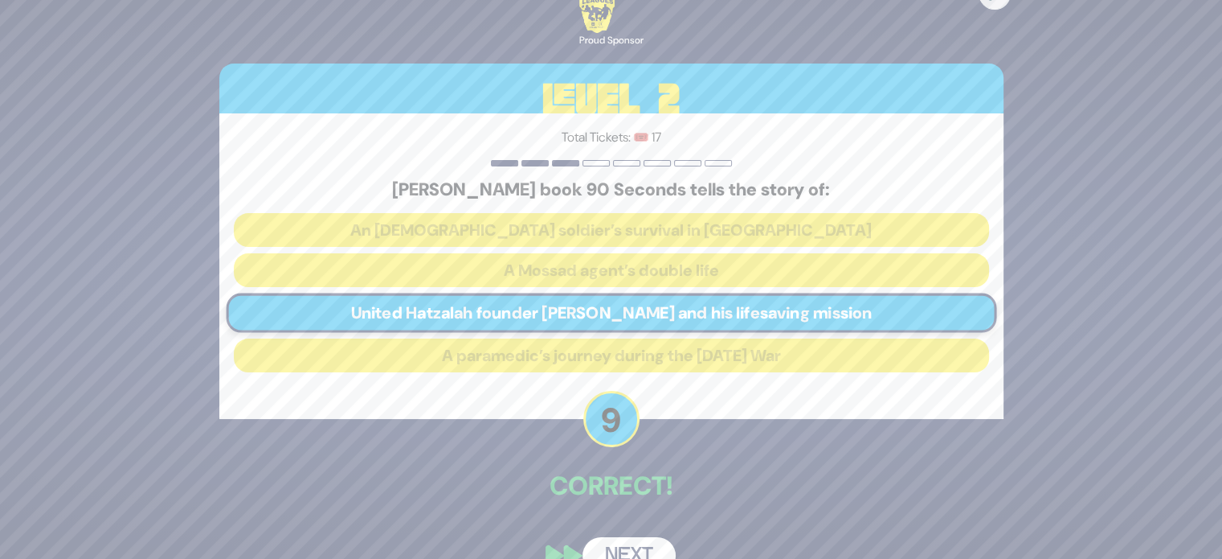
click at [617, 546] on button "Next" at bounding box center [629, 555] width 93 height 37
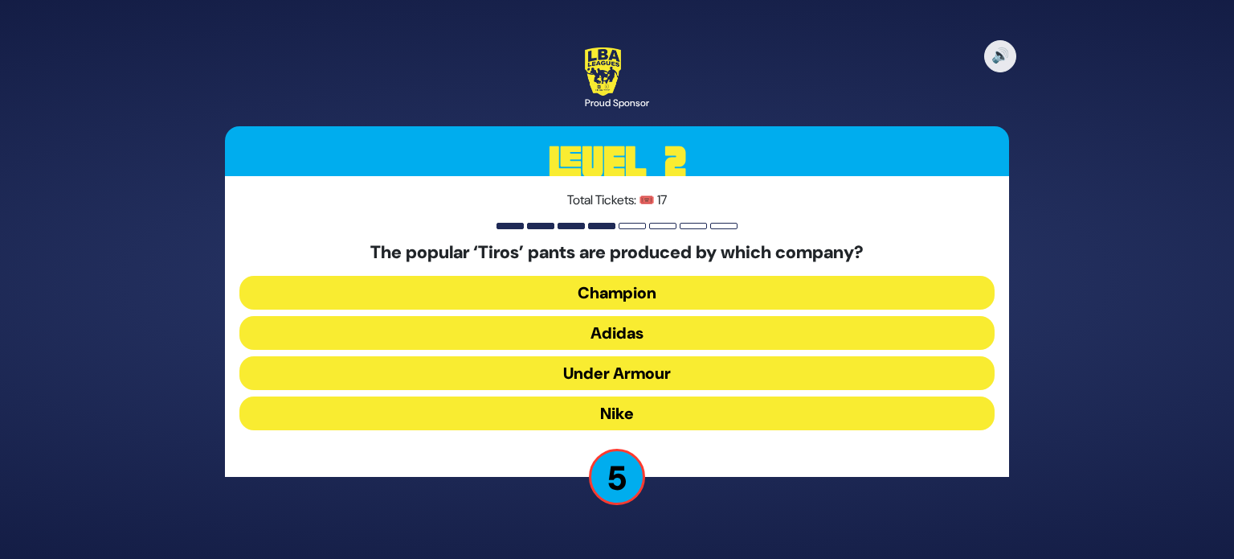
click at [544, 371] on button "Under Armour" at bounding box center [617, 373] width 755 height 34
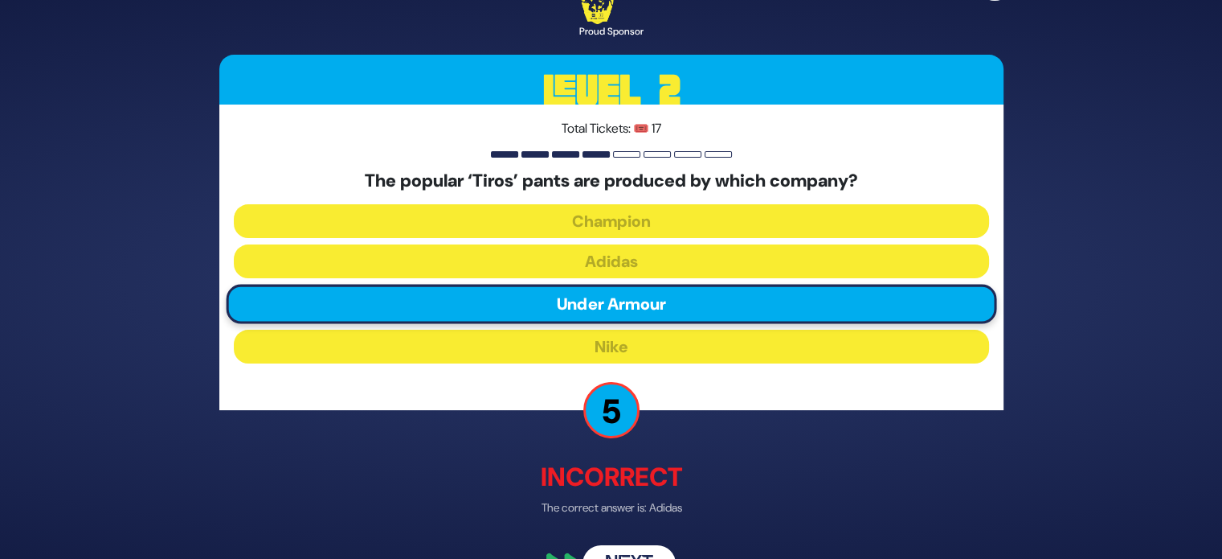
click at [636, 551] on button "Next" at bounding box center [629, 564] width 93 height 37
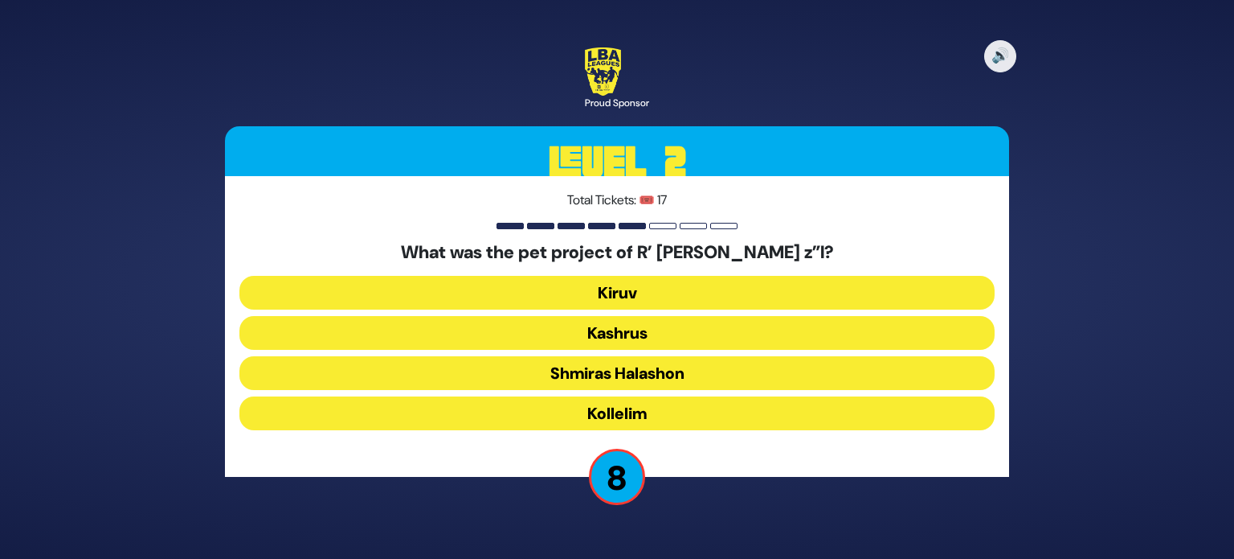
click at [649, 304] on button "Kiruv" at bounding box center [617, 293] width 755 height 34
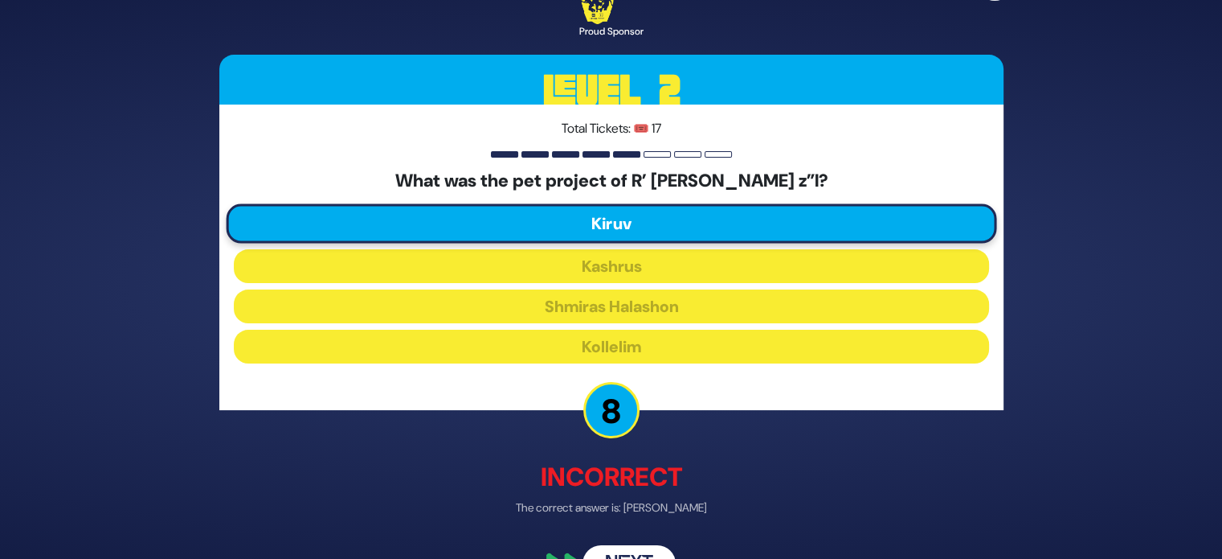
click at [641, 550] on button "Next" at bounding box center [629, 564] width 93 height 37
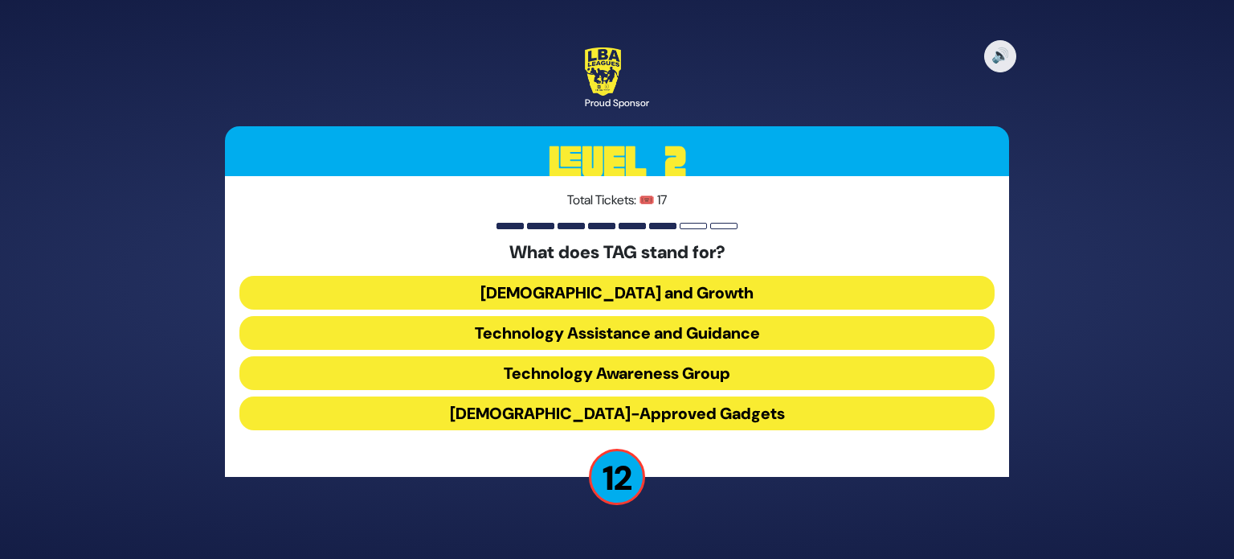
click at [558, 375] on button "Technology Awareness Group" at bounding box center [617, 373] width 755 height 34
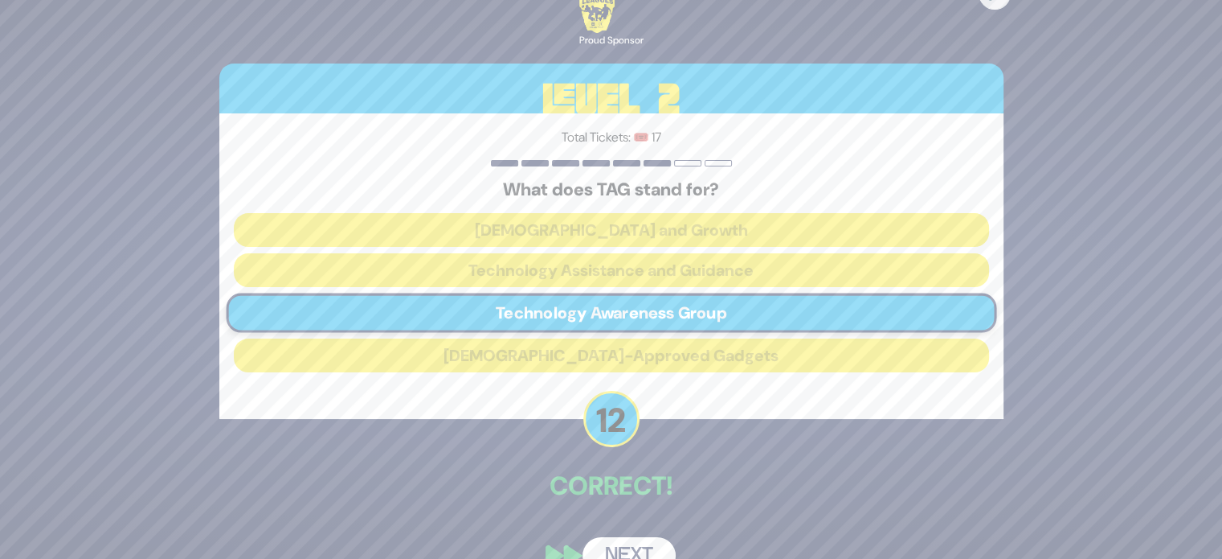
click at [608, 543] on button "Next" at bounding box center [629, 555] width 93 height 37
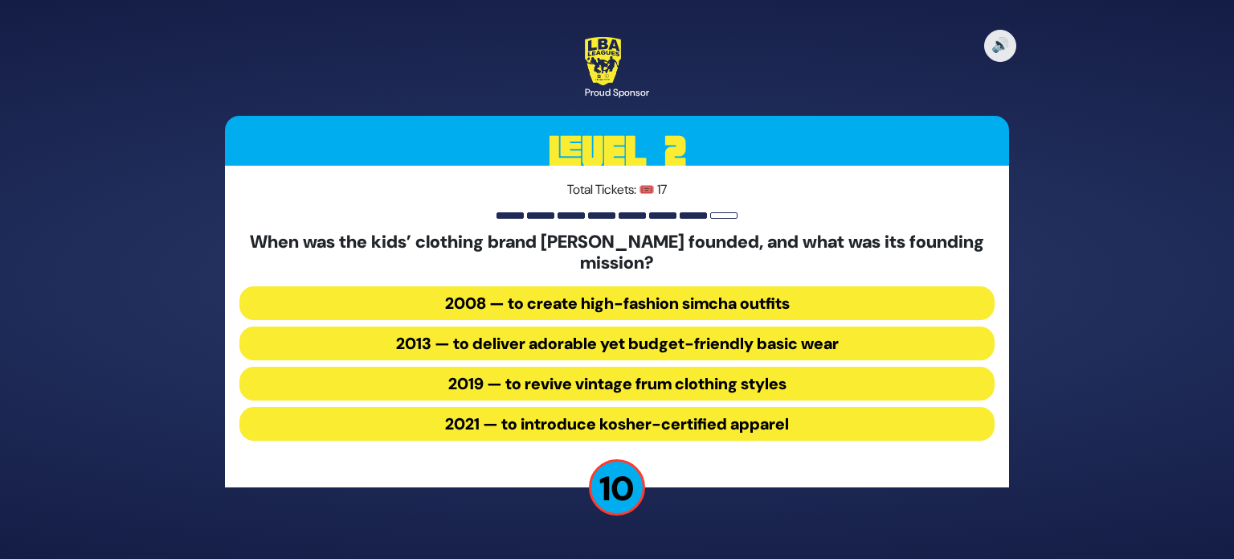
click at [469, 346] on button "2013 — to deliver adorable yet budget-friendly basic wear" at bounding box center [617, 343] width 755 height 34
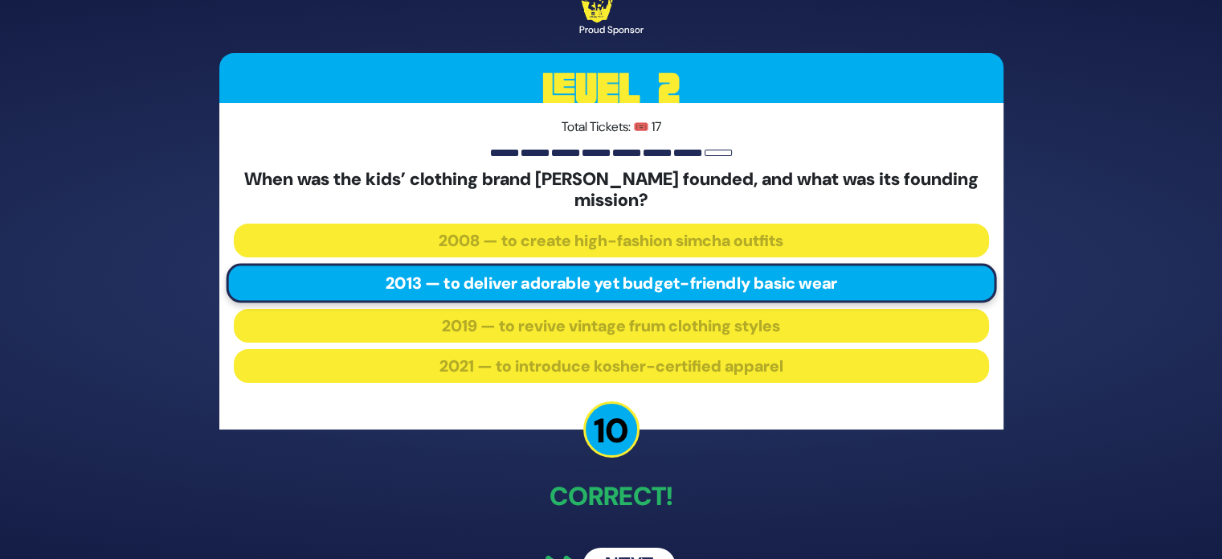
click at [620, 549] on button "Next" at bounding box center [629, 565] width 93 height 37
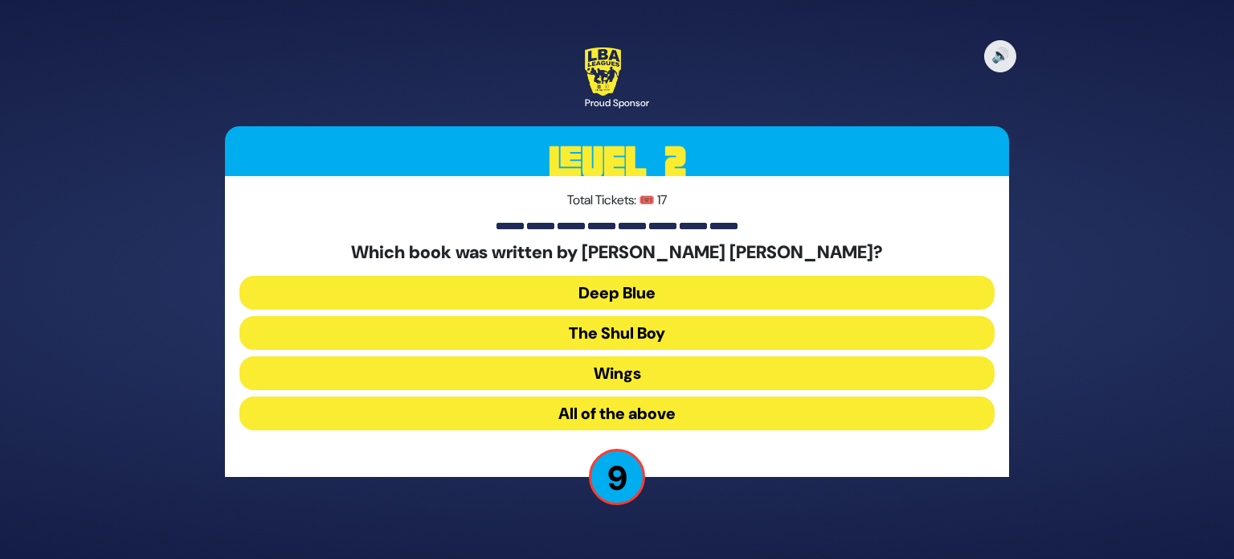
click at [485, 399] on button "All of the above" at bounding box center [617, 413] width 755 height 34
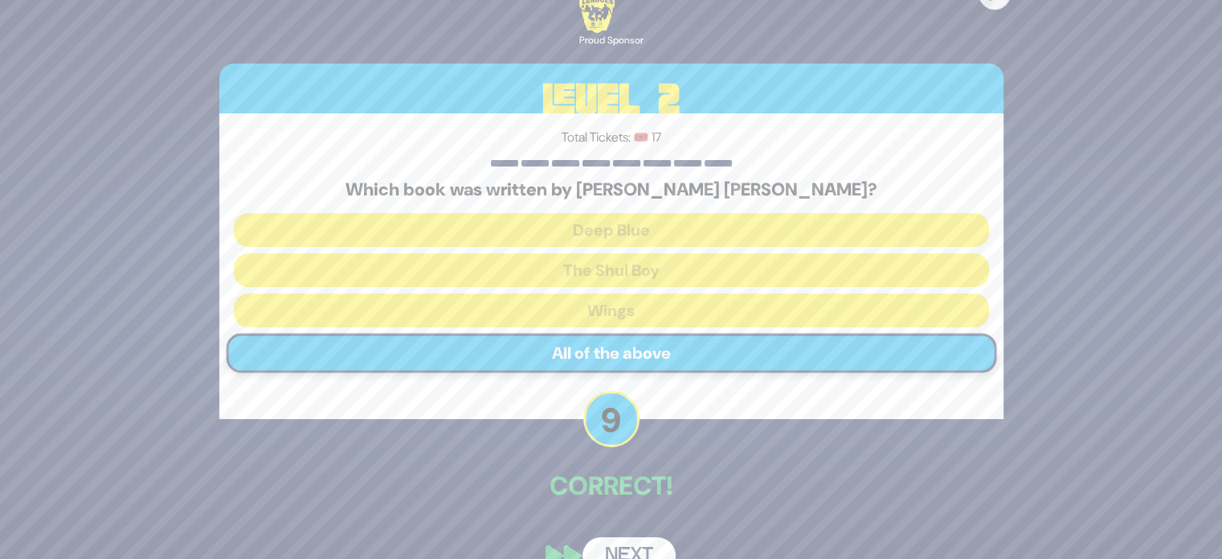
click at [641, 547] on button "Next" at bounding box center [629, 555] width 93 height 37
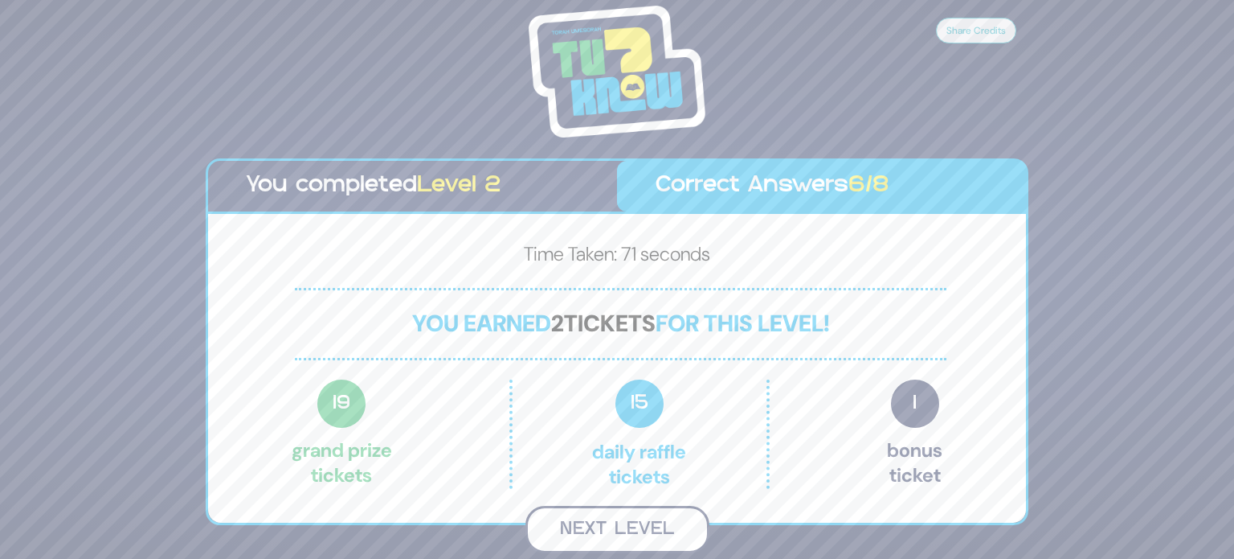
click at [637, 537] on button "Next Level" at bounding box center [618, 529] width 184 height 47
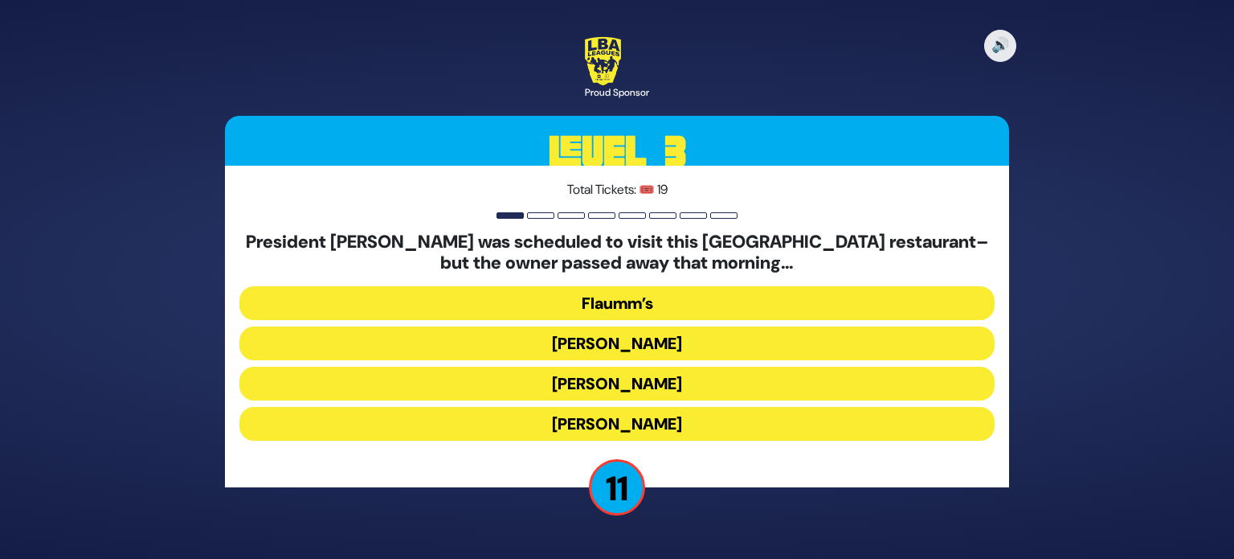
click at [521, 390] on button "[PERSON_NAME]" at bounding box center [617, 383] width 755 height 34
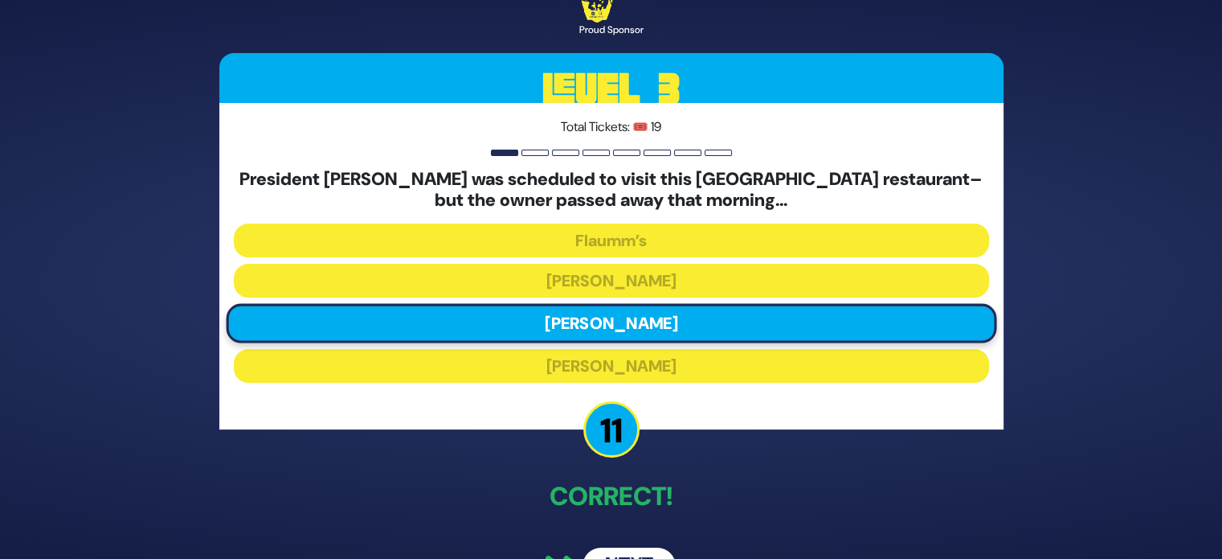
click at [649, 549] on button "Next" at bounding box center [629, 565] width 93 height 37
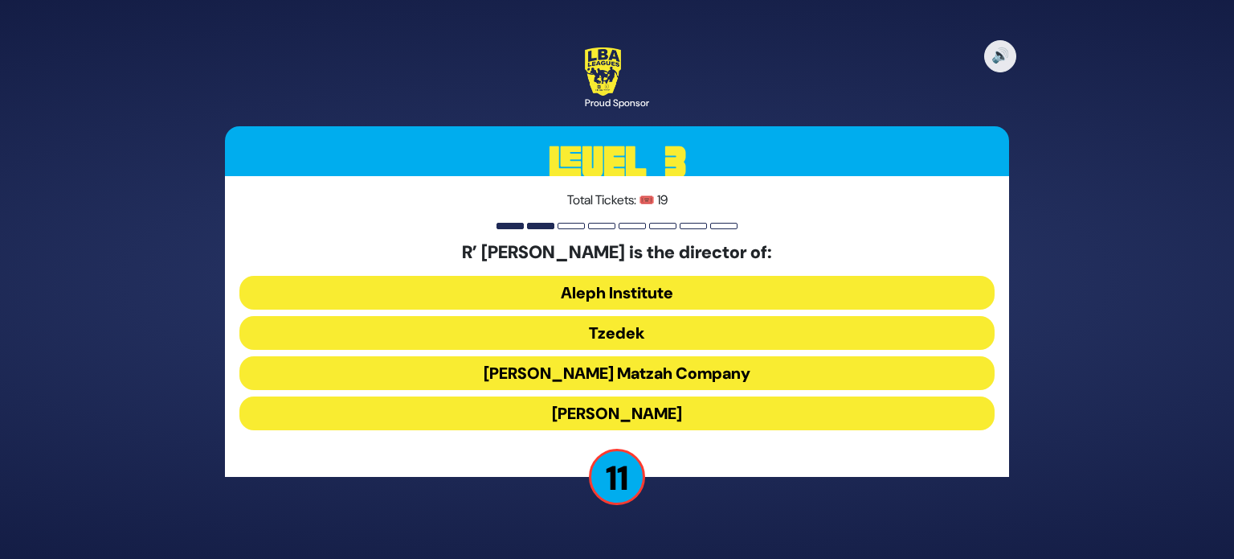
click at [645, 330] on button "Tzedek" at bounding box center [617, 333] width 755 height 34
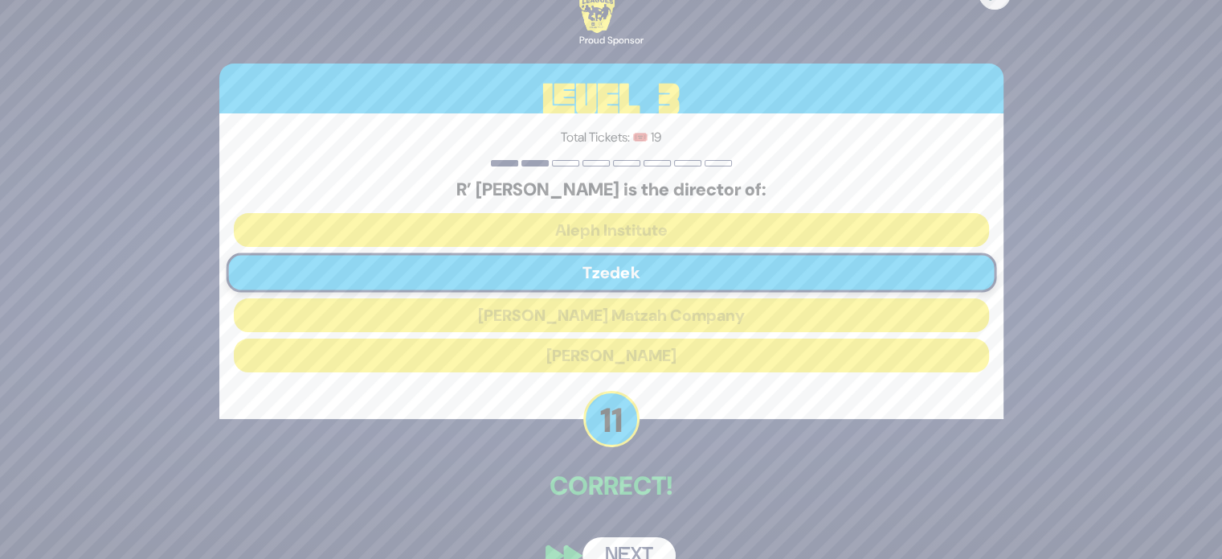
click at [645, 541] on button "Next" at bounding box center [629, 555] width 93 height 37
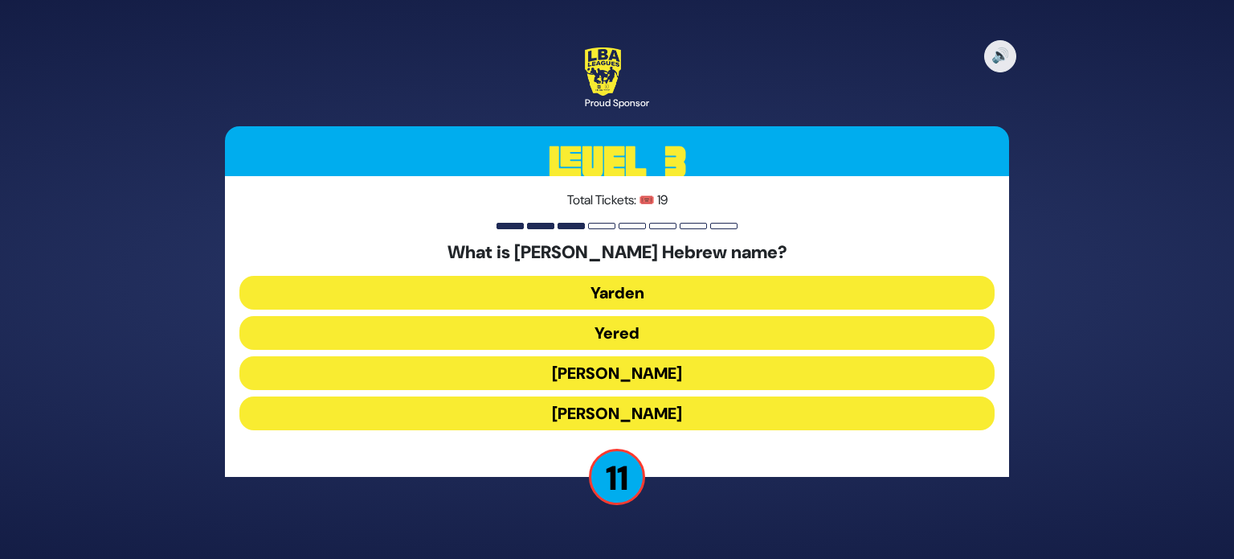
click at [601, 362] on button "[PERSON_NAME]" at bounding box center [617, 373] width 755 height 34
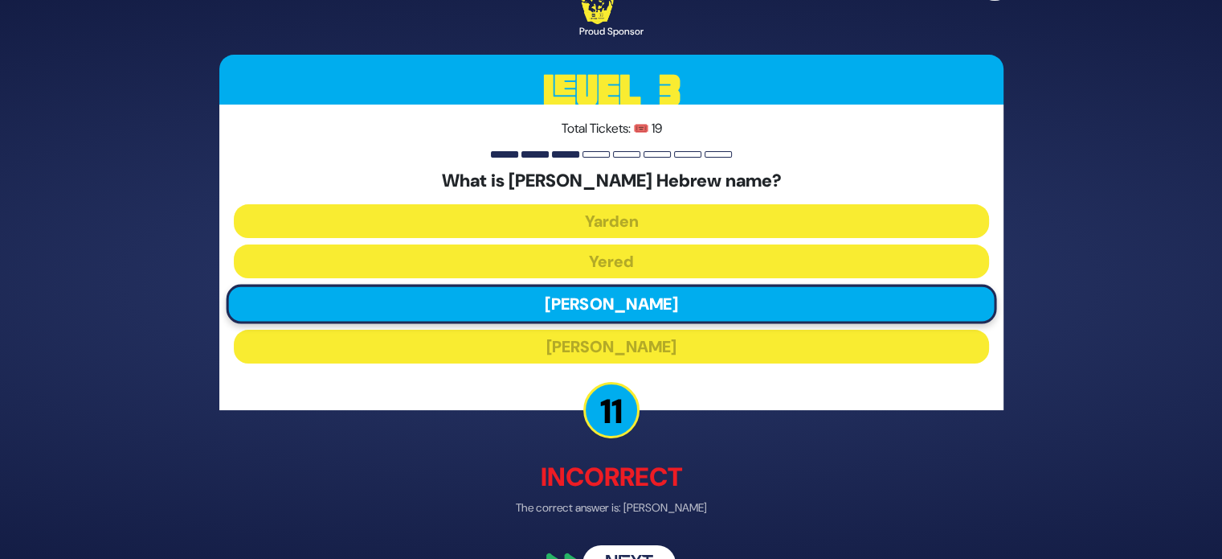
click at [641, 546] on button "Next" at bounding box center [629, 564] width 93 height 37
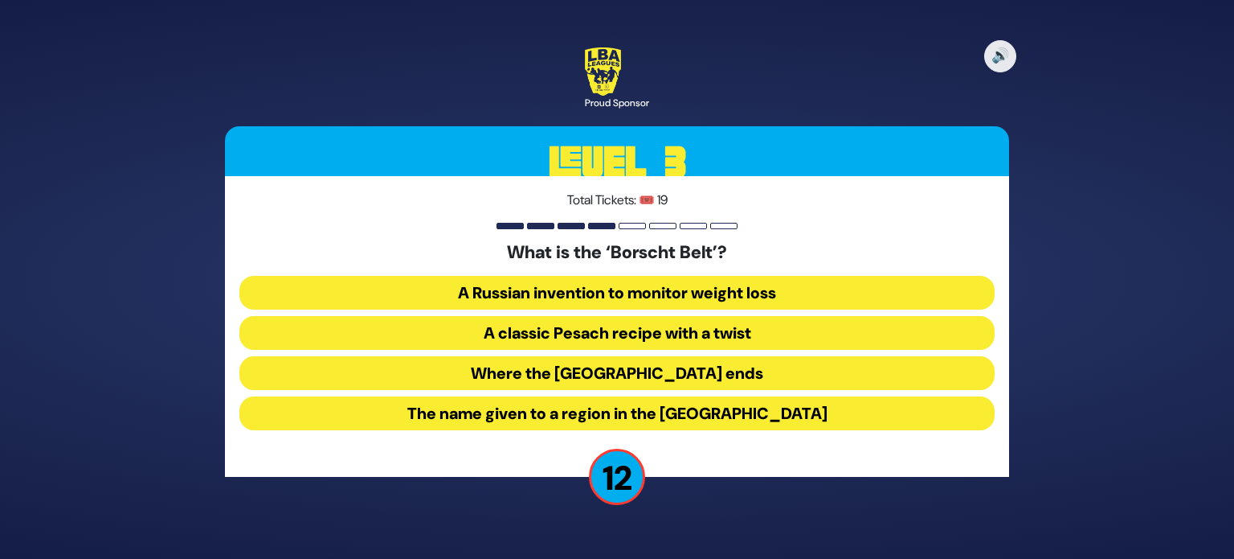
click at [487, 404] on button "The name given to a region in the [GEOGRAPHIC_DATA]" at bounding box center [617, 413] width 755 height 34
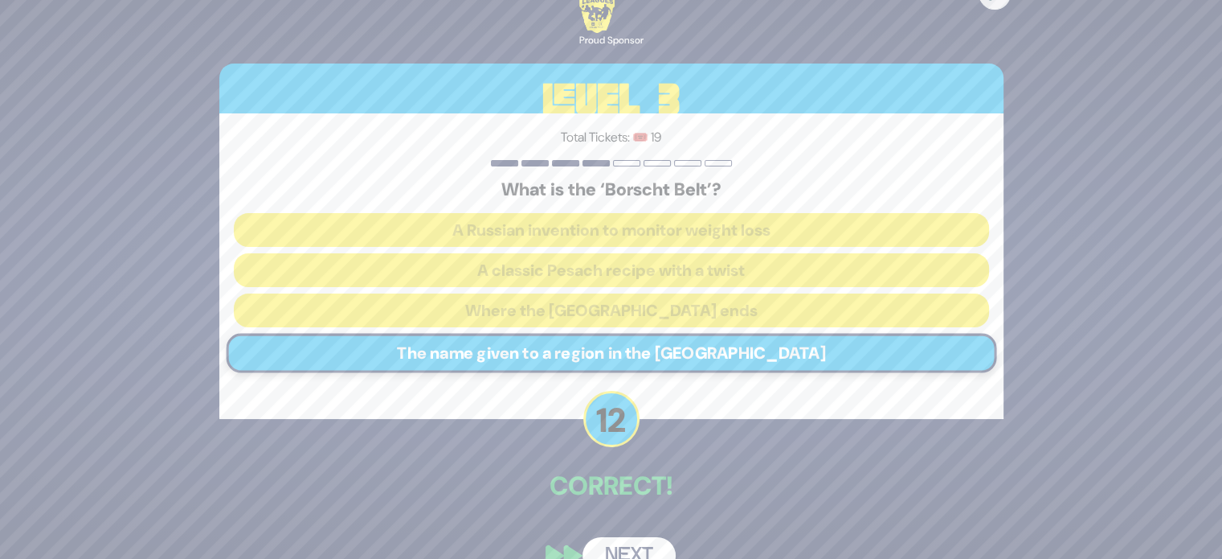
click at [596, 551] on button "Next" at bounding box center [629, 555] width 93 height 37
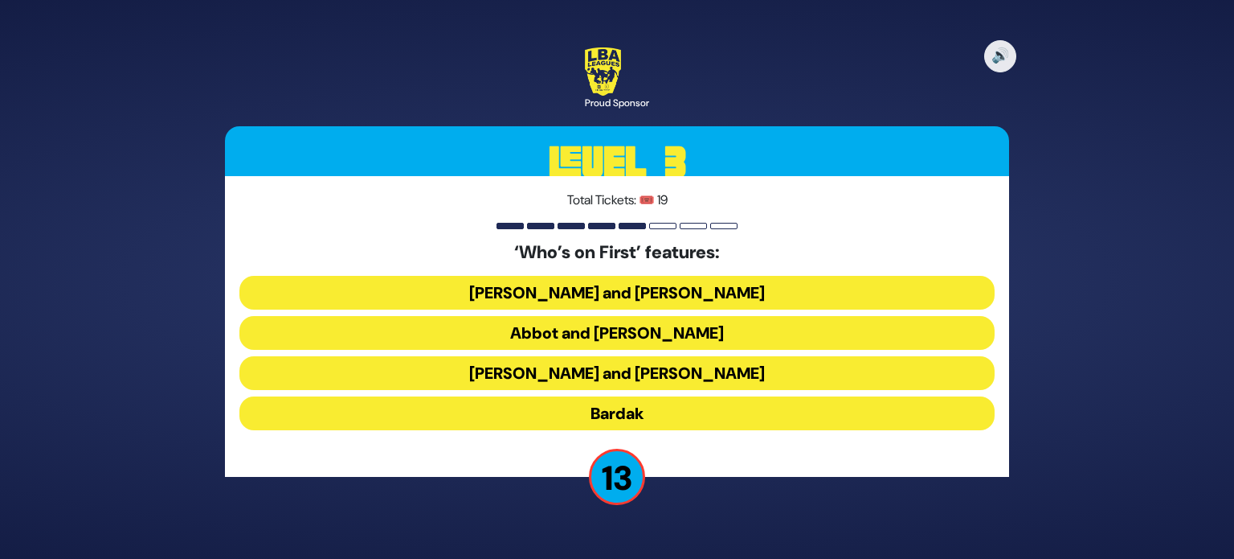
click at [488, 337] on button "Abbot and [PERSON_NAME]" at bounding box center [617, 333] width 755 height 34
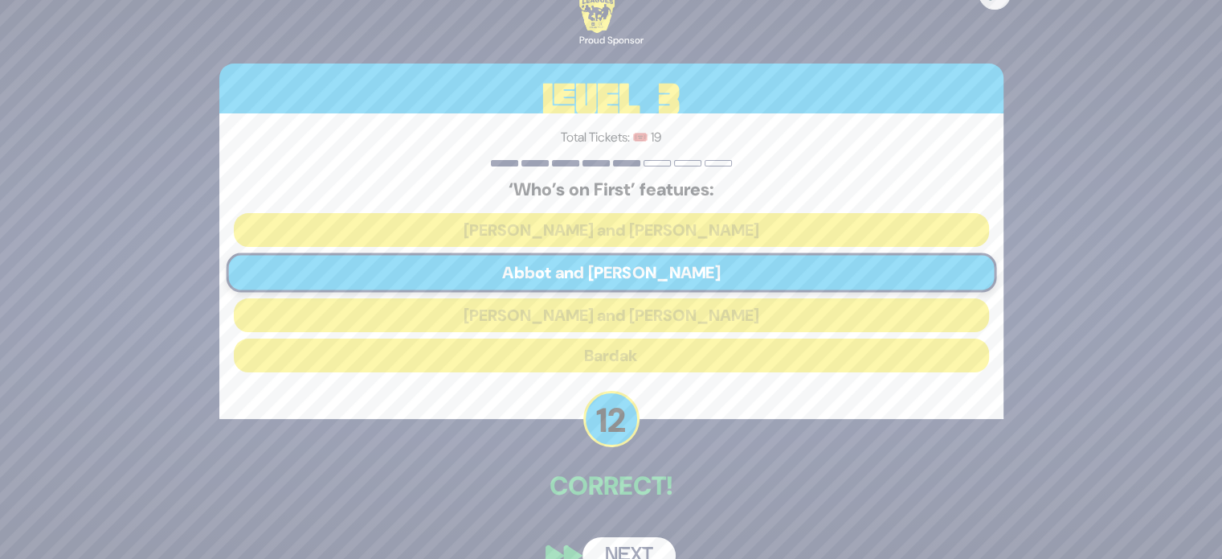
click at [619, 552] on button "Next" at bounding box center [629, 555] width 93 height 37
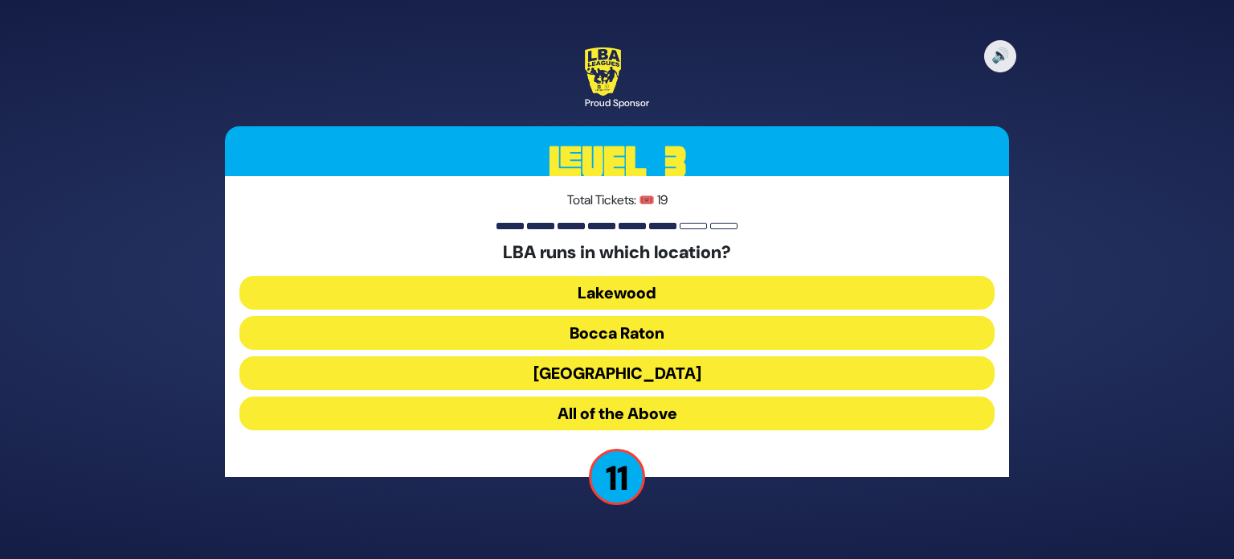
click at [501, 296] on button "Lakewood" at bounding box center [617, 293] width 755 height 34
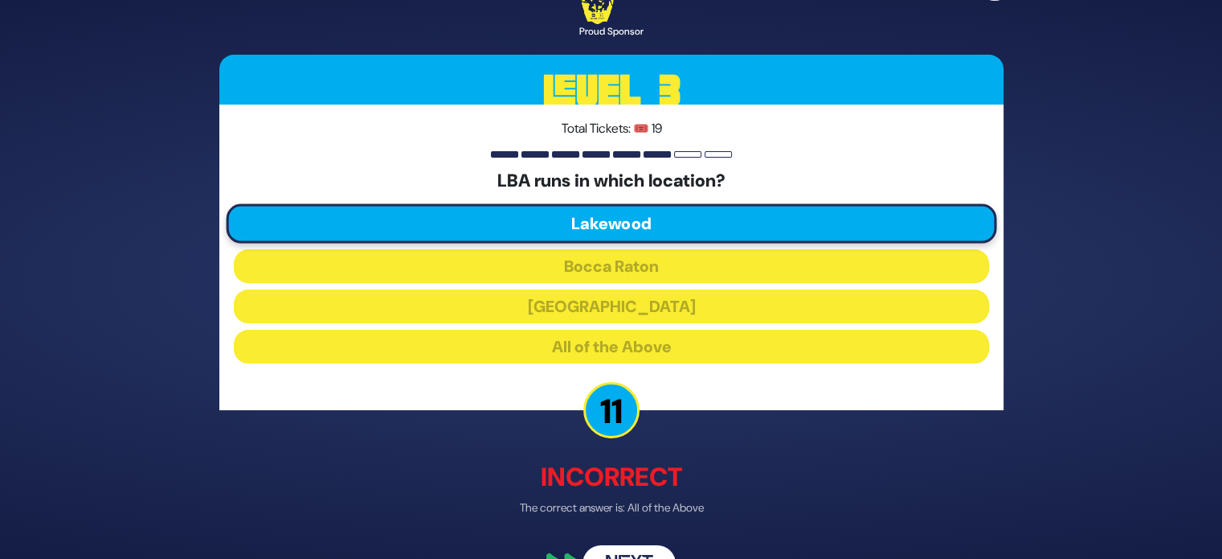
click at [635, 550] on button "Next" at bounding box center [629, 564] width 93 height 37
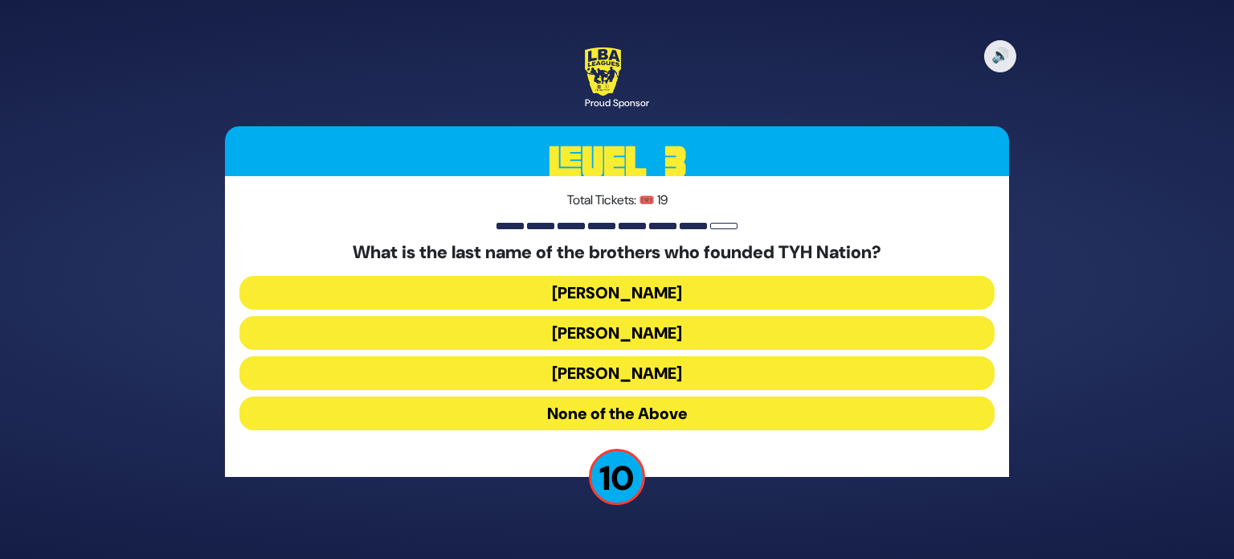
click at [501, 334] on button "[PERSON_NAME]" at bounding box center [617, 333] width 755 height 34
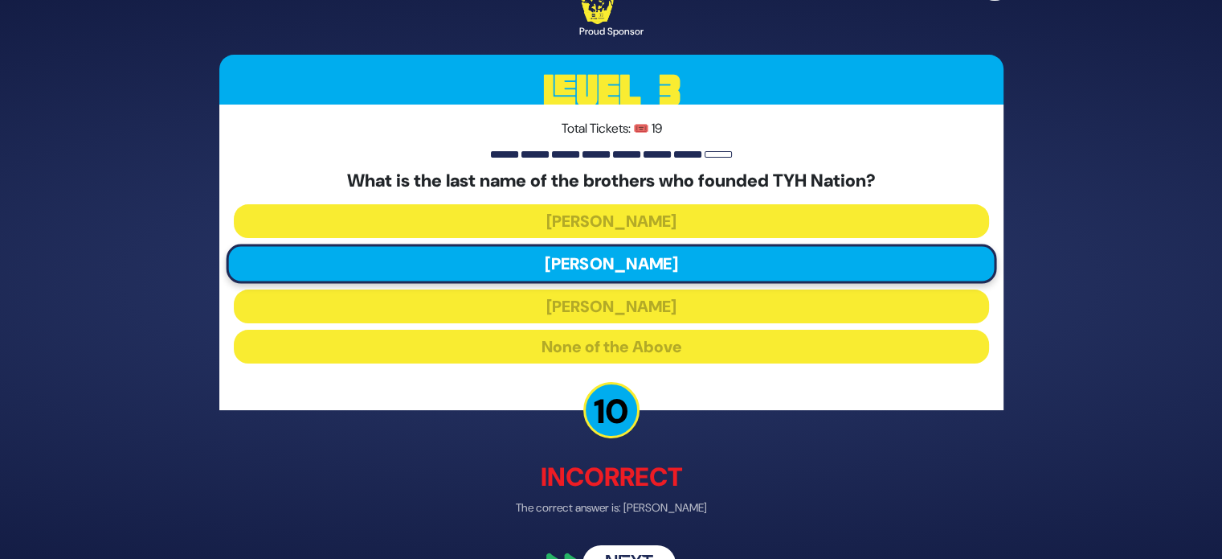
click at [624, 552] on button "Next" at bounding box center [629, 564] width 93 height 37
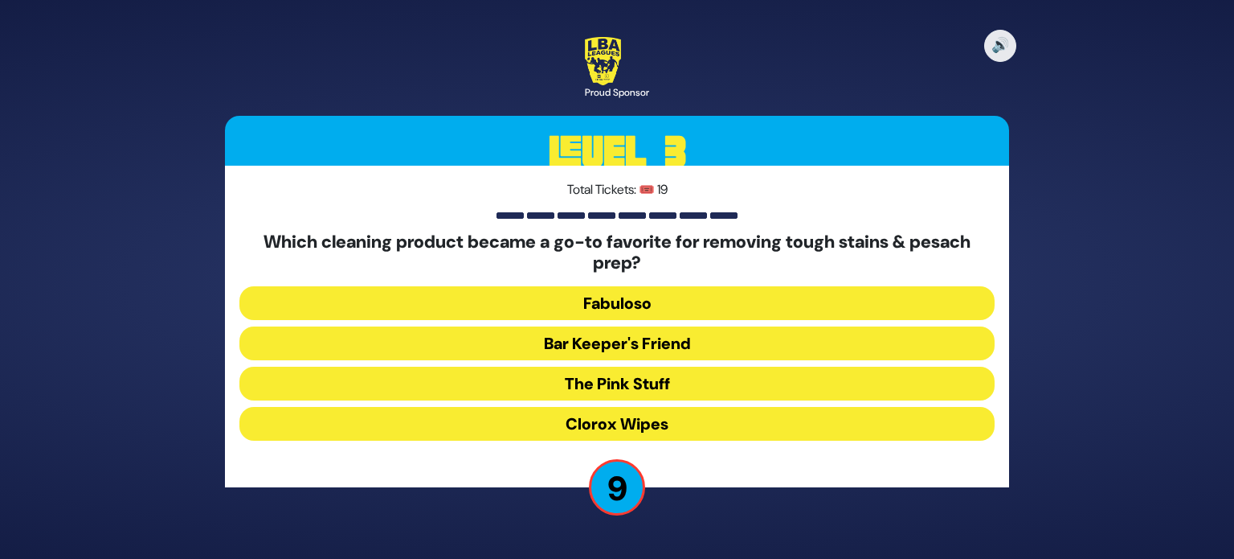
click at [535, 333] on button "Bar Keeper's Friend" at bounding box center [617, 343] width 755 height 34
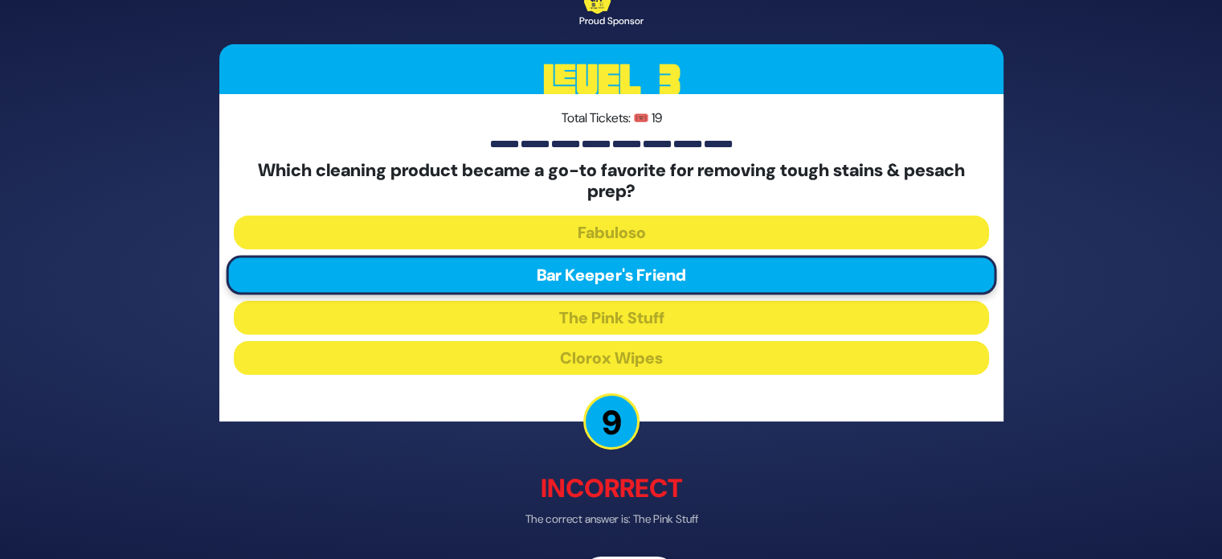
click at [814, 451] on div "🔊 Proud Sponsor Level 3 Total Tickets: 🎟️ 19 Which cleaning product became a go…" at bounding box center [611, 279] width 823 height 666
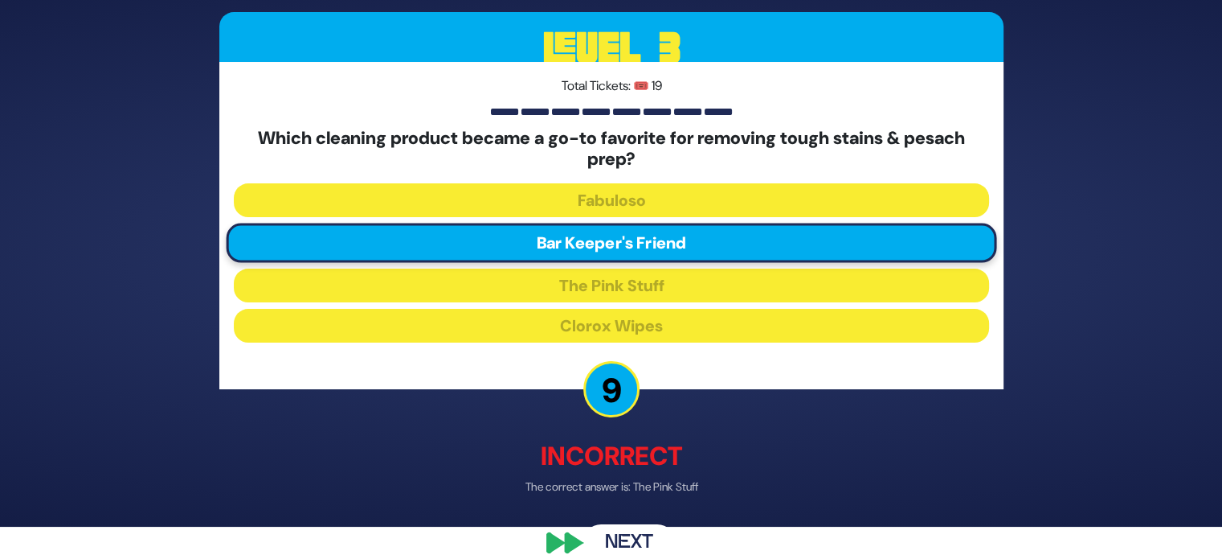
click at [622, 532] on button "Next" at bounding box center [629, 542] width 93 height 37
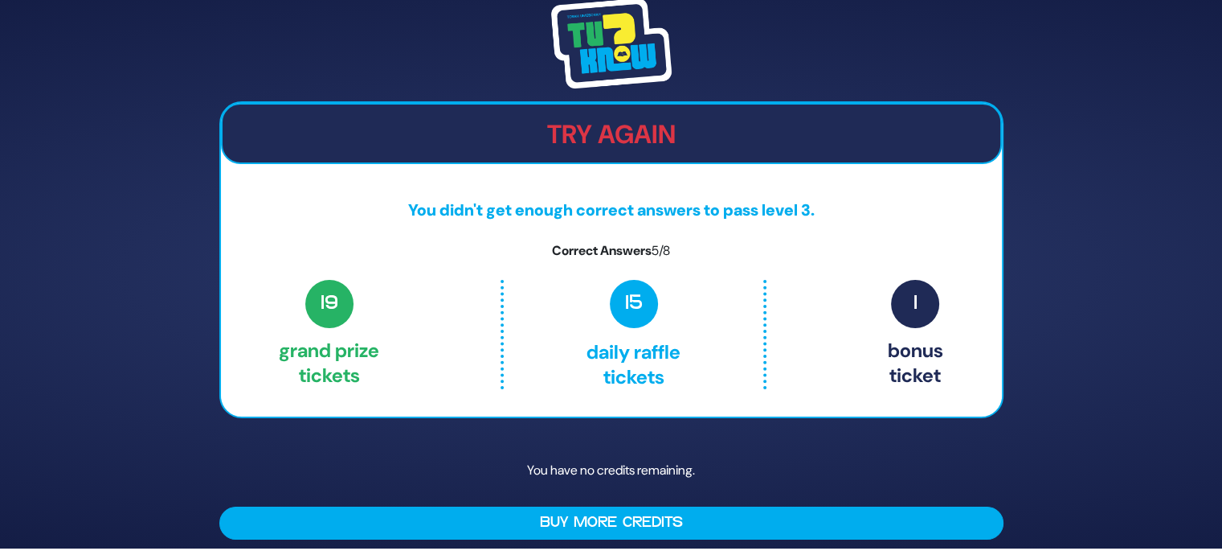
scroll to position [0, 0]
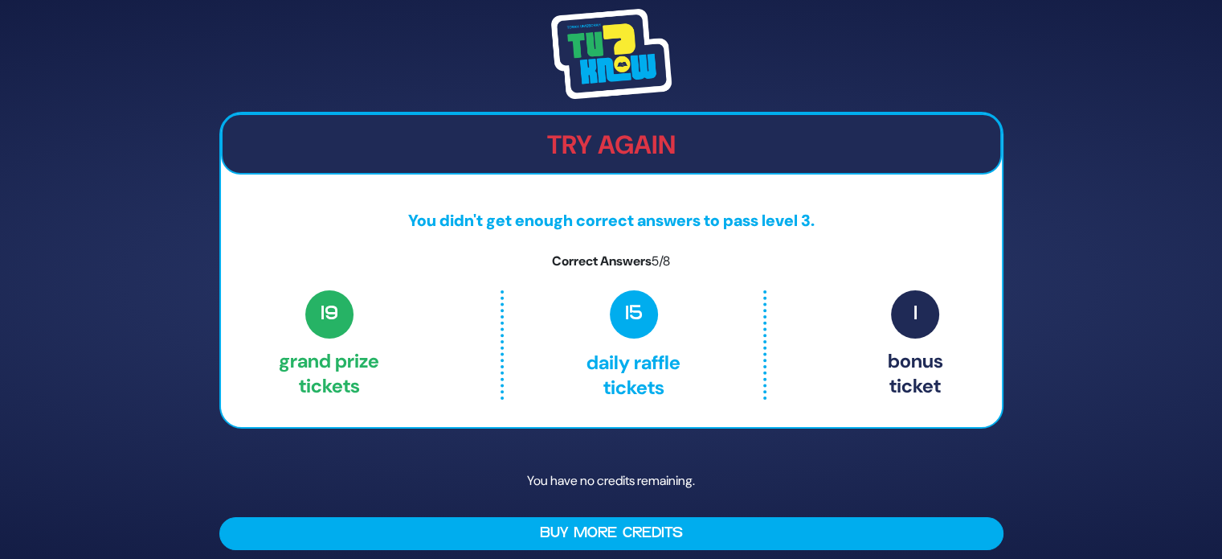
click at [698, 457] on p "You have no credits remaining." at bounding box center [611, 480] width 784 height 47
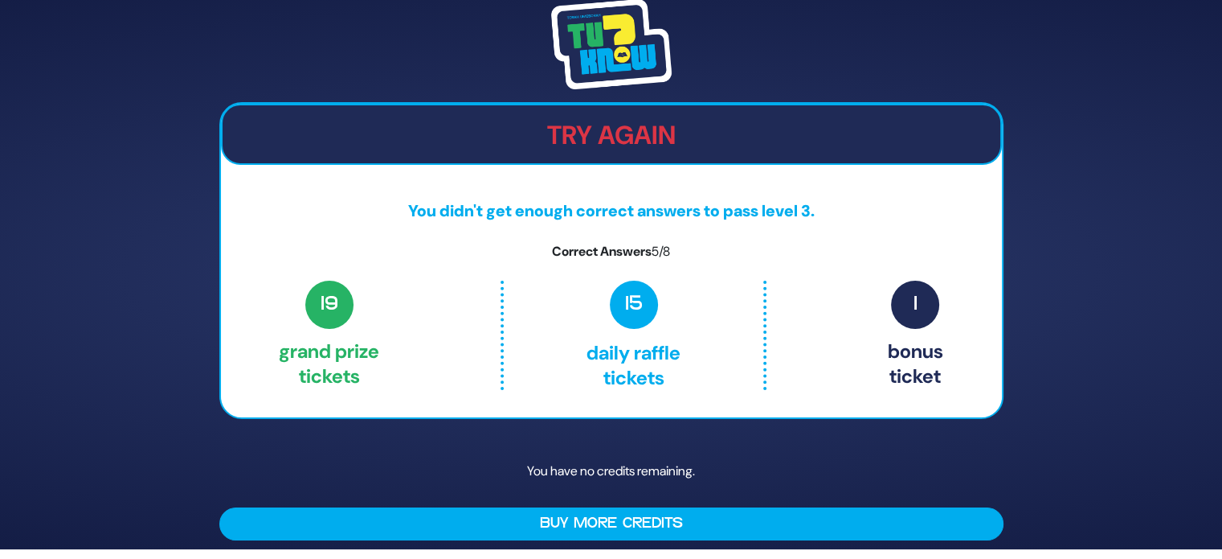
click at [627, 380] on p "15 Daily Raffle tickets" at bounding box center [633, 334] width 191 height 109
click at [637, 253] on p "Correct Answers 5/8" at bounding box center [611, 251] width 781 height 19
click at [154, 293] on div "Try Again You didn't get enough correct answers to pass level 3. Correct Answer…" at bounding box center [611, 269] width 1222 height 559
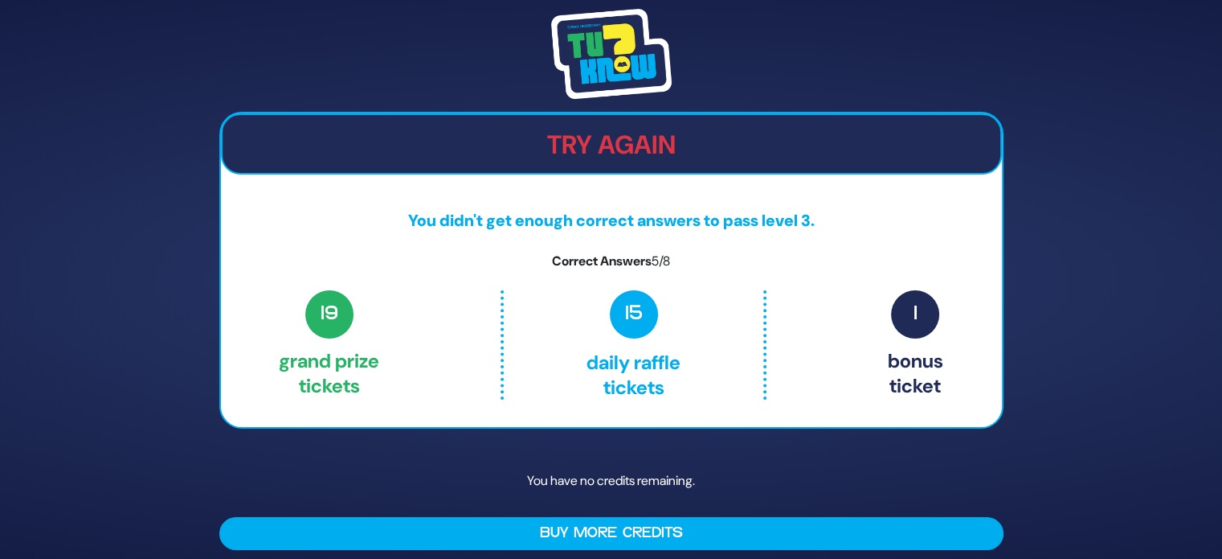
click at [608, 334] on p "15 Daily Raffle tickets" at bounding box center [633, 344] width 191 height 109
click at [638, 300] on span "15" at bounding box center [634, 314] width 48 height 48
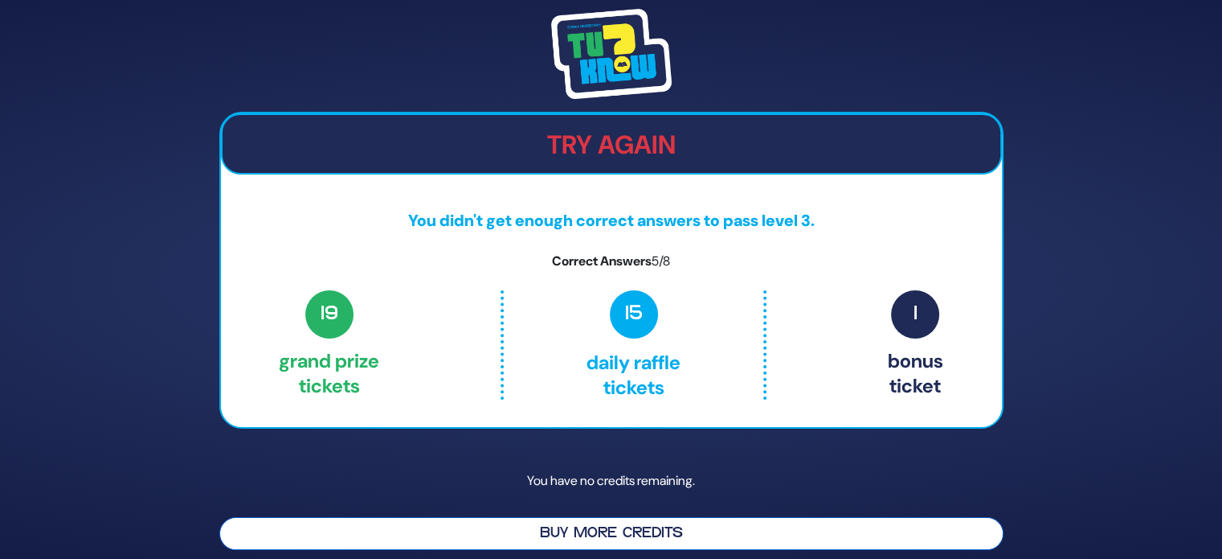
click at [767, 529] on button "Buy More Credits" at bounding box center [611, 533] width 784 height 33
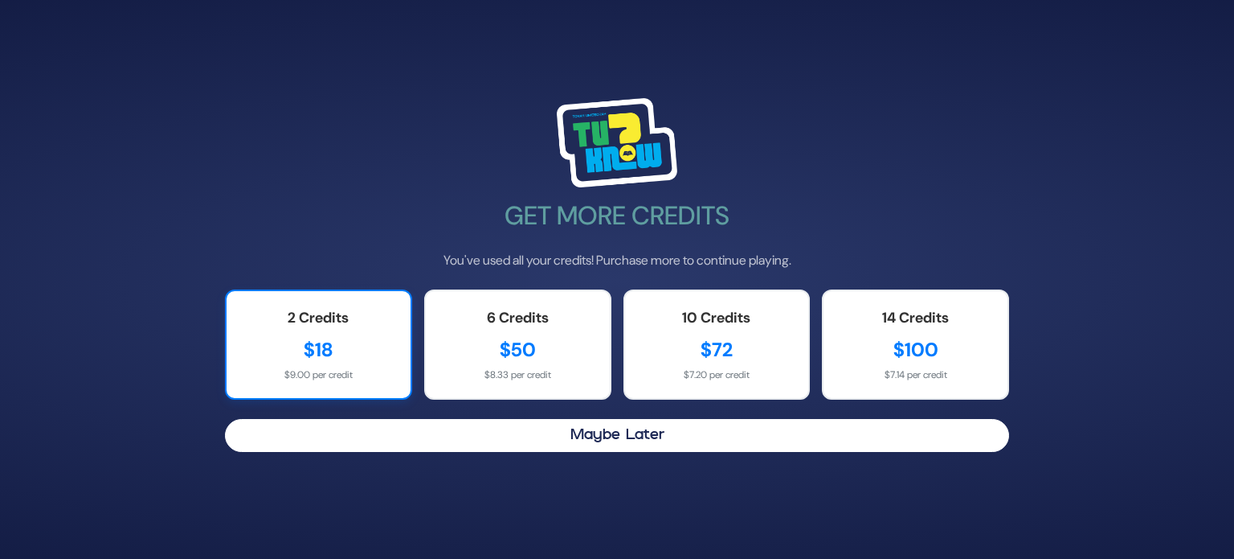
click at [362, 347] on div "$18" at bounding box center [319, 349] width 152 height 29
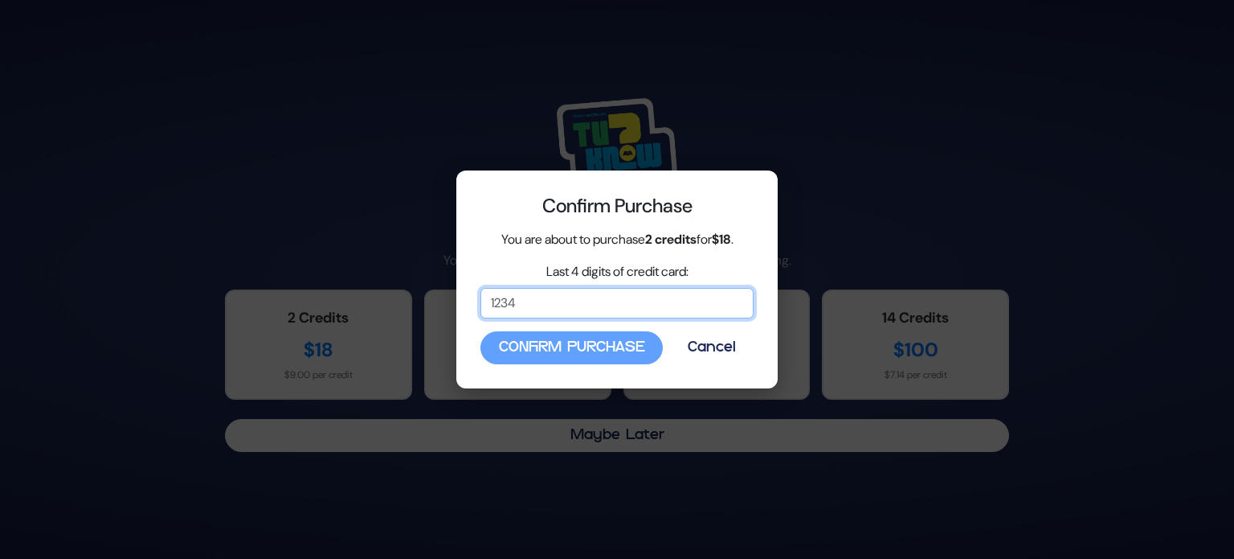
click at [526, 296] on input "Last 4 digits of credit card:" at bounding box center [617, 303] width 273 height 31
type input "2005"
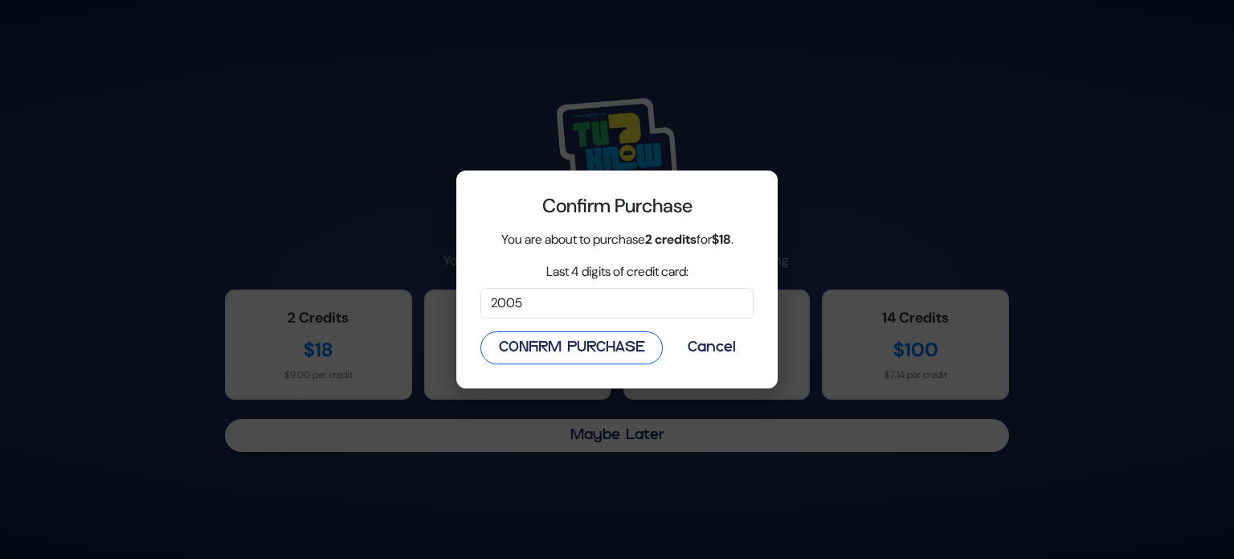
click at [522, 351] on button "Confirm Purchase" at bounding box center [572, 347] width 182 height 33
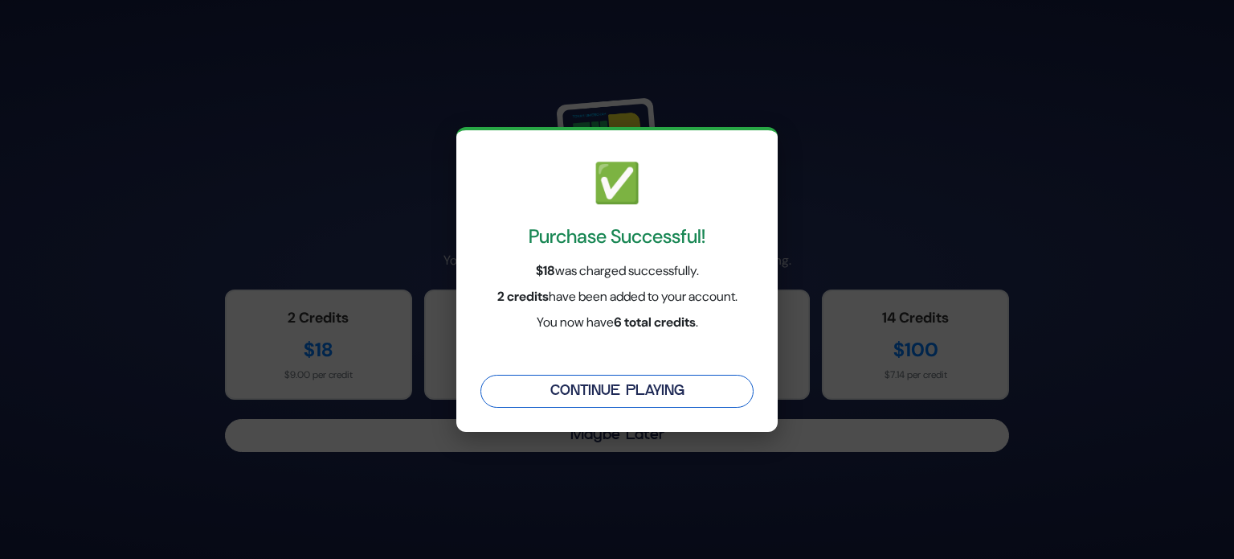
click at [544, 383] on button "Continue Playing" at bounding box center [617, 391] width 273 height 33
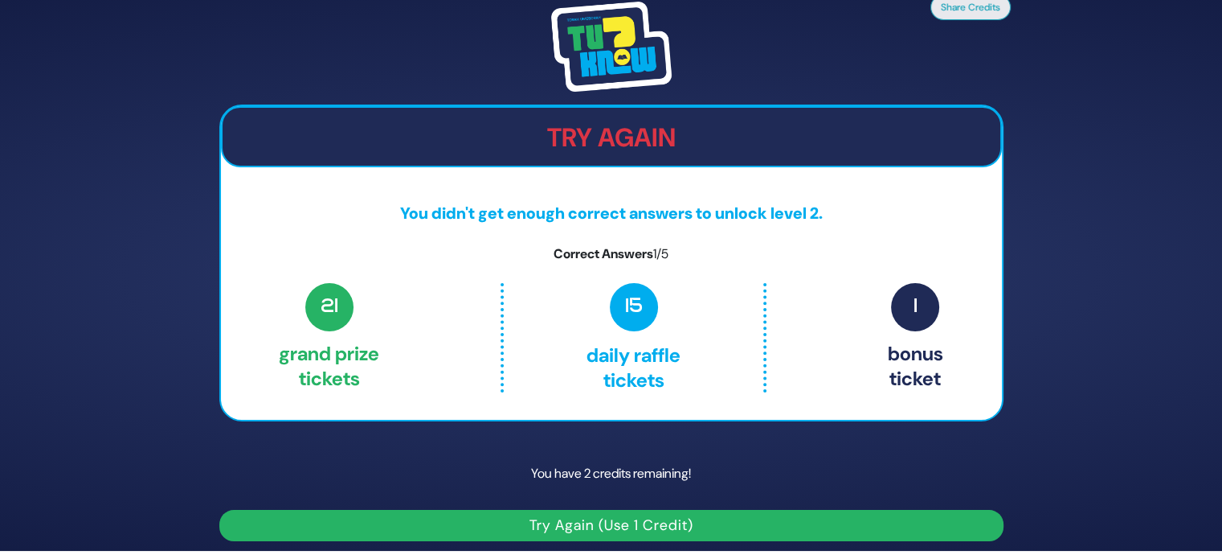
scroll to position [9, 0]
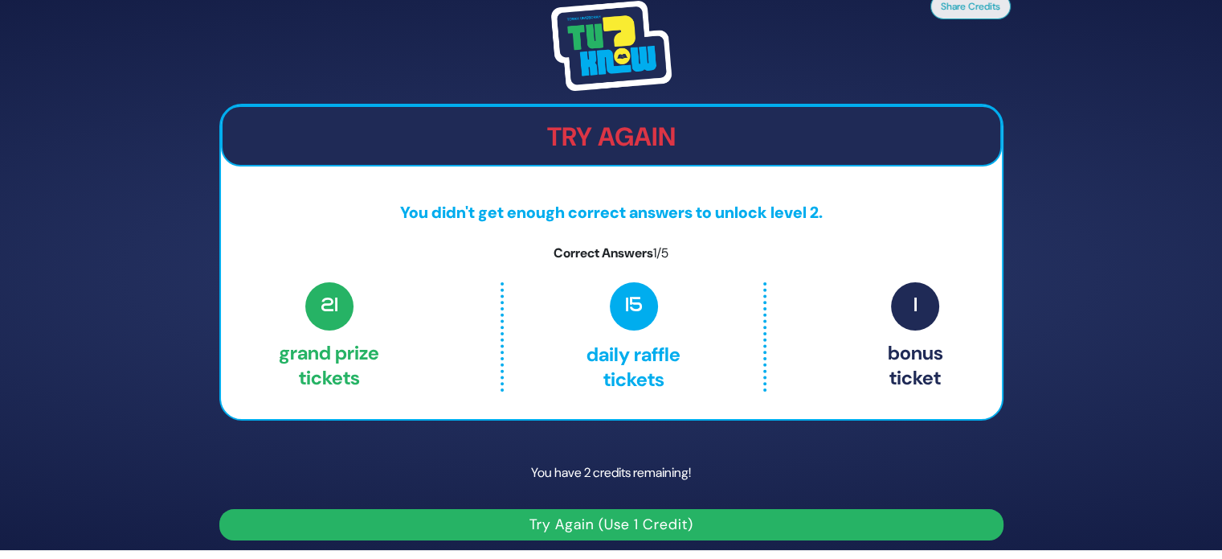
click at [544, 383] on p "15 Daily Raffle tickets" at bounding box center [633, 336] width 191 height 109
click at [712, 520] on button "Try Again (Use 1 Credit)" at bounding box center [611, 524] width 784 height 31
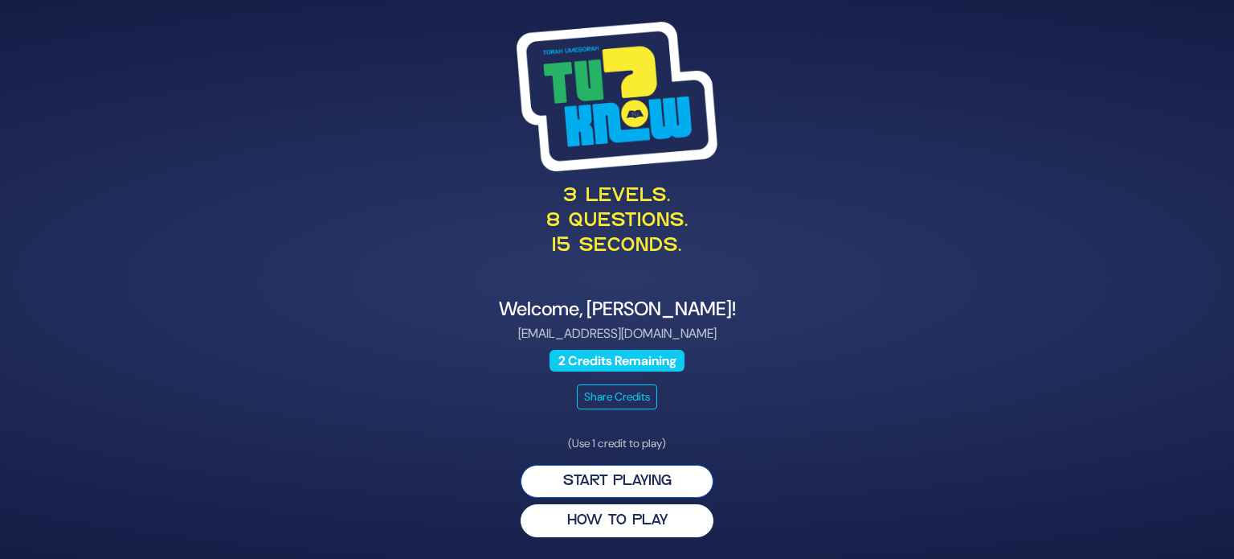
click at [654, 478] on button "Start Playing" at bounding box center [617, 481] width 193 height 33
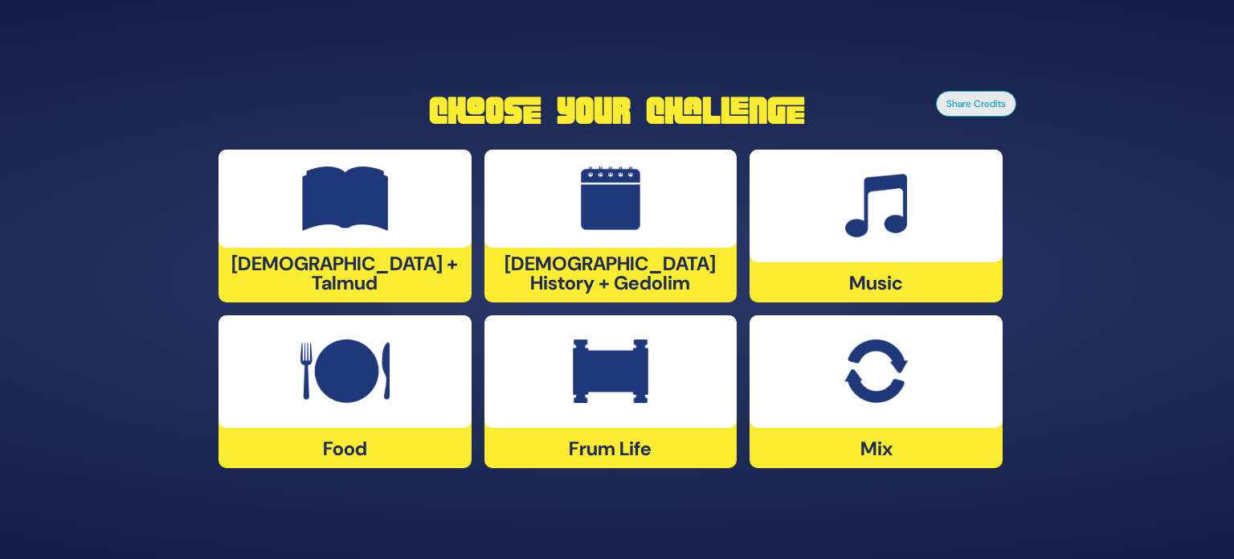
click at [627, 395] on img at bounding box center [611, 371] width 76 height 64
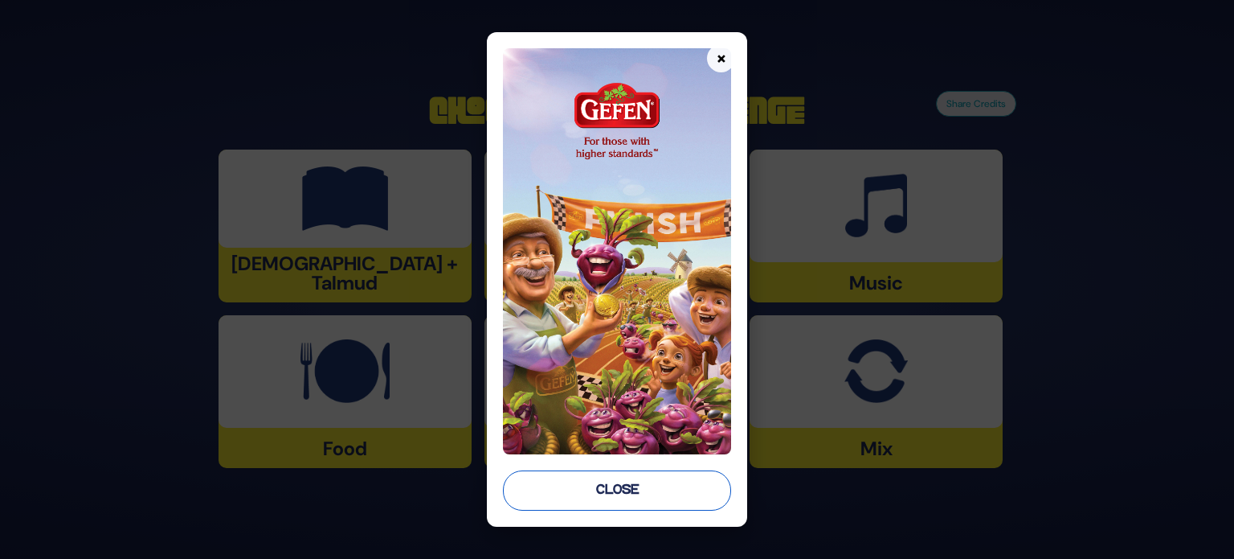
click at [638, 480] on button "Close" at bounding box center [617, 490] width 228 height 40
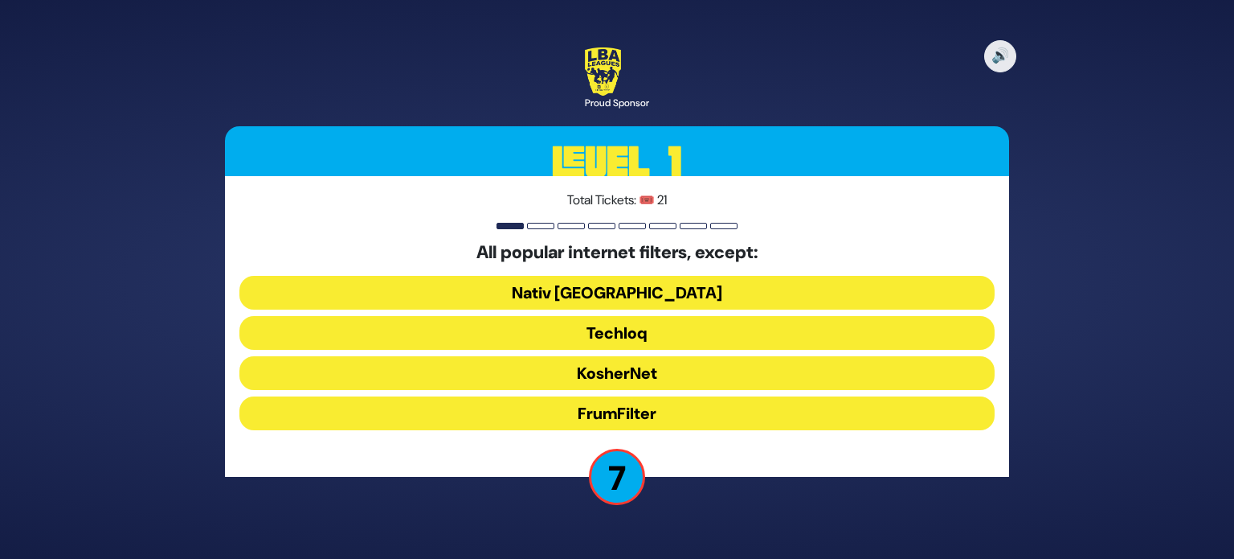
click at [692, 416] on button "FrumFilter" at bounding box center [617, 413] width 755 height 34
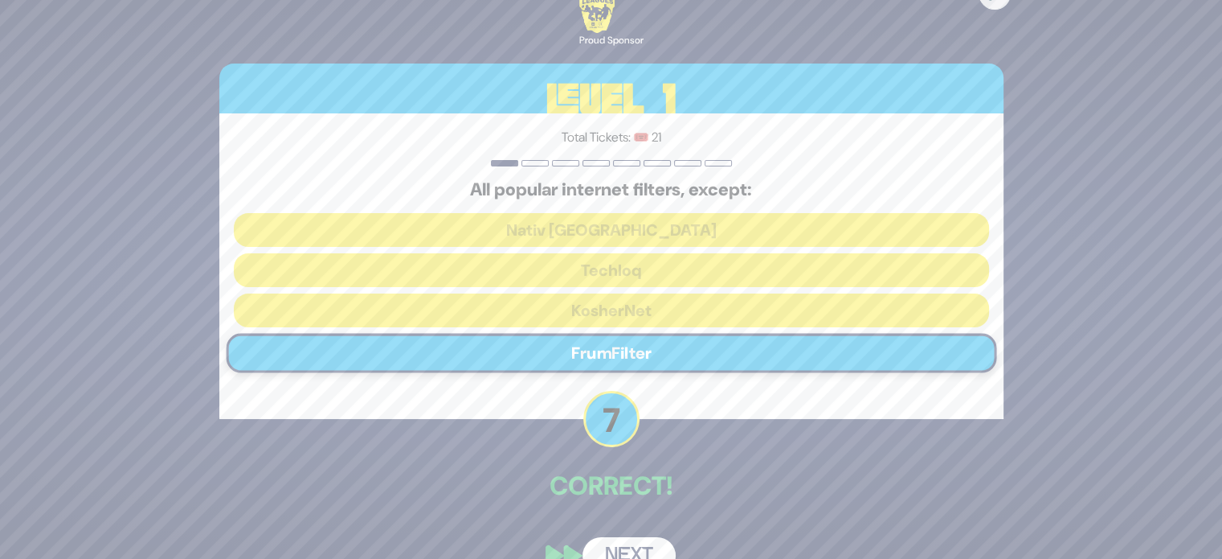
click at [630, 550] on button "Next" at bounding box center [629, 555] width 93 height 37
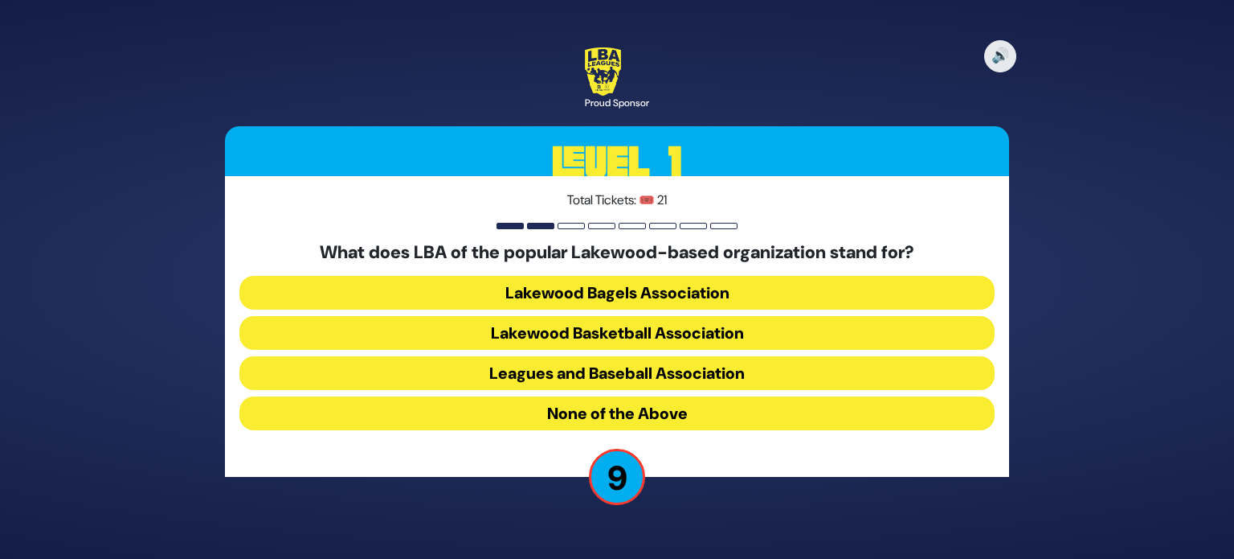
click at [601, 339] on button "Lakewood Basketball Association" at bounding box center [617, 333] width 755 height 34
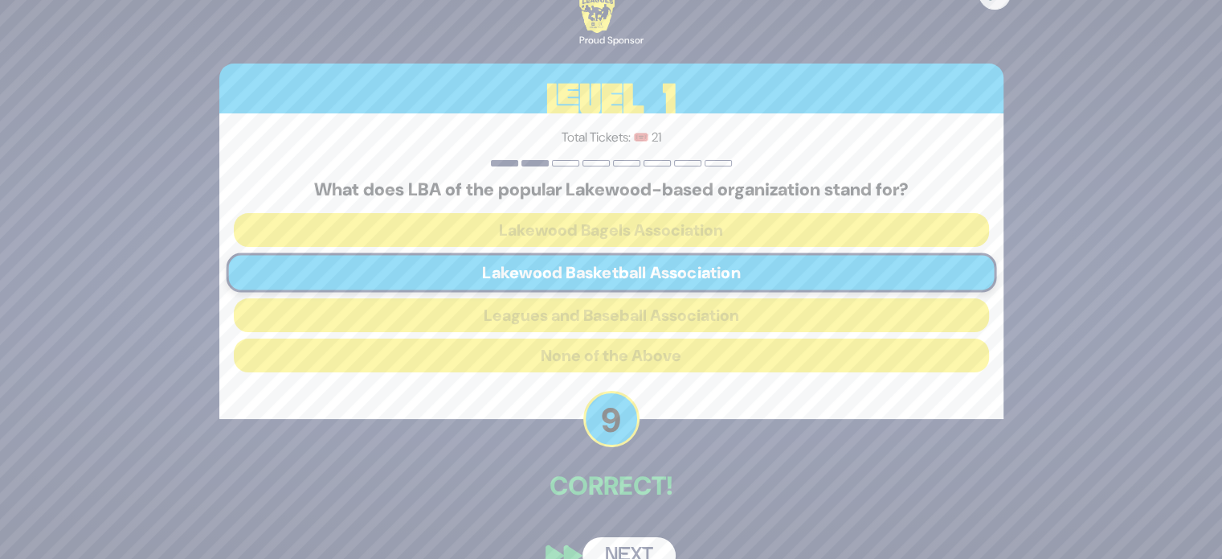
click at [628, 548] on button "Next" at bounding box center [629, 555] width 93 height 37
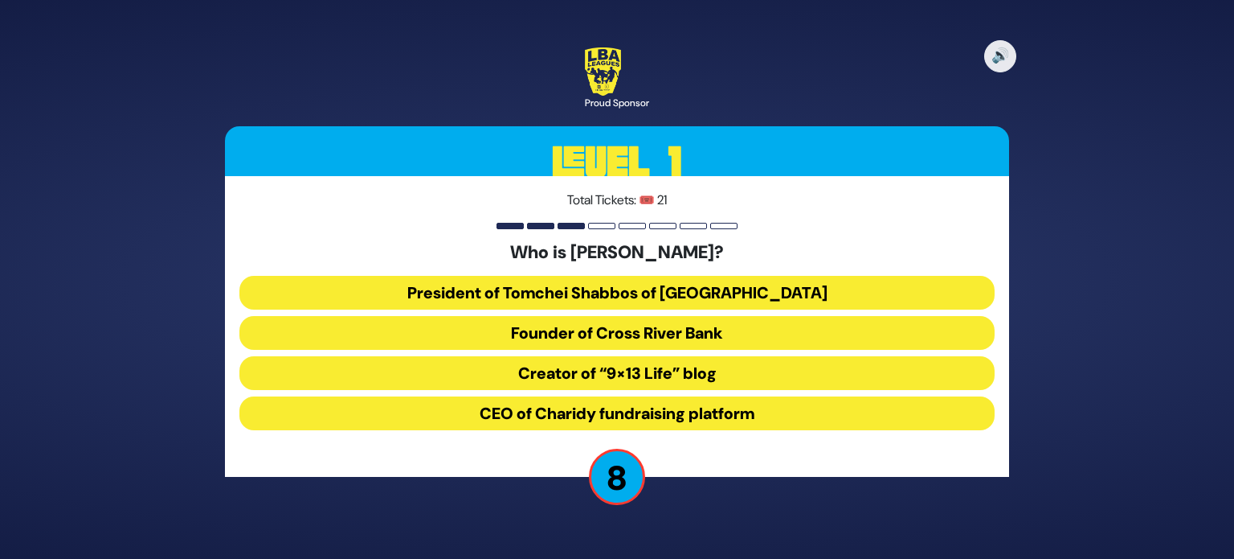
click at [661, 299] on button "President of Tomchei Shabbos of Rockland County" at bounding box center [617, 293] width 755 height 34
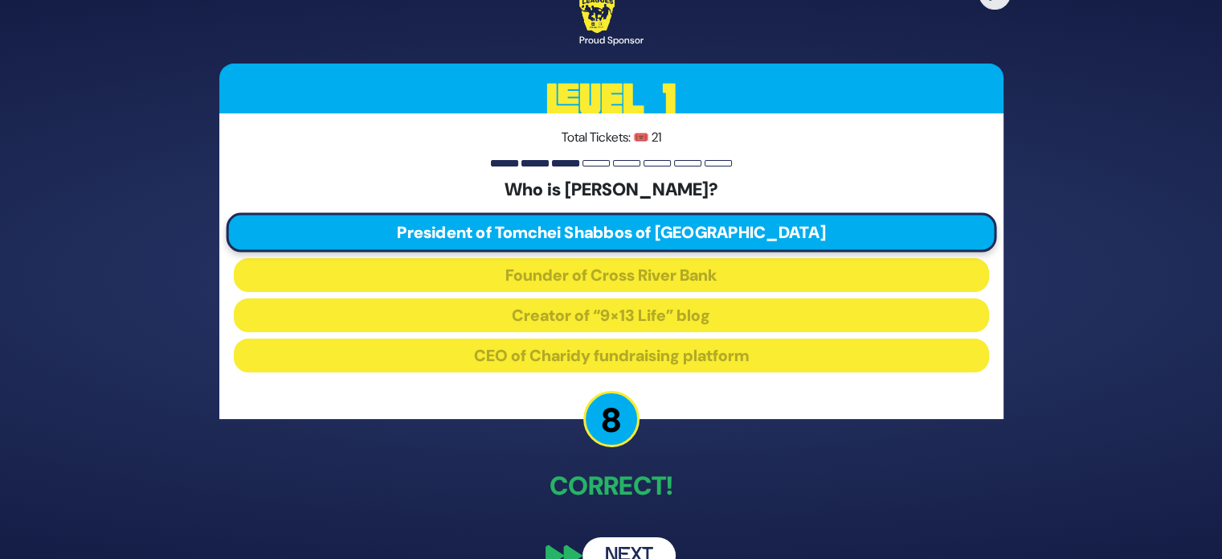
click at [662, 552] on button "Next" at bounding box center [629, 555] width 93 height 37
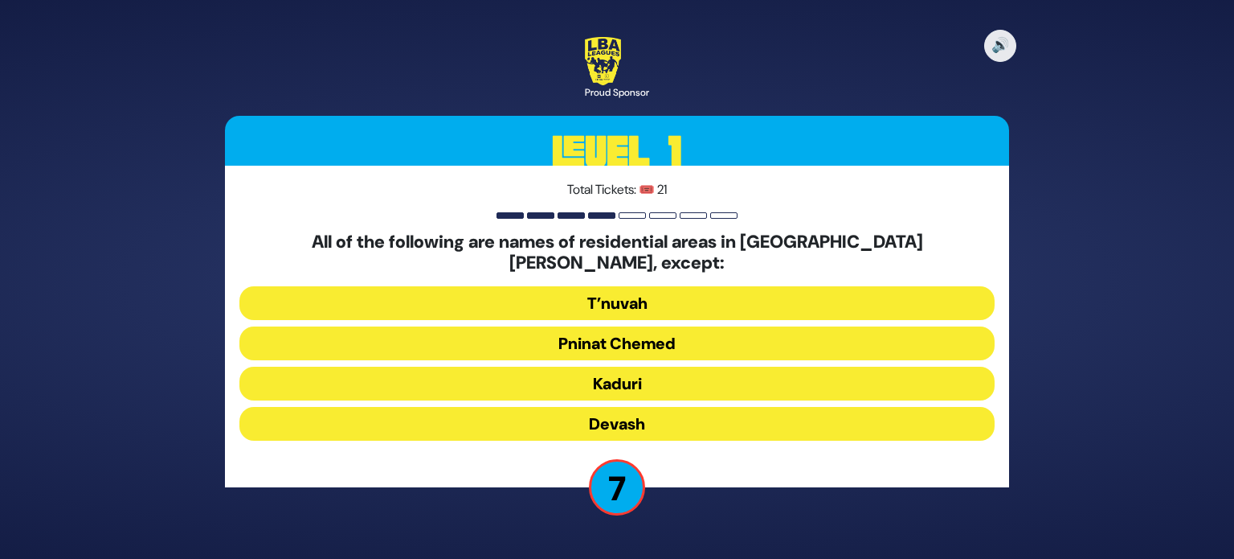
click at [604, 383] on button "Kaduri" at bounding box center [617, 383] width 755 height 34
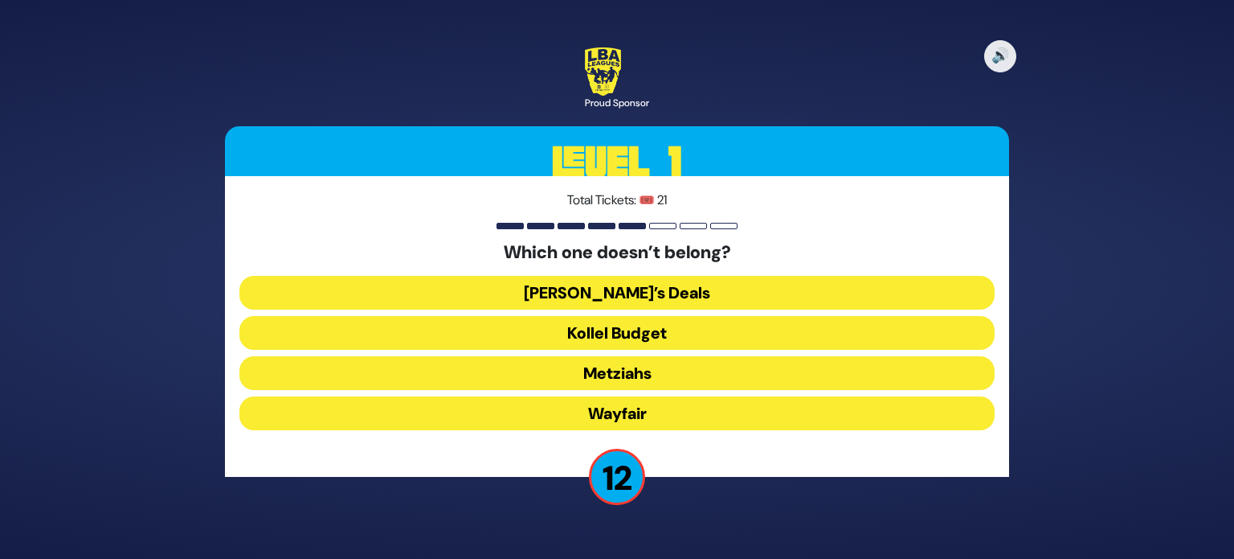
click at [551, 404] on button "Wayfair" at bounding box center [617, 413] width 755 height 34
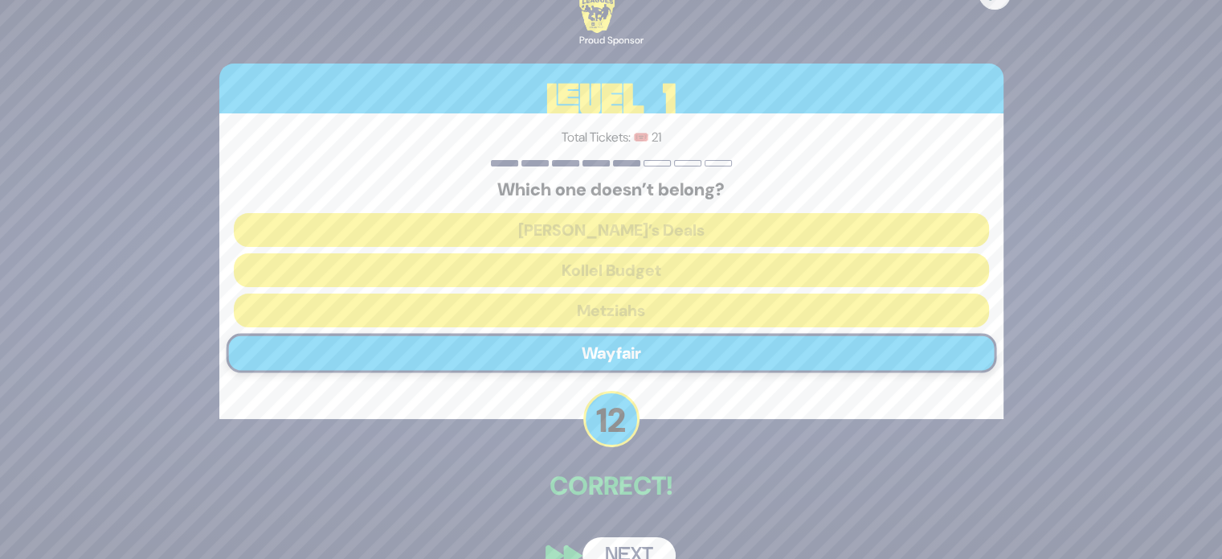
click at [637, 549] on button "Next" at bounding box center [629, 555] width 93 height 37
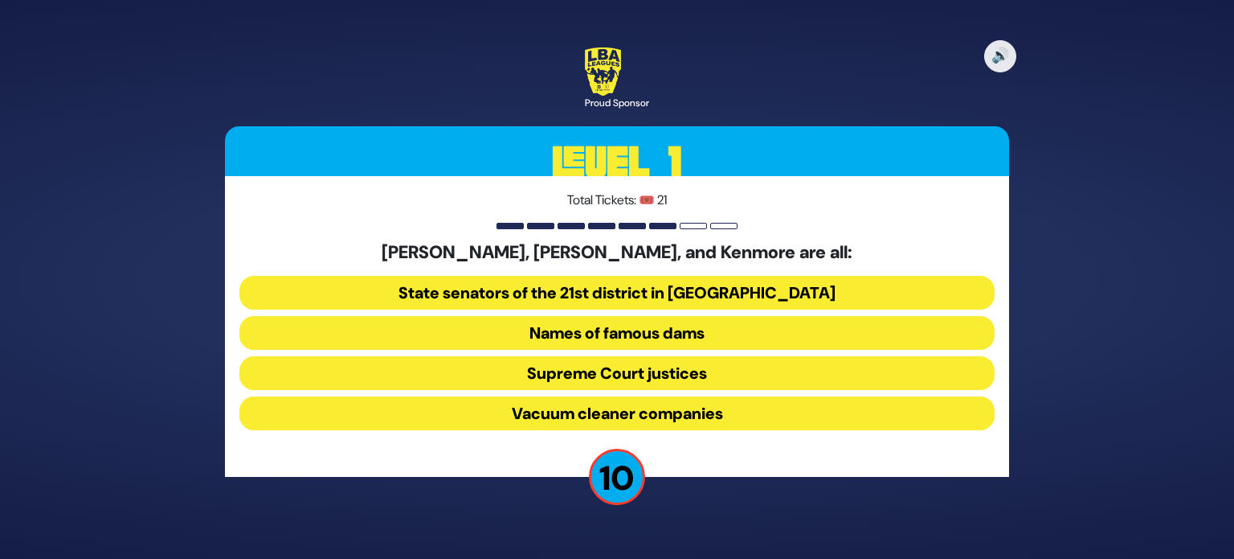
click at [637, 408] on button "Vacuum cleaner companies" at bounding box center [617, 413] width 755 height 34
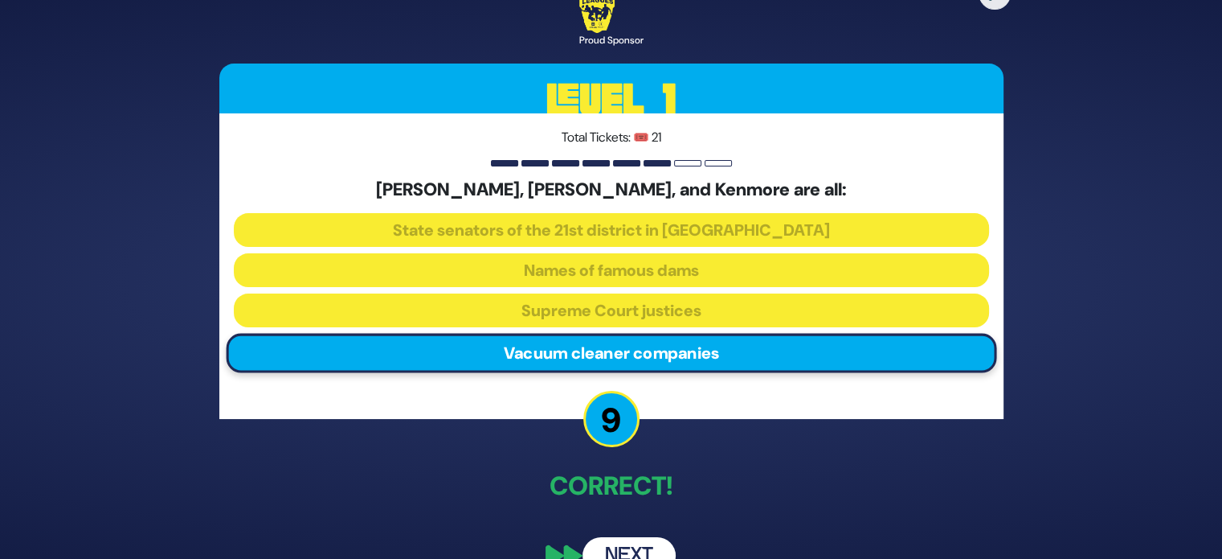
click at [647, 546] on button "Next" at bounding box center [629, 555] width 93 height 37
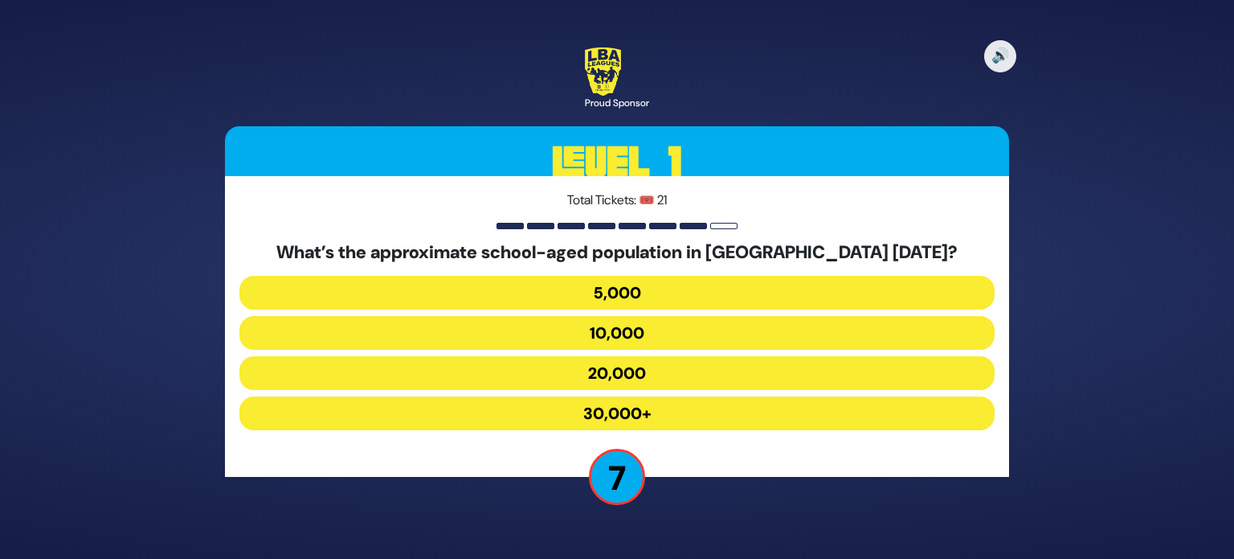
click at [669, 421] on button "30,000+" at bounding box center [617, 413] width 755 height 34
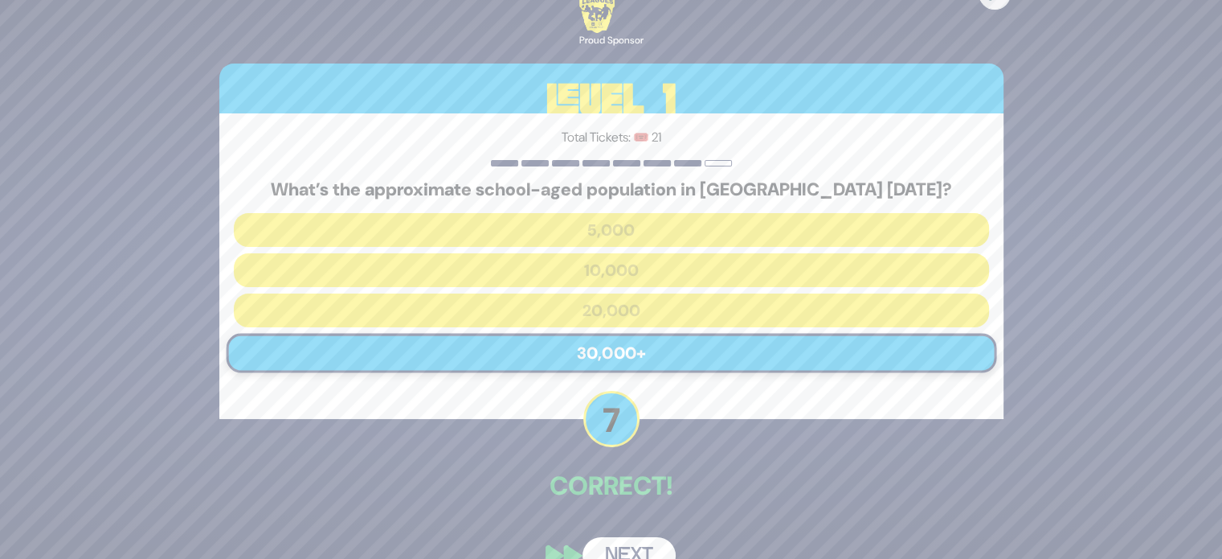
click at [647, 553] on button "Next" at bounding box center [629, 555] width 93 height 37
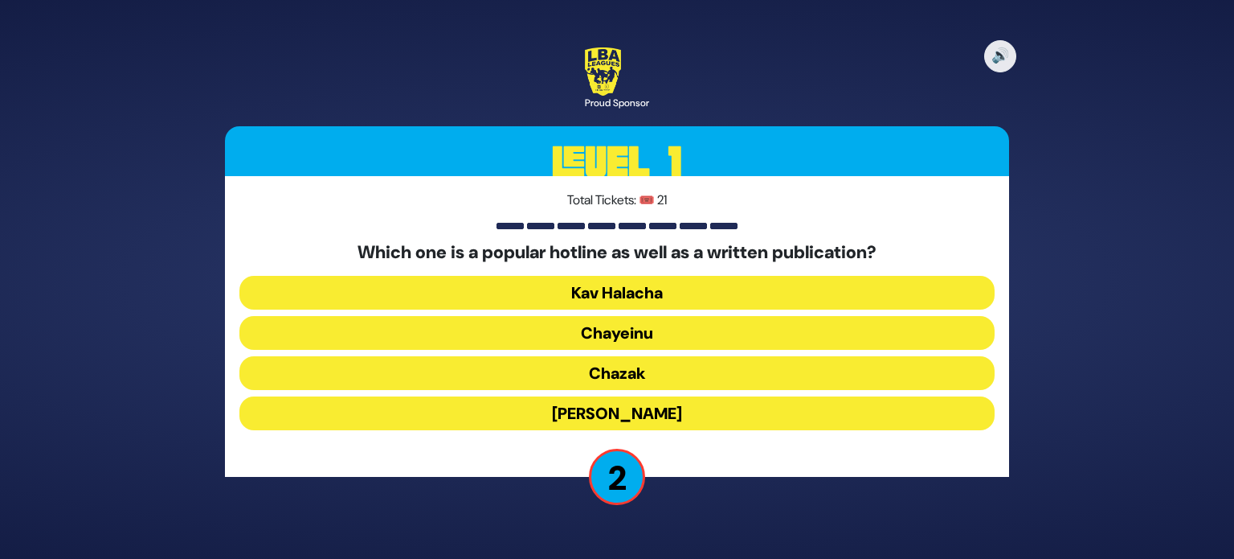
click at [624, 373] on button "Chazak" at bounding box center [617, 373] width 755 height 34
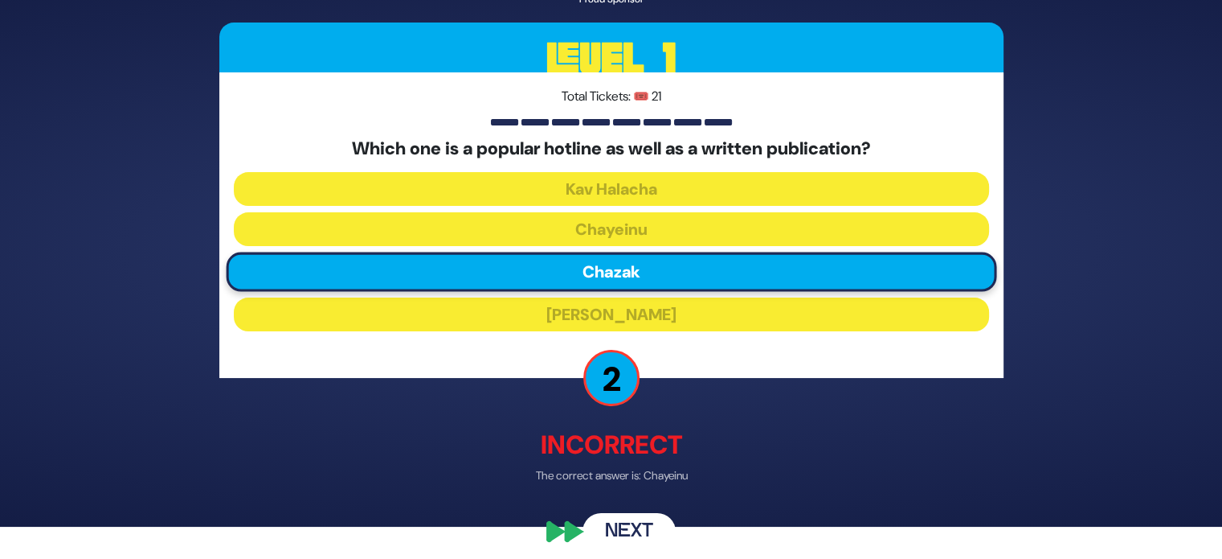
scroll to position [42, 0]
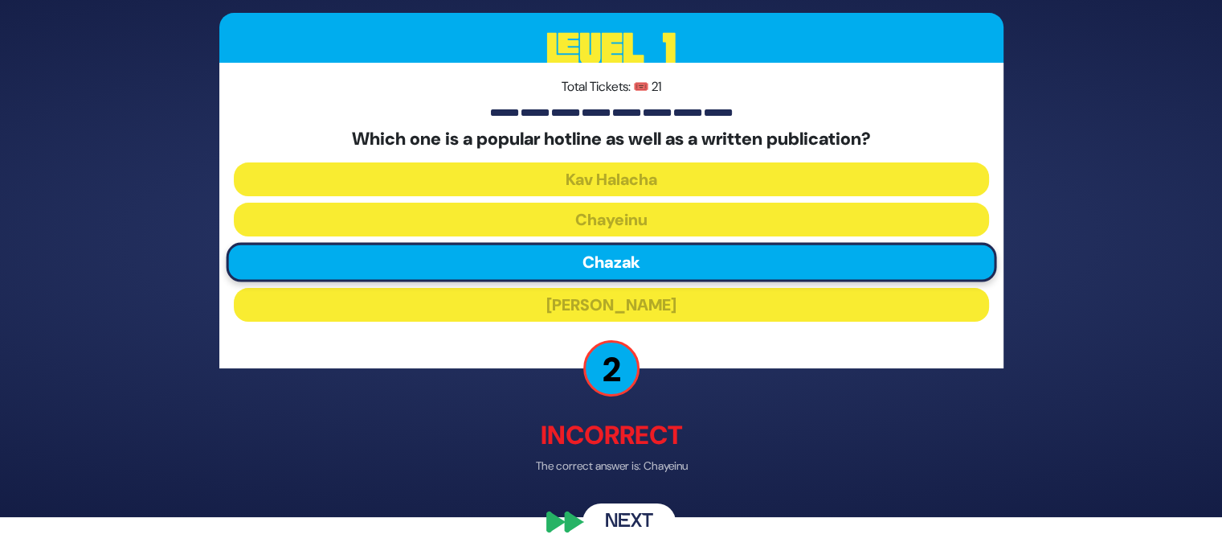
click at [635, 523] on button "Next" at bounding box center [629, 522] width 93 height 37
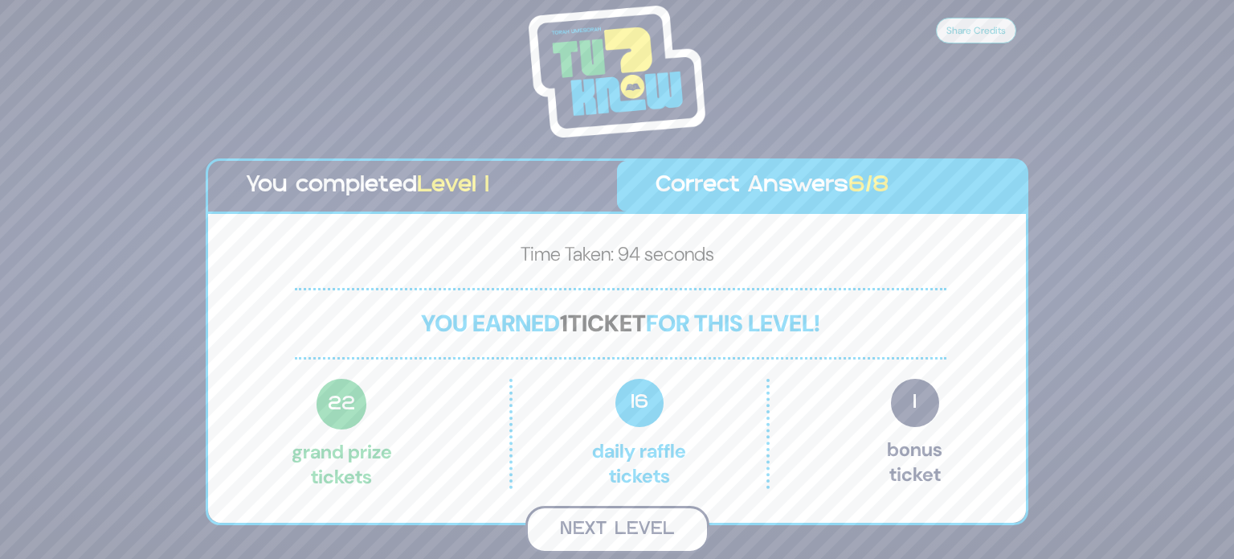
click at [635, 527] on button "Next Level" at bounding box center [618, 529] width 184 height 47
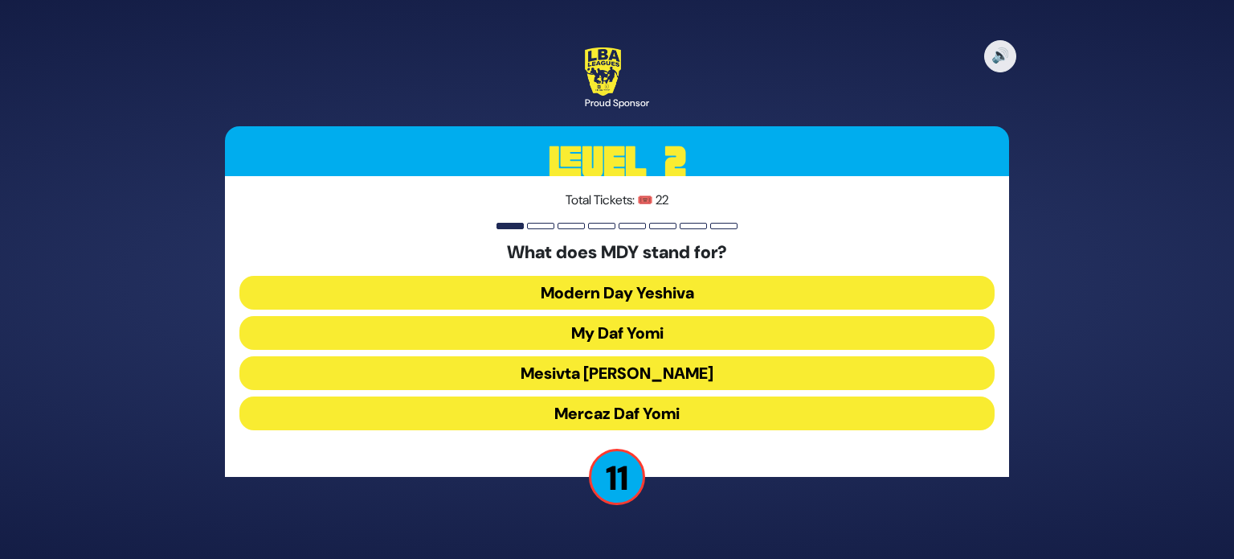
click at [702, 407] on button "Mercaz Daf Yomi" at bounding box center [617, 413] width 755 height 34
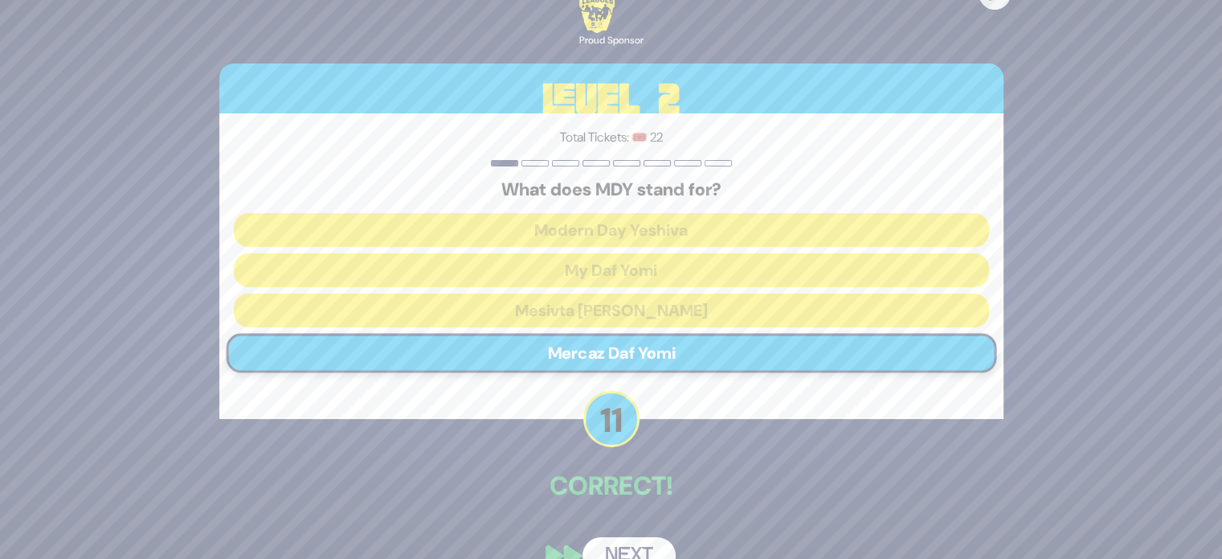
click at [624, 548] on button "Next" at bounding box center [629, 555] width 93 height 37
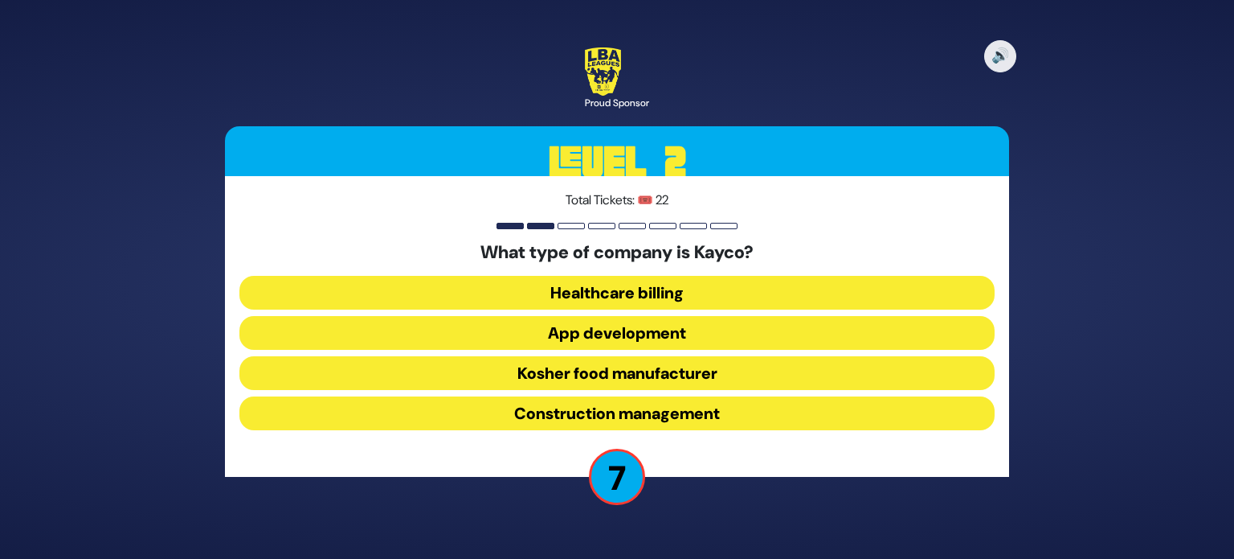
click at [523, 378] on button "Kosher food manufacturer" at bounding box center [617, 373] width 755 height 34
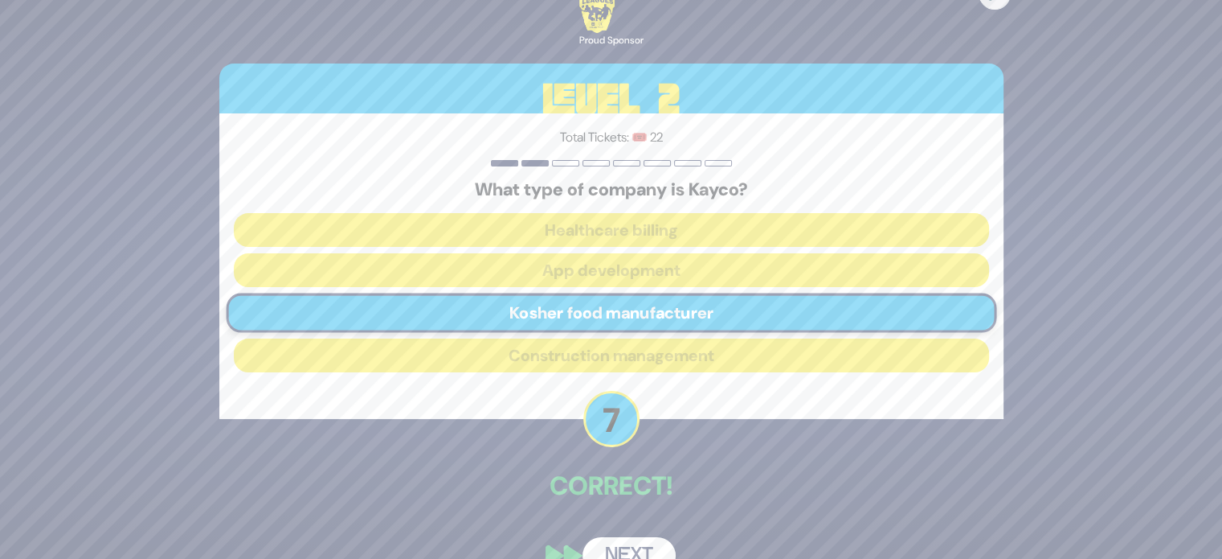
click at [630, 551] on button "Next" at bounding box center [629, 555] width 93 height 37
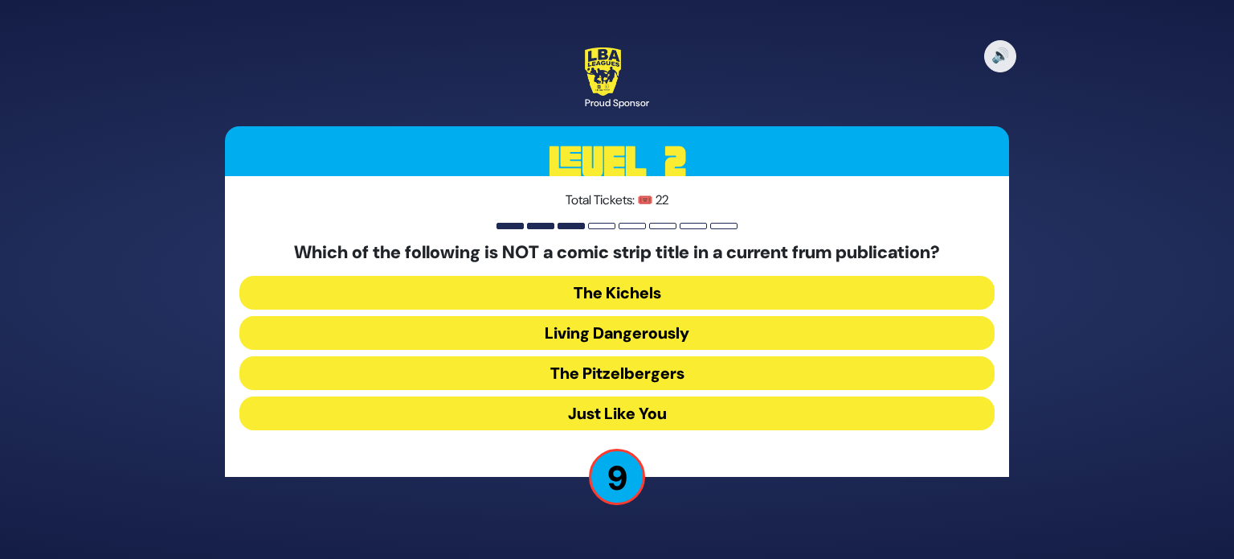
click at [538, 417] on button "Just Like You" at bounding box center [617, 413] width 755 height 34
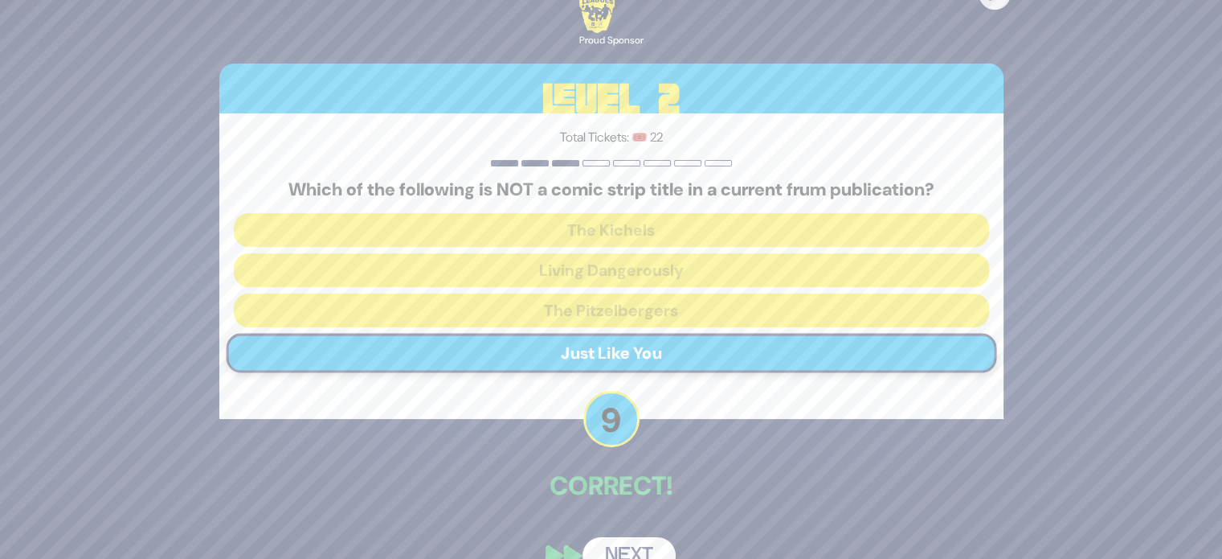
click at [646, 546] on button "Next" at bounding box center [629, 555] width 93 height 37
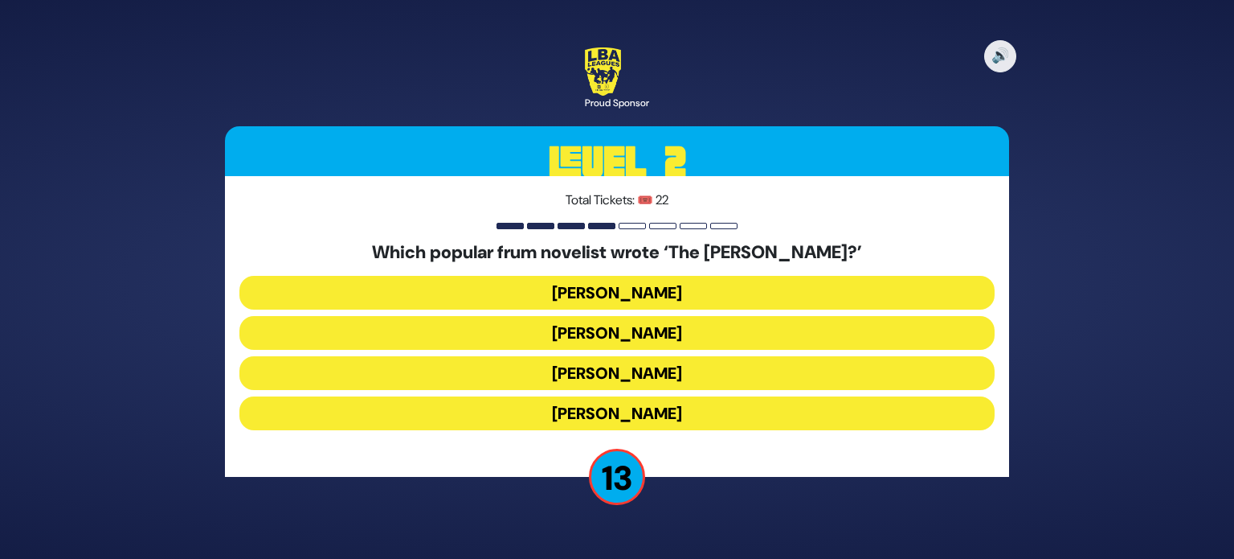
click at [574, 369] on button "Yair Weinstock" at bounding box center [617, 373] width 755 height 34
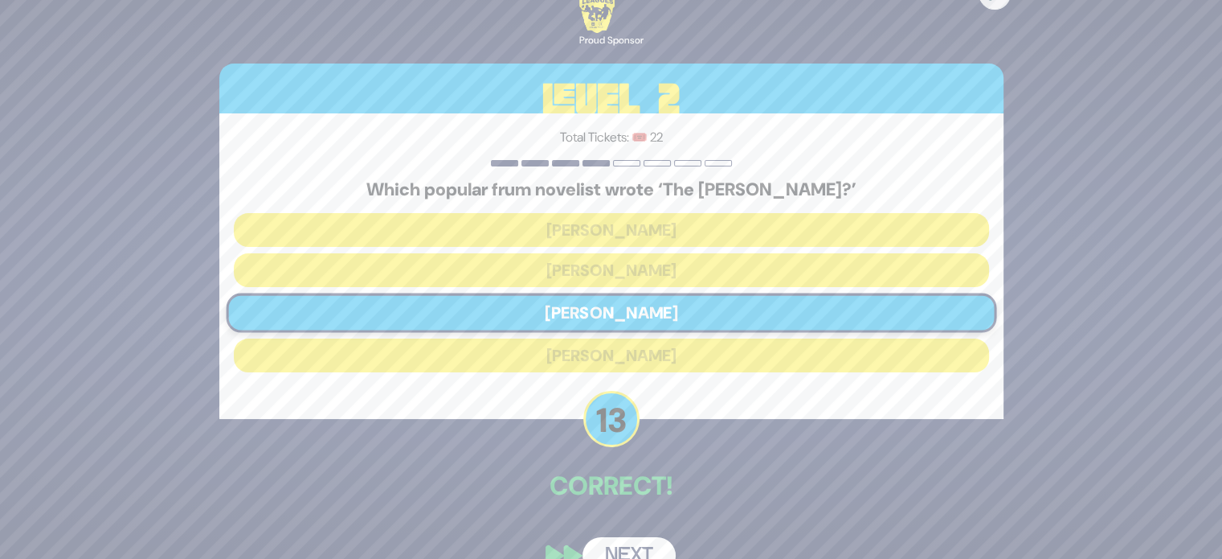
click at [614, 549] on button "Next" at bounding box center [629, 555] width 93 height 37
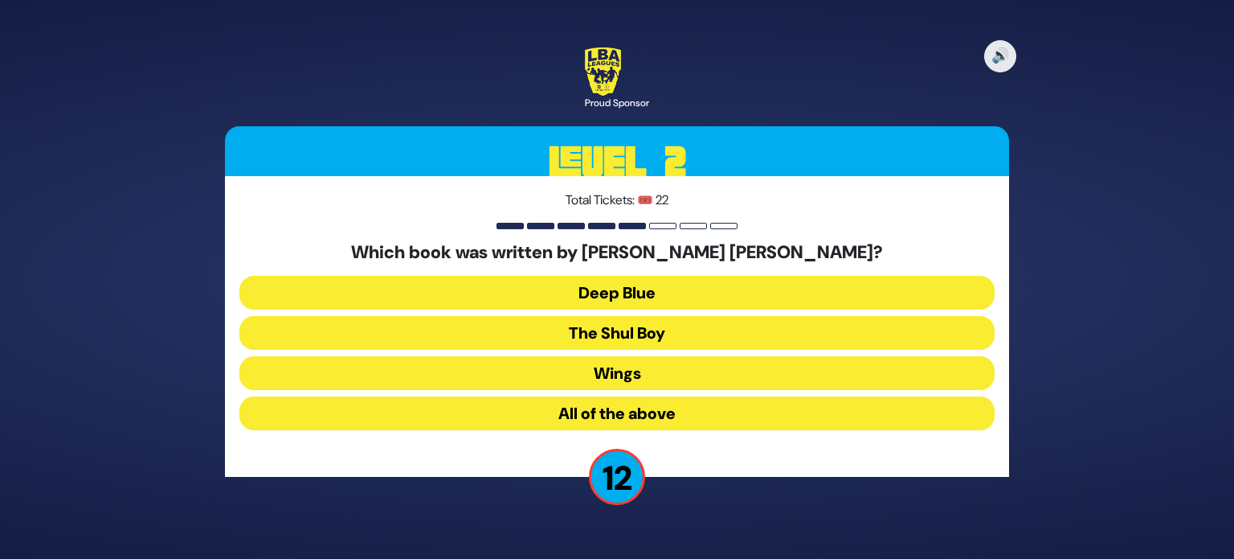
click at [532, 420] on button "All of the above" at bounding box center [617, 413] width 755 height 34
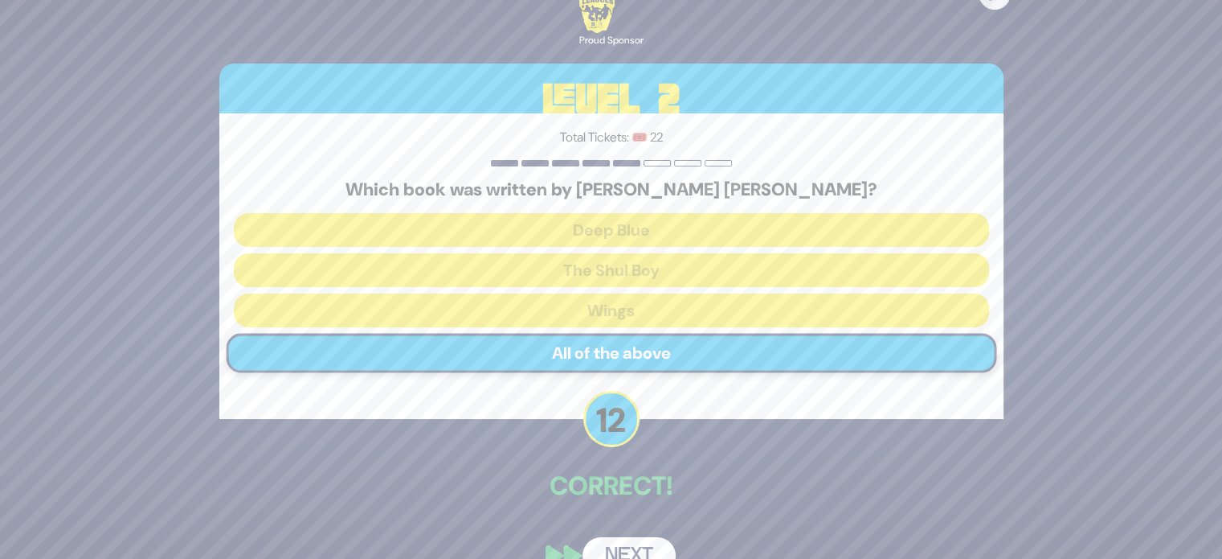
click at [629, 543] on button "Next" at bounding box center [629, 555] width 93 height 37
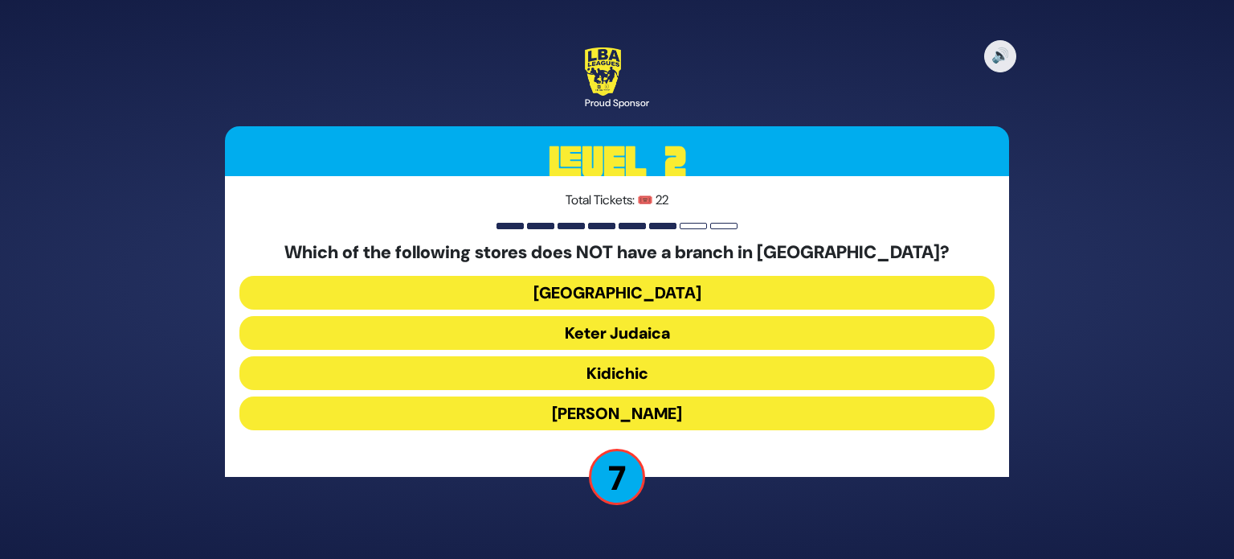
click at [669, 298] on button "Shell Station" at bounding box center [617, 293] width 755 height 34
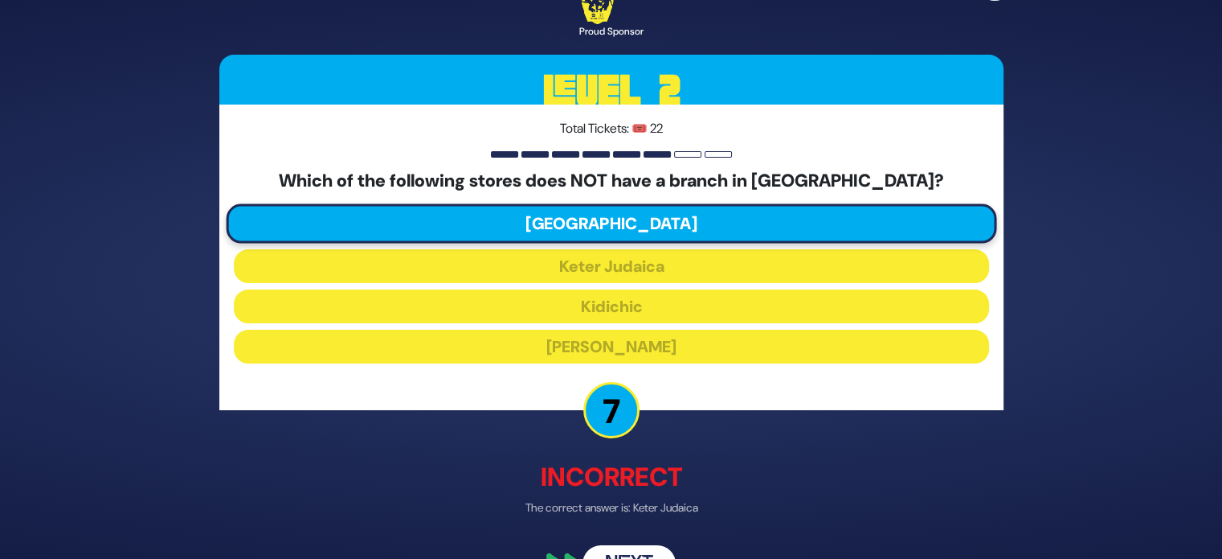
click at [649, 551] on button "Next" at bounding box center [629, 564] width 93 height 37
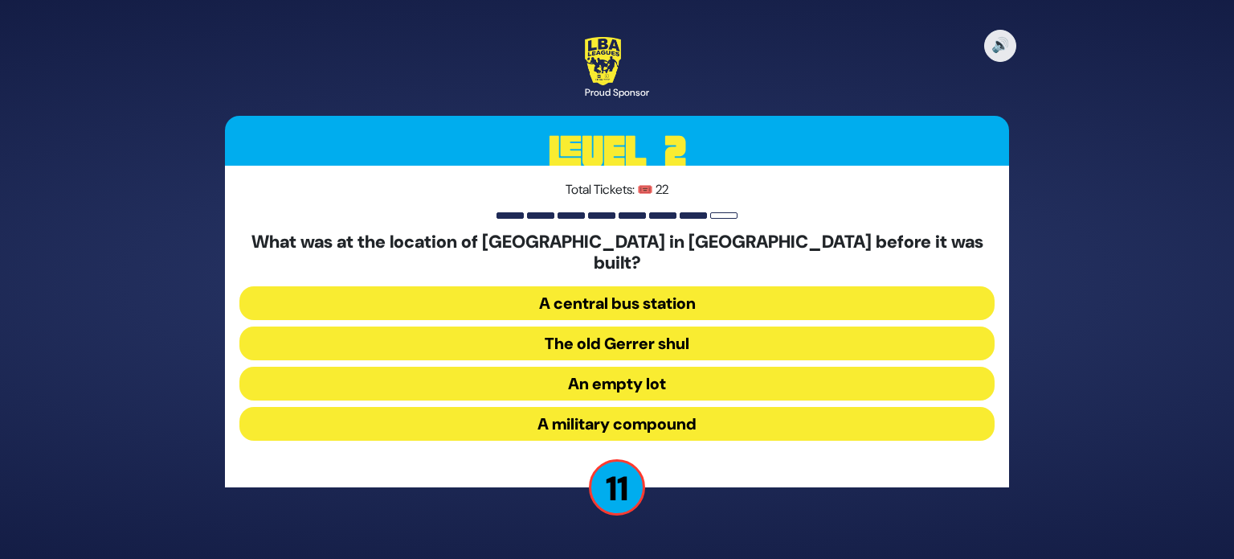
click at [500, 418] on button "A military compound" at bounding box center [617, 424] width 755 height 34
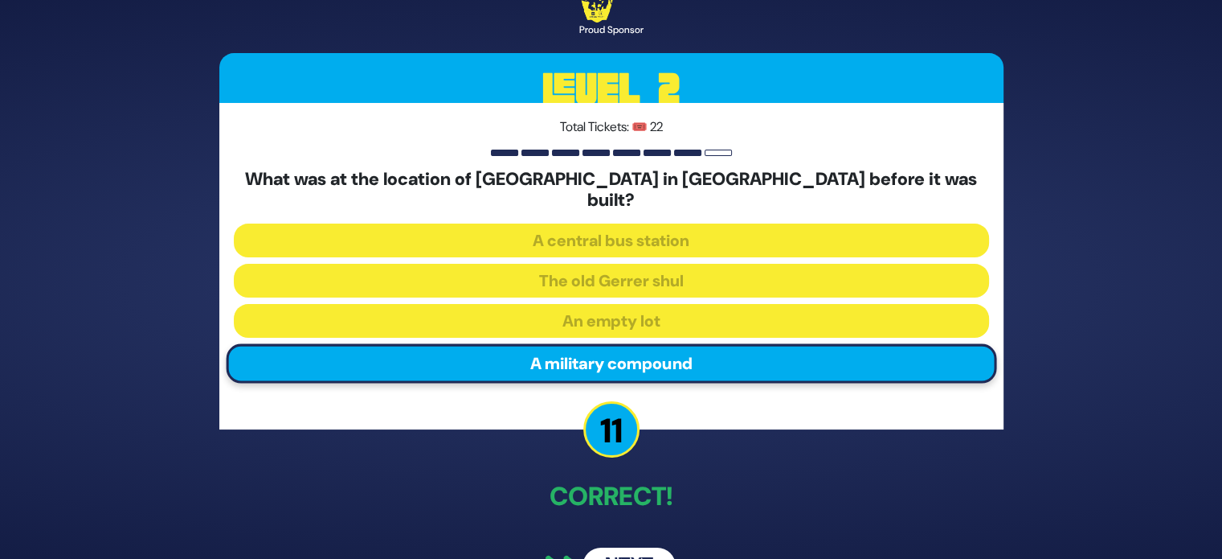
click at [626, 547] on button "Next" at bounding box center [629, 565] width 93 height 37
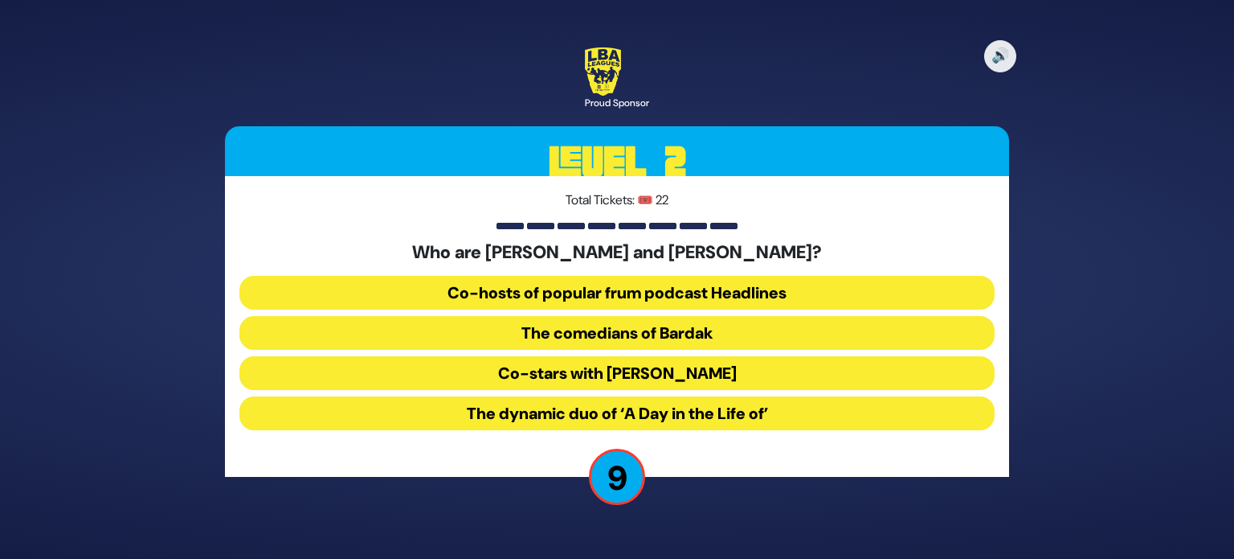
click at [595, 334] on button "The comedians of Bardak" at bounding box center [617, 333] width 755 height 34
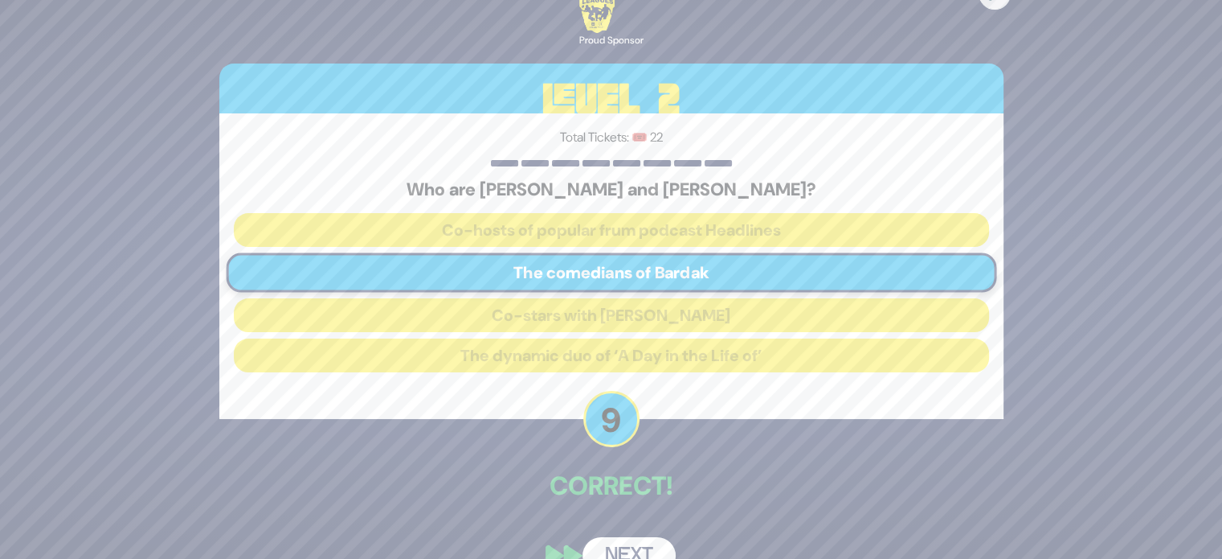
click at [641, 549] on button "Next" at bounding box center [629, 555] width 93 height 37
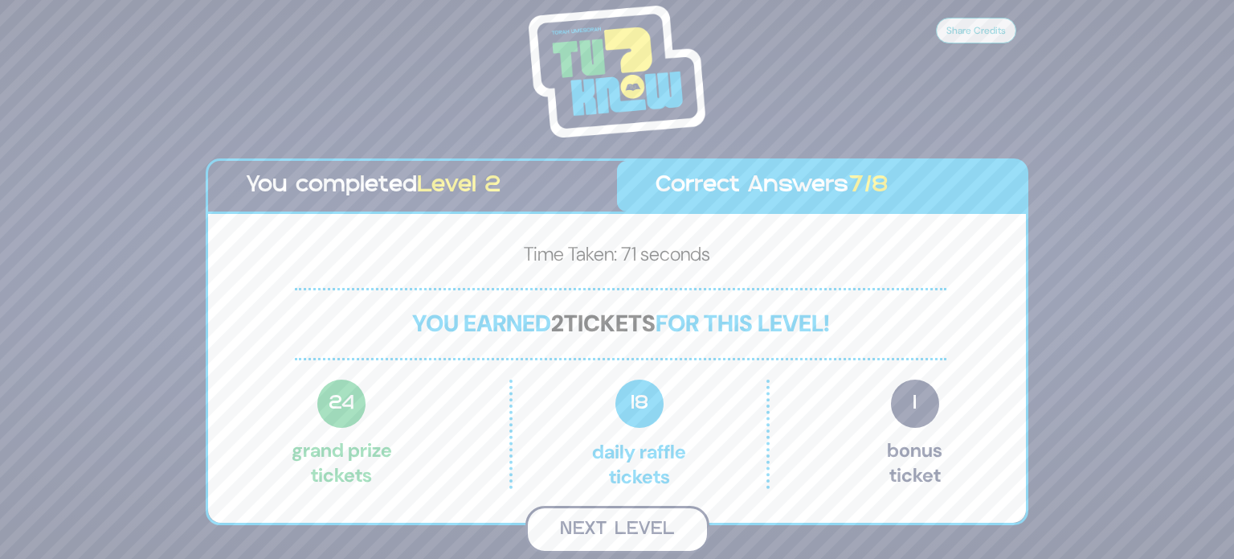
click at [648, 524] on button "Next Level" at bounding box center [618, 529] width 184 height 47
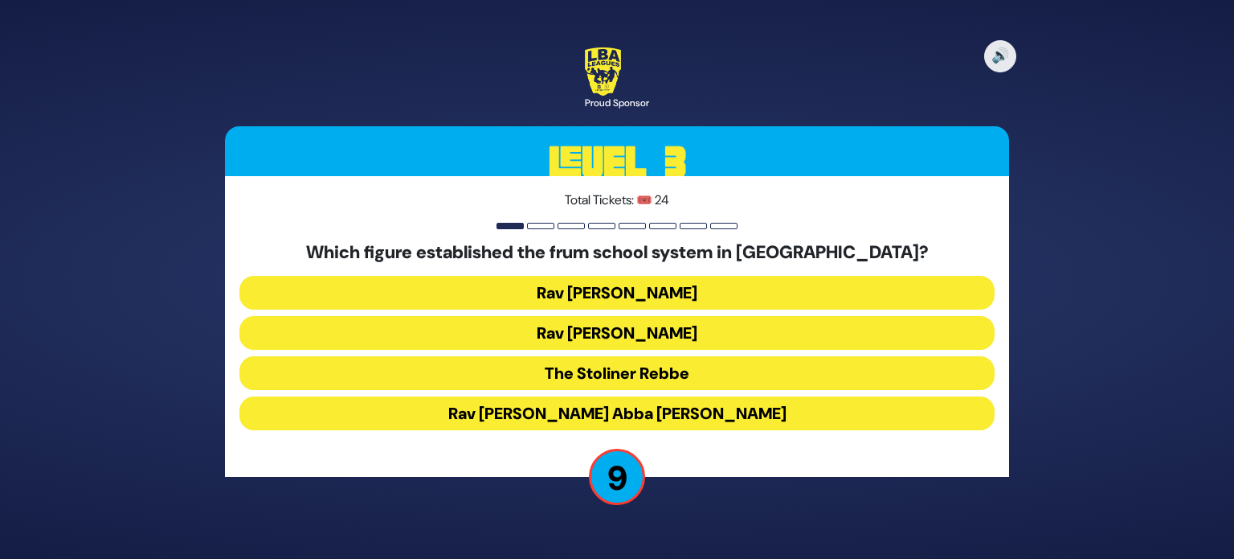
click at [610, 332] on button "Rav Eliezer Levin" at bounding box center [617, 333] width 755 height 34
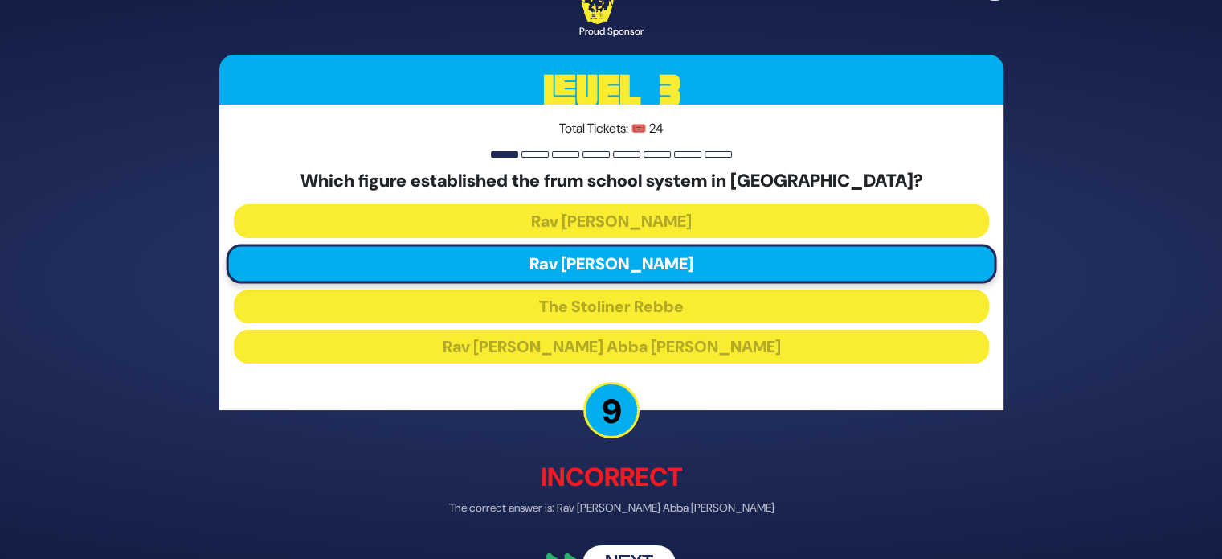
click at [627, 551] on button "Next" at bounding box center [629, 564] width 93 height 37
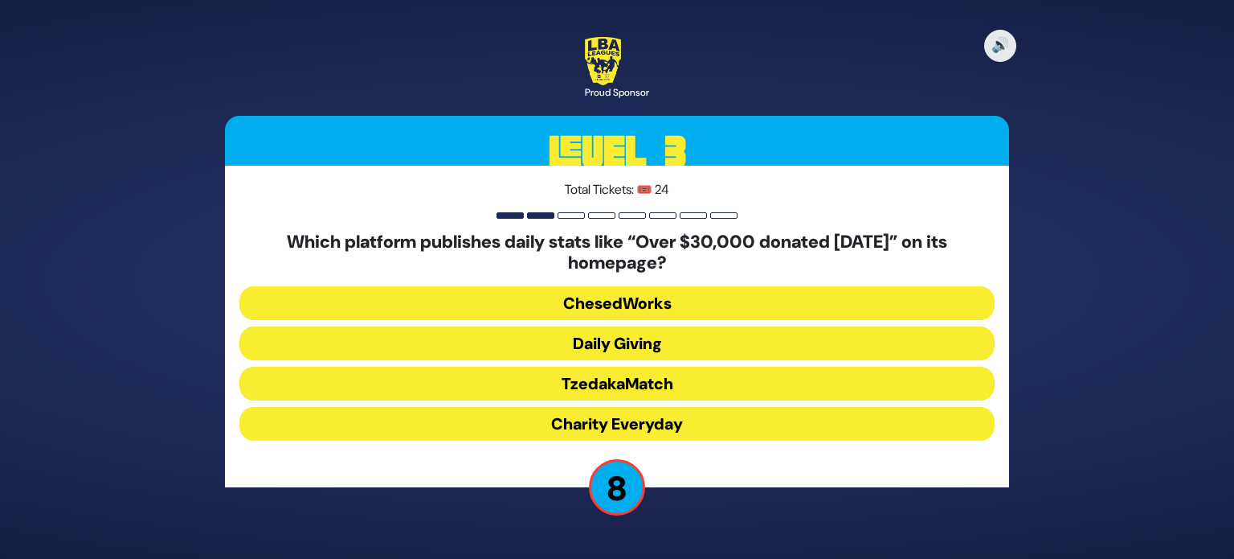
click at [528, 389] on button "TzedakaMatch" at bounding box center [617, 383] width 755 height 34
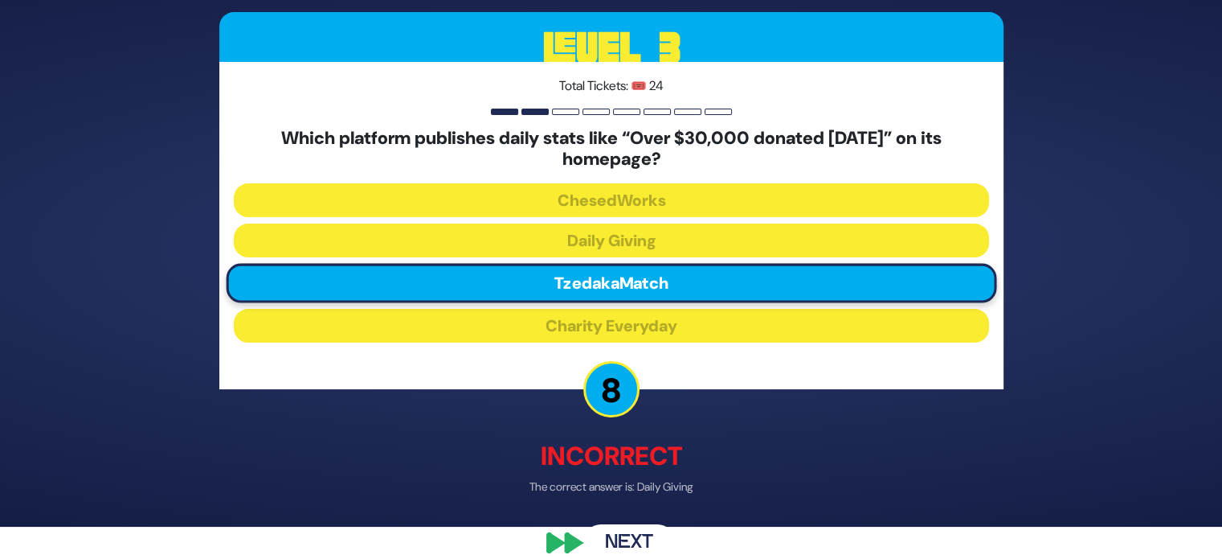
scroll to position [53, 0]
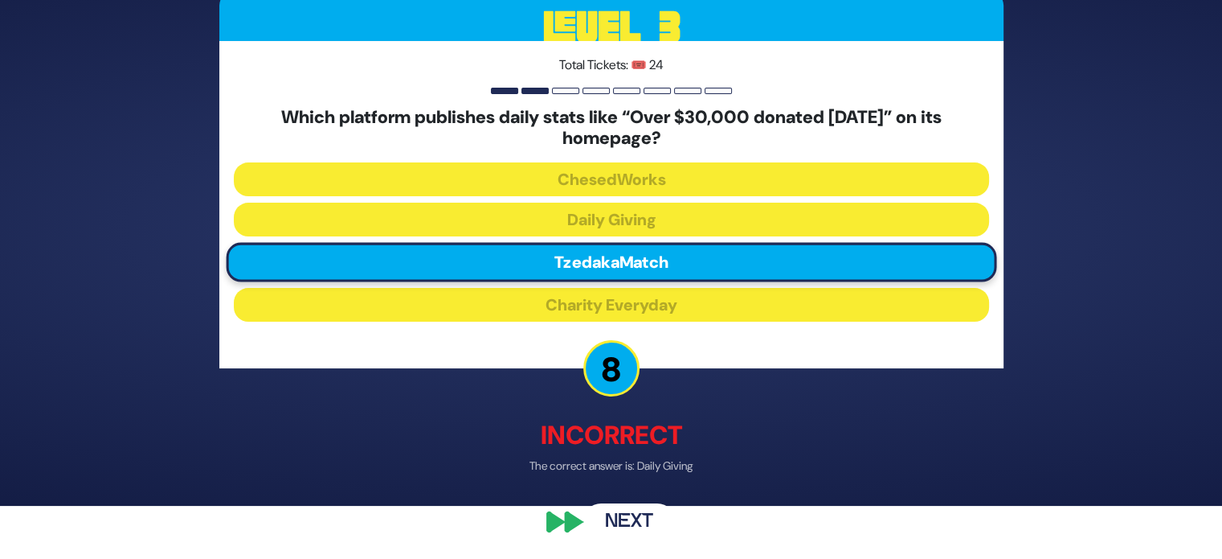
click at [624, 526] on button "Next" at bounding box center [629, 521] width 93 height 37
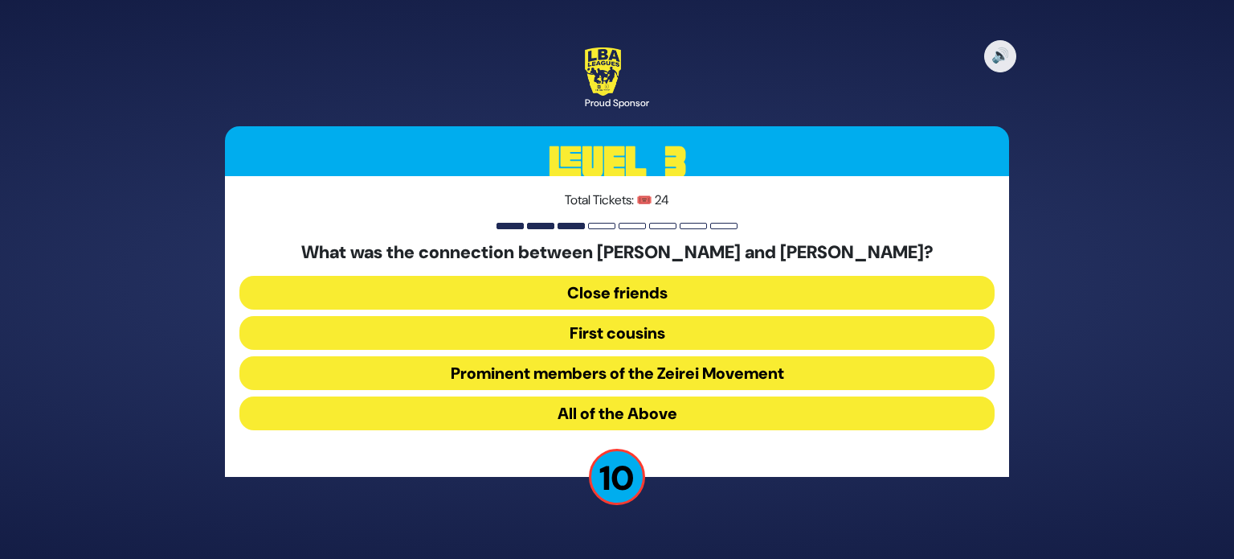
click at [489, 407] on button "All of the Above" at bounding box center [617, 413] width 755 height 34
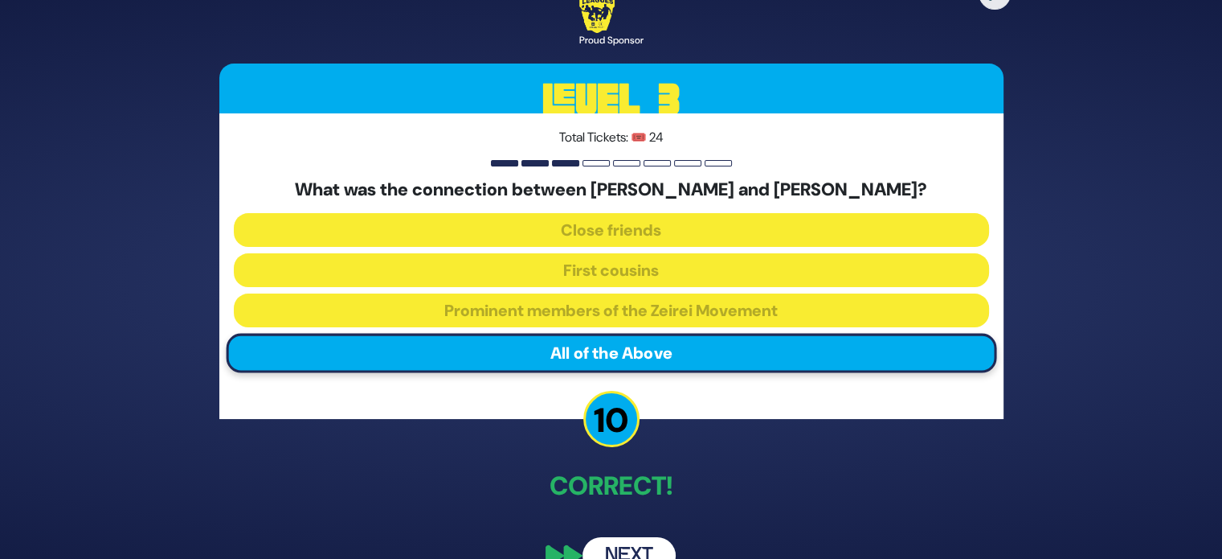
click at [631, 542] on button "Next" at bounding box center [629, 555] width 93 height 37
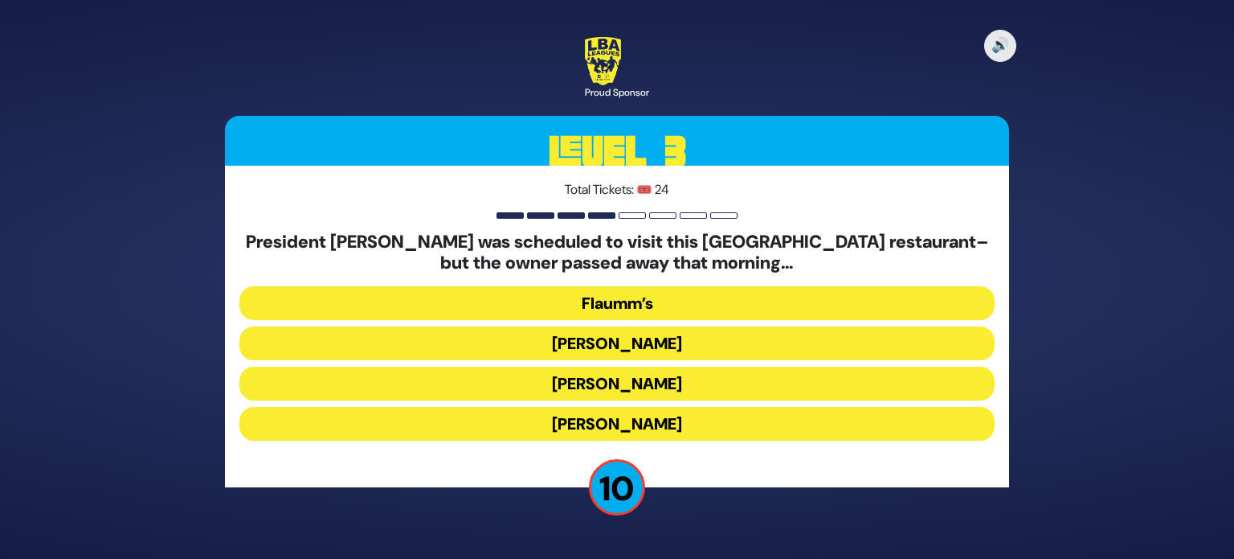
click at [583, 390] on button "Gottlieb’s" at bounding box center [617, 383] width 755 height 34
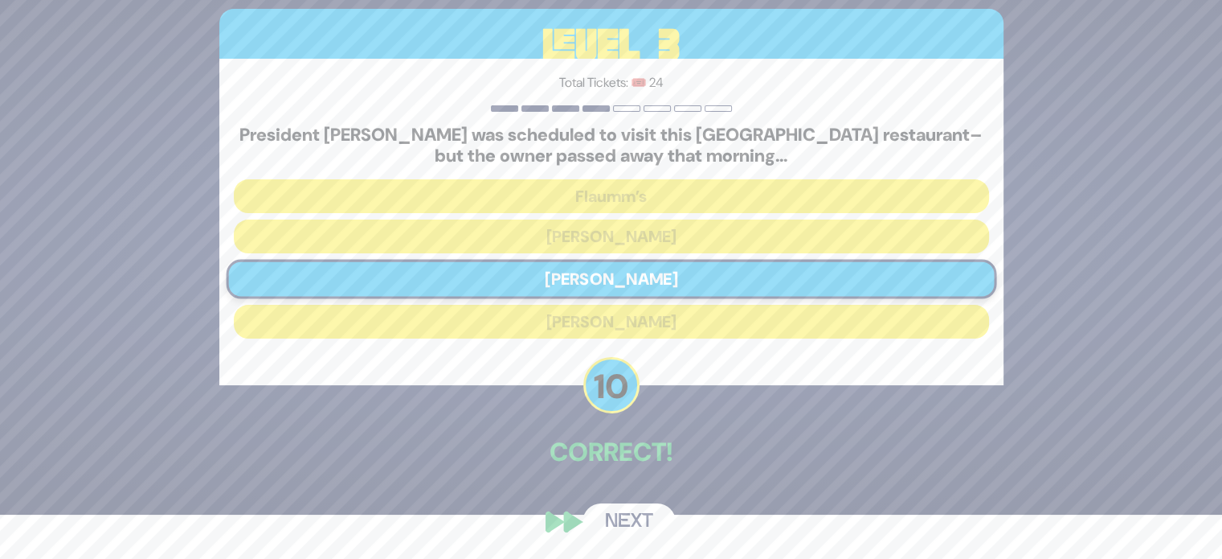
scroll to position [45, 0]
click at [630, 522] on button "Next" at bounding box center [629, 520] width 93 height 37
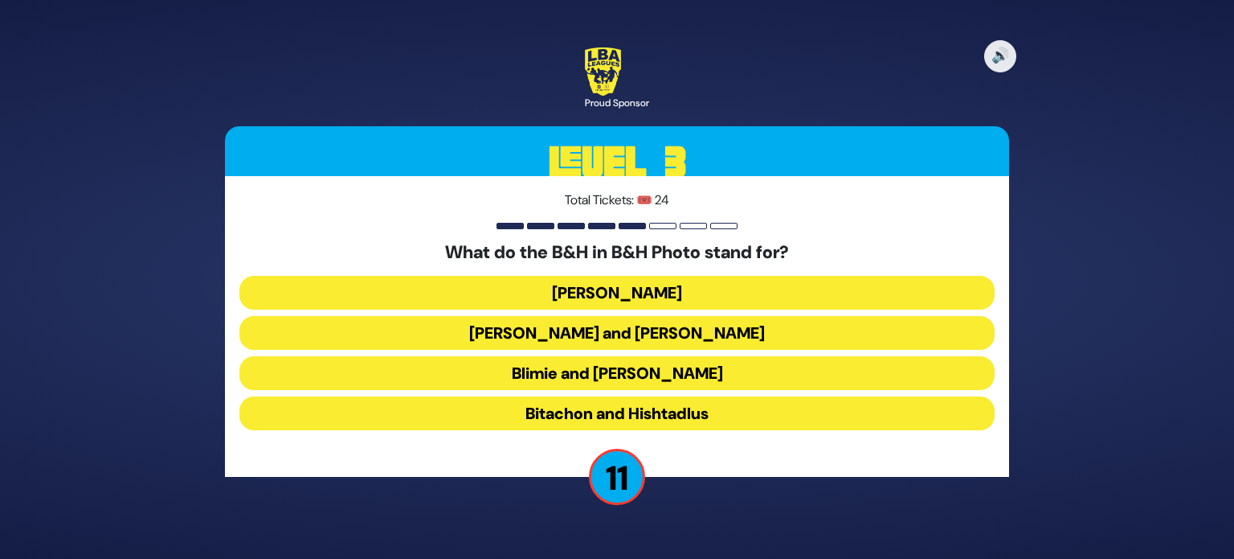
click at [559, 377] on button "Blimie and Herman" at bounding box center [617, 373] width 755 height 34
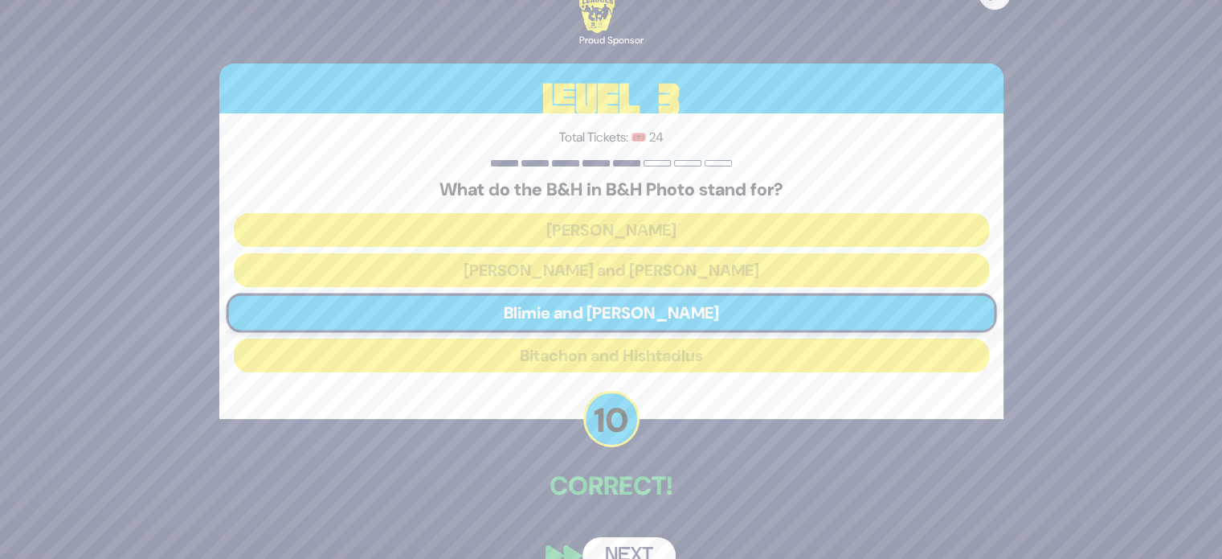
click at [620, 541] on button "Next" at bounding box center [629, 555] width 93 height 37
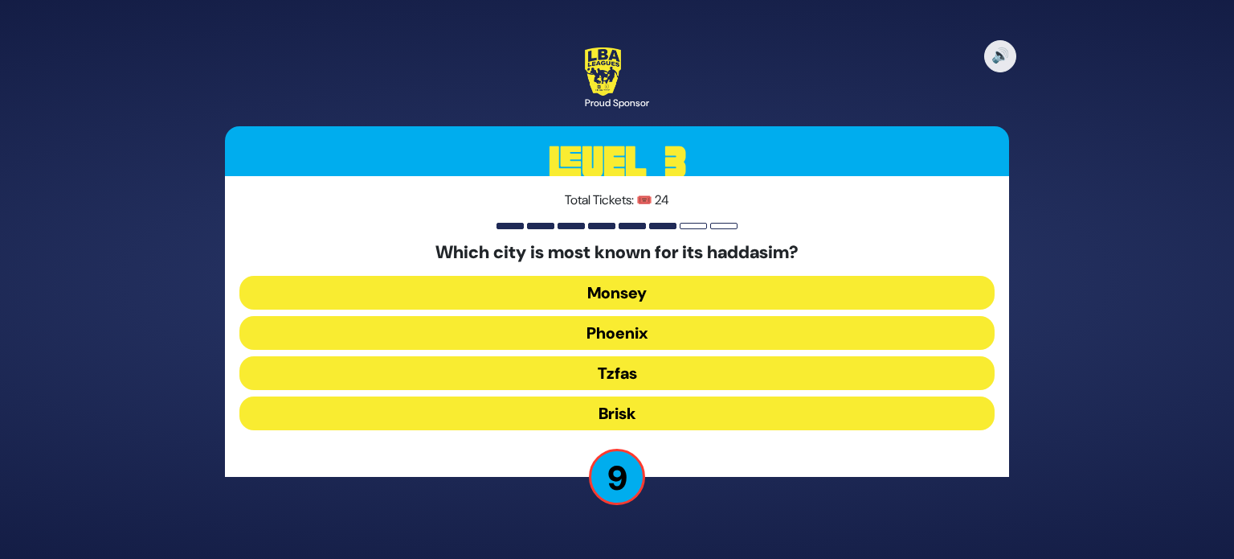
click at [544, 301] on button "Monsey" at bounding box center [617, 293] width 755 height 34
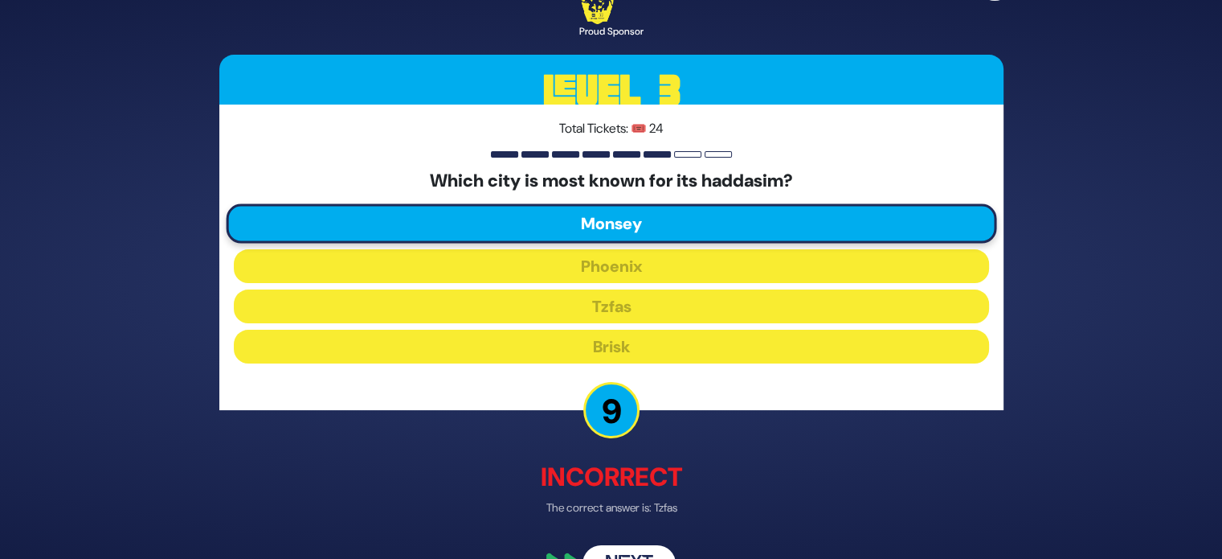
click at [626, 546] on button "Next" at bounding box center [629, 564] width 93 height 37
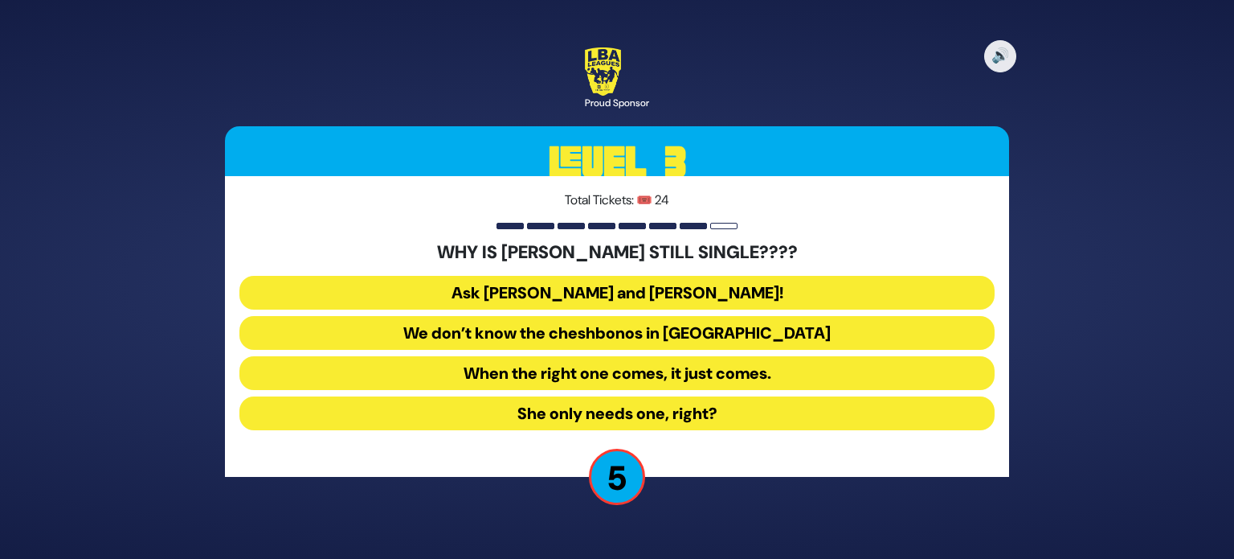
click at [527, 297] on button "Ask Bracha Stein and Chani Judowitz!" at bounding box center [617, 293] width 755 height 34
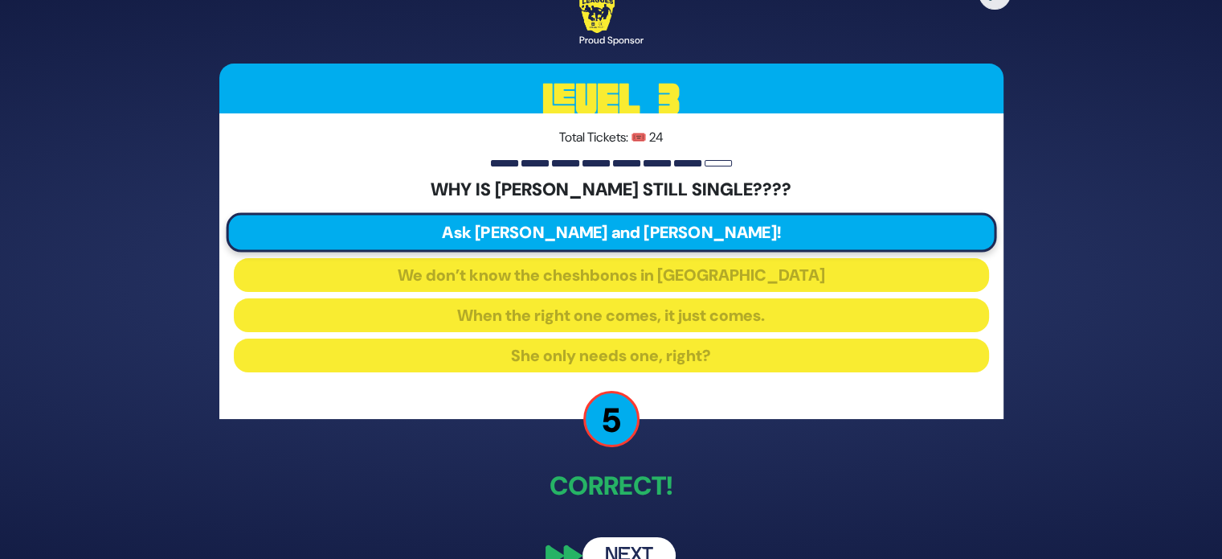
click at [629, 545] on button "Next" at bounding box center [629, 555] width 93 height 37
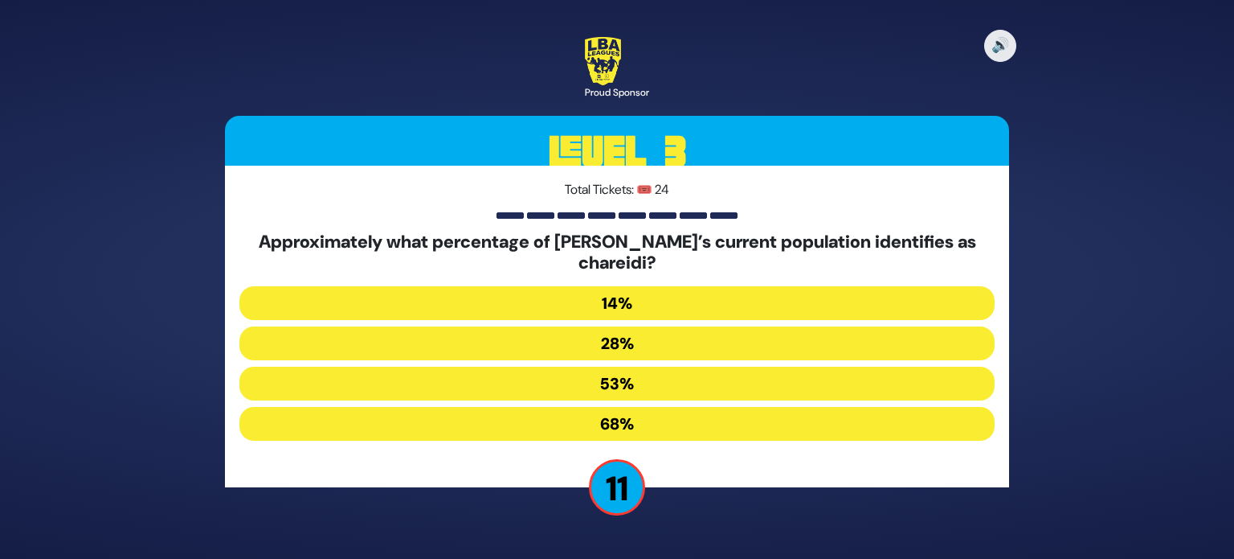
click at [511, 295] on button "14%" at bounding box center [617, 303] width 755 height 34
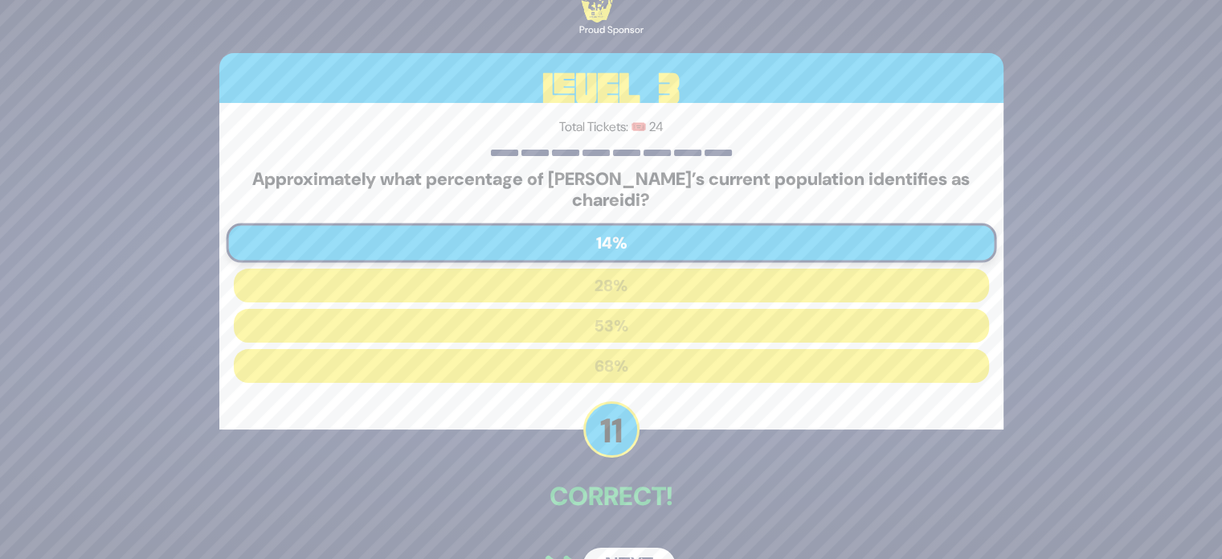
click at [633, 552] on button "Next" at bounding box center [629, 565] width 93 height 37
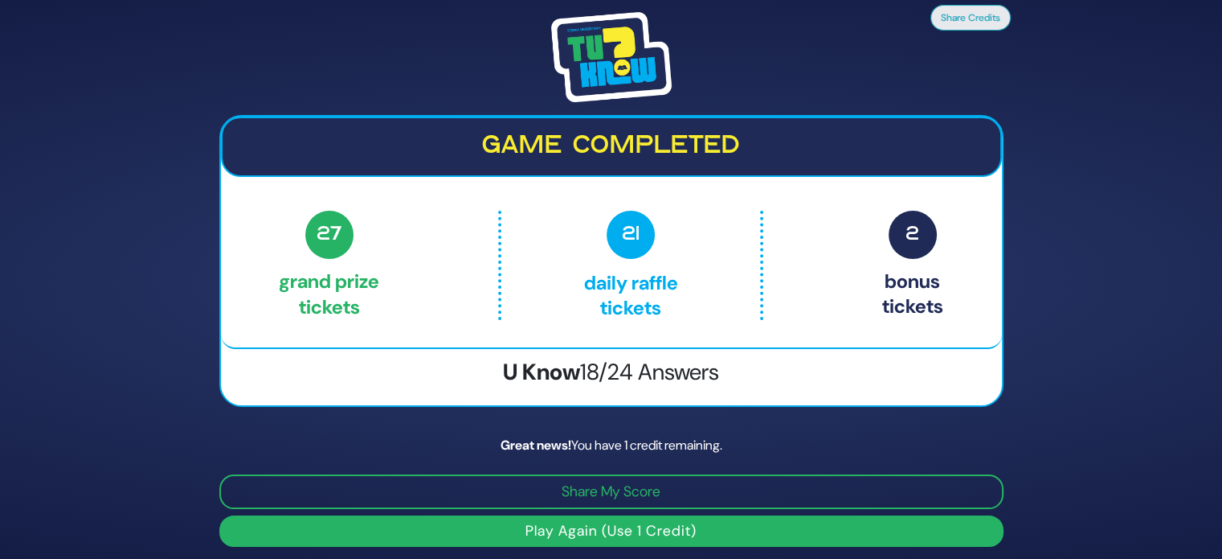
click at [587, 515] on button "Play Again (Use 1 Credit)" at bounding box center [611, 530] width 784 height 31
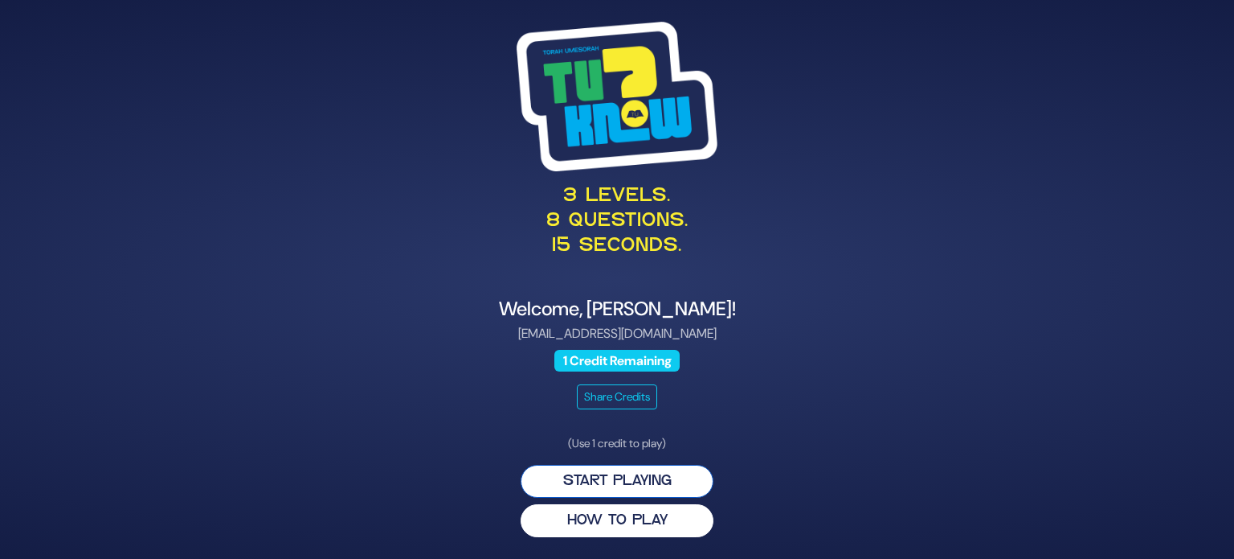
click at [594, 478] on button "Start Playing" at bounding box center [617, 481] width 193 height 33
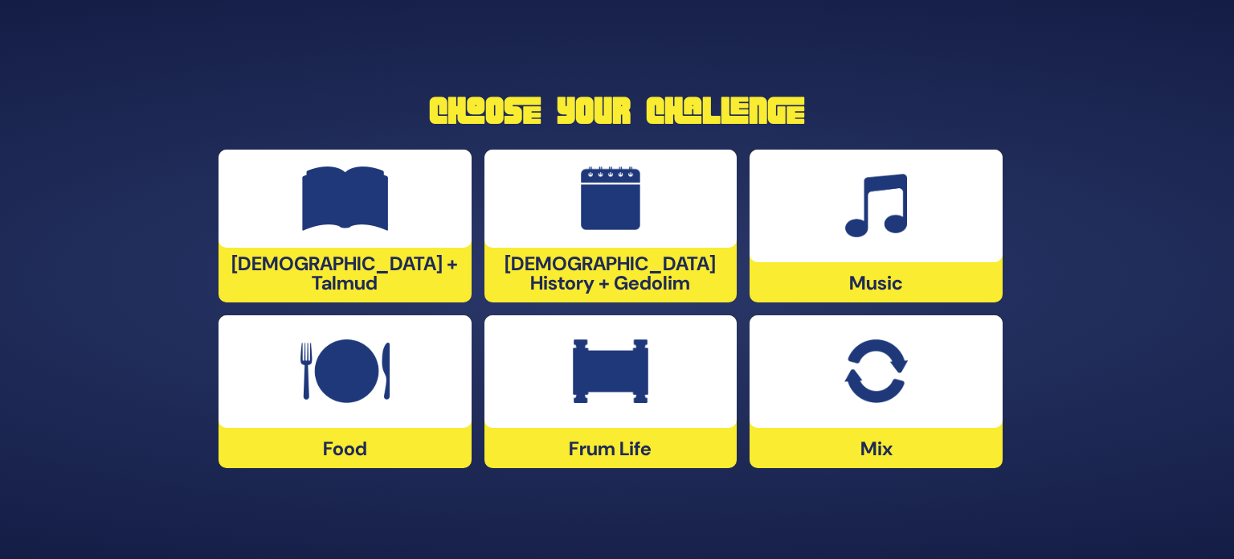
click at [829, 237] on div at bounding box center [876, 205] width 253 height 113
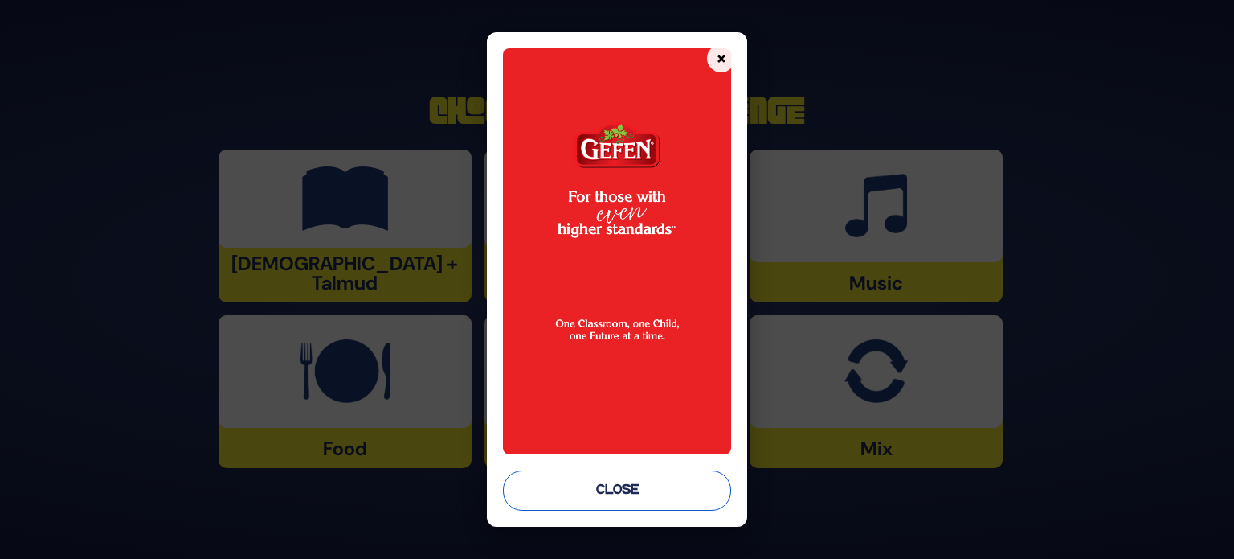
click at [627, 488] on button "Close" at bounding box center [617, 490] width 228 height 40
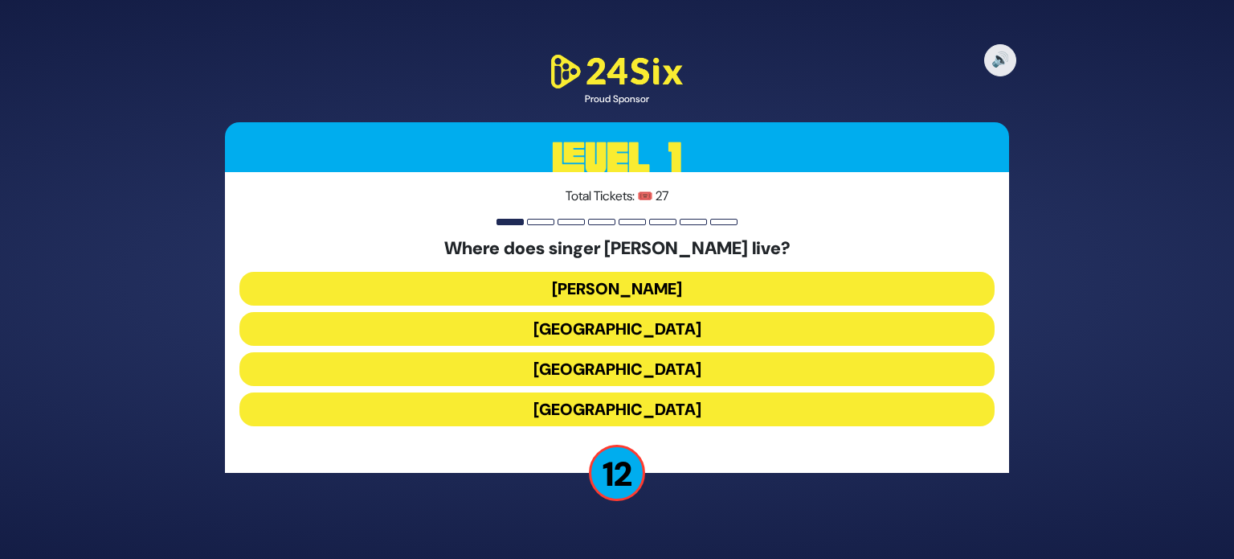
click at [572, 404] on button "[GEOGRAPHIC_DATA]" at bounding box center [617, 409] width 755 height 34
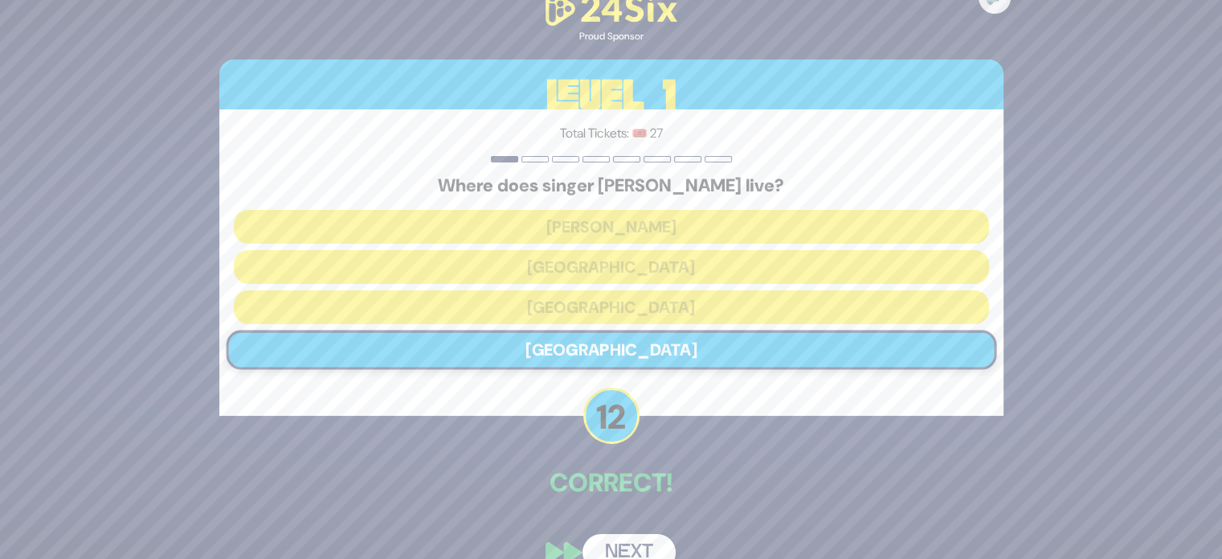
click at [623, 556] on button "Next" at bounding box center [629, 552] width 93 height 37
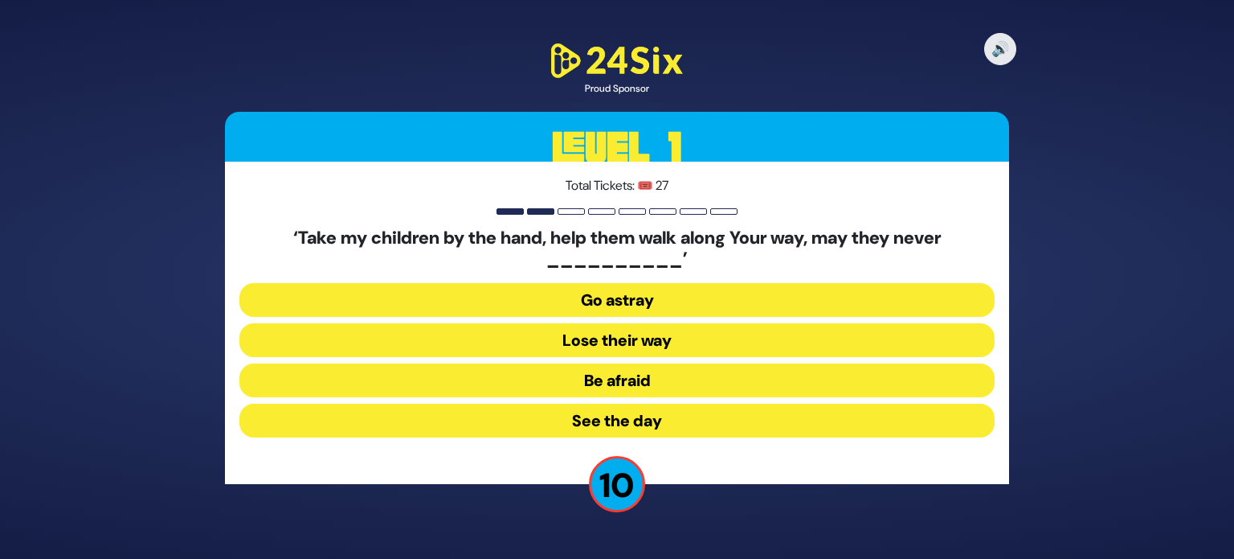
click at [391, 337] on button "Lose their way" at bounding box center [617, 340] width 755 height 34
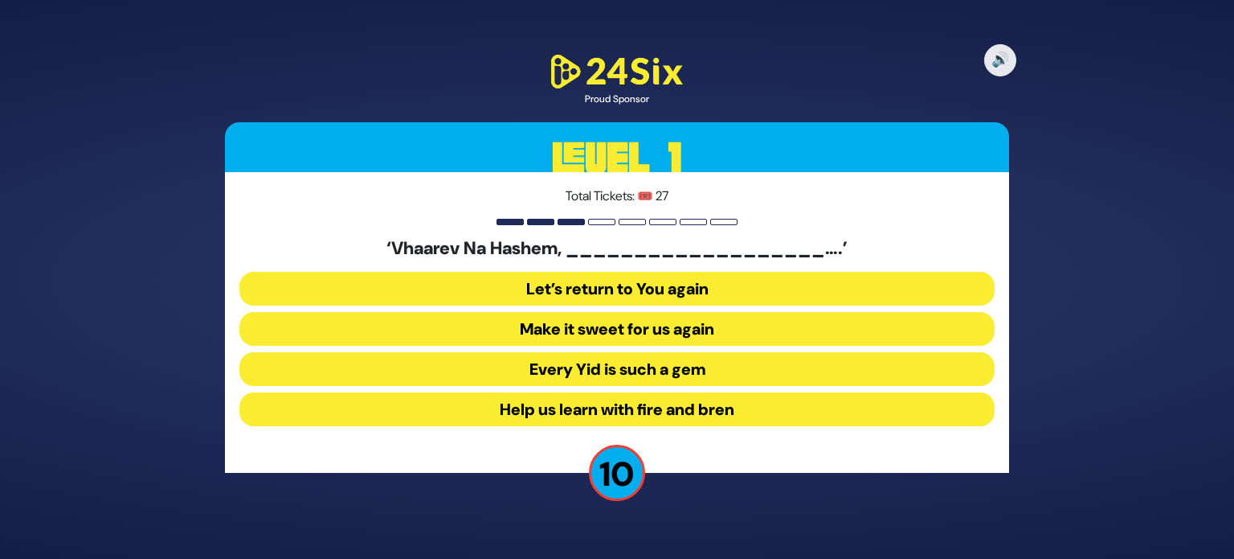
click at [500, 336] on button "Make it sweet for us again" at bounding box center [617, 329] width 755 height 34
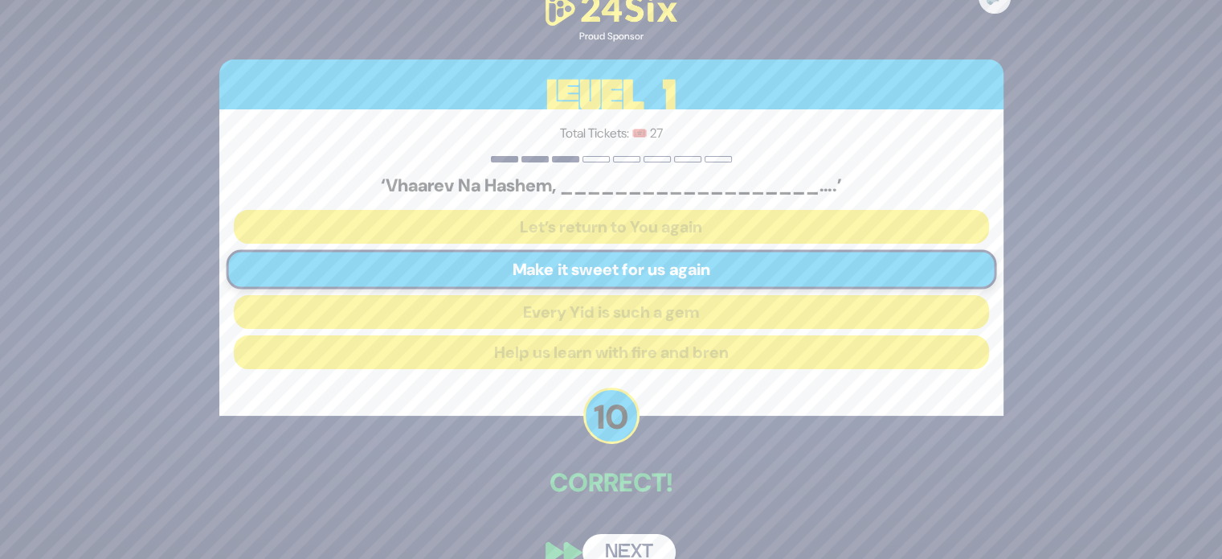
click at [628, 543] on button "Next" at bounding box center [629, 552] width 93 height 37
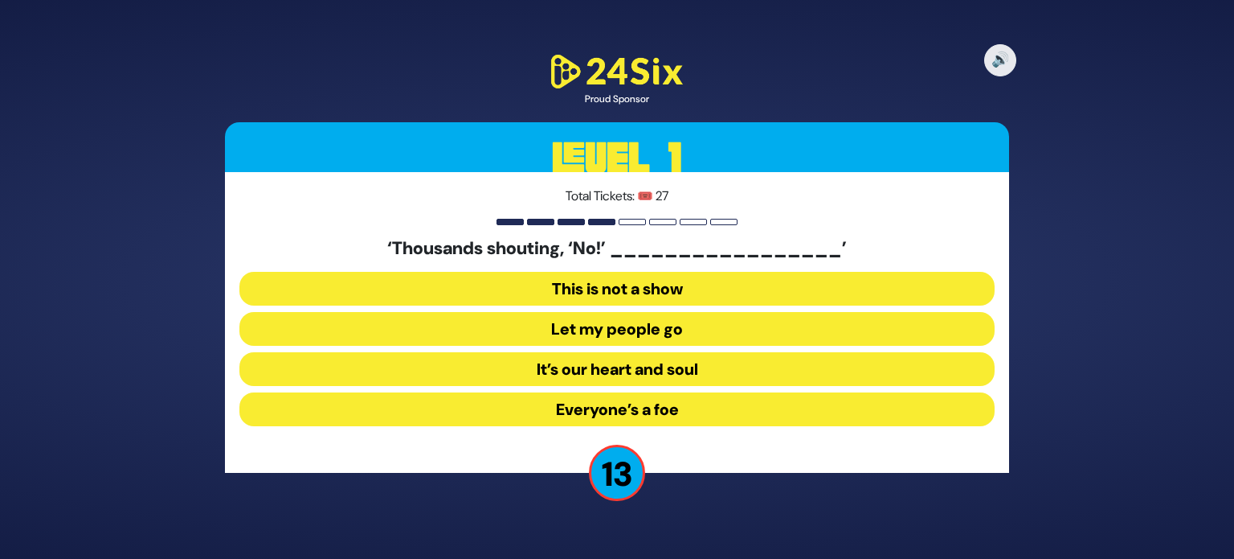
click at [586, 332] on button "Let my people go" at bounding box center [617, 329] width 755 height 34
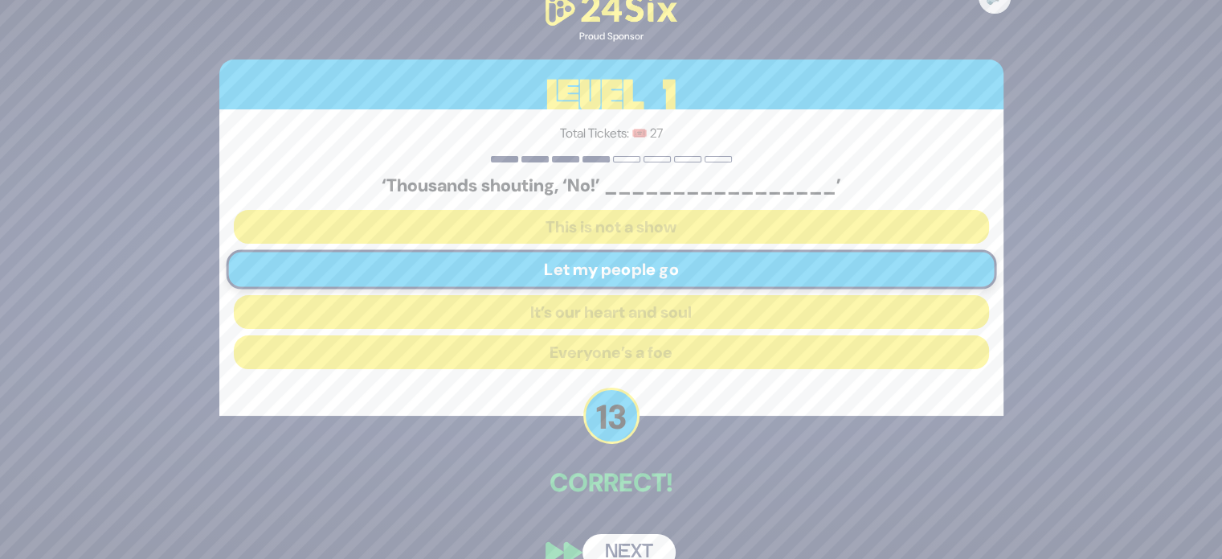
click at [637, 543] on button "Next" at bounding box center [629, 552] width 93 height 37
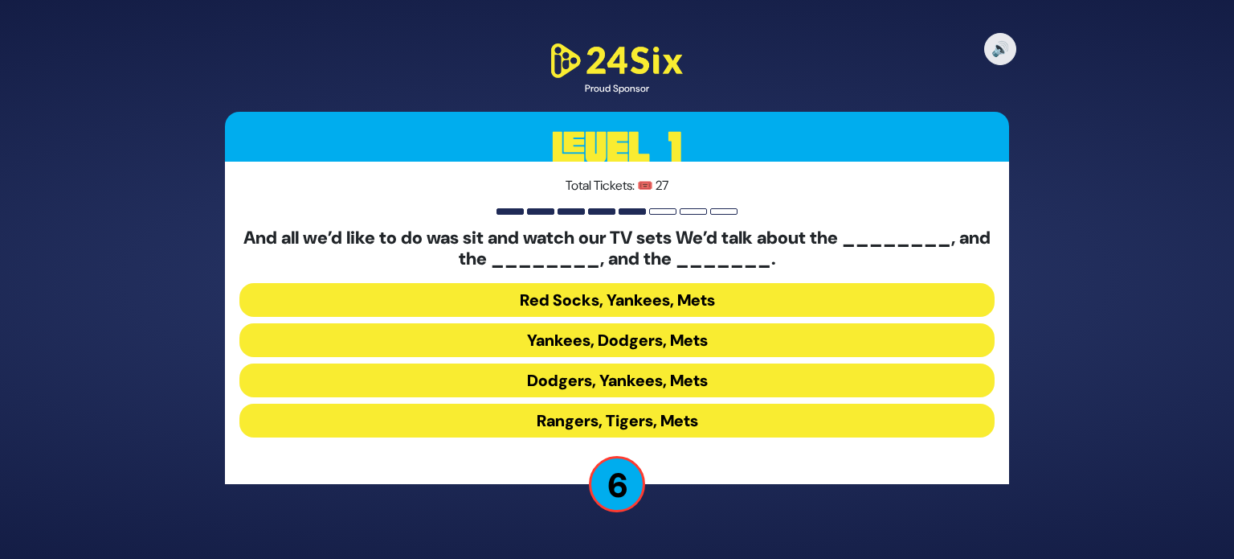
click at [592, 340] on button "Yankees, Dodgers, Mets" at bounding box center [617, 340] width 755 height 34
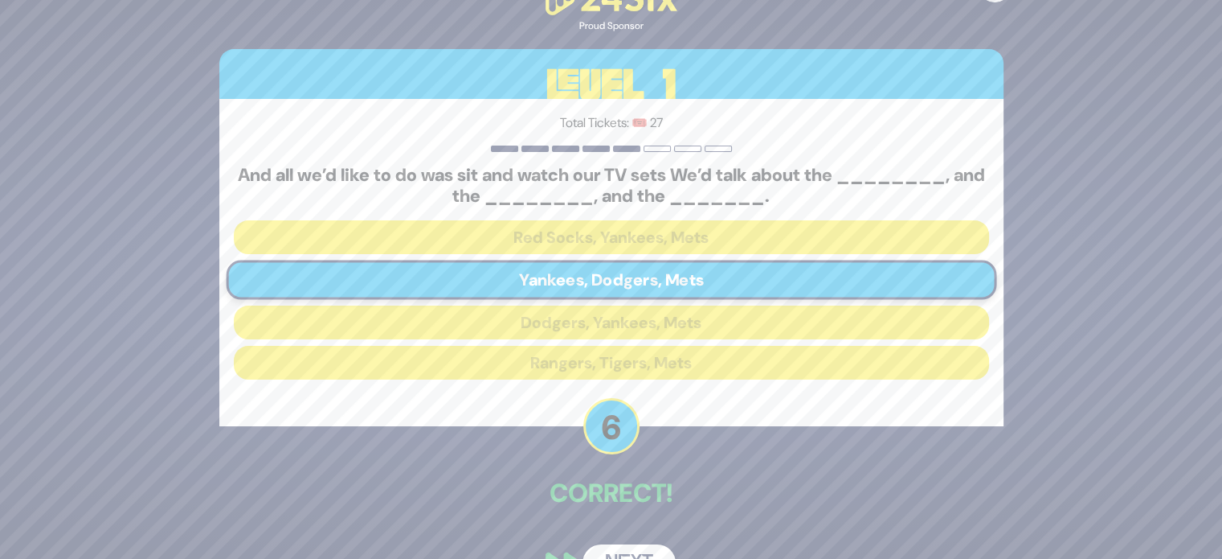
click at [638, 550] on button "Next" at bounding box center [629, 562] width 93 height 37
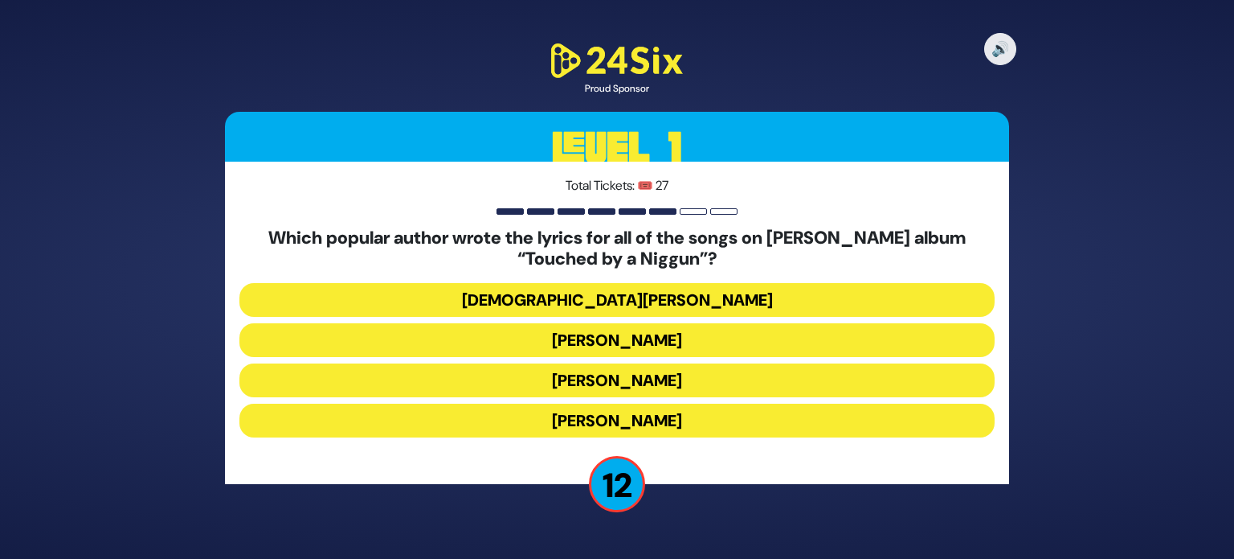
click at [579, 298] on button "[DEMOGRAPHIC_DATA][PERSON_NAME]" at bounding box center [617, 300] width 755 height 34
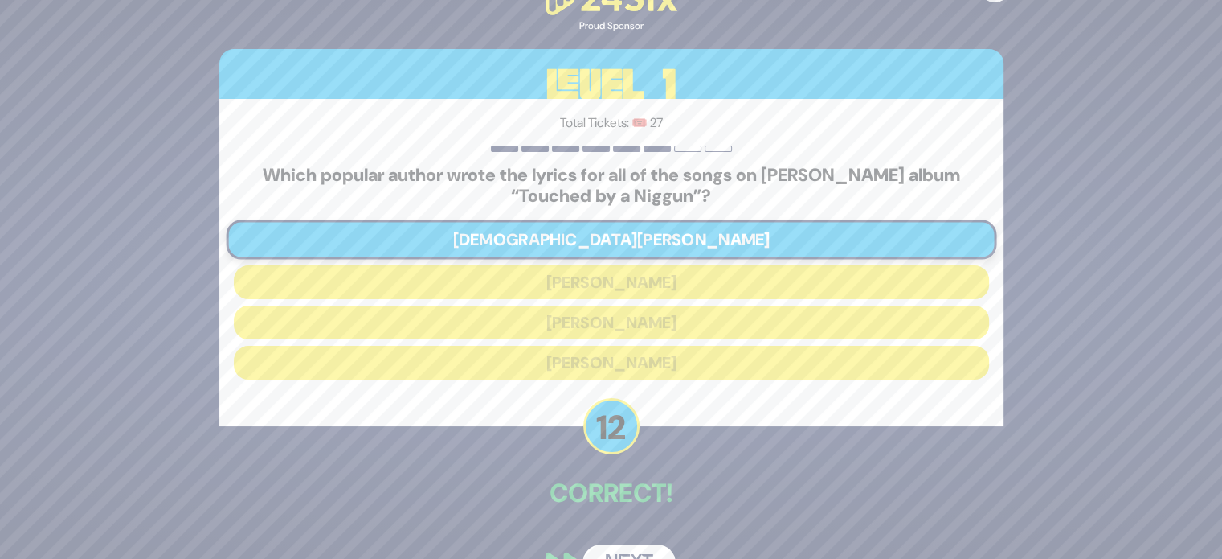
click at [637, 543] on div "🔊 Proud Sponsor Level 1 Total Tickets: 🎟️ 27 Which popular author wrote the lyr…" at bounding box center [611, 278] width 823 height 641
click at [637, 549] on button "Next" at bounding box center [629, 562] width 93 height 37
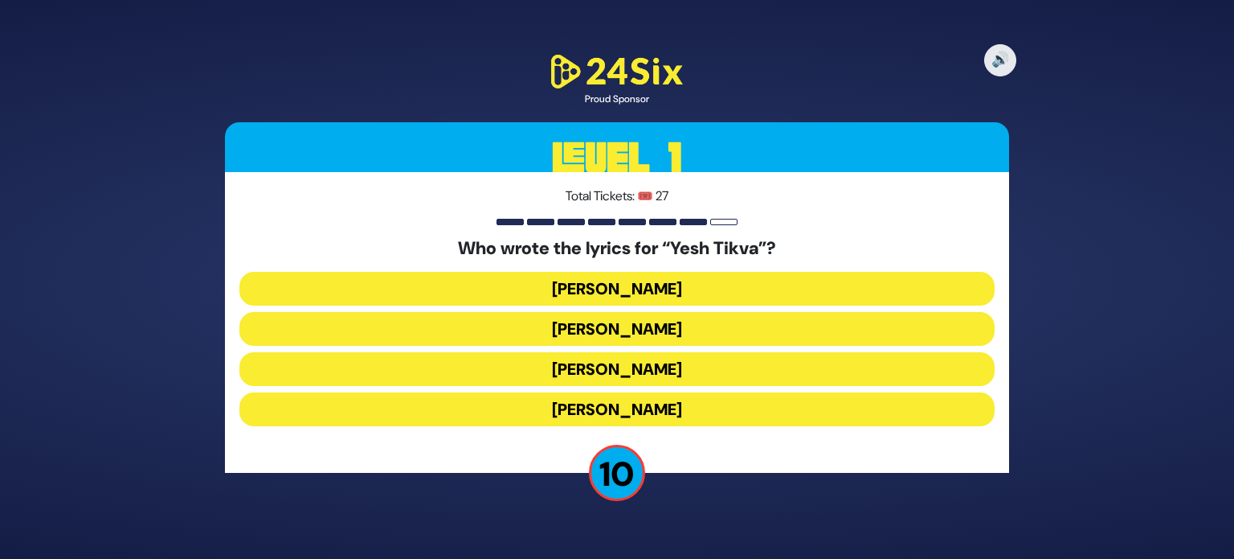
click at [604, 337] on button "[PERSON_NAME]" at bounding box center [617, 329] width 755 height 34
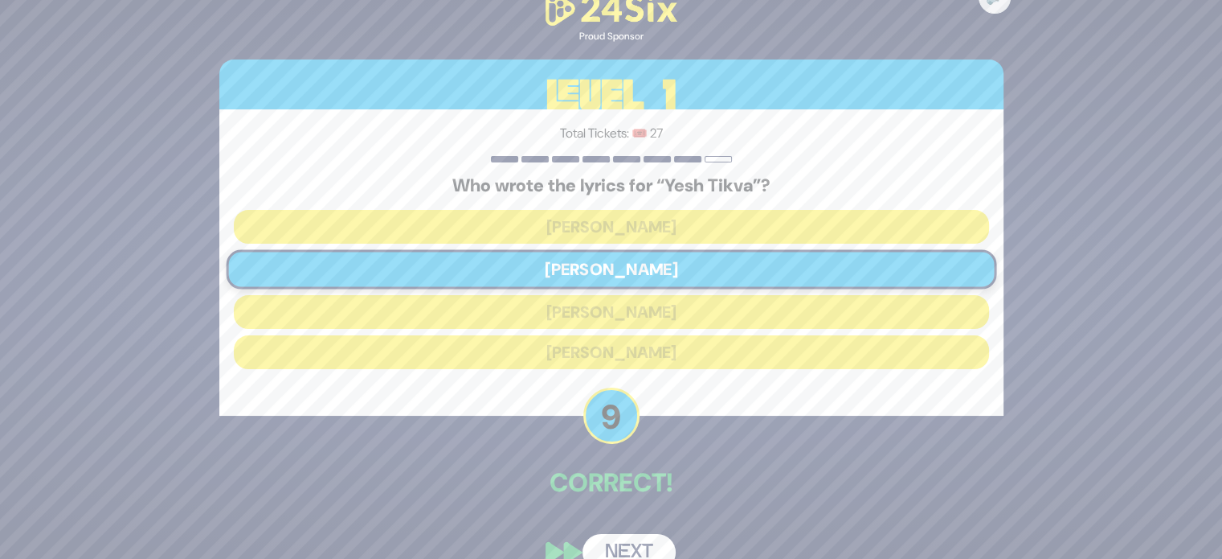
click at [643, 547] on button "Next" at bounding box center [629, 552] width 93 height 37
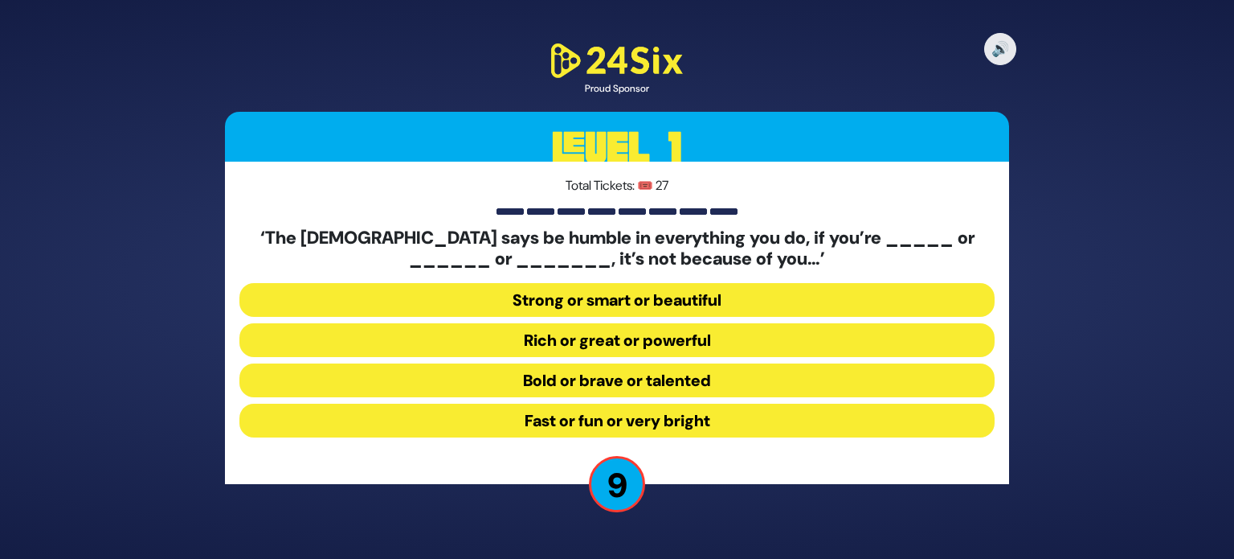
click at [555, 290] on button "Strong or smart or beautiful" at bounding box center [617, 300] width 755 height 34
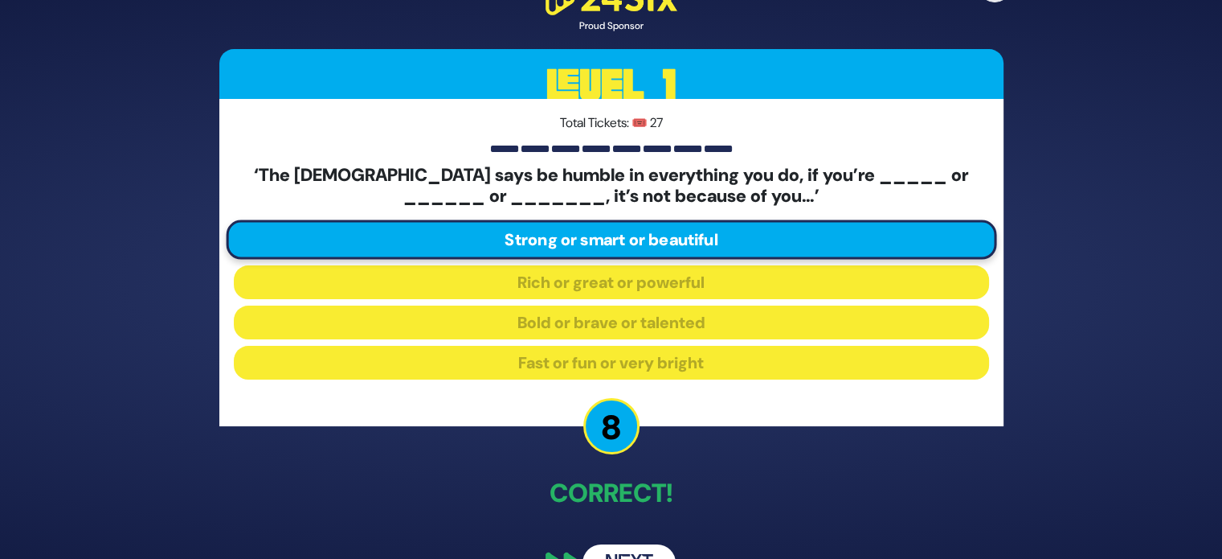
click at [631, 551] on button "Next" at bounding box center [629, 562] width 93 height 37
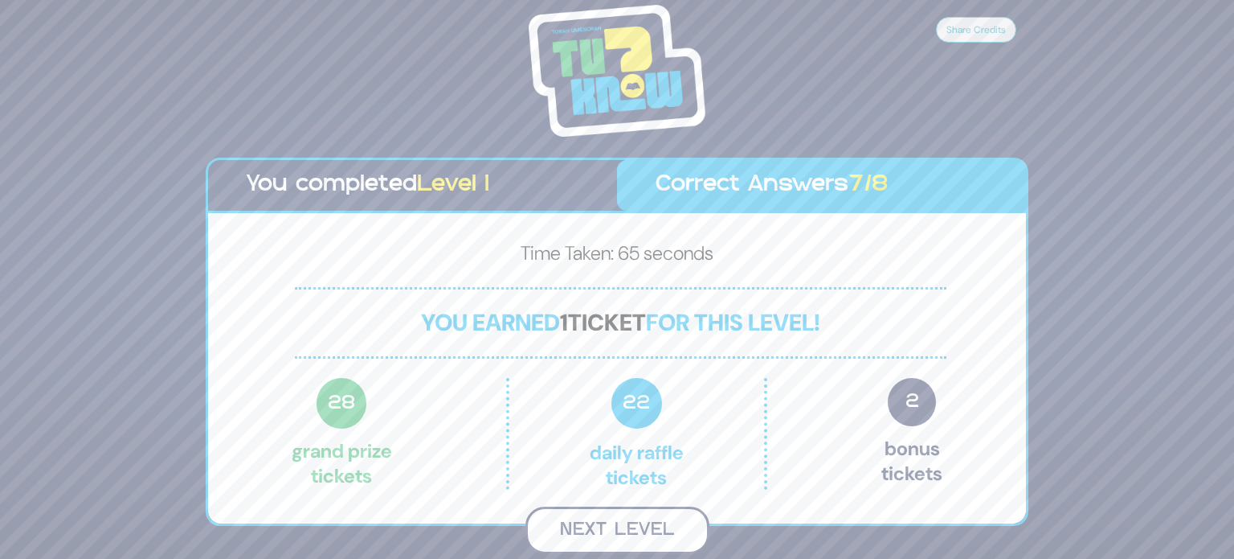
click at [634, 538] on button "Next Level" at bounding box center [618, 529] width 184 height 47
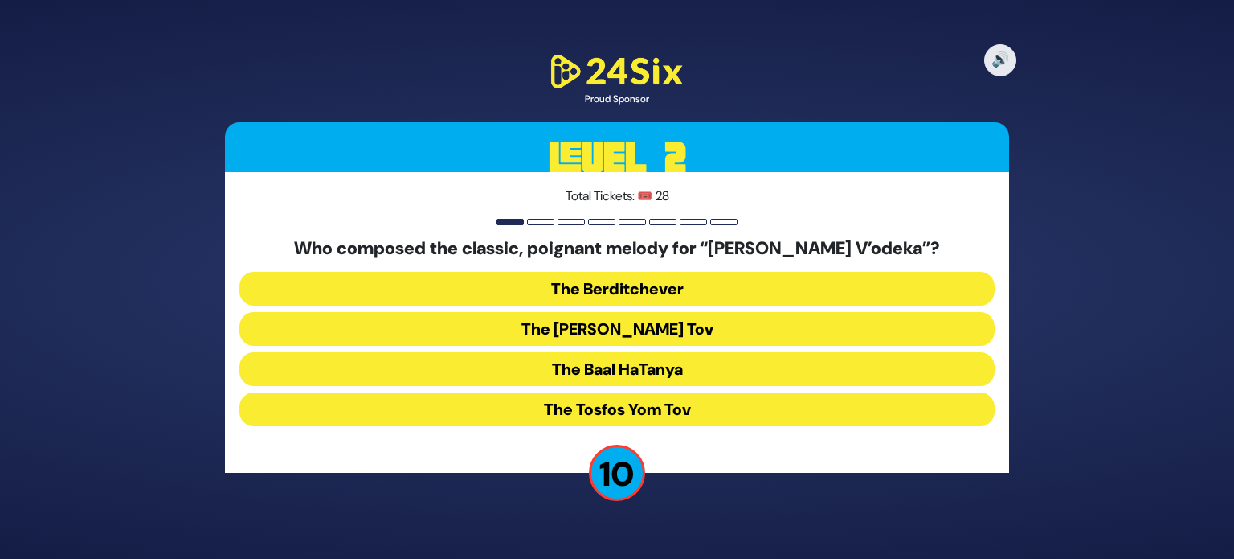
click at [444, 357] on button "The Baal HaTanya" at bounding box center [617, 369] width 755 height 34
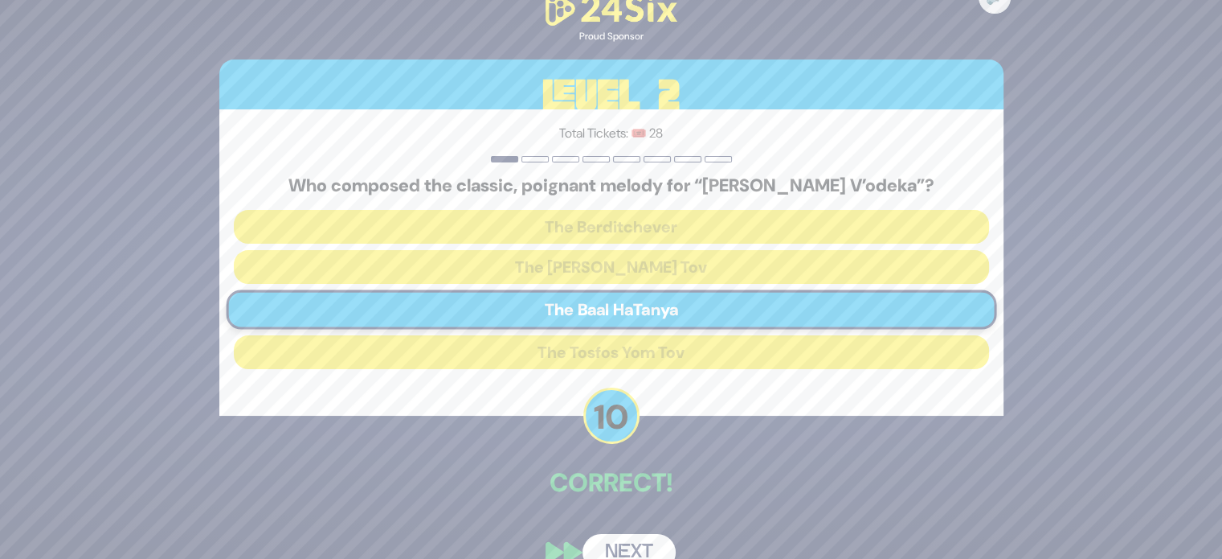
click at [632, 553] on button "Next" at bounding box center [629, 552] width 93 height 37
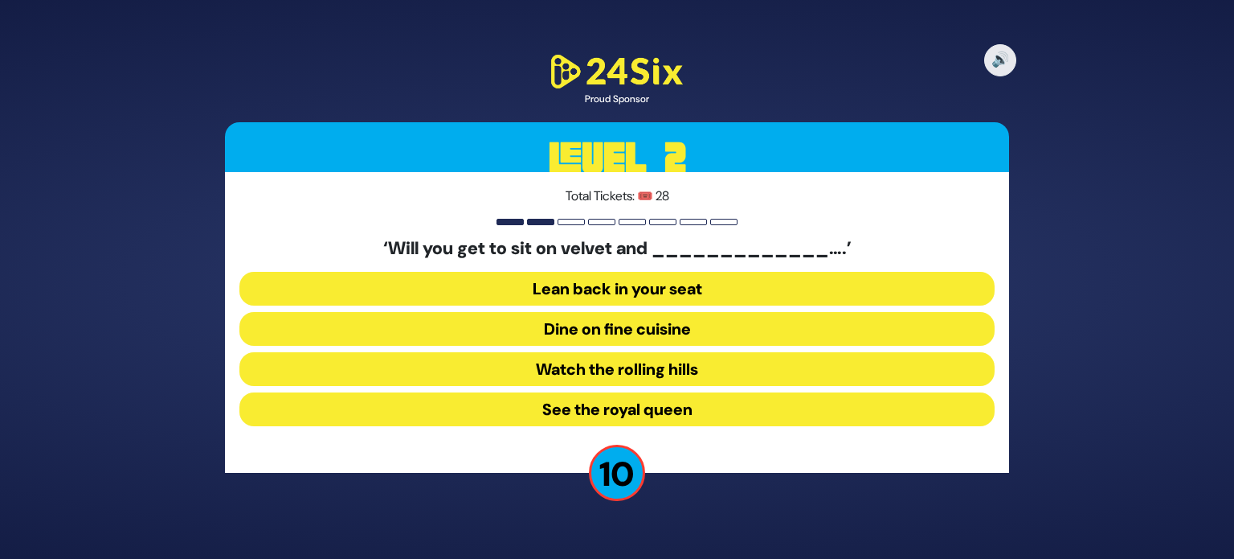
click at [451, 327] on button "Dine on fine cuisine" at bounding box center [617, 329] width 755 height 34
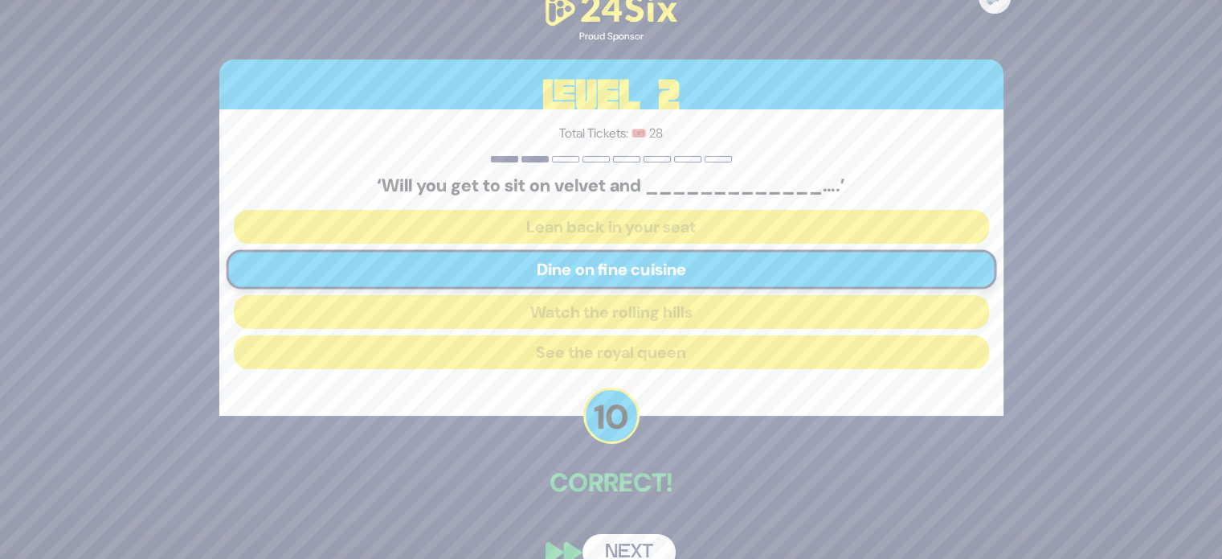
click at [640, 540] on button "Next" at bounding box center [629, 552] width 93 height 37
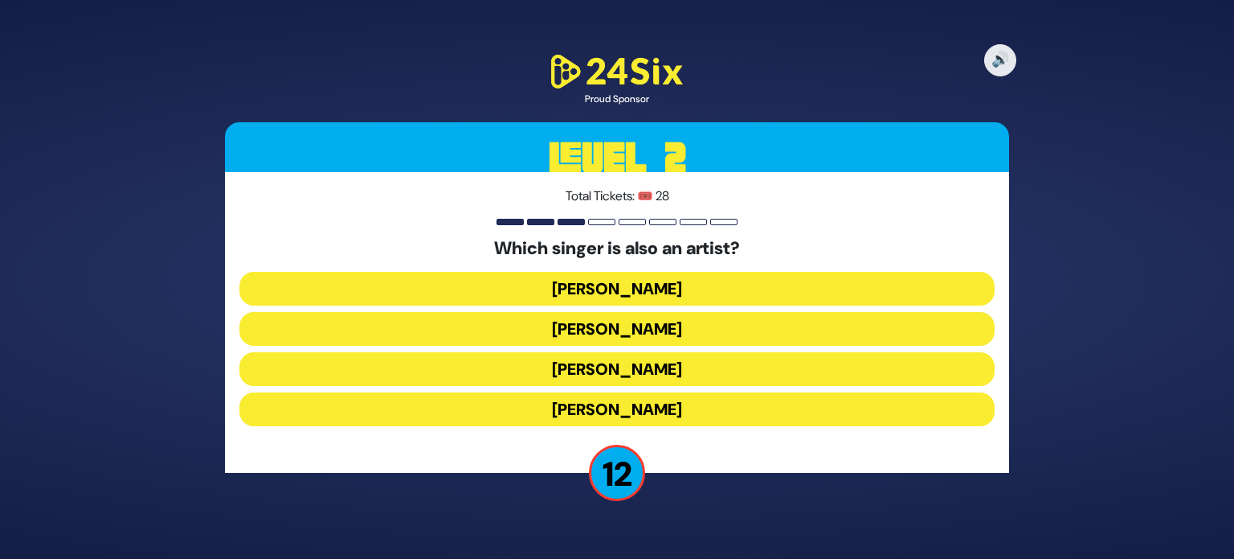
click at [555, 362] on button "[PERSON_NAME]" at bounding box center [617, 369] width 755 height 34
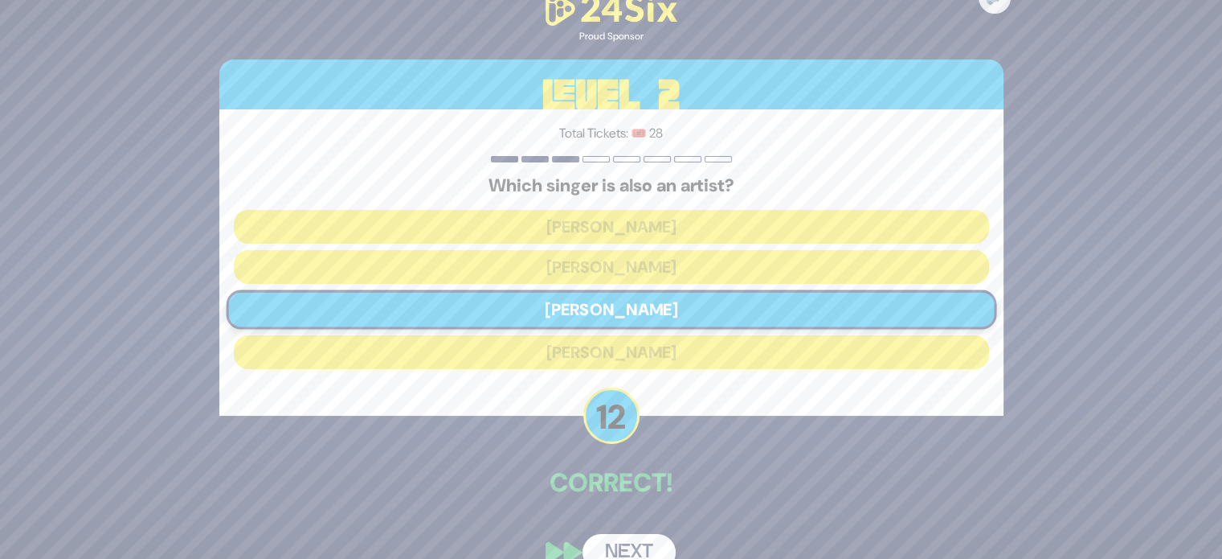
click at [616, 538] on button "Next" at bounding box center [629, 552] width 93 height 37
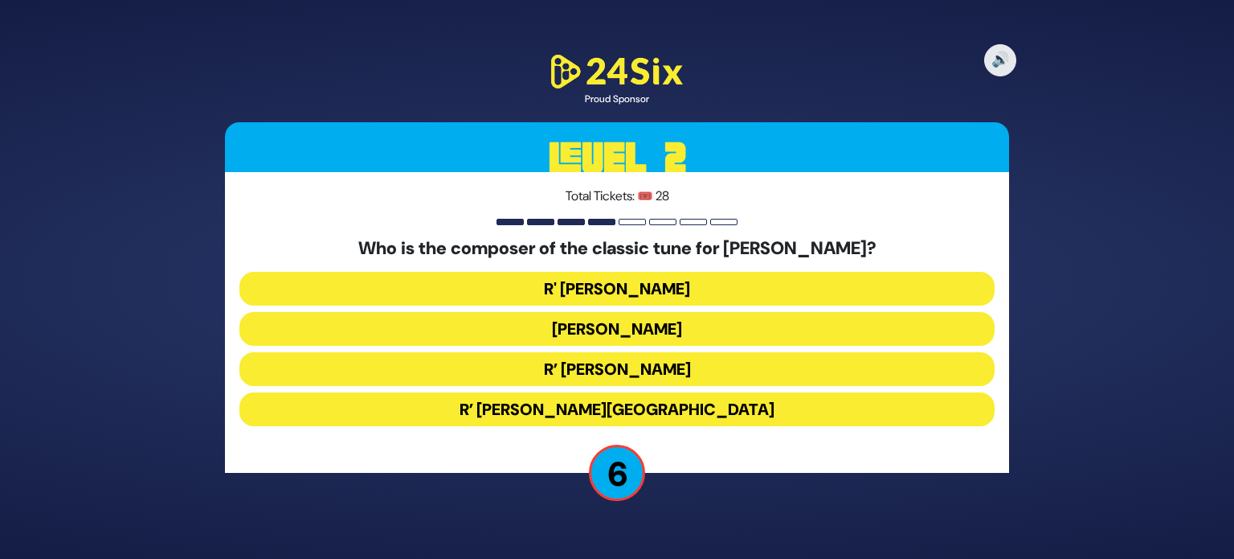
click at [476, 372] on button "R’ [PERSON_NAME]" at bounding box center [617, 369] width 755 height 34
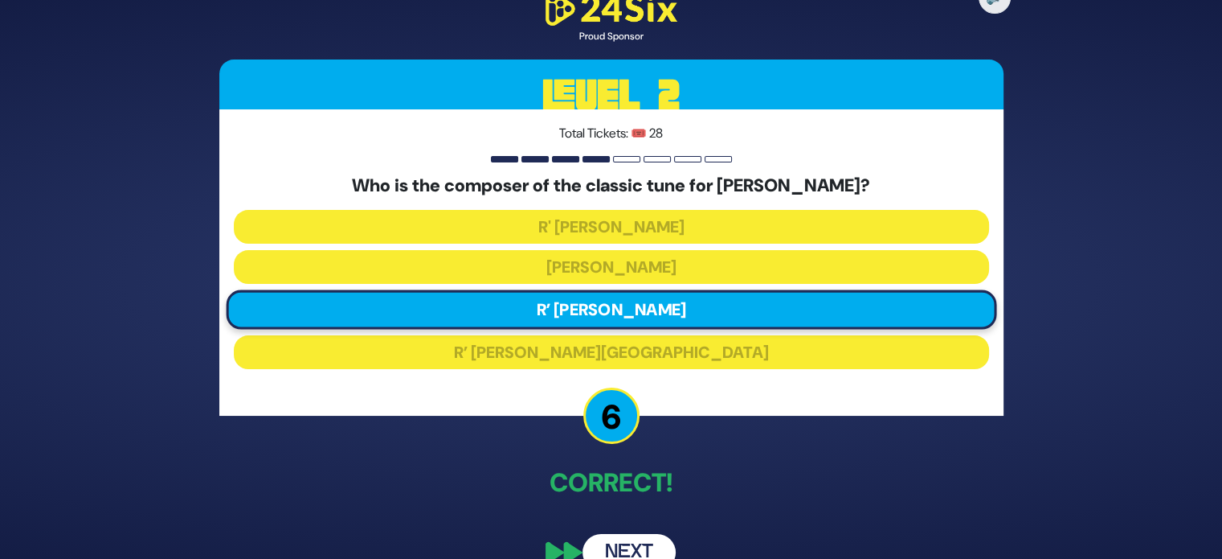
click at [626, 543] on button "Next" at bounding box center [629, 552] width 93 height 37
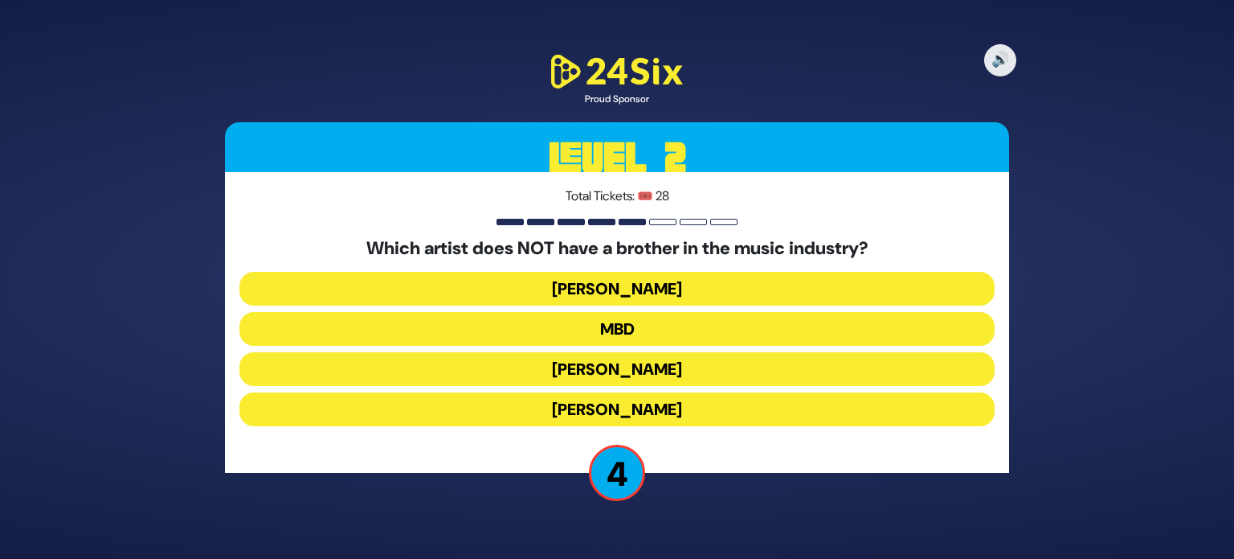
click at [666, 416] on button "[PERSON_NAME]" at bounding box center [617, 409] width 755 height 34
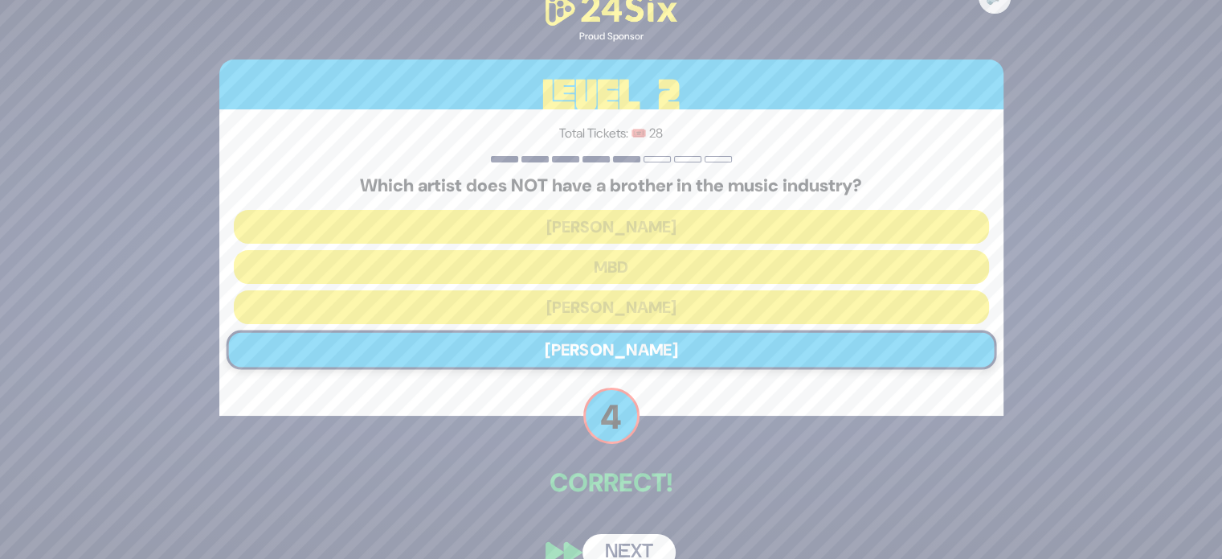
click at [633, 550] on button "Next" at bounding box center [629, 552] width 93 height 37
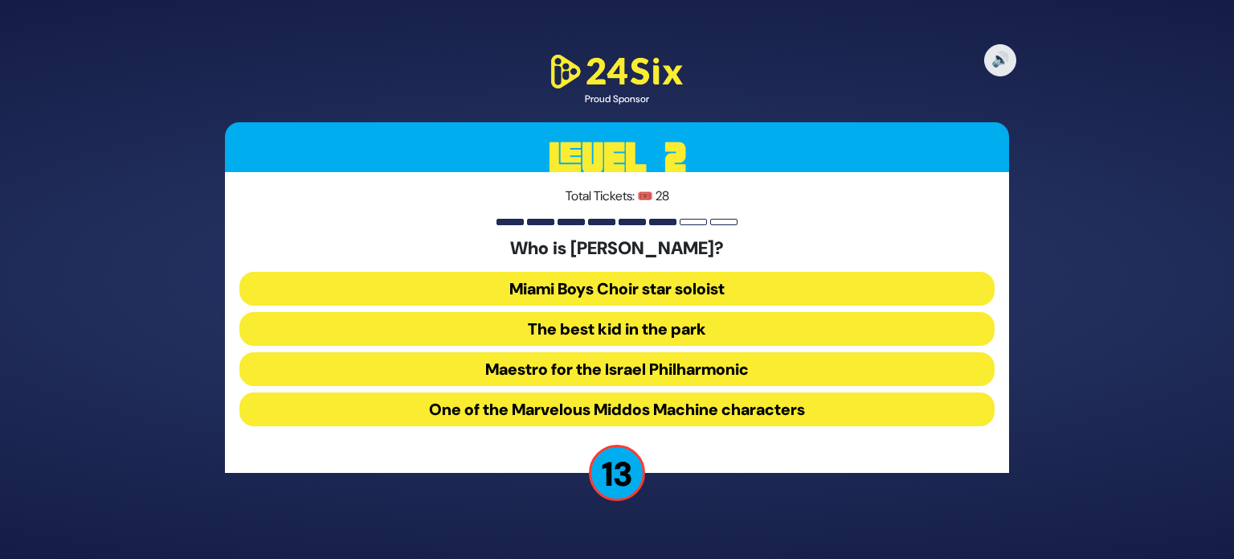
click at [624, 324] on button "The best kid in the park" at bounding box center [617, 329] width 755 height 34
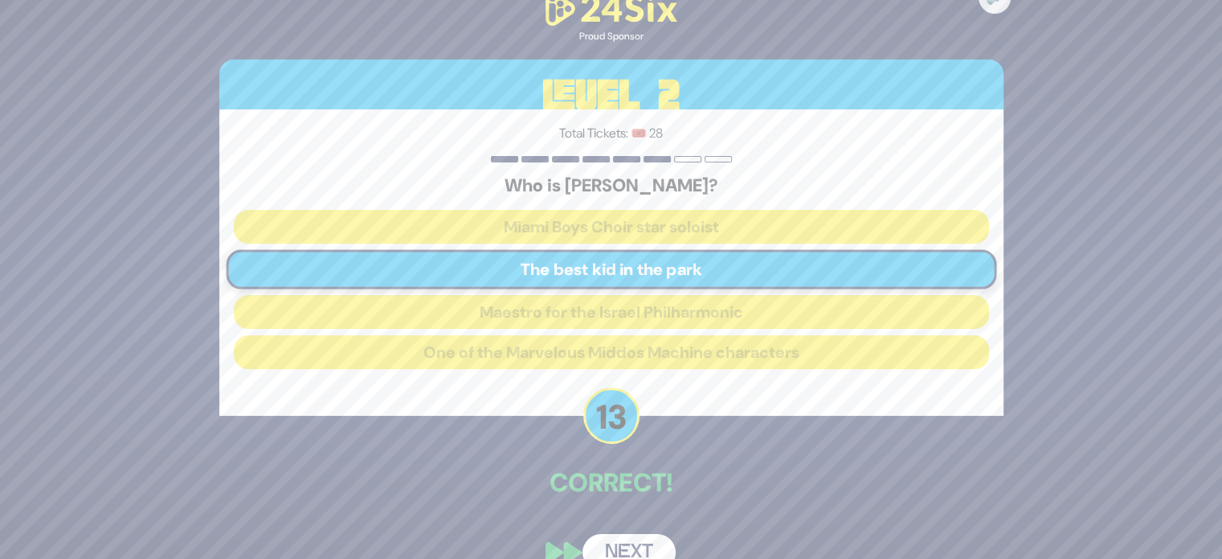
click at [659, 540] on button "Next" at bounding box center [629, 552] width 93 height 37
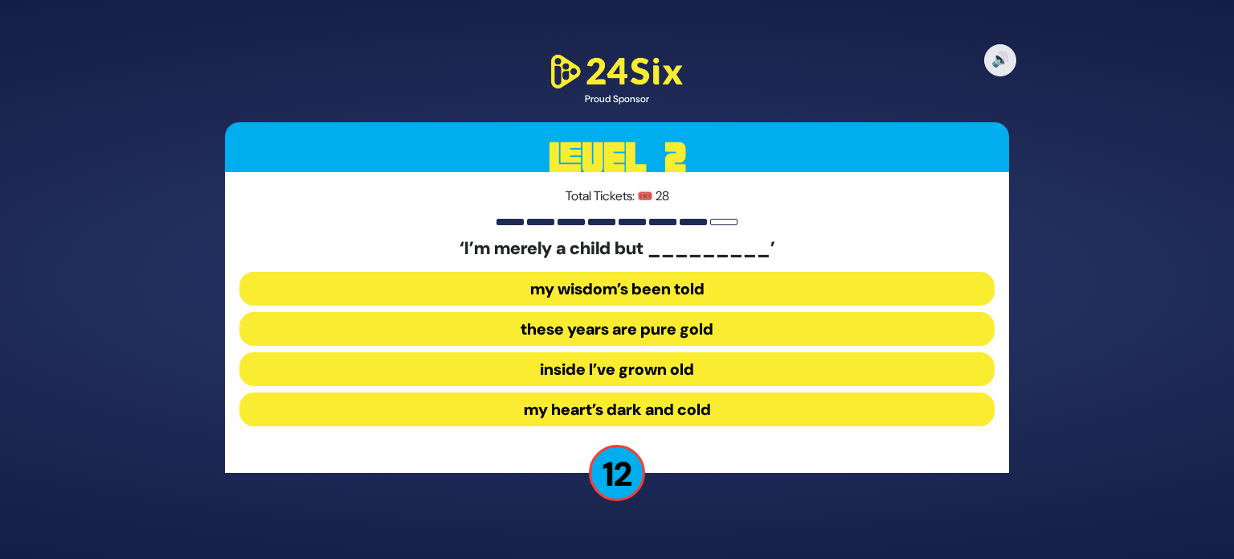
click at [592, 371] on button "inside I’ve grown old" at bounding box center [617, 369] width 755 height 34
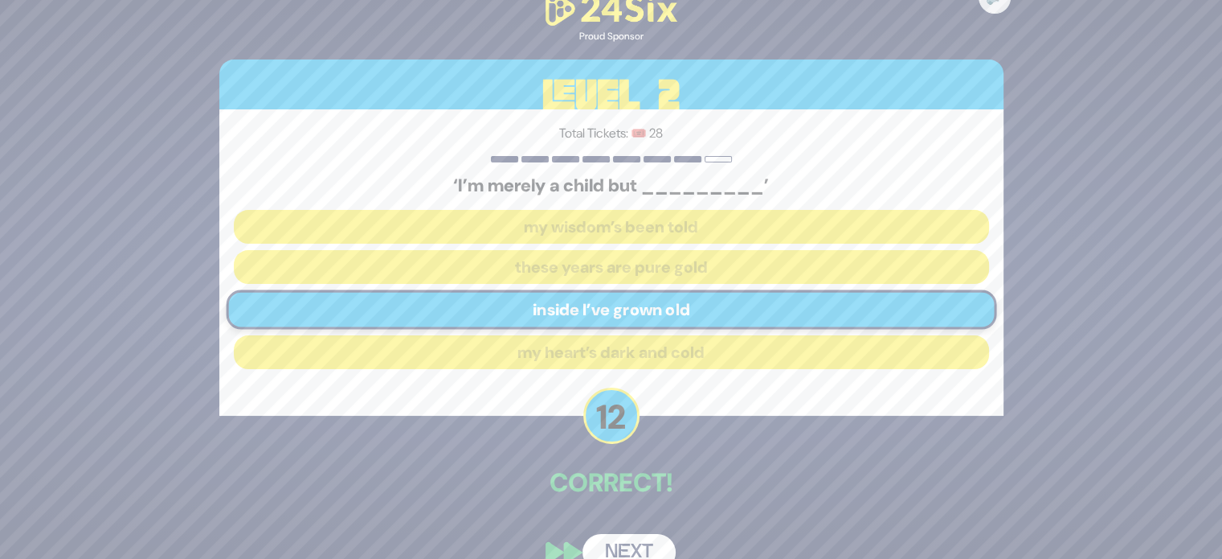
click at [642, 540] on button "Next" at bounding box center [629, 552] width 93 height 37
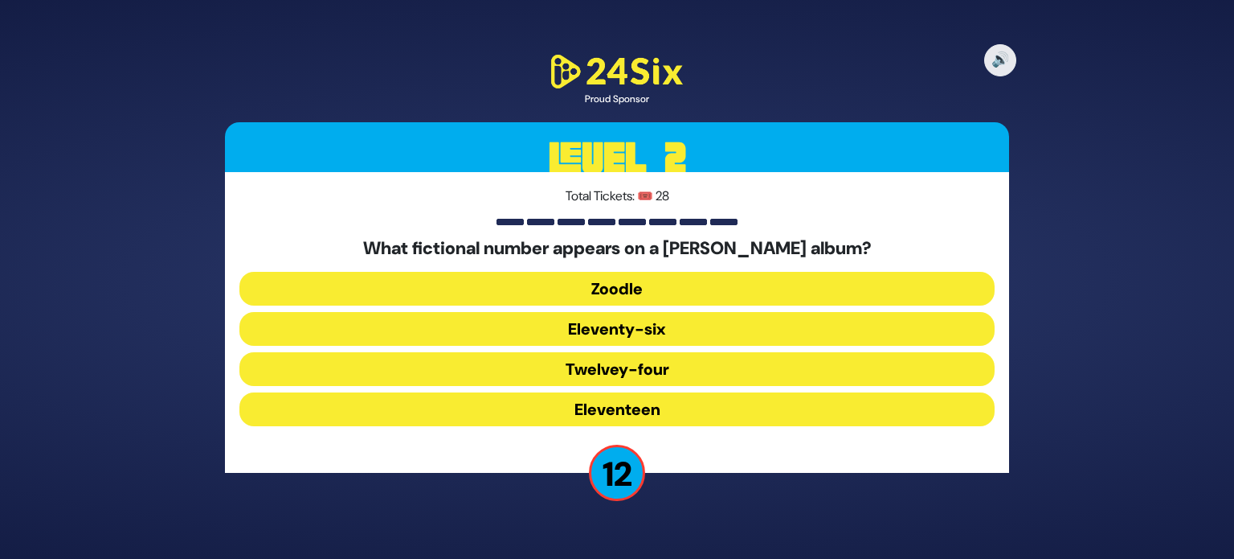
click at [590, 321] on button "Eleventy-six" at bounding box center [617, 329] width 755 height 34
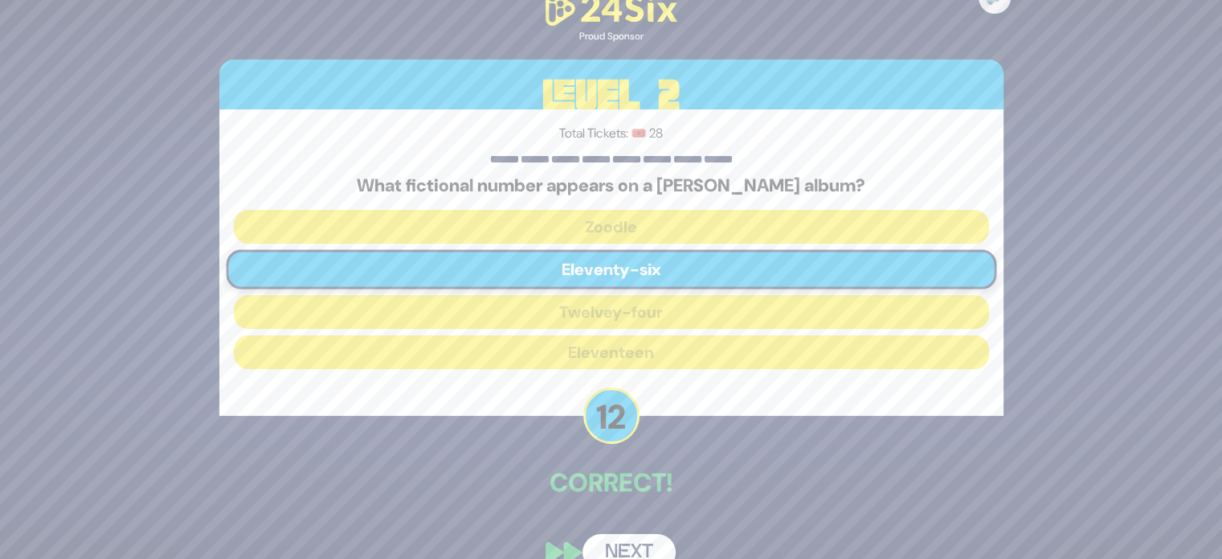
click at [643, 546] on button "Next" at bounding box center [629, 552] width 93 height 37
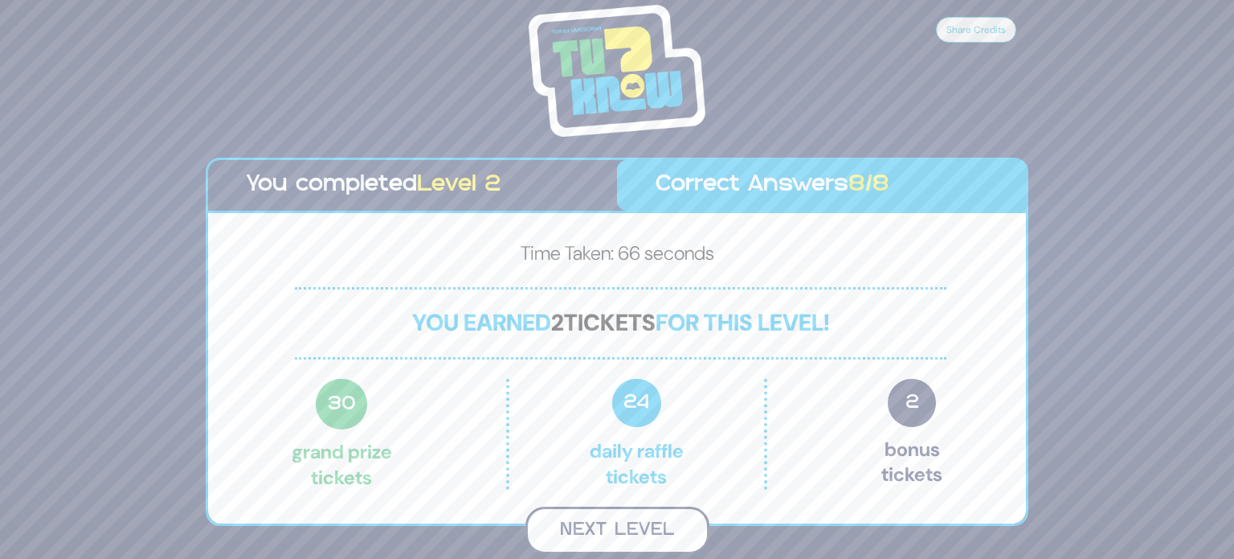
click at [614, 516] on button "Next Level" at bounding box center [618, 529] width 184 height 47
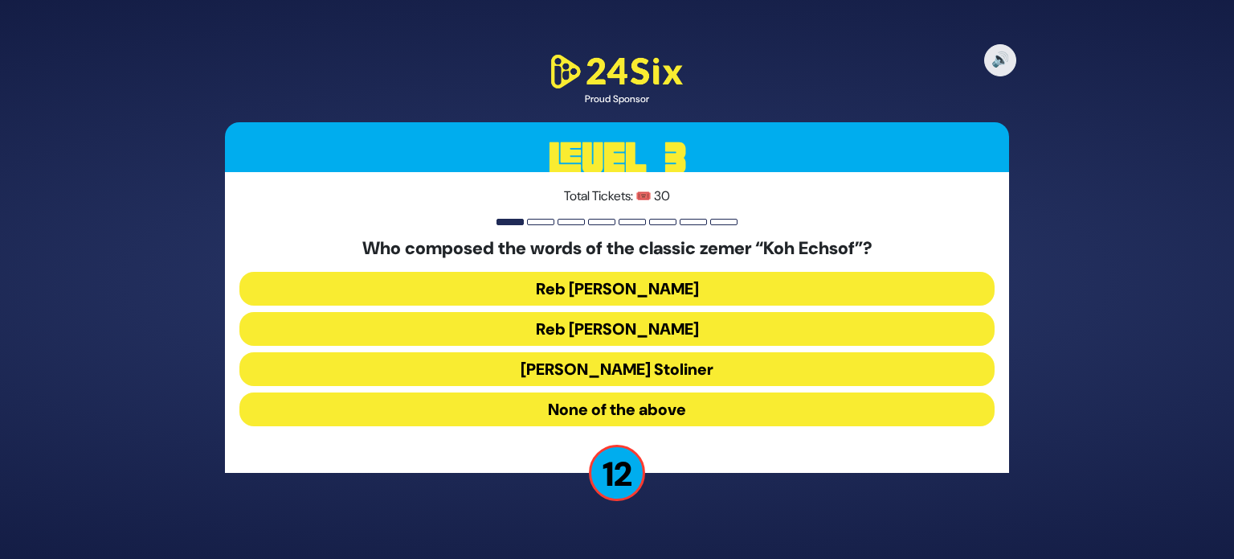
click at [489, 325] on button "Reb [PERSON_NAME]" at bounding box center [617, 329] width 755 height 34
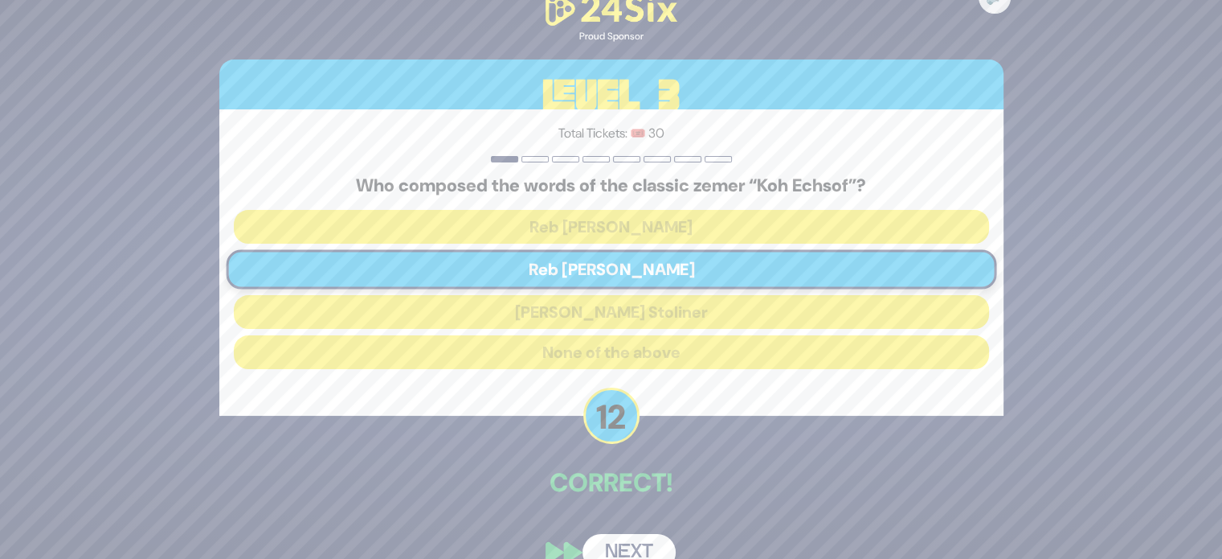
click at [639, 539] on button "Next" at bounding box center [629, 552] width 93 height 37
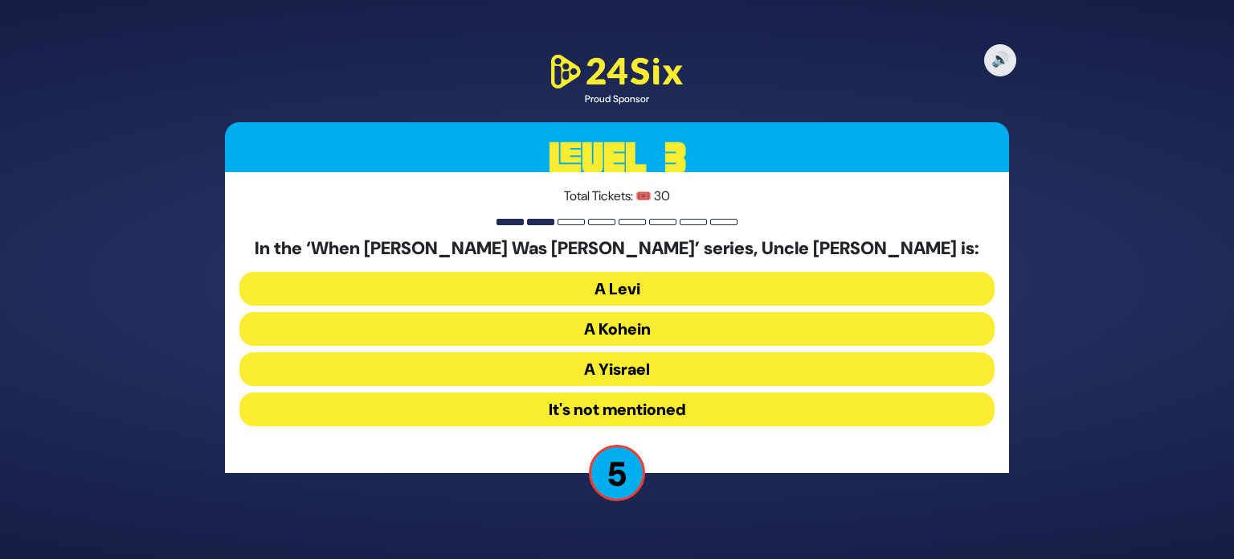
click at [527, 331] on button "A Kohein" at bounding box center [617, 329] width 755 height 34
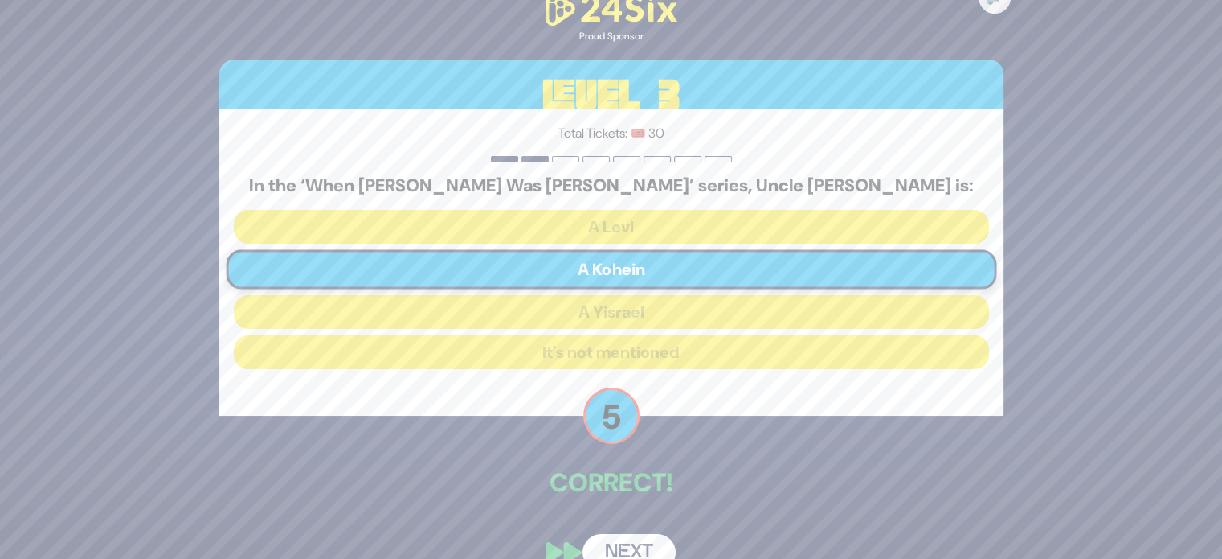
click at [626, 536] on button "Next" at bounding box center [629, 552] width 93 height 37
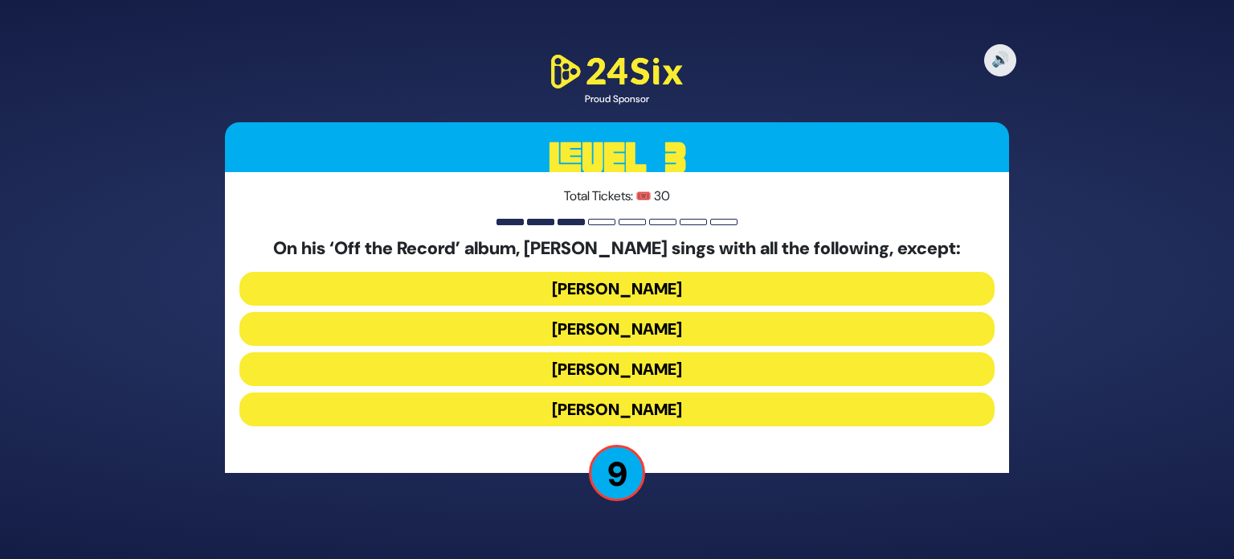
click at [537, 369] on button "[PERSON_NAME]" at bounding box center [617, 369] width 755 height 34
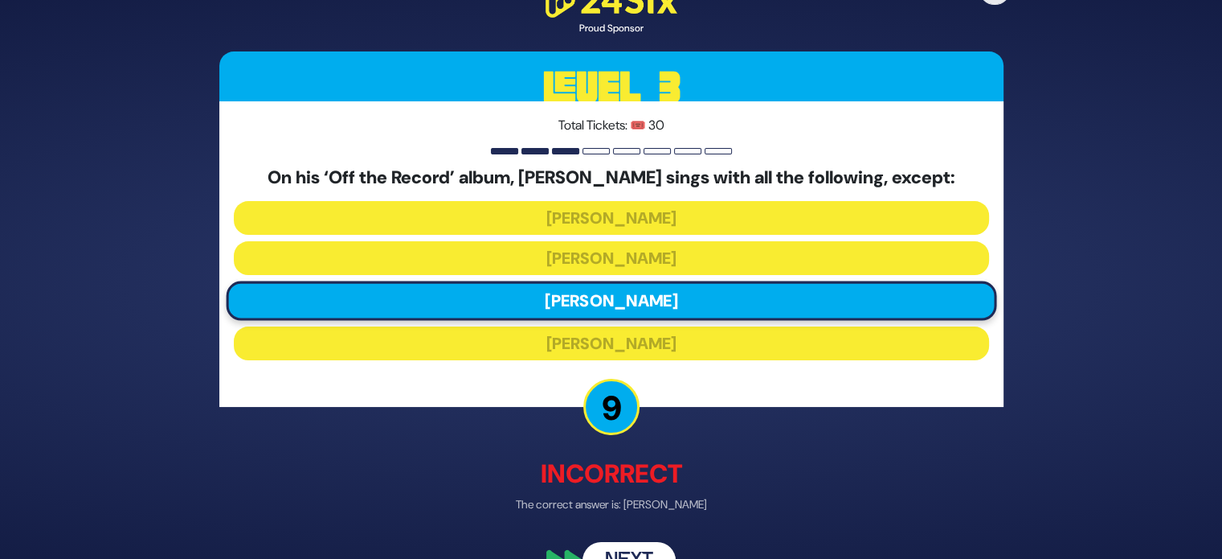
click at [627, 555] on button "Next" at bounding box center [629, 560] width 93 height 37
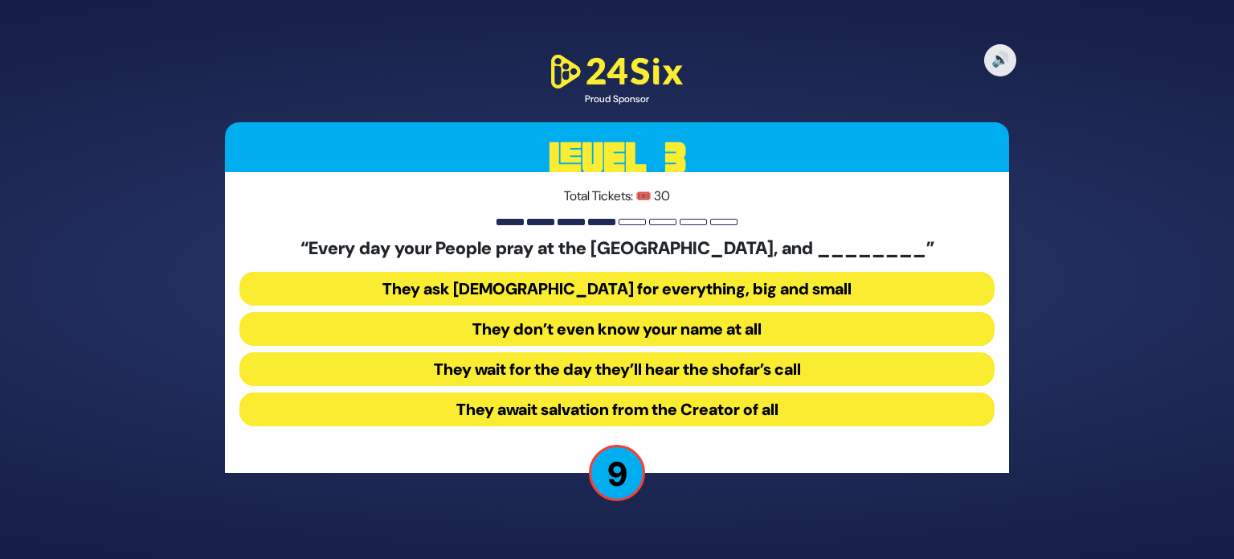
click at [489, 292] on button "They ask [DEMOGRAPHIC_DATA] for everything, big and small" at bounding box center [617, 289] width 755 height 34
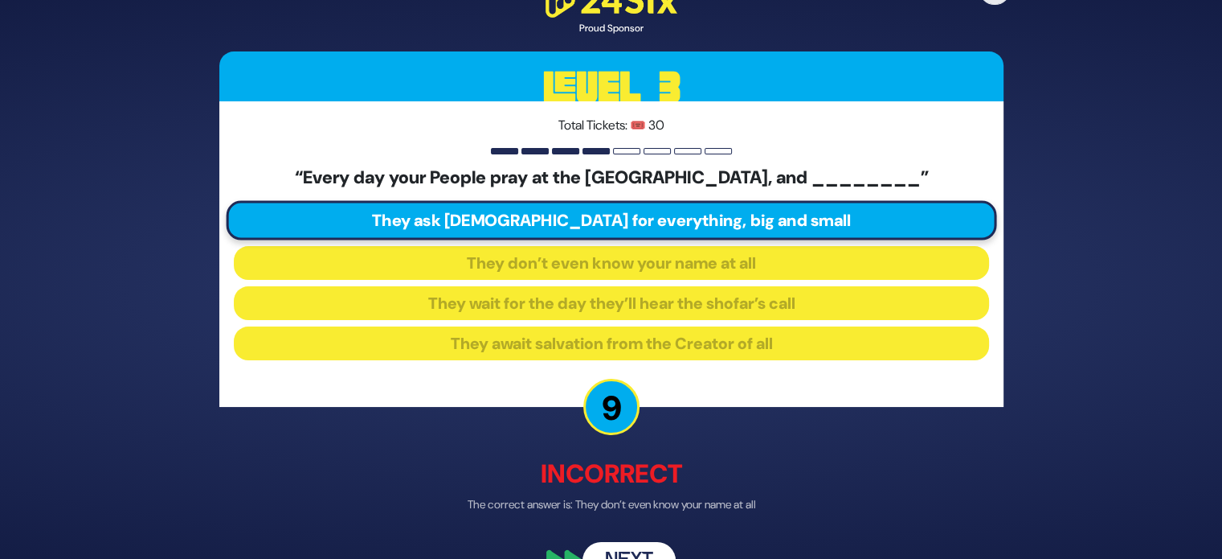
click at [617, 544] on button "Next" at bounding box center [629, 560] width 93 height 37
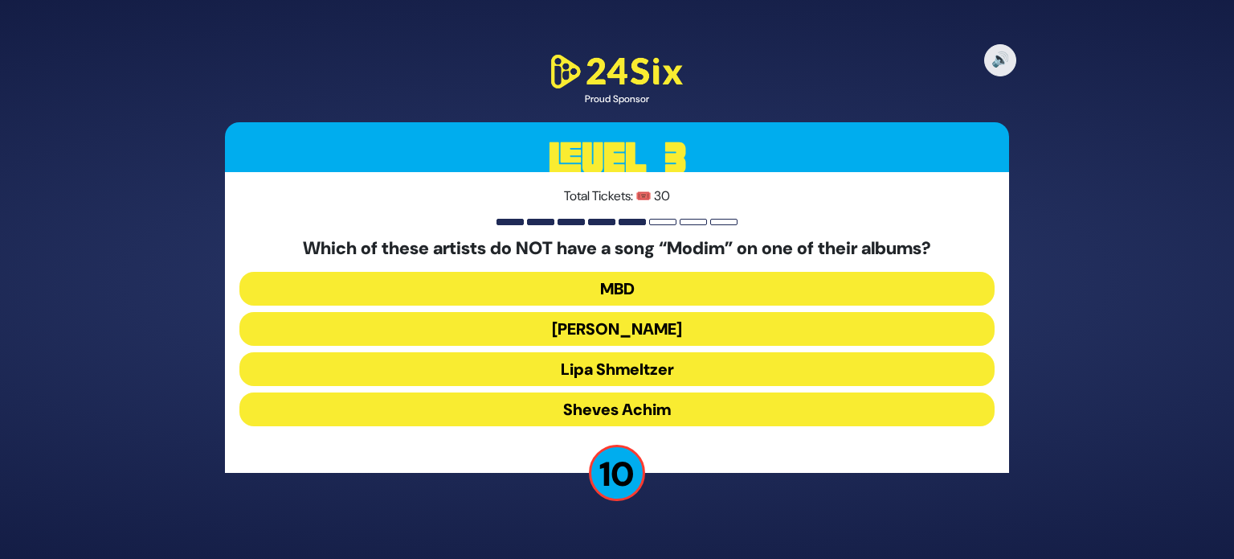
click at [477, 409] on button "Sheves Achim" at bounding box center [617, 409] width 755 height 34
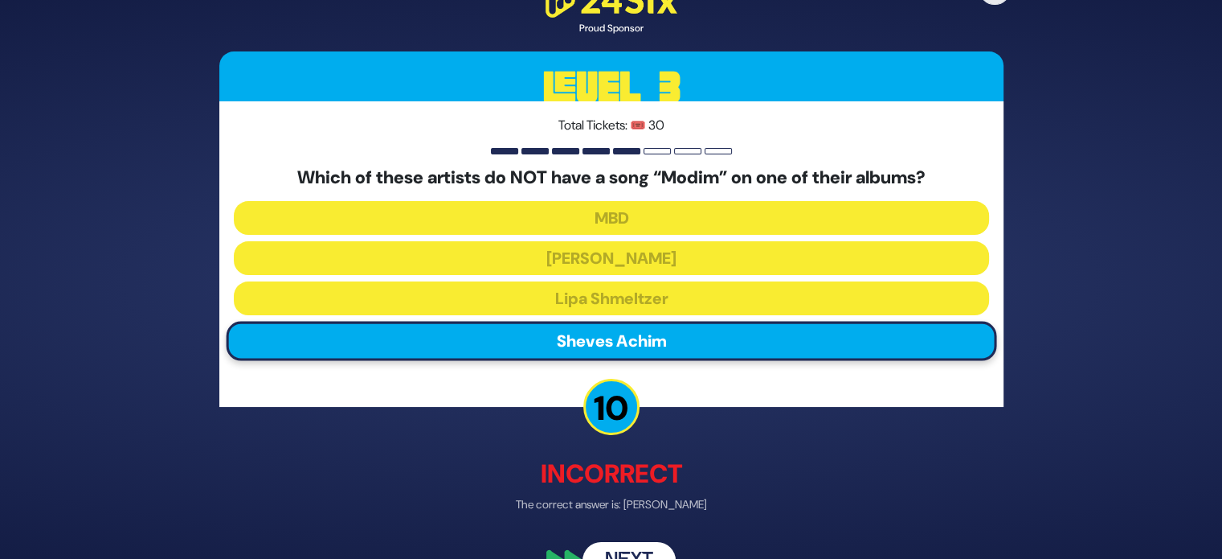
click at [611, 547] on button "Next" at bounding box center [629, 560] width 93 height 37
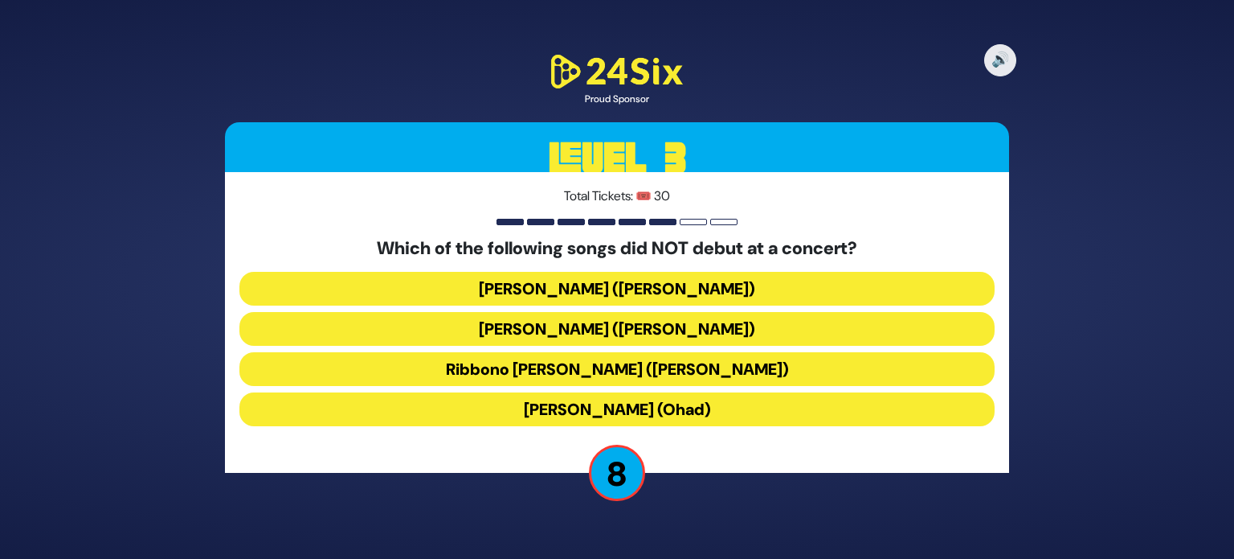
click at [481, 375] on button "Ribbono [PERSON_NAME] ([PERSON_NAME])" at bounding box center [617, 369] width 755 height 34
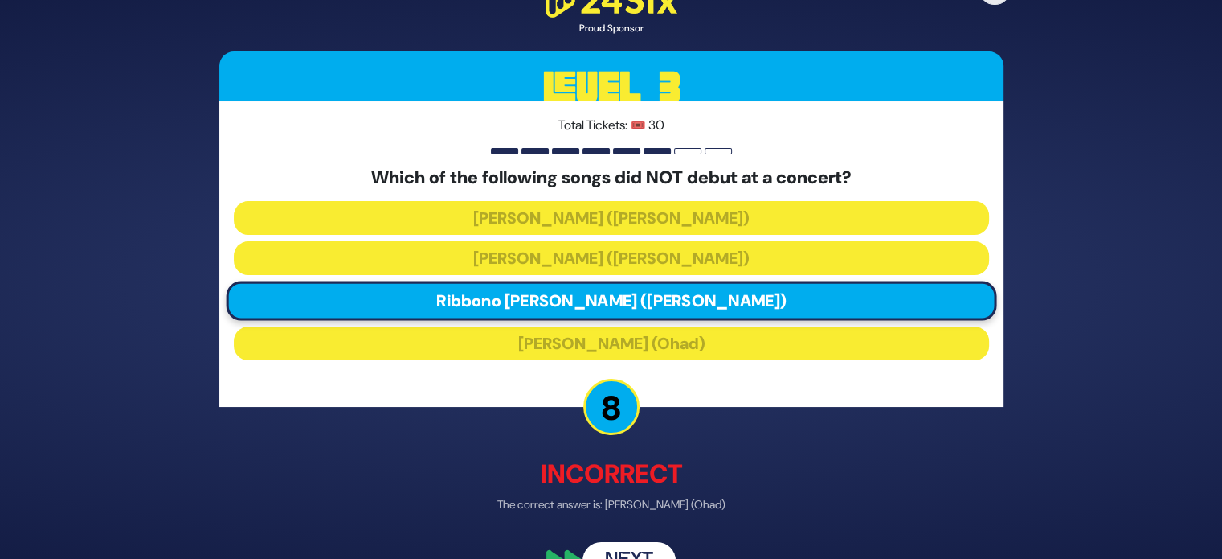
click at [616, 542] on button "Next" at bounding box center [629, 560] width 93 height 37
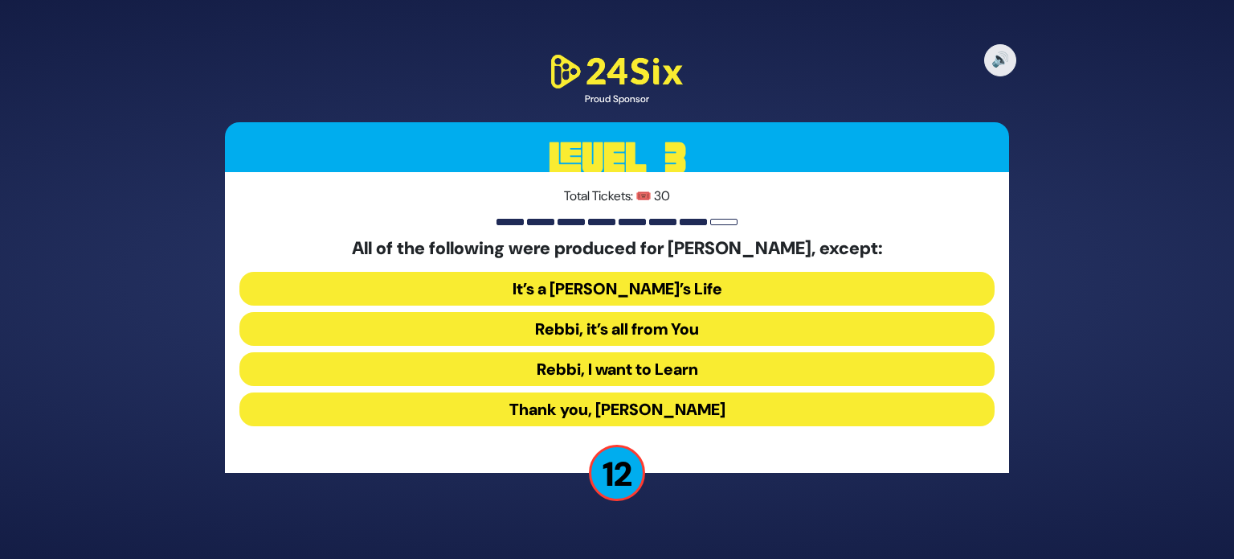
click at [516, 372] on button "Rebbi, I want to Learn" at bounding box center [617, 369] width 755 height 34
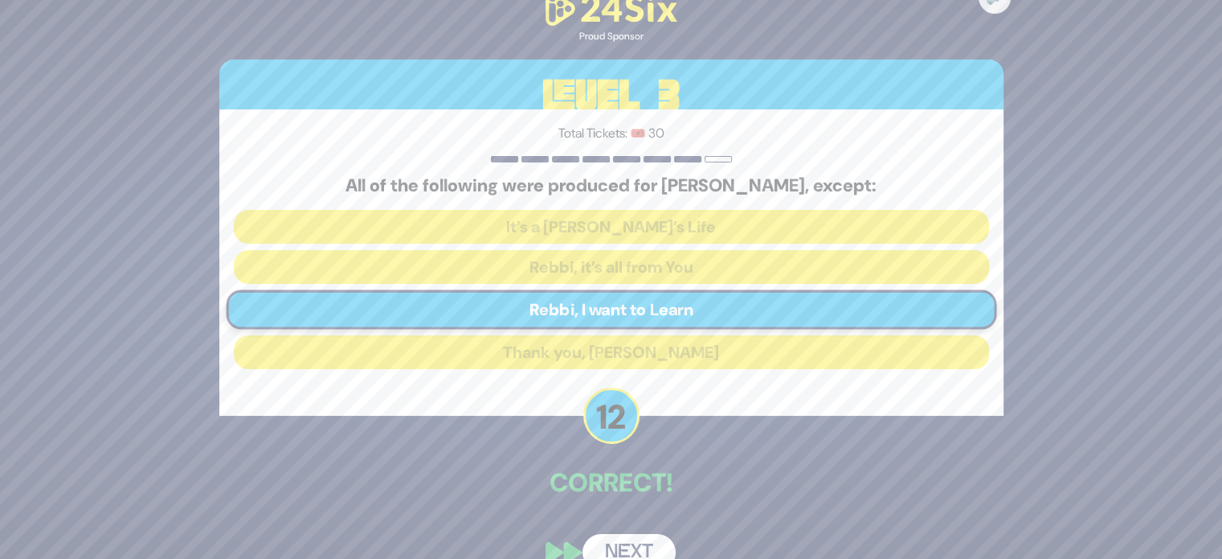
click at [633, 538] on button "Next" at bounding box center [629, 552] width 93 height 37
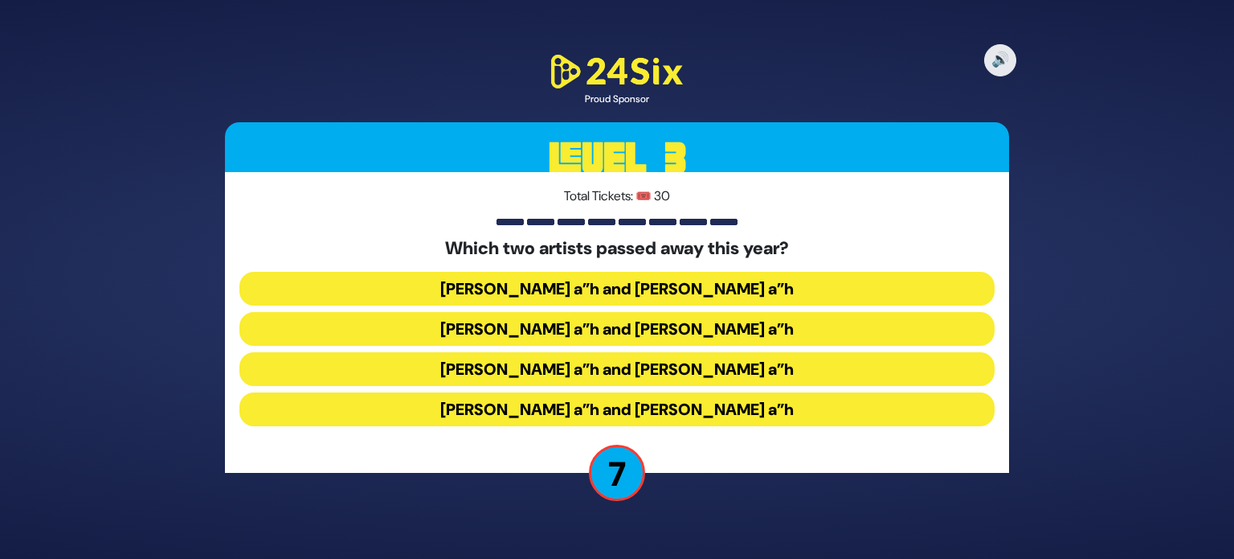
click at [505, 408] on button "[PERSON_NAME] a”h and [PERSON_NAME] a”h" at bounding box center [617, 409] width 755 height 34
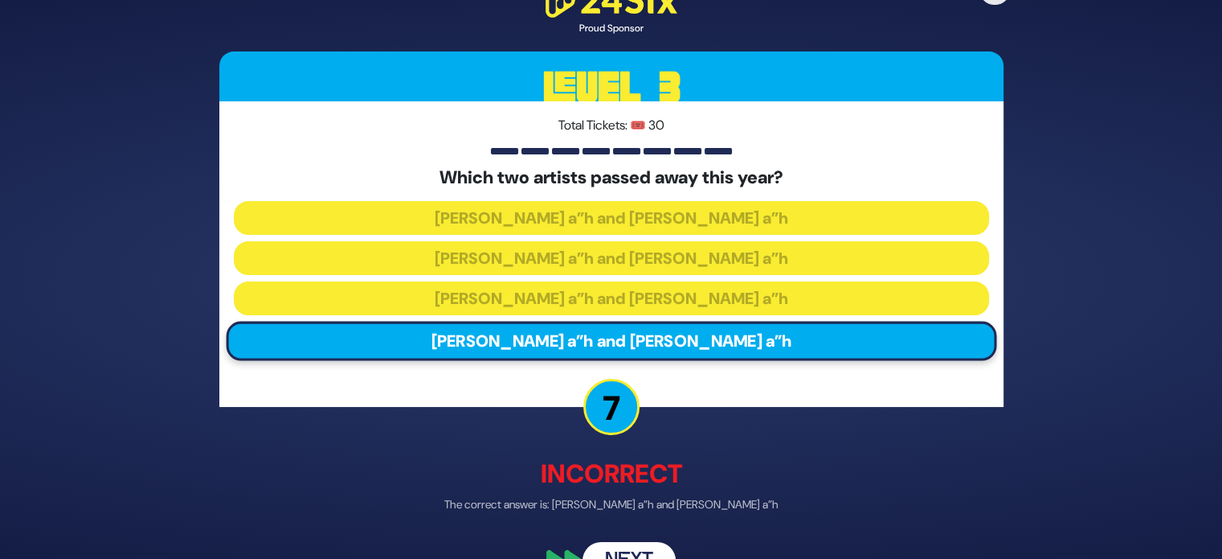
click at [641, 551] on button "Next" at bounding box center [629, 560] width 93 height 37
